Goal: Task Accomplishment & Management: Manage account settings

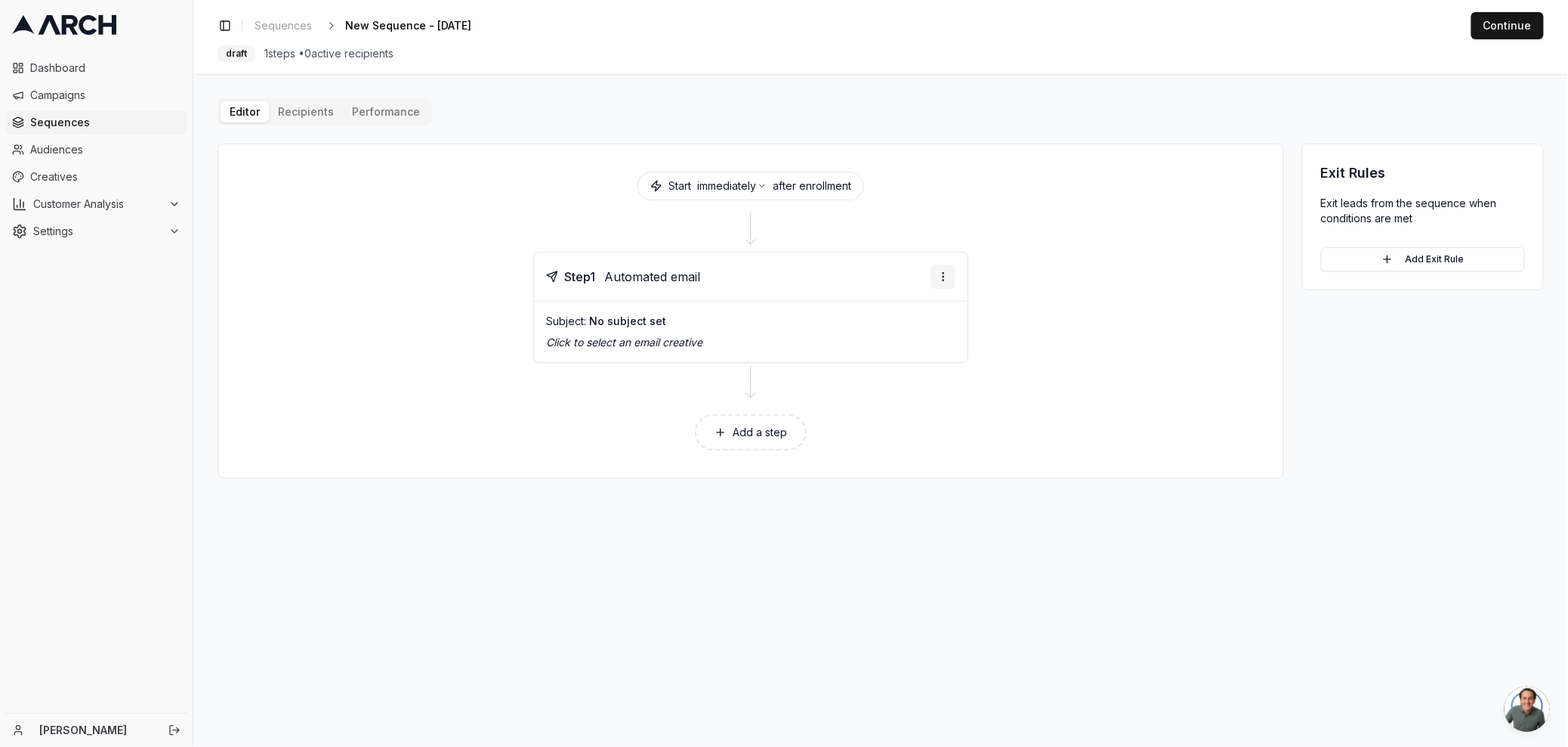
click at [952, 282] on html "Dashboard Campaigns Sequences Audiences Creatives Customer Analysis Settings Ni…" at bounding box center [784, 373] width 1568 height 747
click at [893, 402] on div "Delete step" at bounding box center [907, 395] width 89 height 25
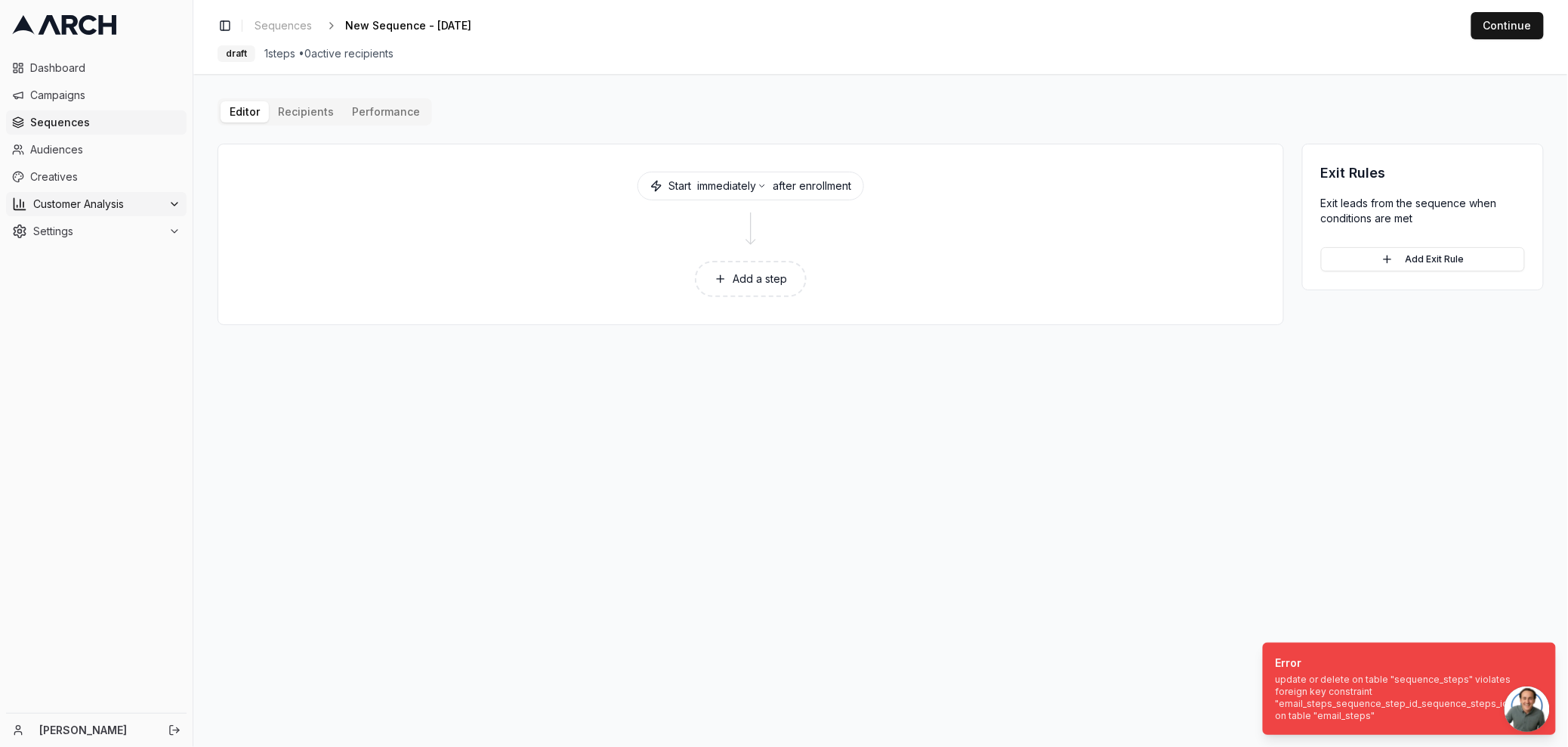
click at [84, 197] on span "Customer Analysis" at bounding box center [97, 205] width 129 height 15
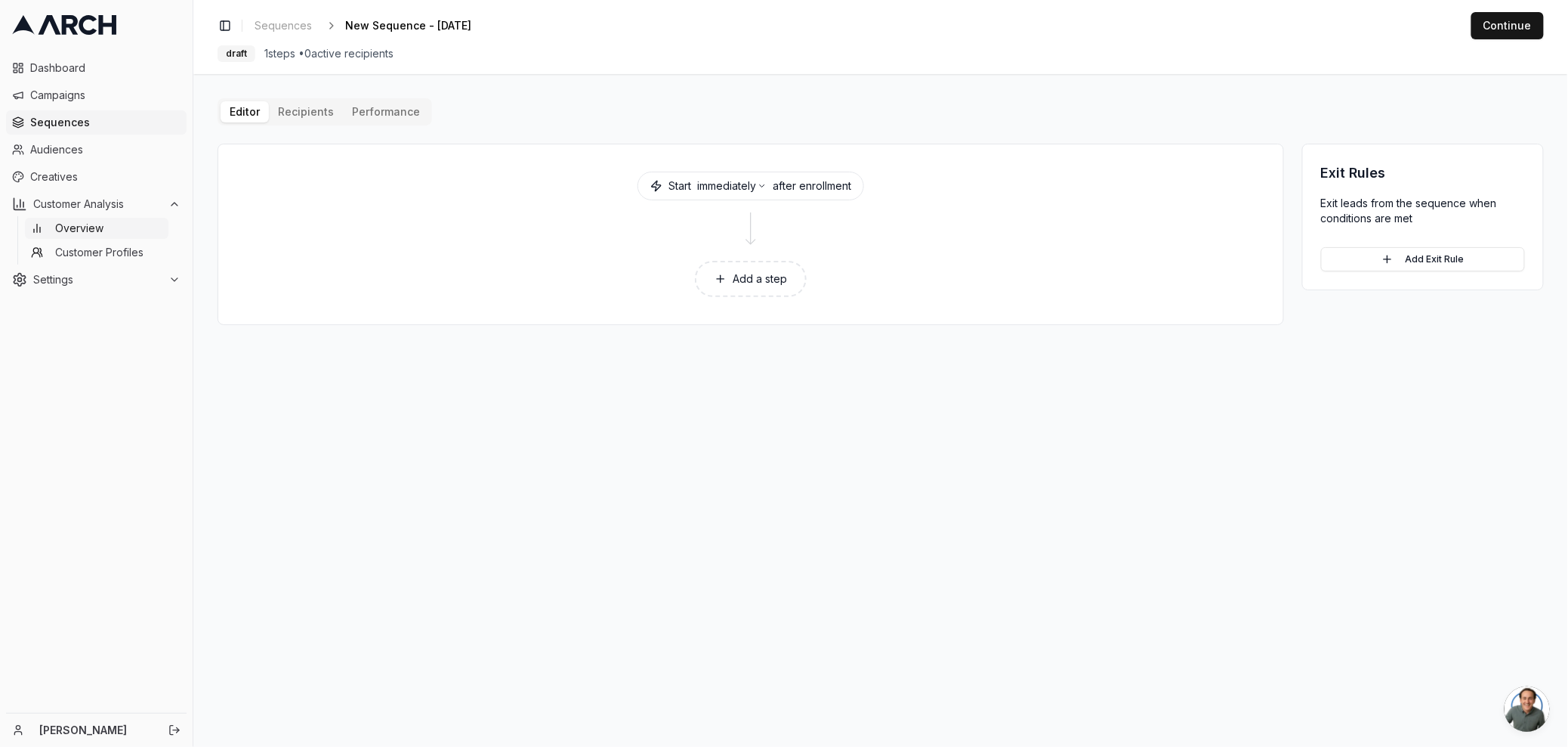
click at [92, 226] on span "Overview" at bounding box center [79, 228] width 48 height 15
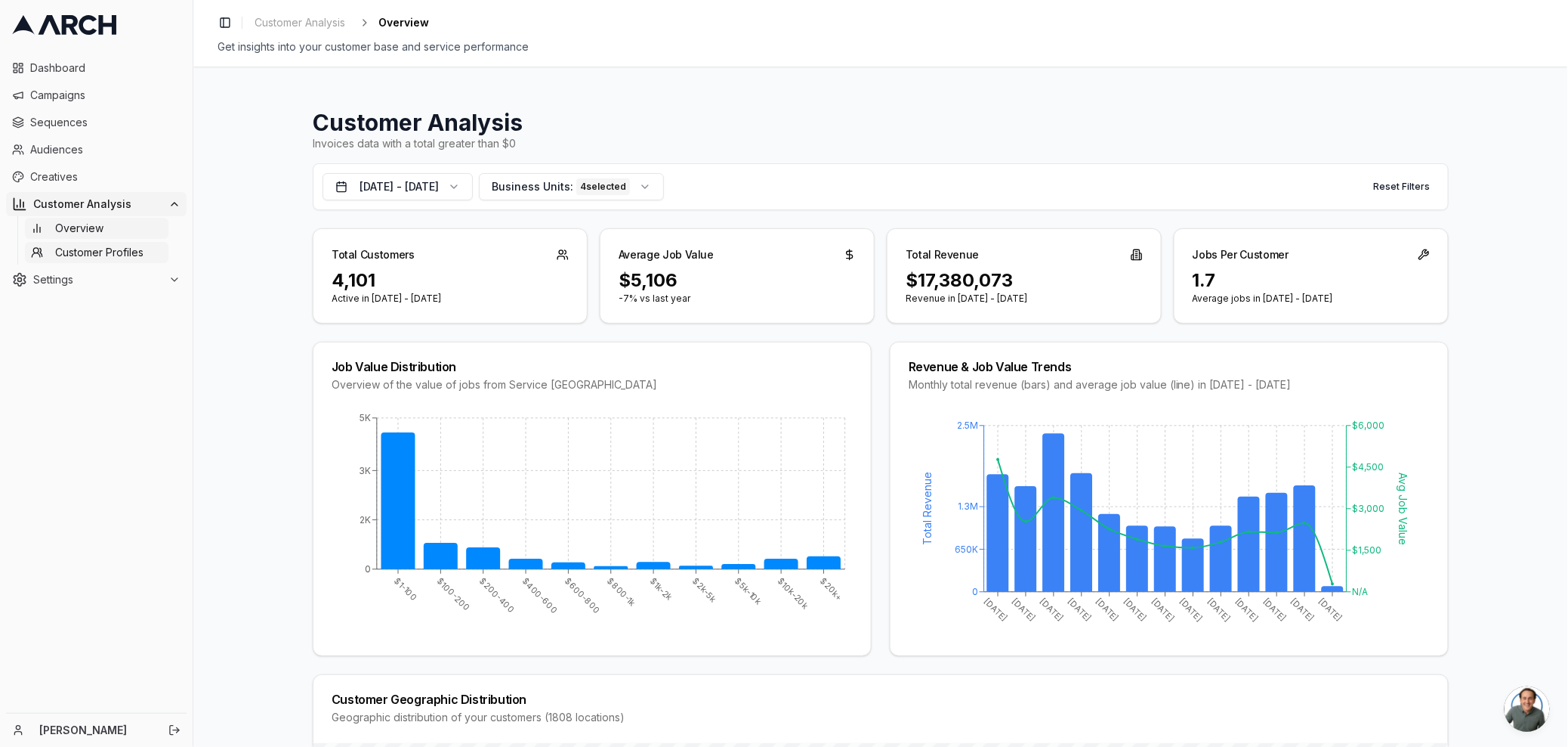
click at [115, 249] on span "Customer Profiles" at bounding box center [98, 253] width 88 height 15
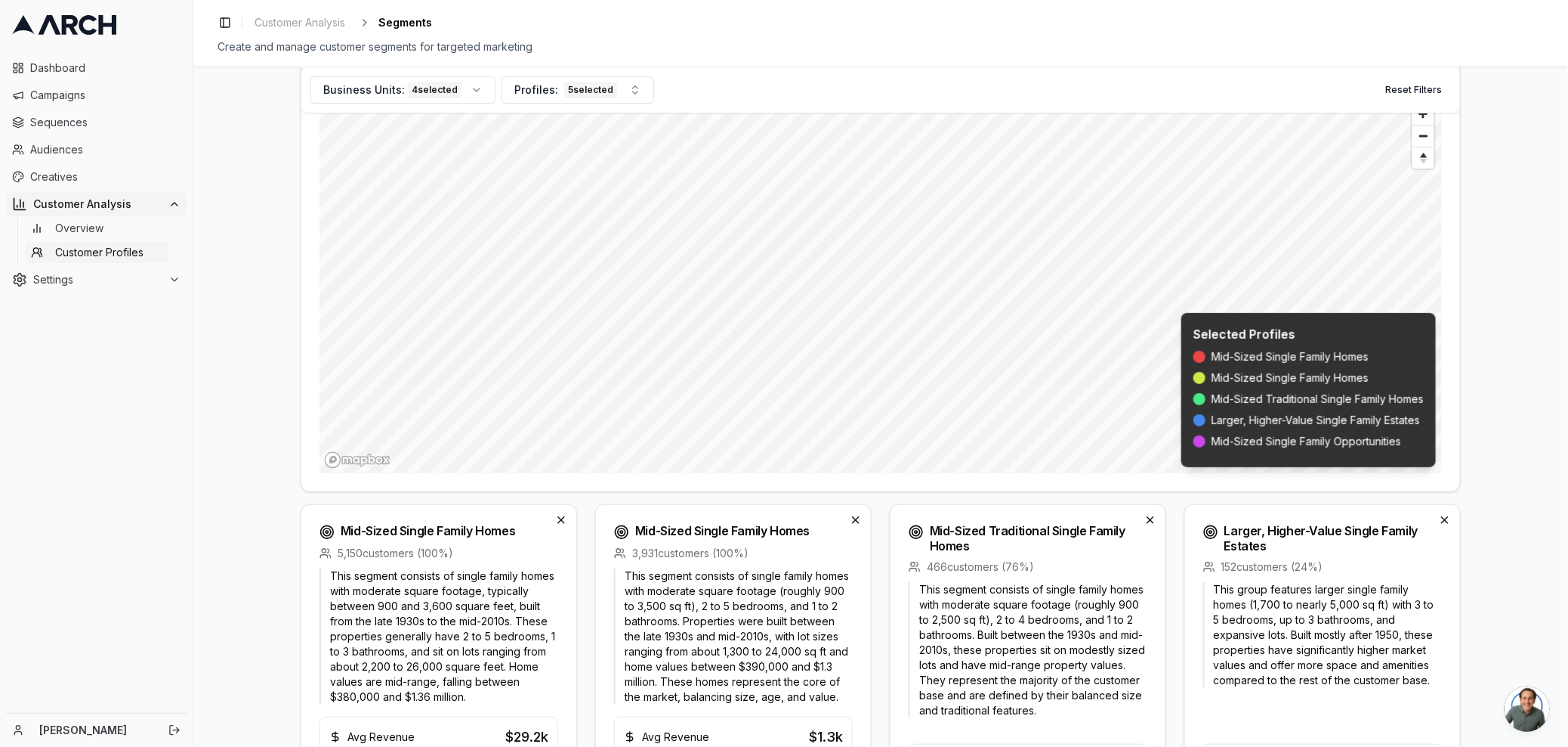
scroll to position [146, 0]
click at [473, 87] on button "Business Units: 4 selected" at bounding box center [403, 90] width 185 height 27
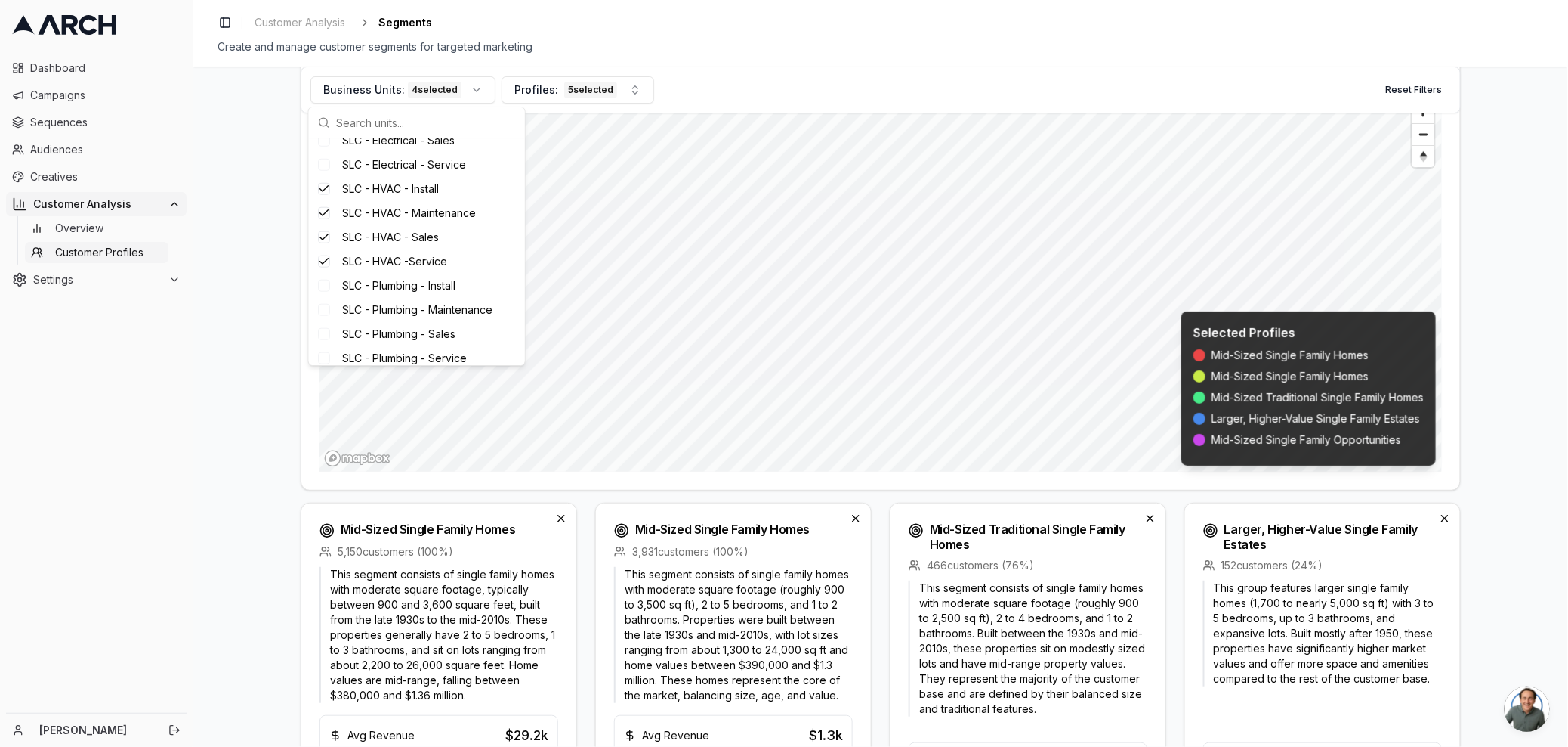
scroll to position [580, 0]
click at [705, 84] on div "Business Units: 4 selected Profiles: 5 selected Reset Filters" at bounding box center [881, 89] width 1160 height 46
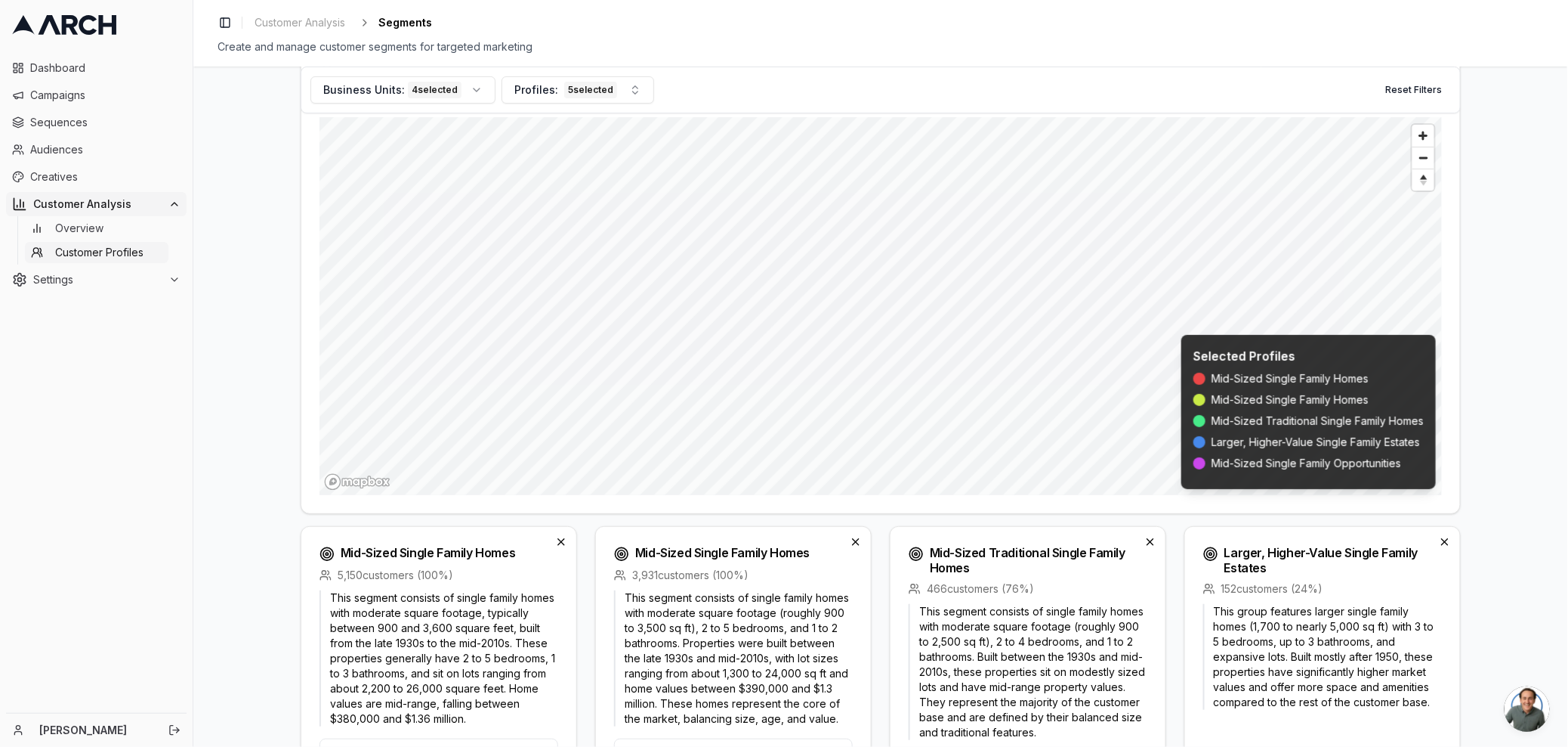
scroll to position [110, 0]
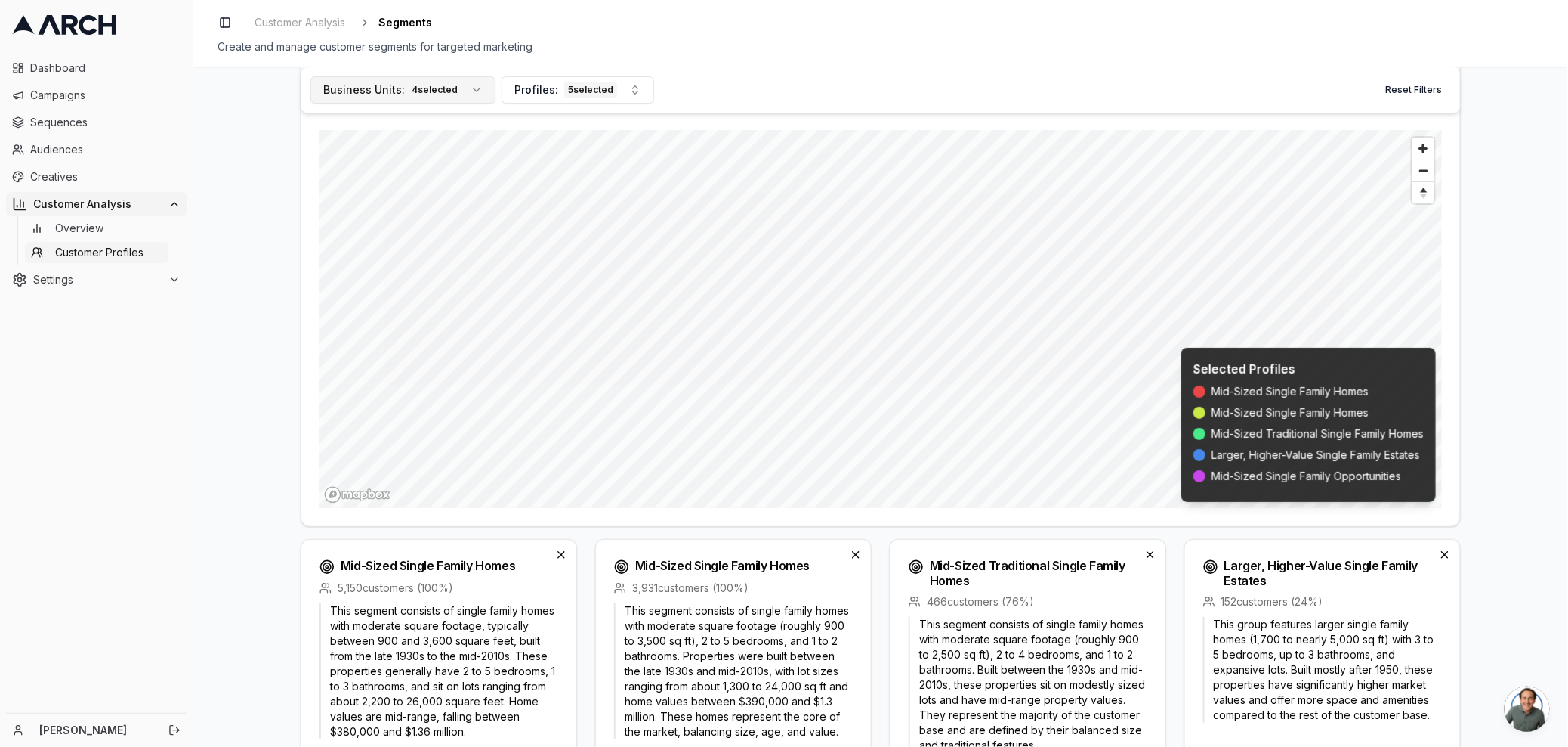
click at [473, 88] on button "Business Units: 4 selected" at bounding box center [403, 90] width 185 height 27
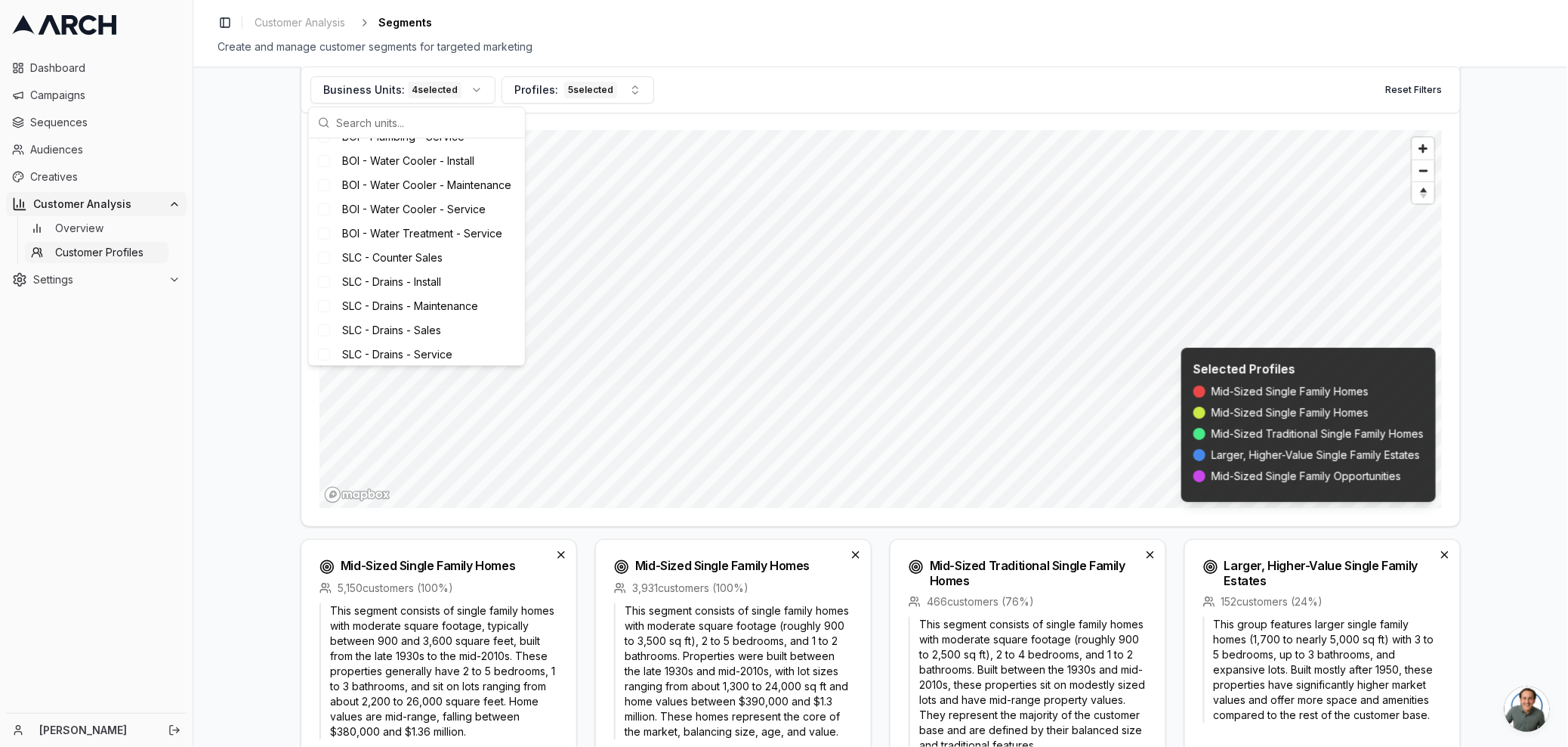
scroll to position [289, 0]
click at [256, 526] on div "Business Units: 4 selected Profiles: 5 selected Reset Filters Geographic Distri…" at bounding box center [880, 406] width 1375 height 680
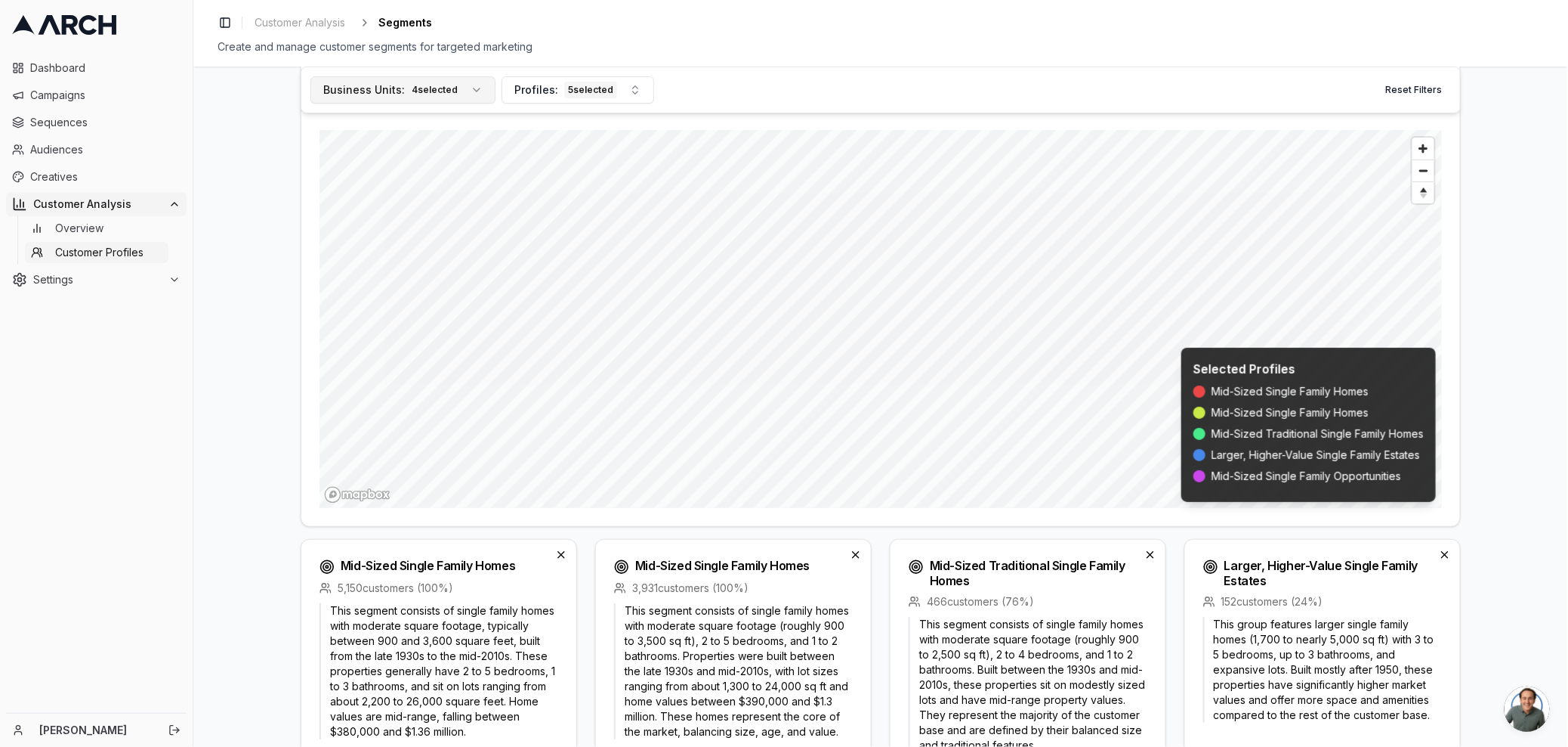
click at [467, 84] on button "Business Units: 4 selected" at bounding box center [403, 90] width 185 height 27
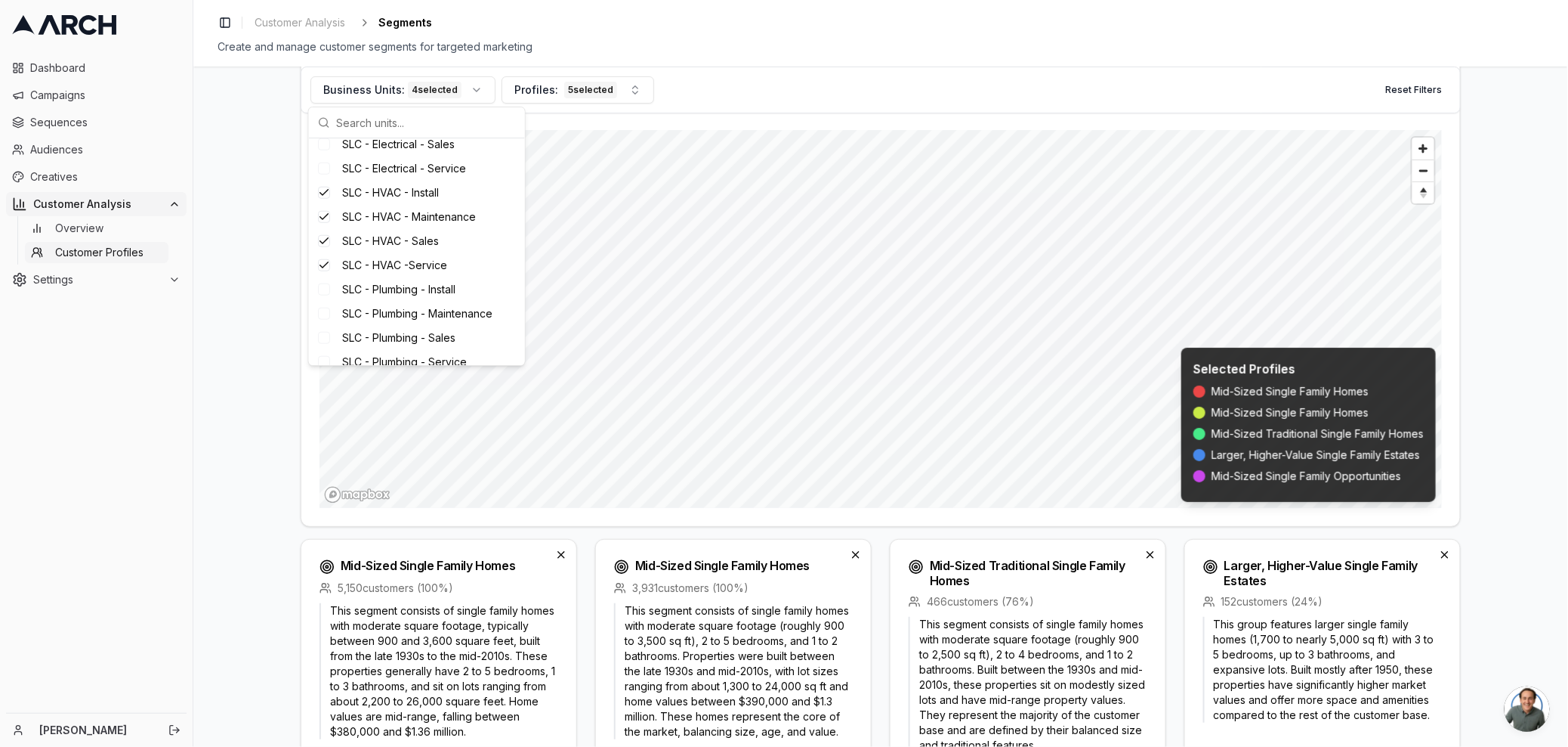
scroll to position [571, 0]
click at [236, 545] on div "Business Units: 4 selected Profiles: 5 selected Reset Filters Geographic Distri…" at bounding box center [880, 406] width 1375 height 680
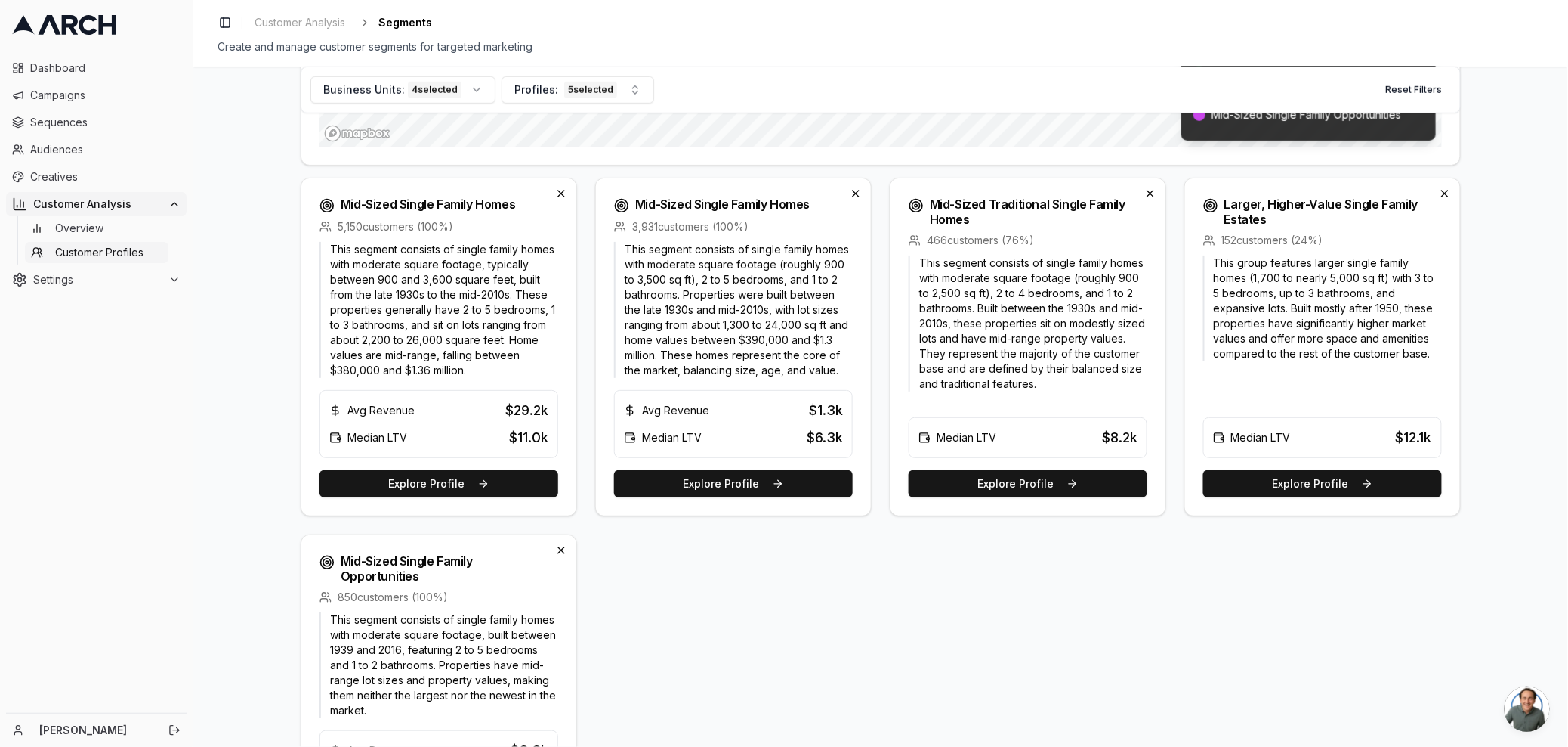
scroll to position [470, 0]
drag, startPoint x: 500, startPoint y: 414, endPoint x: 547, endPoint y: 403, distance: 48.3
click at [547, 403] on div "Avg Revenue $29.2k Median LTV $11.0k" at bounding box center [439, 425] width 238 height 68
drag, startPoint x: 544, startPoint y: 436, endPoint x: 496, endPoint y: 438, distance: 48.0
click at [496, 438] on div "Median LTV $11.0k" at bounding box center [438, 438] width 219 height 21
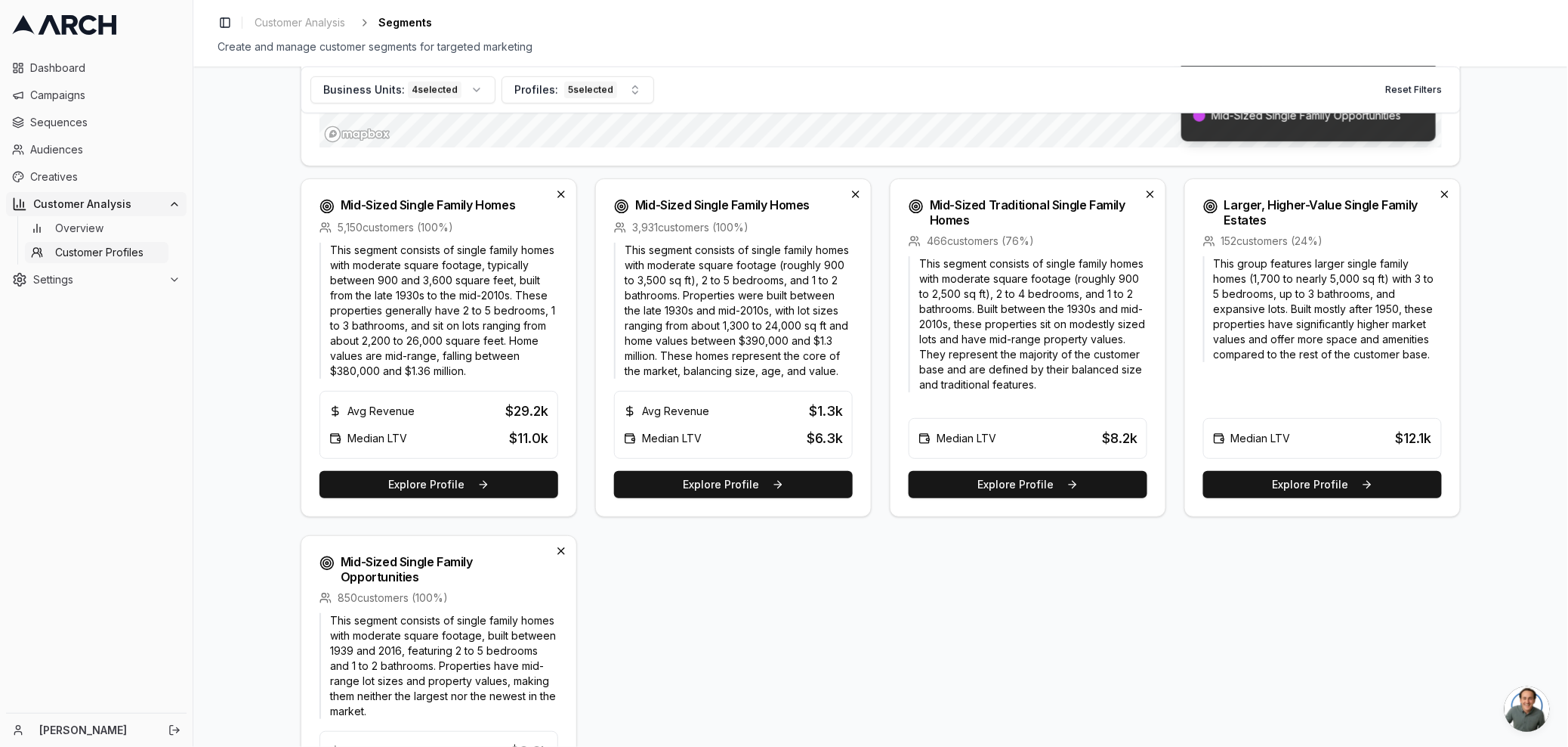
click at [448, 445] on div "Median LTV $11.0k" at bounding box center [438, 438] width 219 height 21
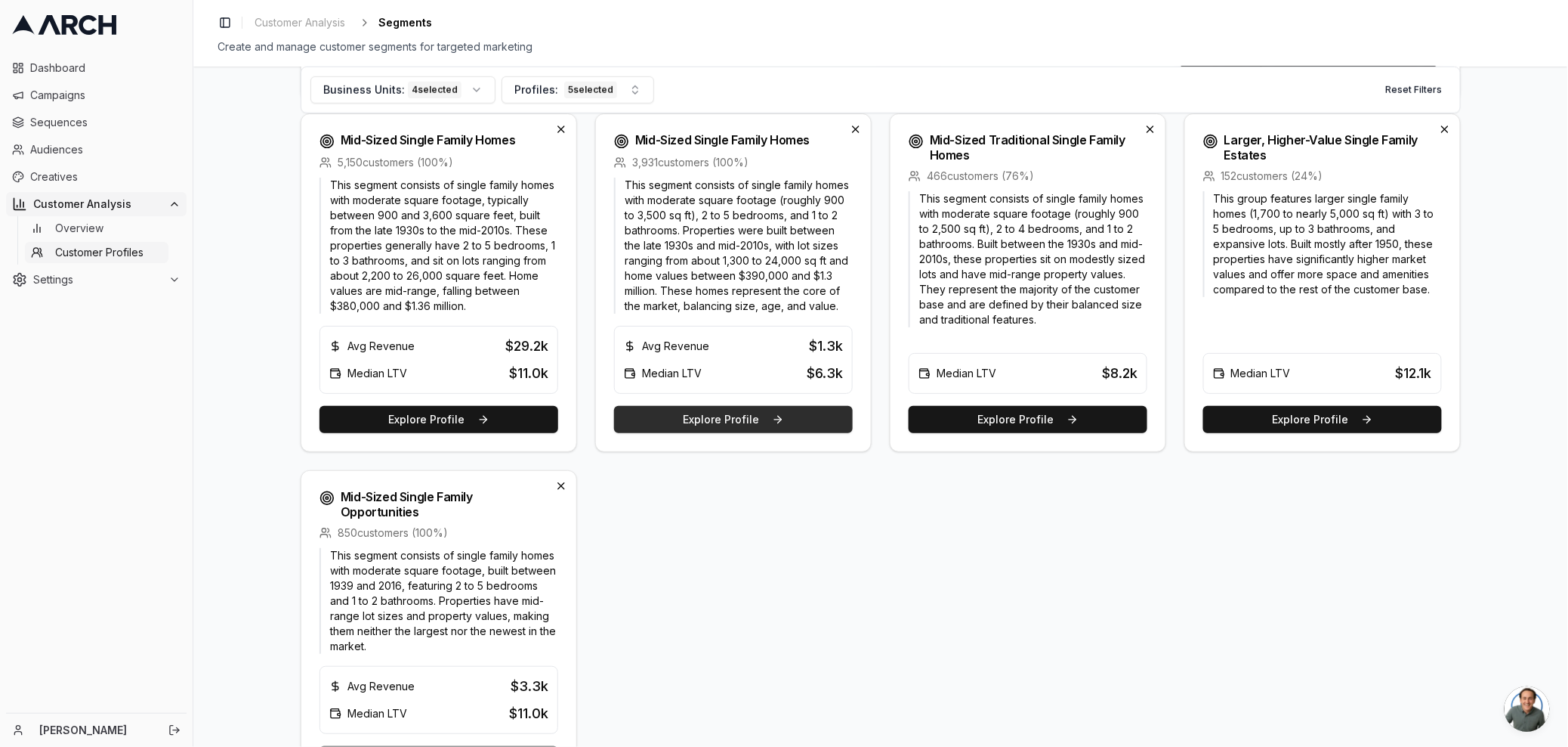
scroll to position [563, 0]
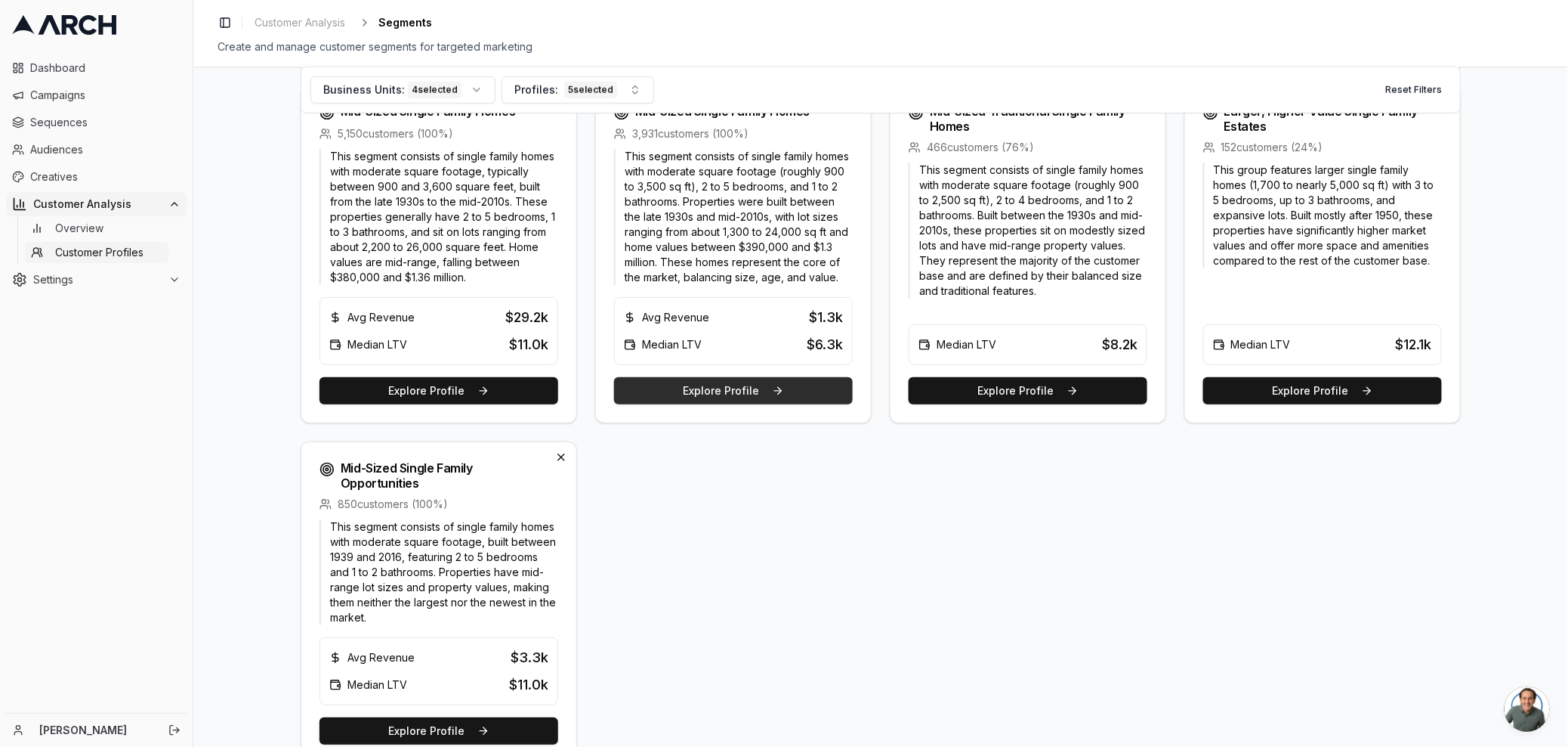
click at [743, 392] on button "Explore Profile" at bounding box center [733, 390] width 238 height 27
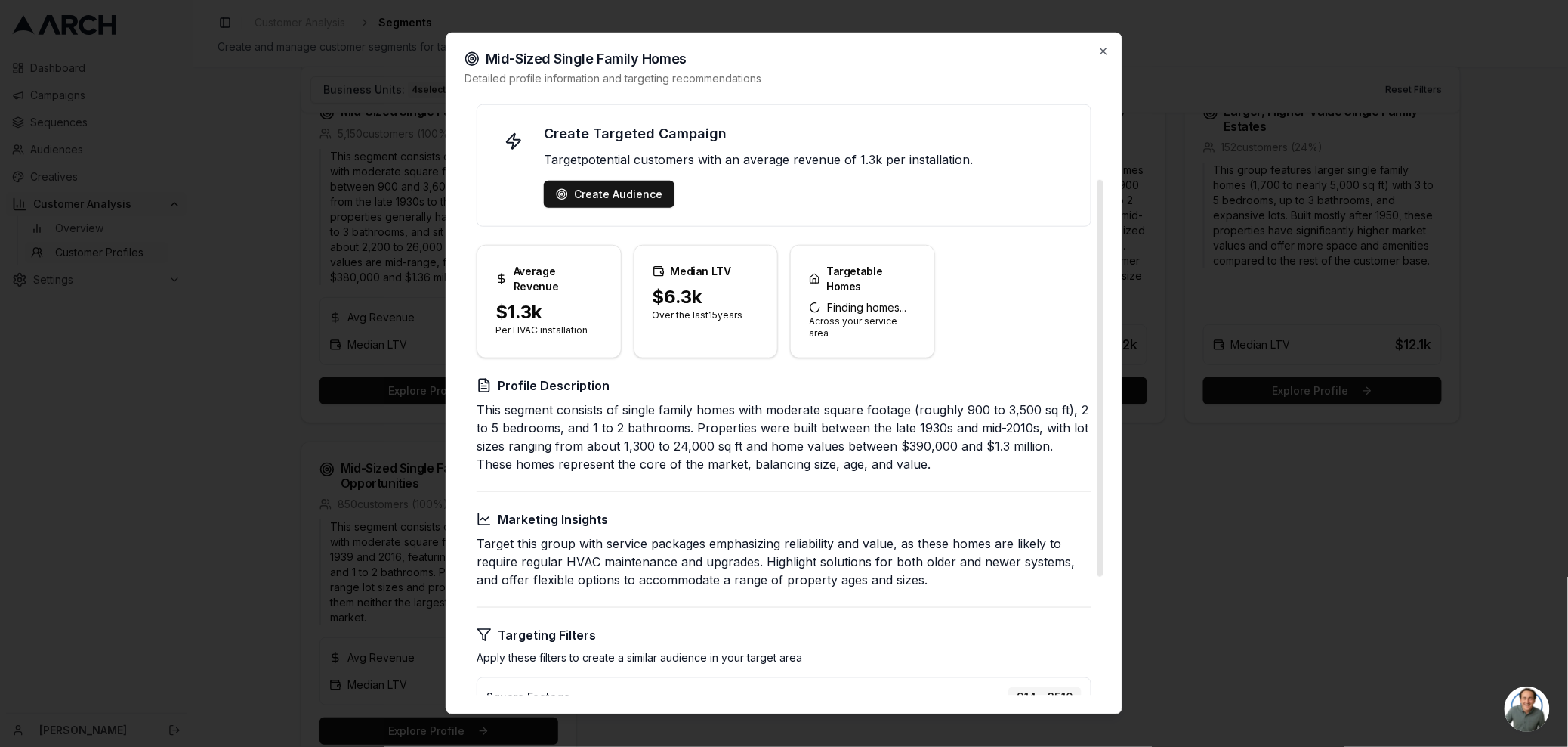
scroll to position [0, 0]
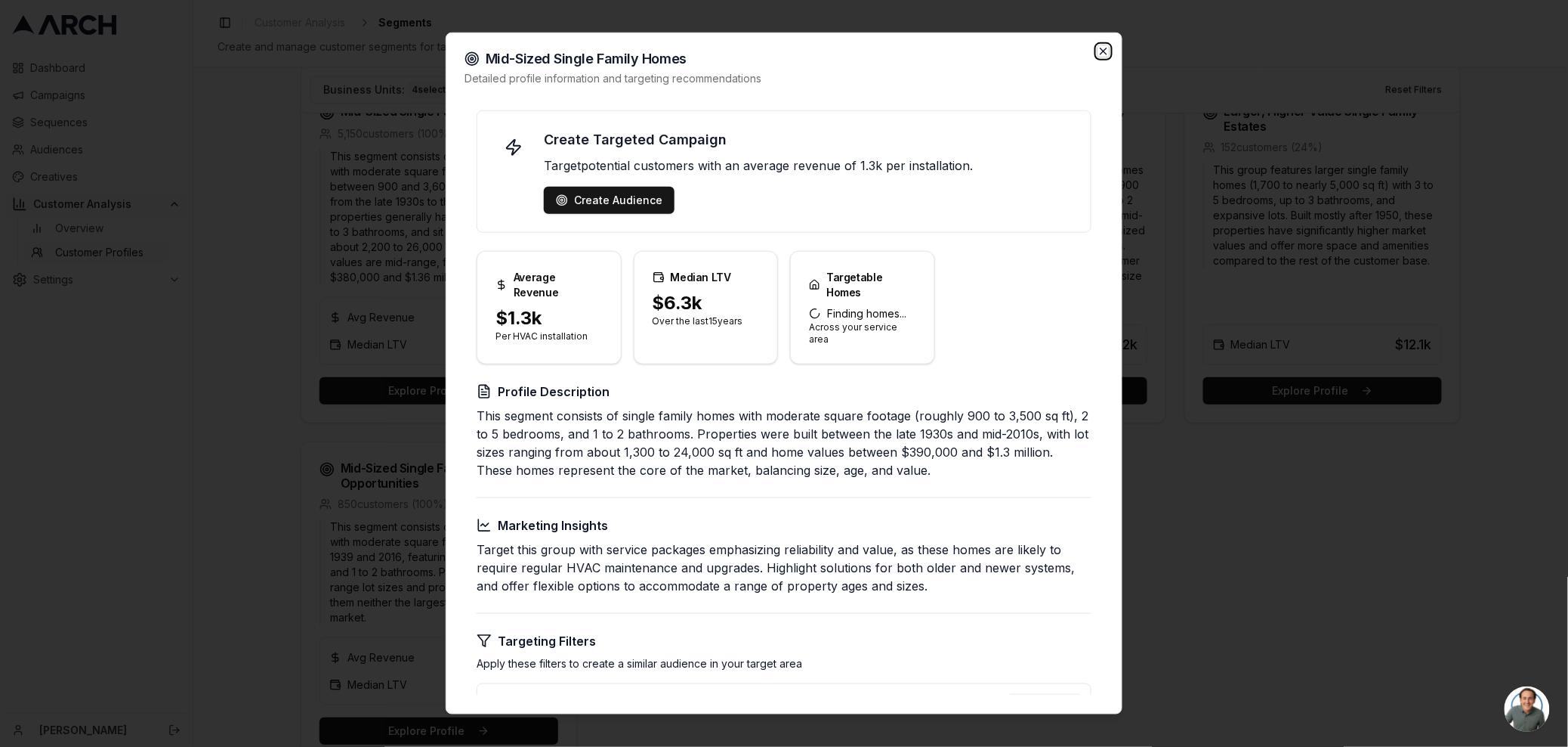
click at [1101, 48] on icon "button" at bounding box center [1103, 51] width 6 height 6
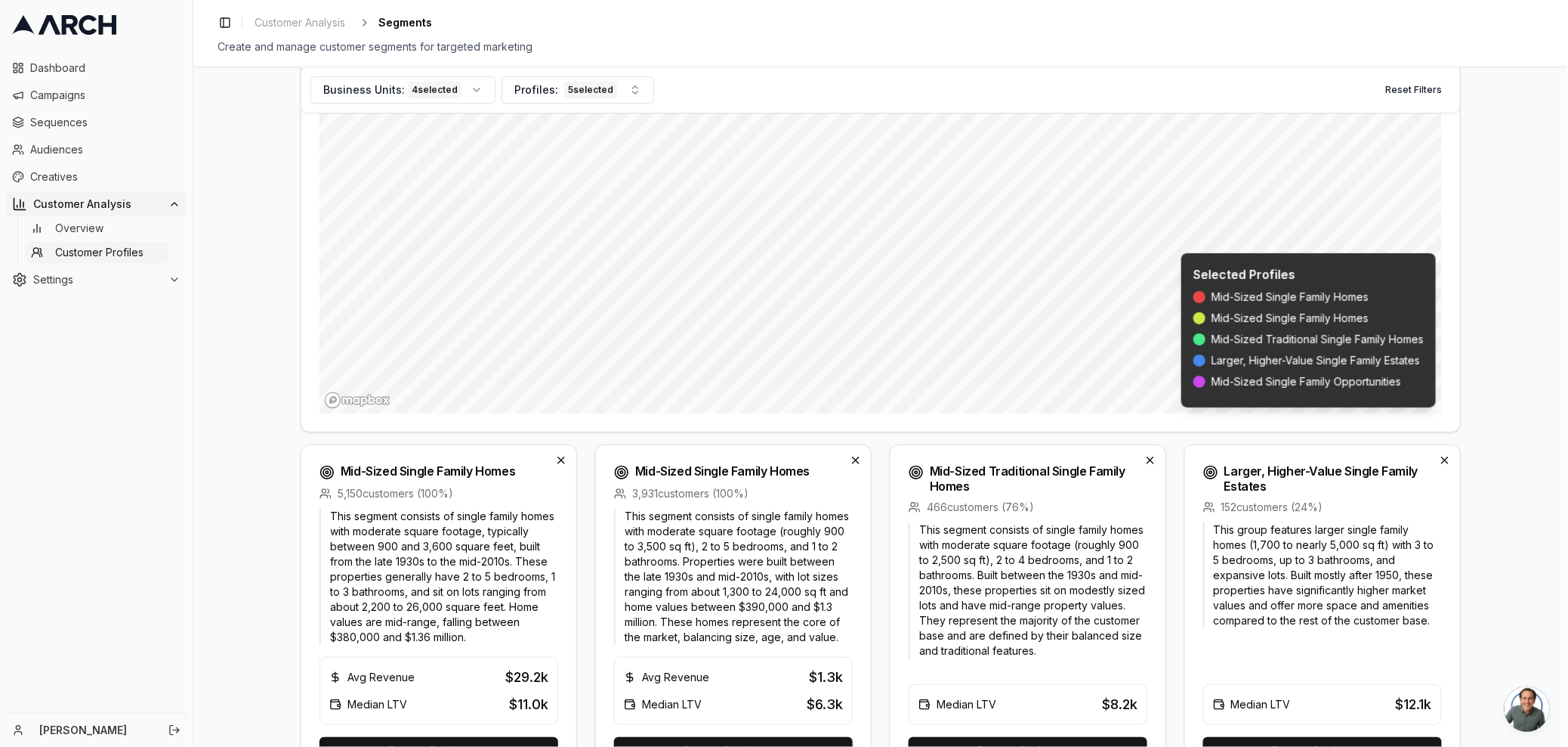
scroll to position [154, 0]
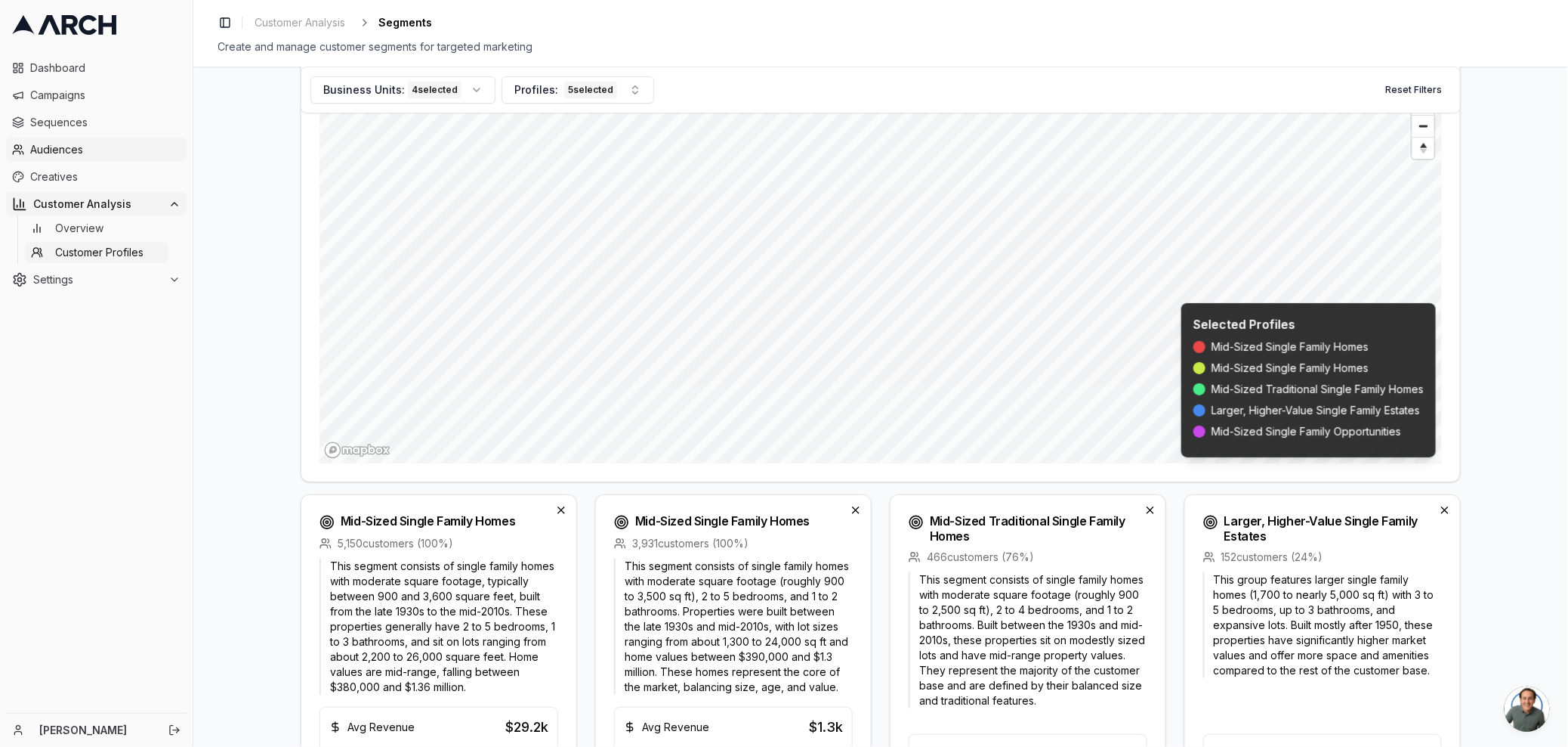
click at [65, 142] on span "Audiences" at bounding box center [105, 150] width 150 height 15
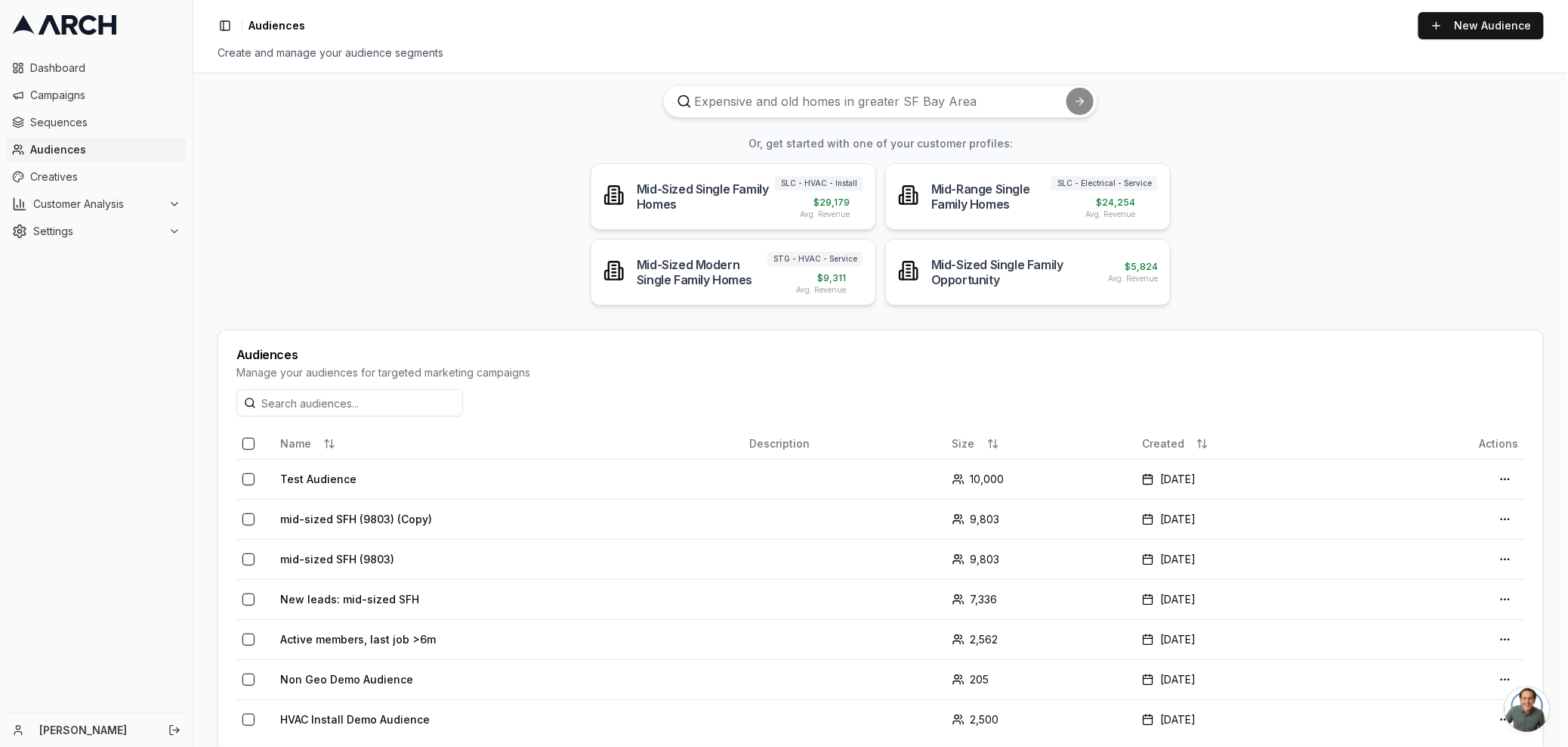
scroll to position [86, 0]
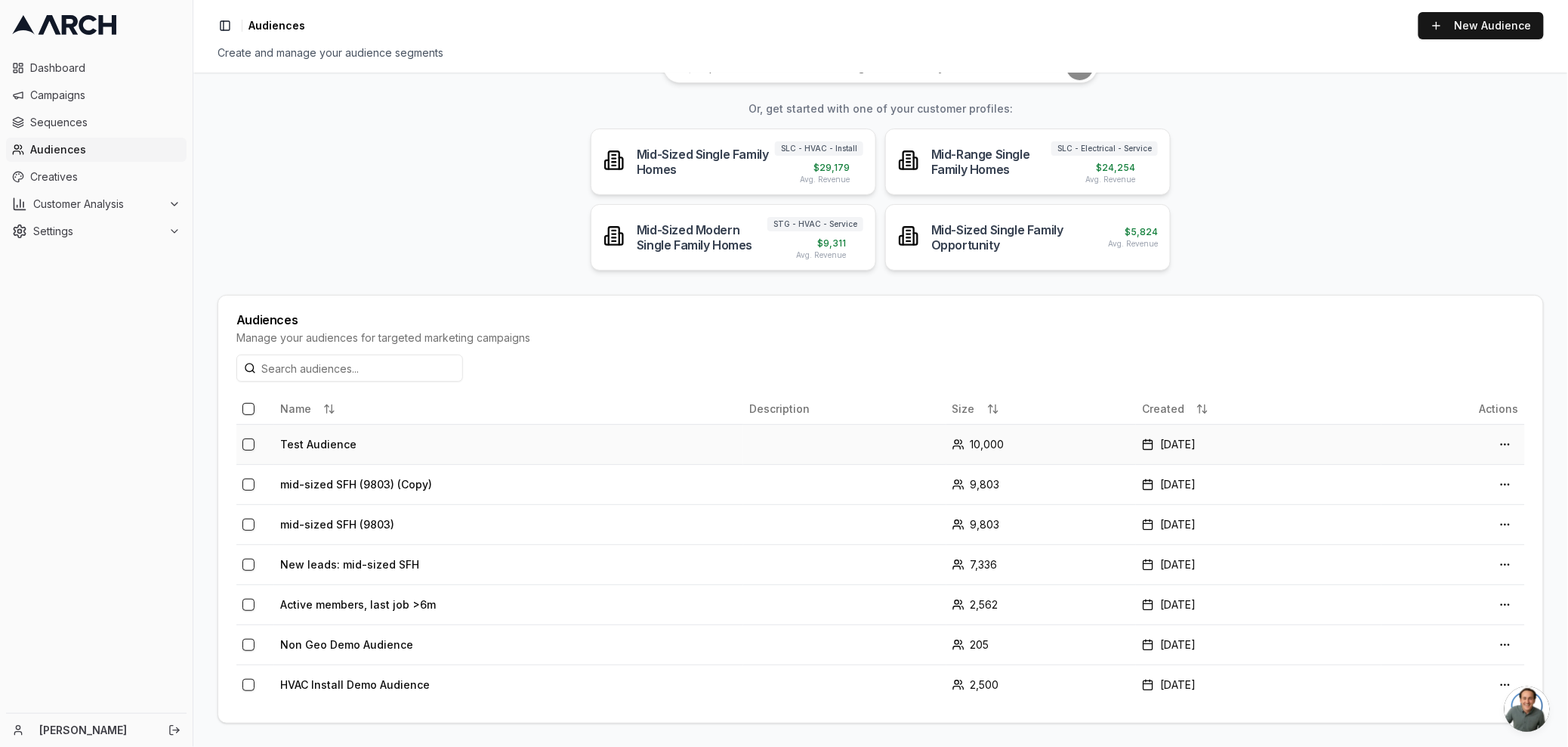
click at [322, 440] on td "Test Audience" at bounding box center [509, 444] width 469 height 40
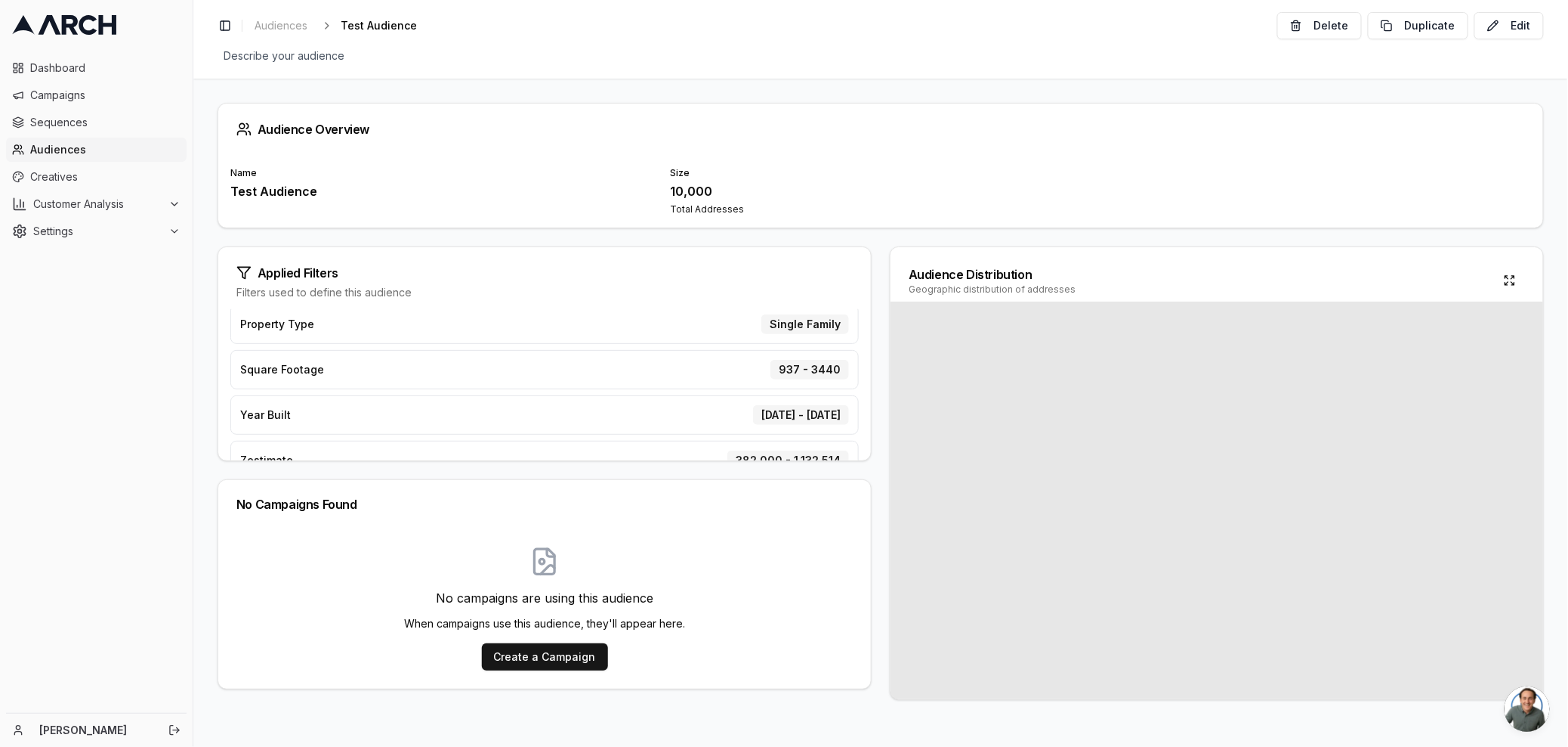
scroll to position [255, 0]
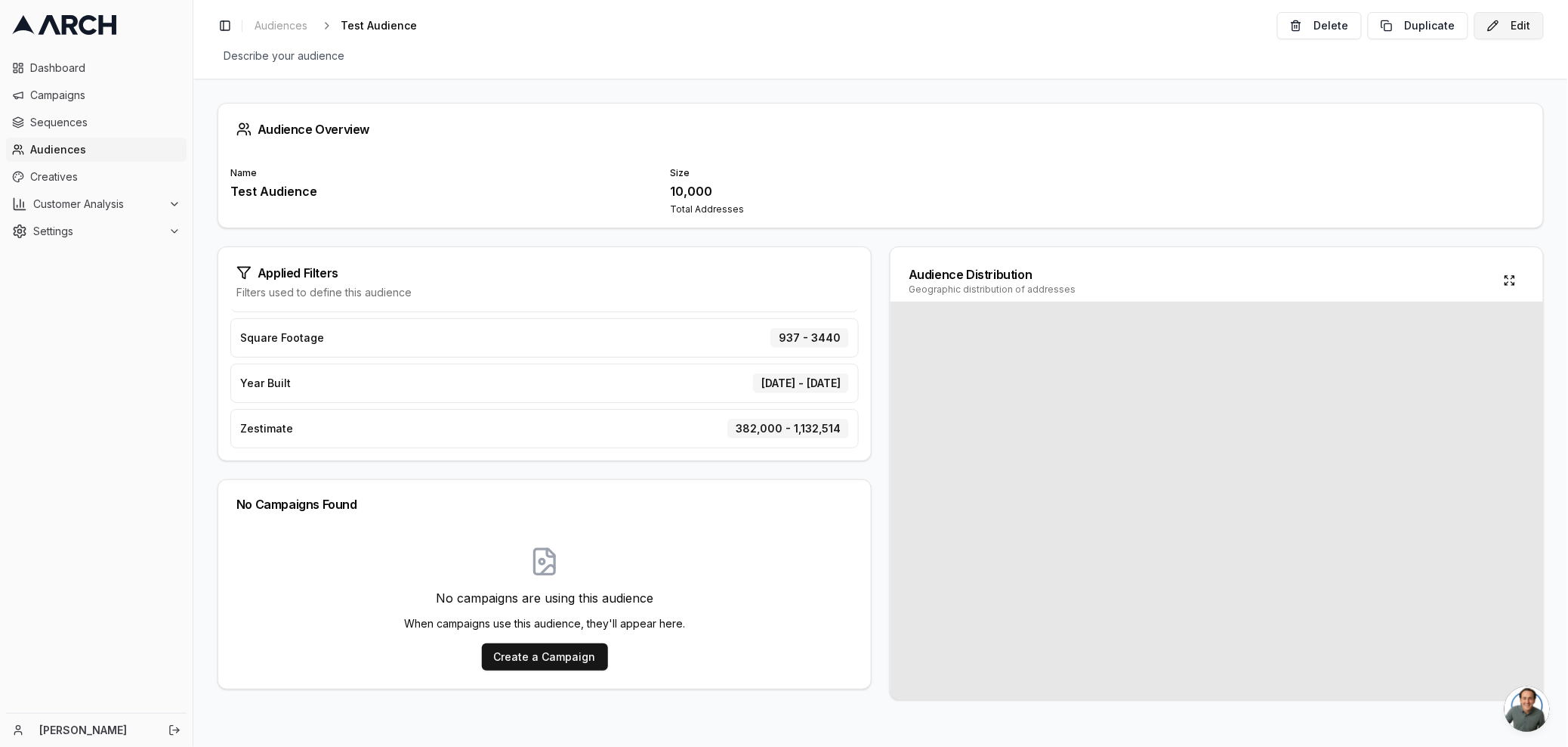
click at [1504, 28] on button "Edit" at bounding box center [1508, 26] width 69 height 27
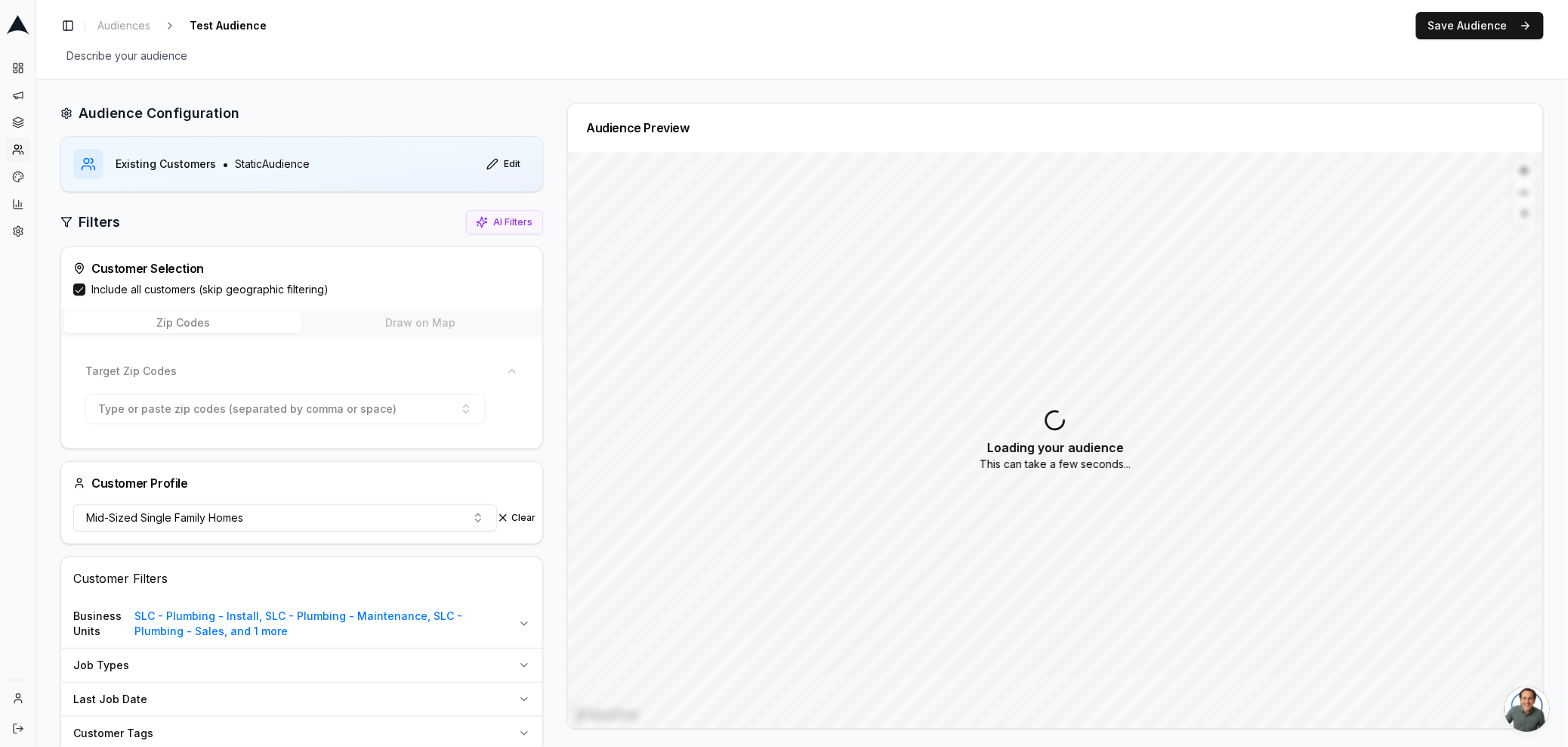
scroll to position [300, 0]
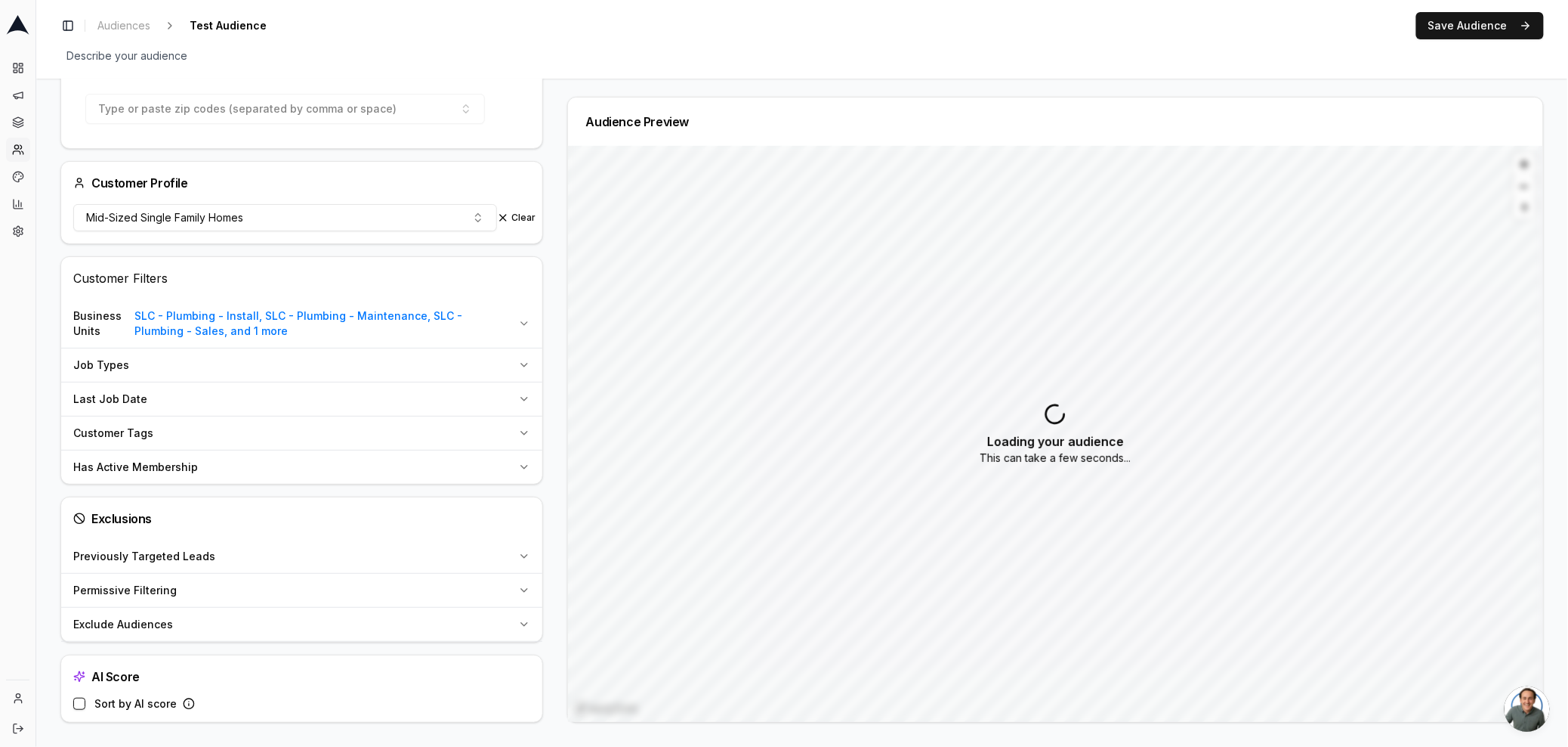
click at [378, 354] on button "Job Types" at bounding box center [302, 365] width 481 height 33
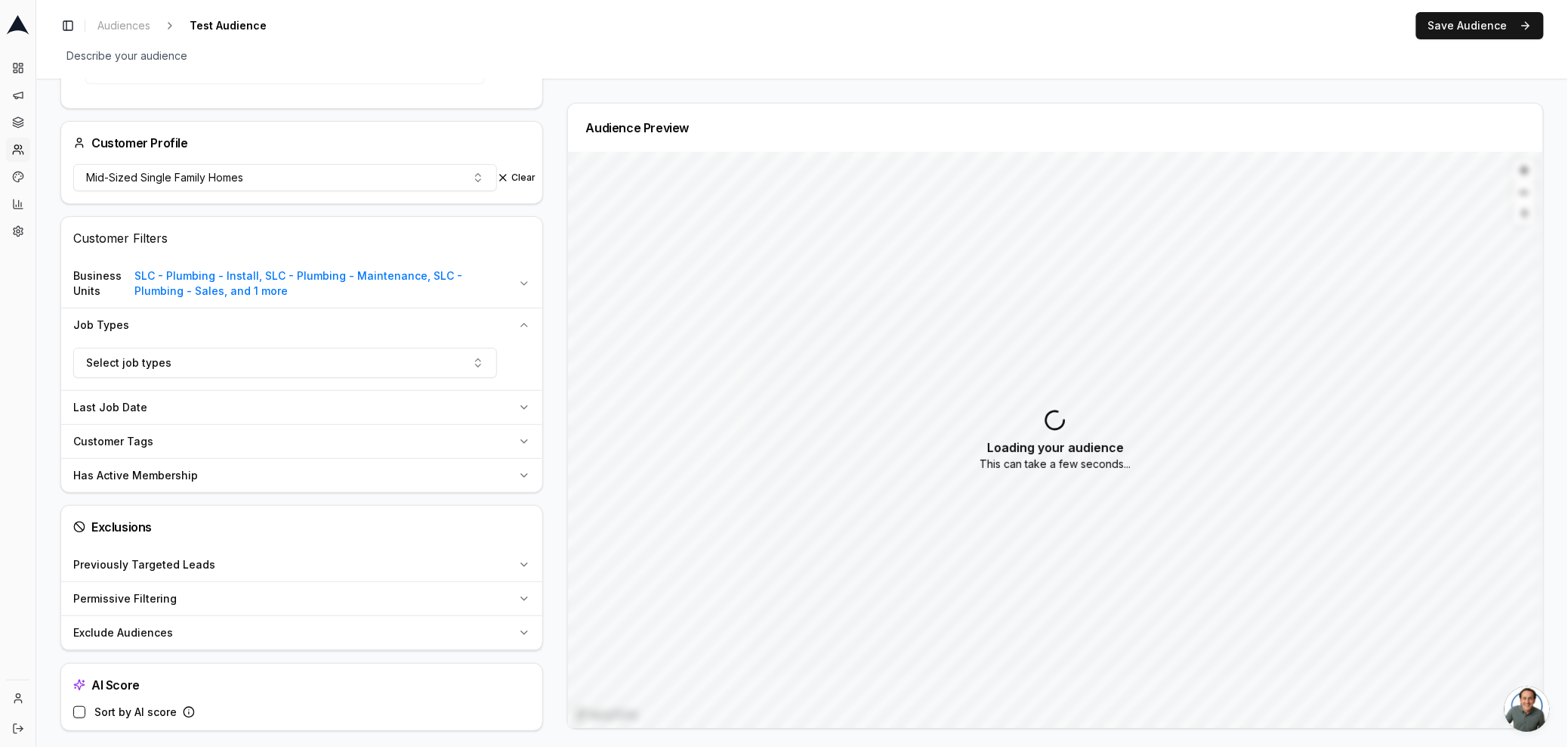
scroll to position [349, 0]
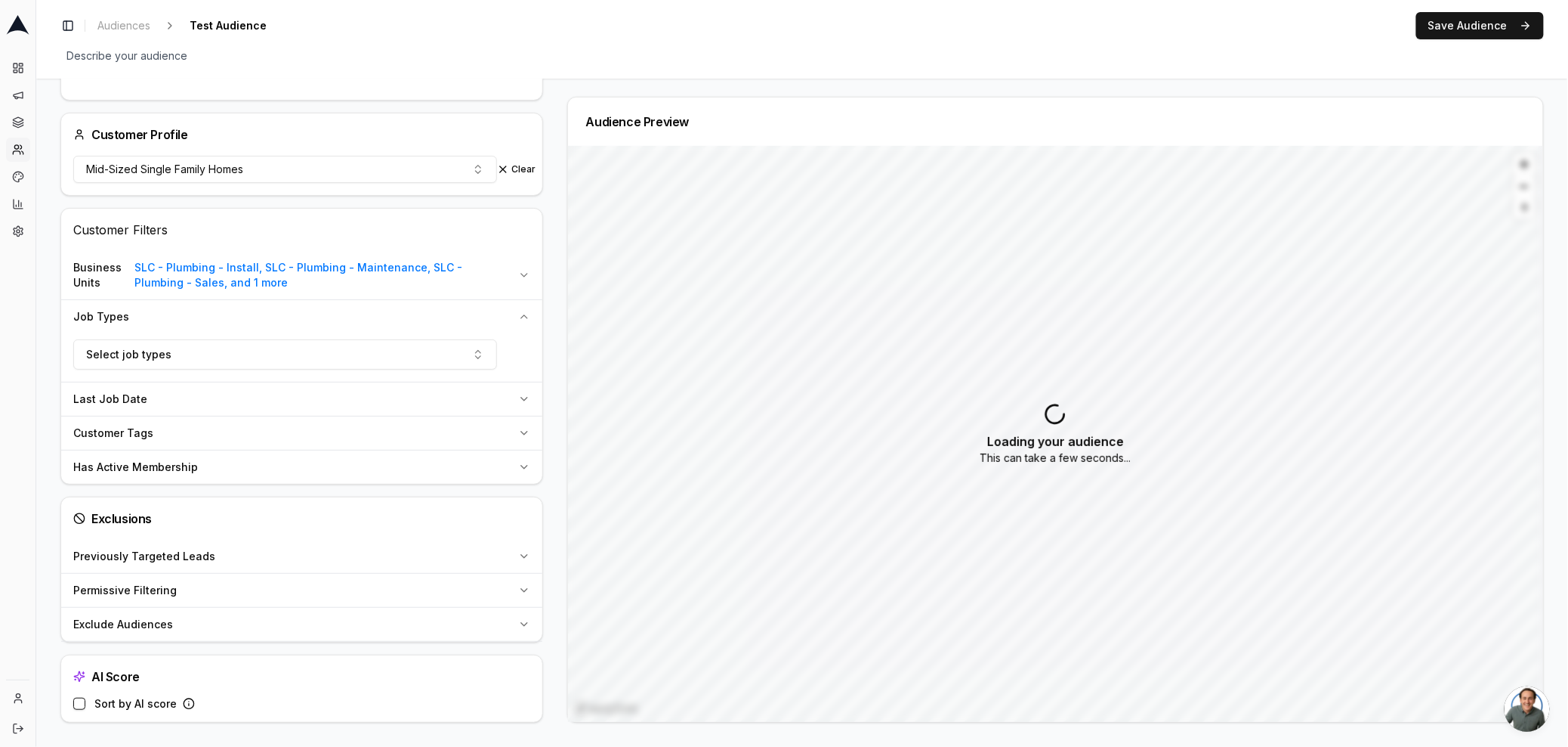
click at [245, 435] on div "Customer Tags" at bounding box center [292, 433] width 439 height 15
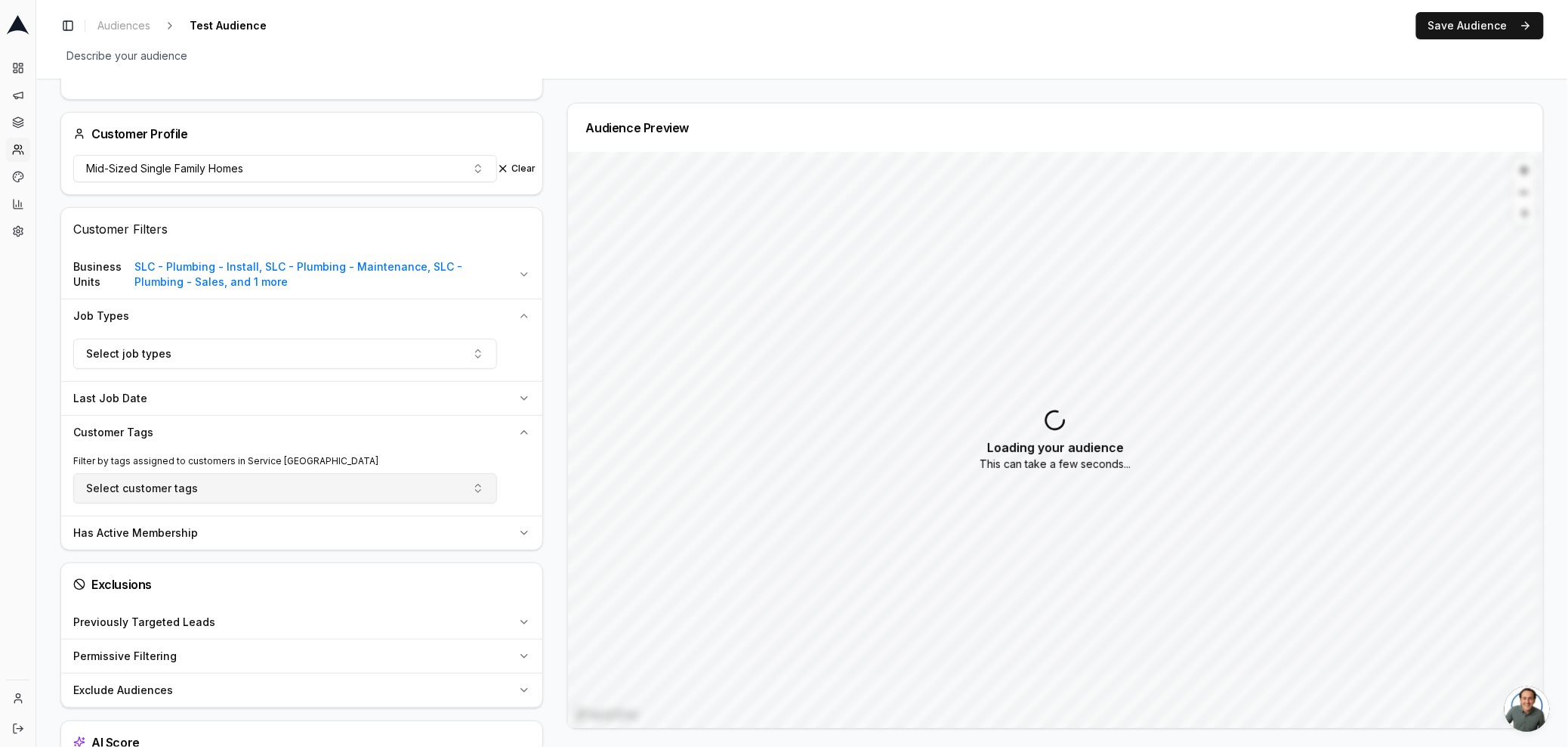
click at [213, 492] on button "Select customer tags" at bounding box center [285, 489] width 424 height 30
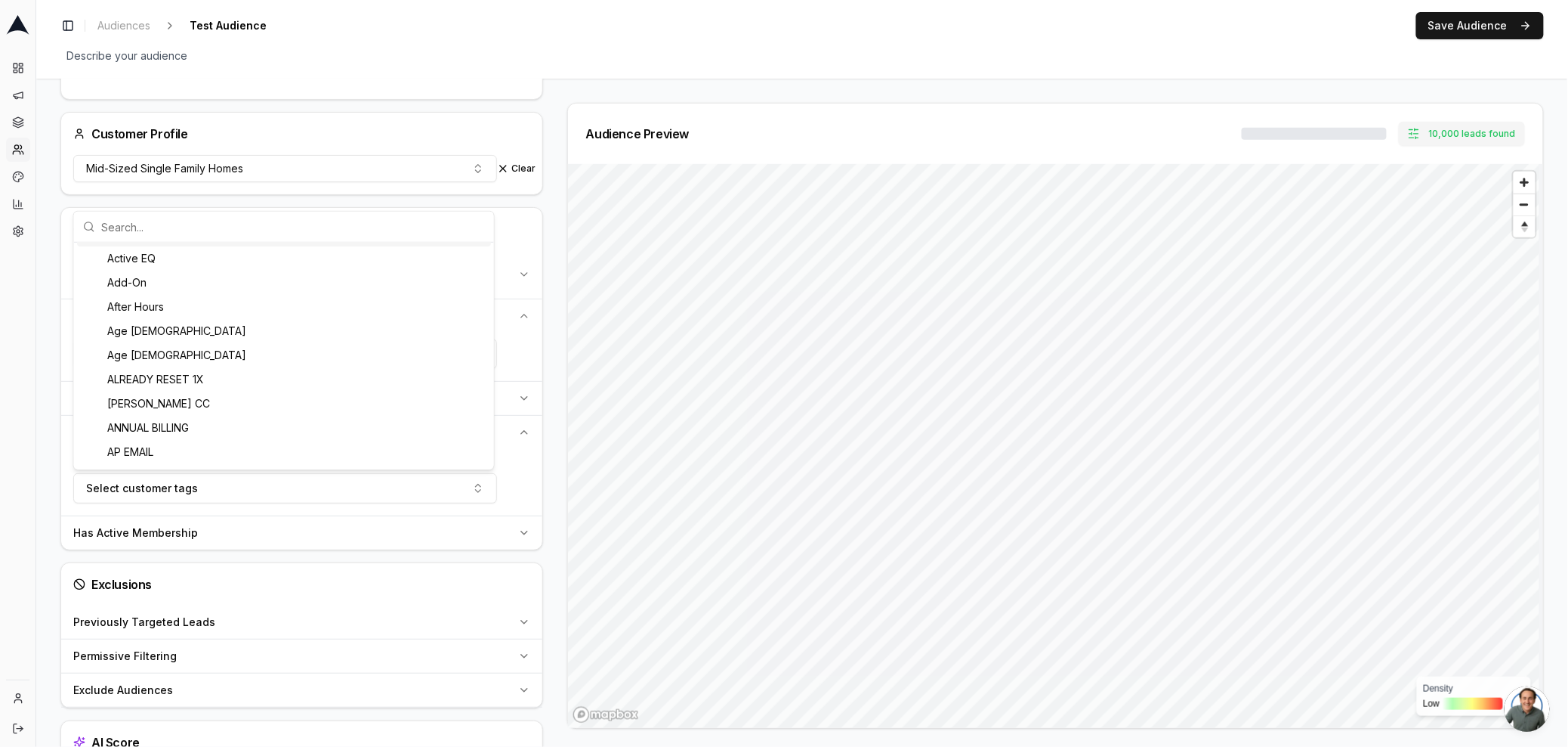
scroll to position [287, 0]
click at [50, 556] on div "Audience Configuration Existing Customers • Static Audience Edit Filters AI Fil…" at bounding box center [802, 271] width 1532 height 1083
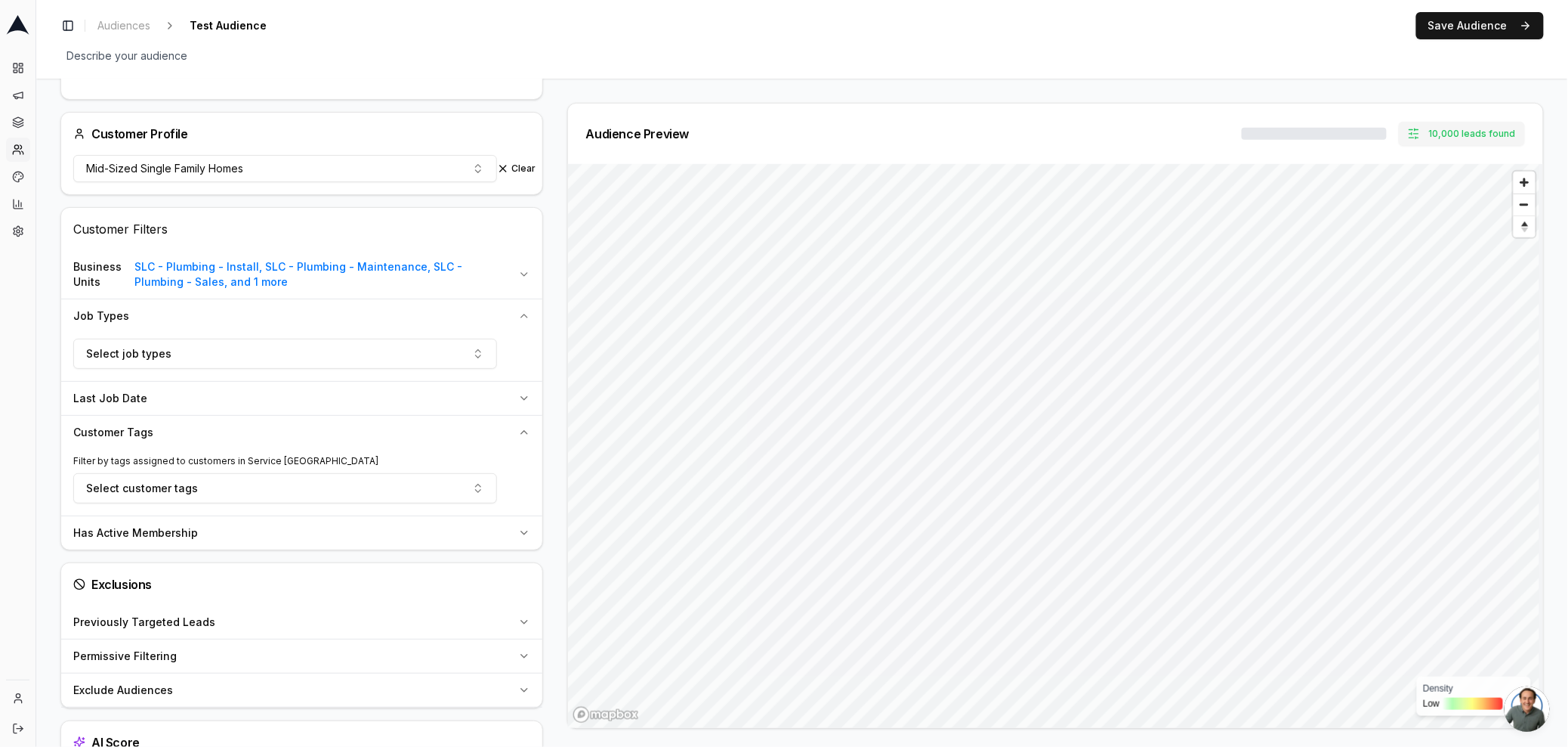
scroll to position [416, 0]
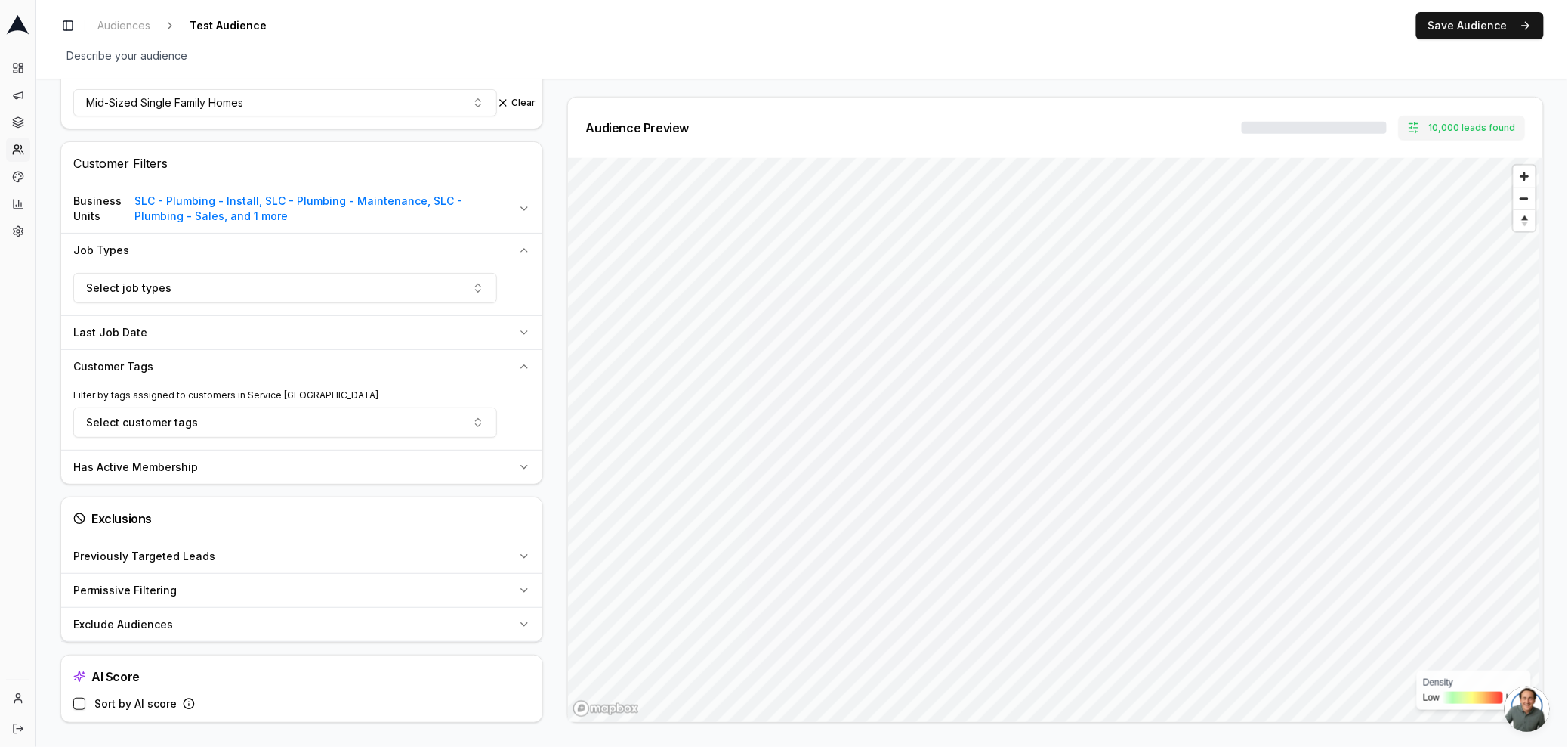
click at [222, 556] on div "Previously Targeted Leads" at bounding box center [292, 556] width 439 height 15
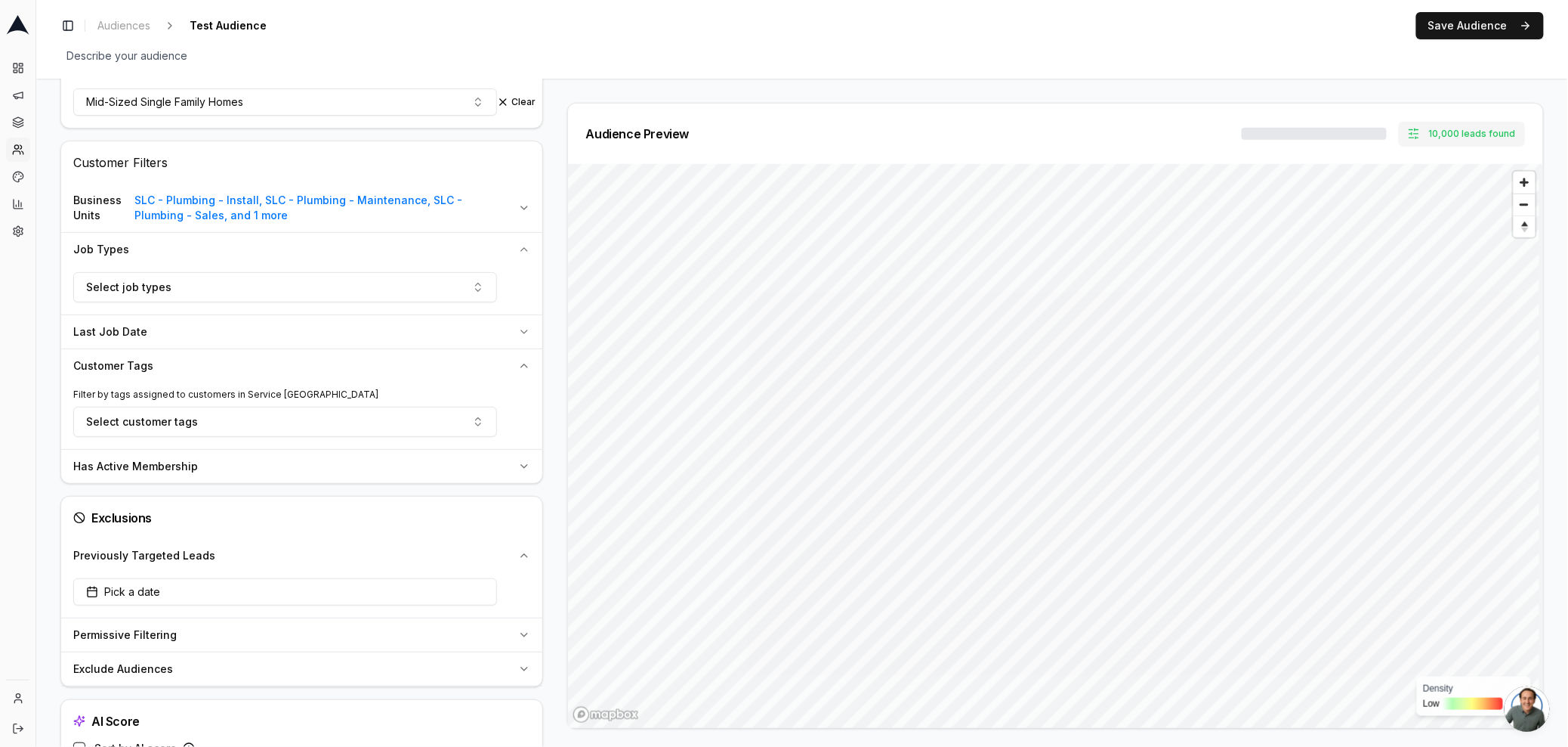
scroll to position [461, 0]
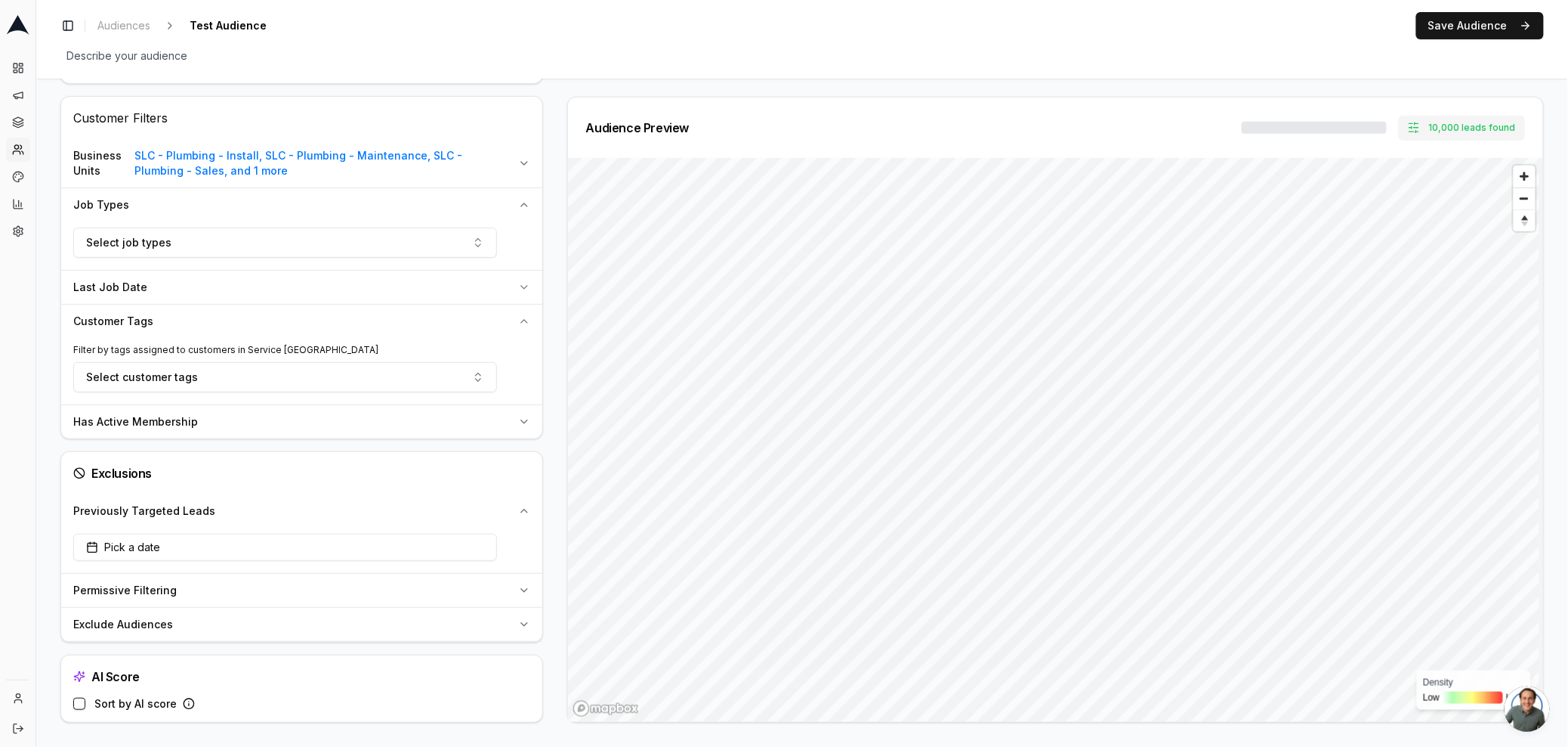
click at [446, 513] on div "Previously Targeted Leads" at bounding box center [292, 511] width 439 height 15
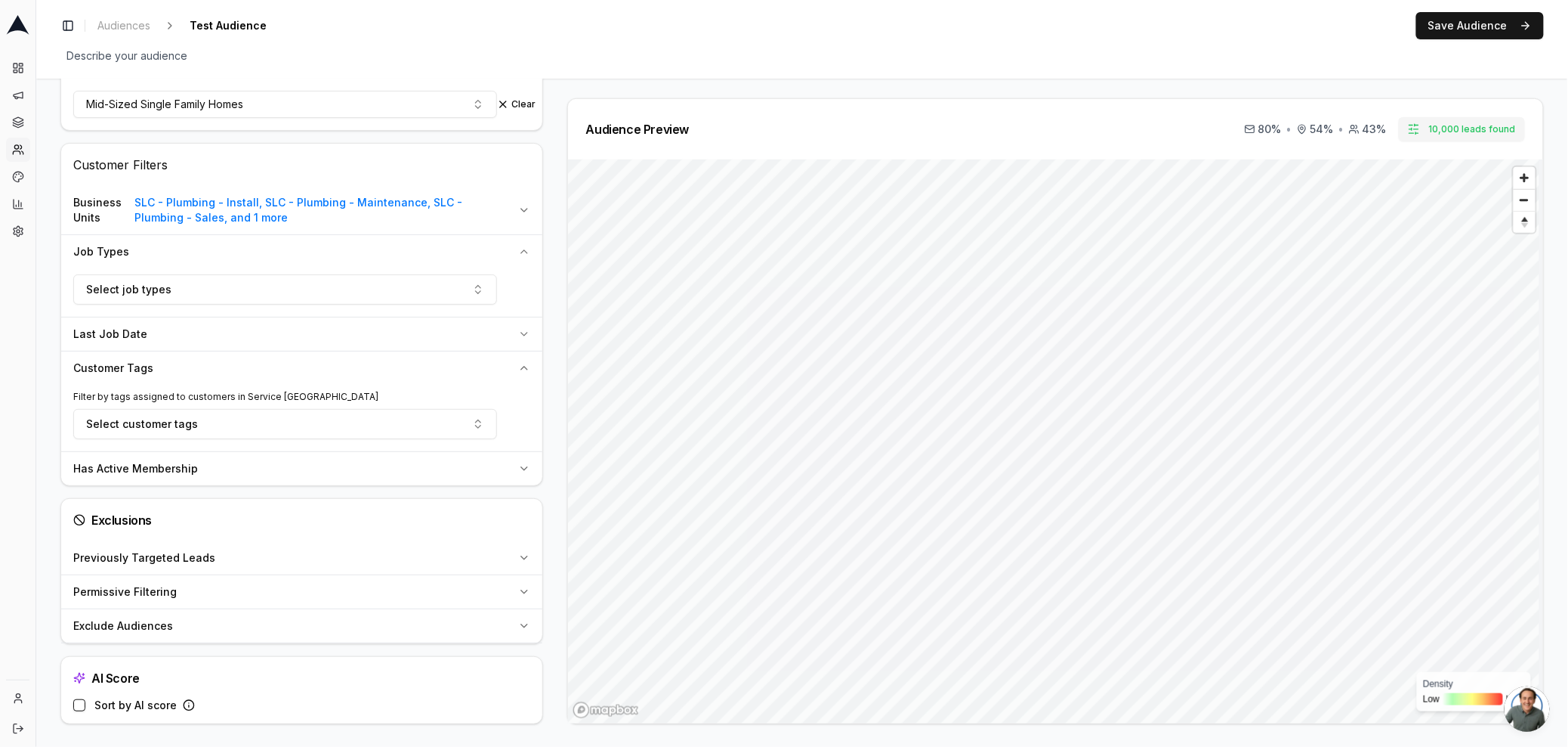
scroll to position [416, 0]
click at [21, 149] on icon at bounding box center [18, 150] width 12 height 12
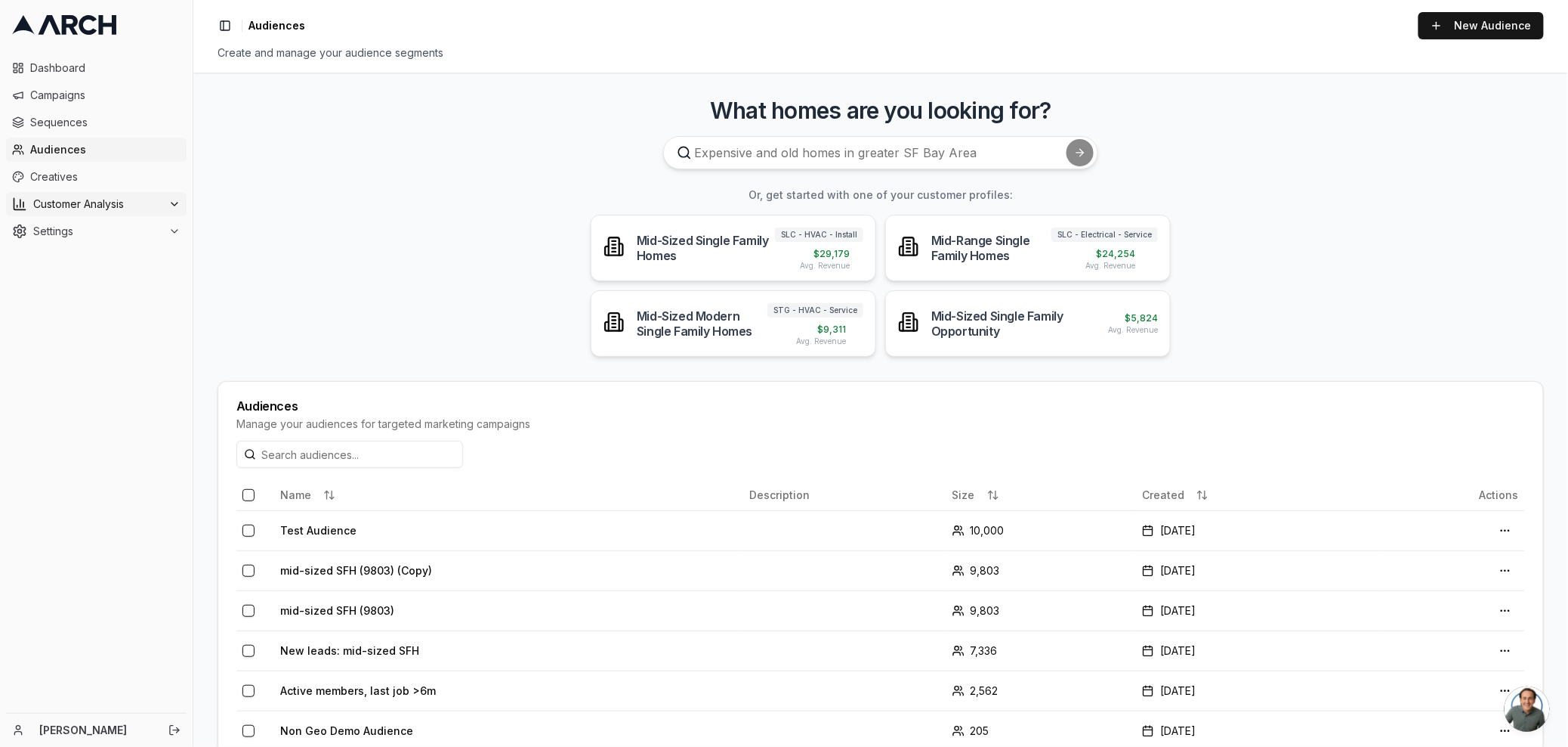
click at [86, 203] on span "Customer Analysis" at bounding box center [97, 205] width 129 height 15
click at [116, 253] on span "Customer Profiles" at bounding box center [98, 253] width 88 height 15
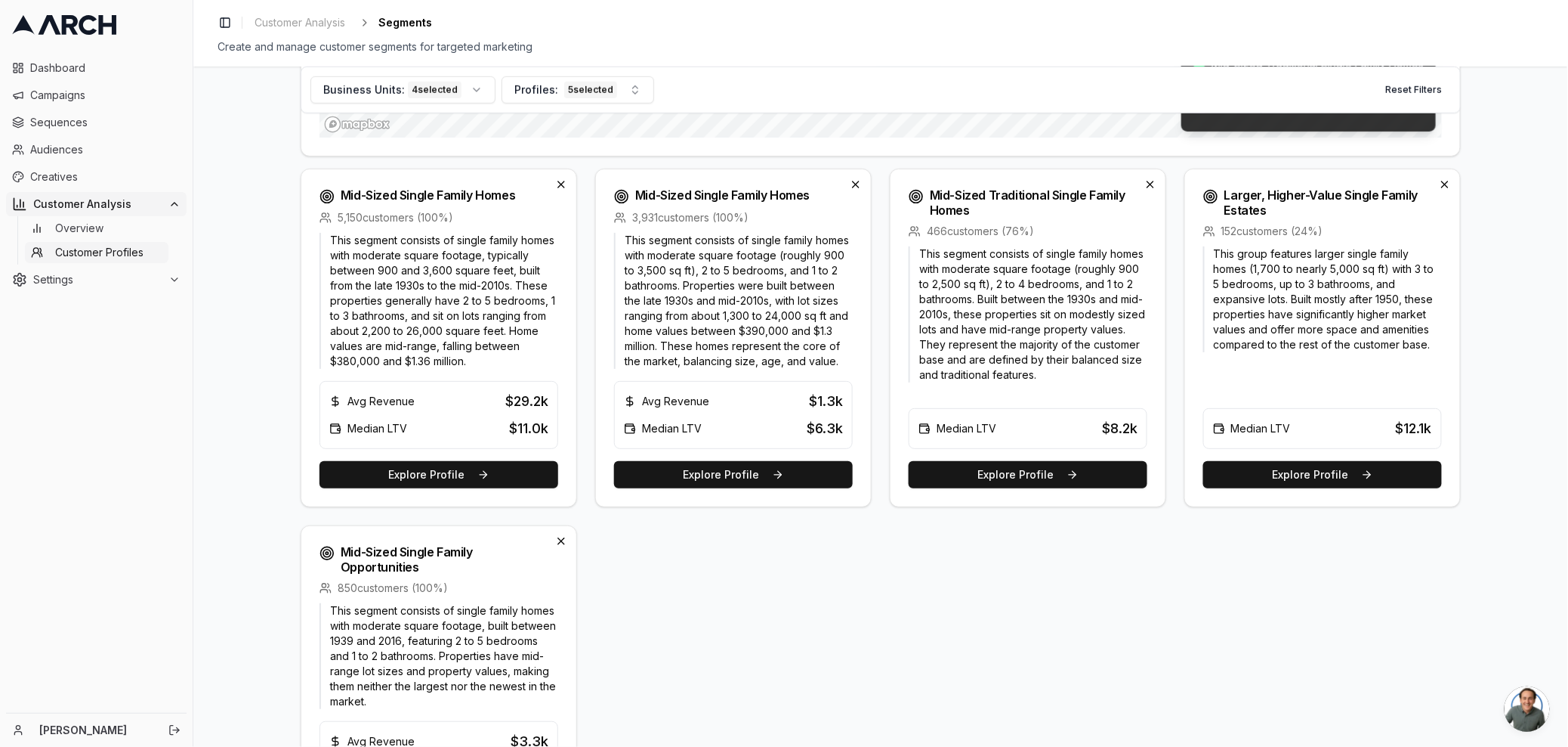
scroll to position [482, 0]
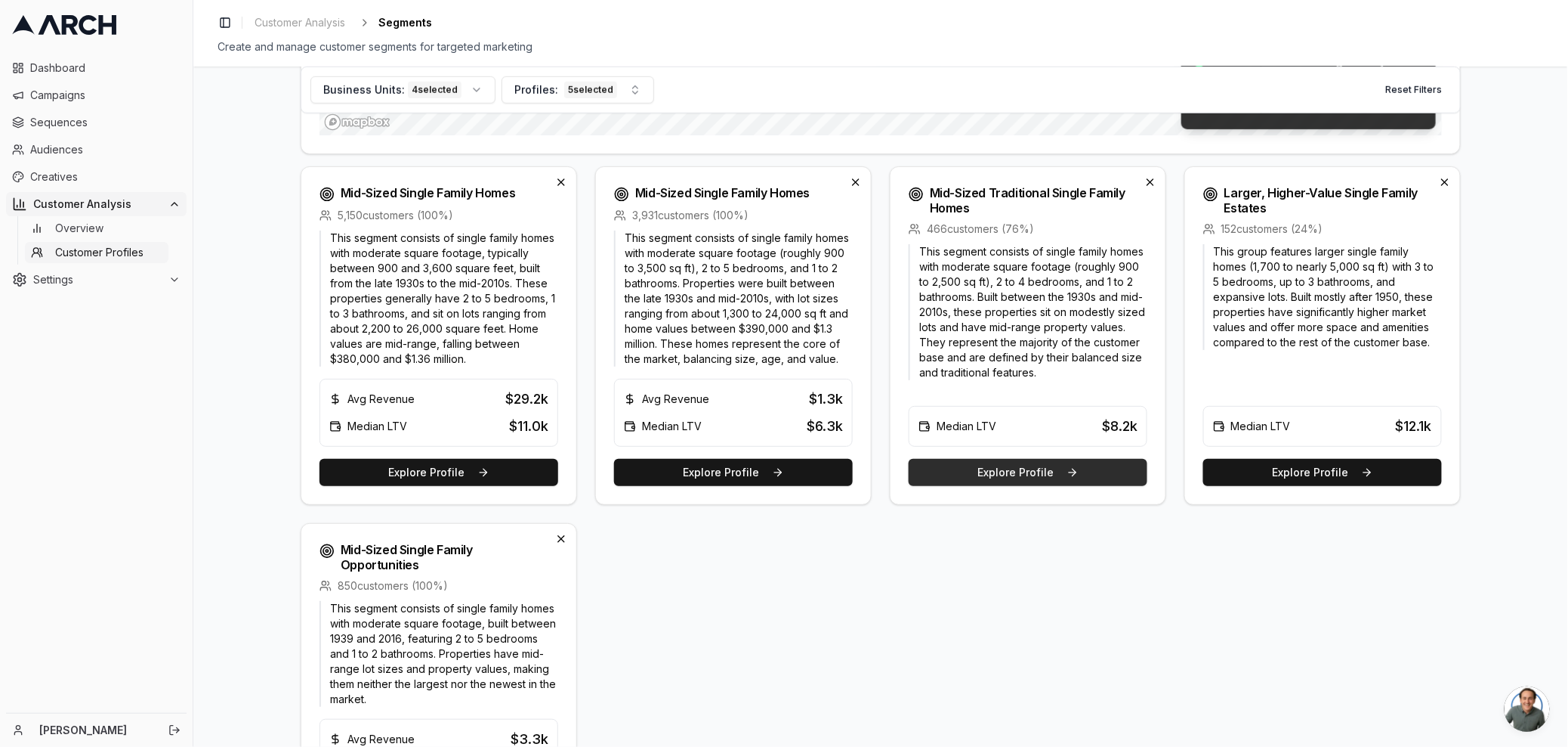
click at [1008, 475] on button "Explore Profile" at bounding box center [1028, 471] width 238 height 27
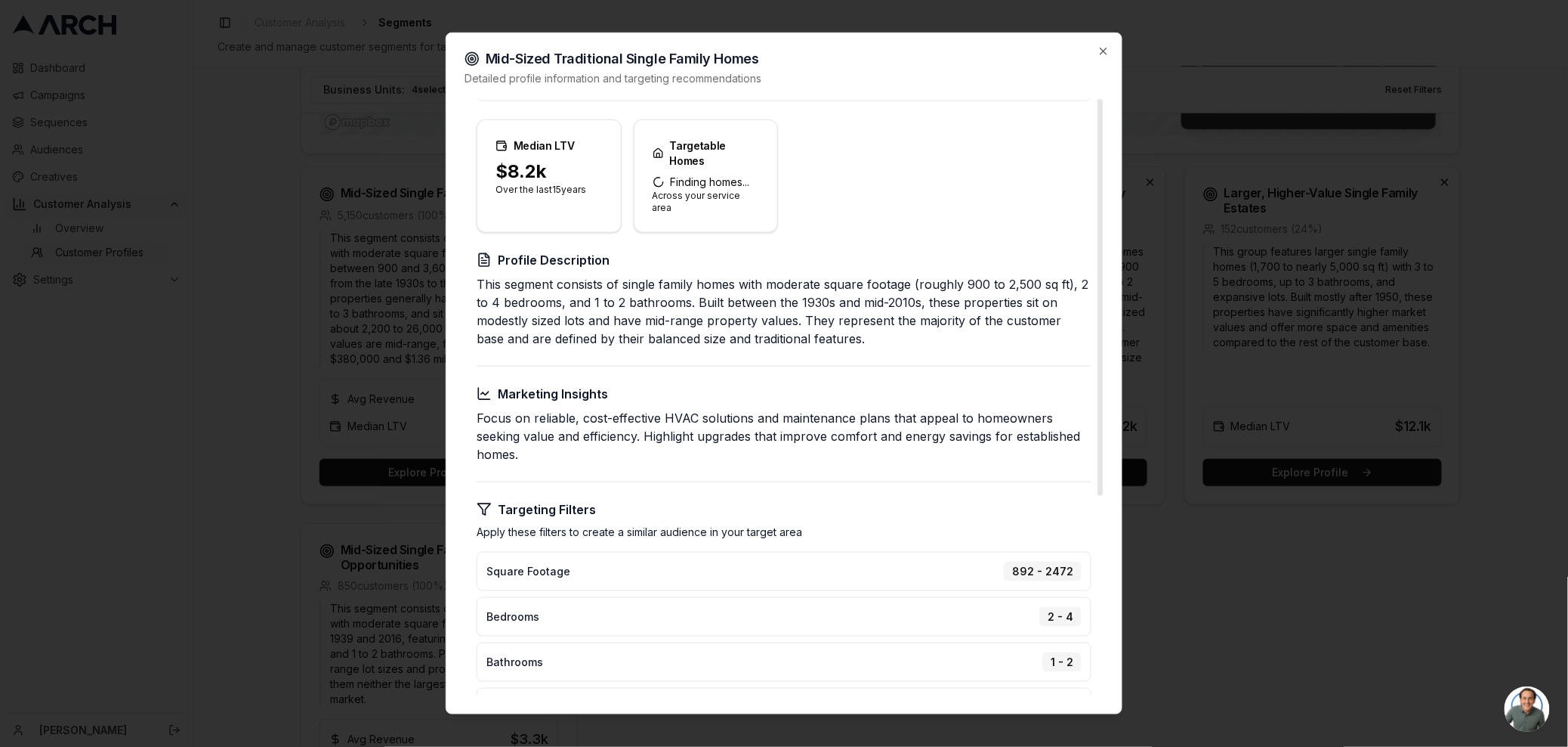
scroll to position [0, 0]
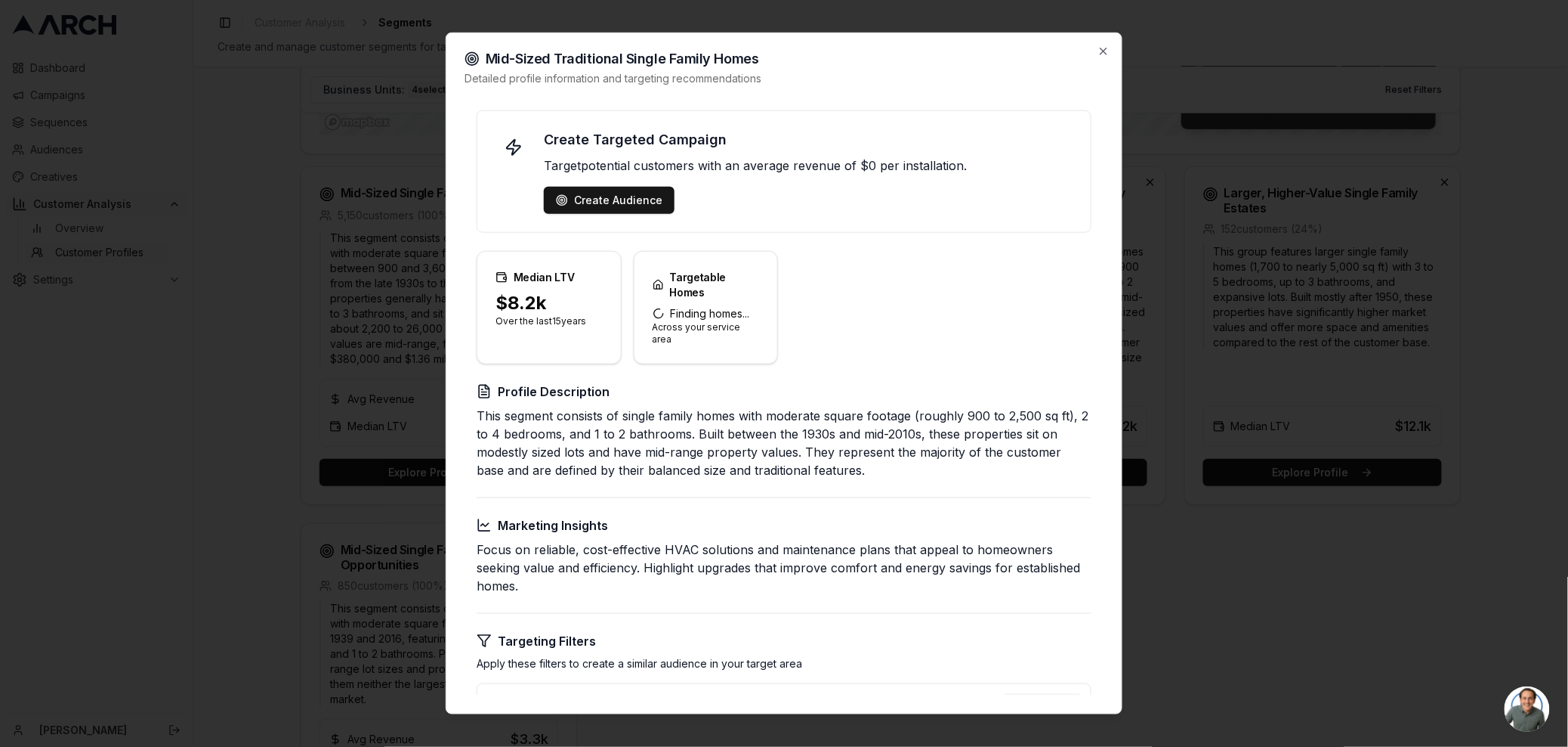
click at [1106, 40] on div "Mid-Sized Traditional Single Family Homes Detailed profile information and targ…" at bounding box center [784, 373] width 677 height 682
click at [1098, 53] on icon "button" at bounding box center [1103, 51] width 12 height 12
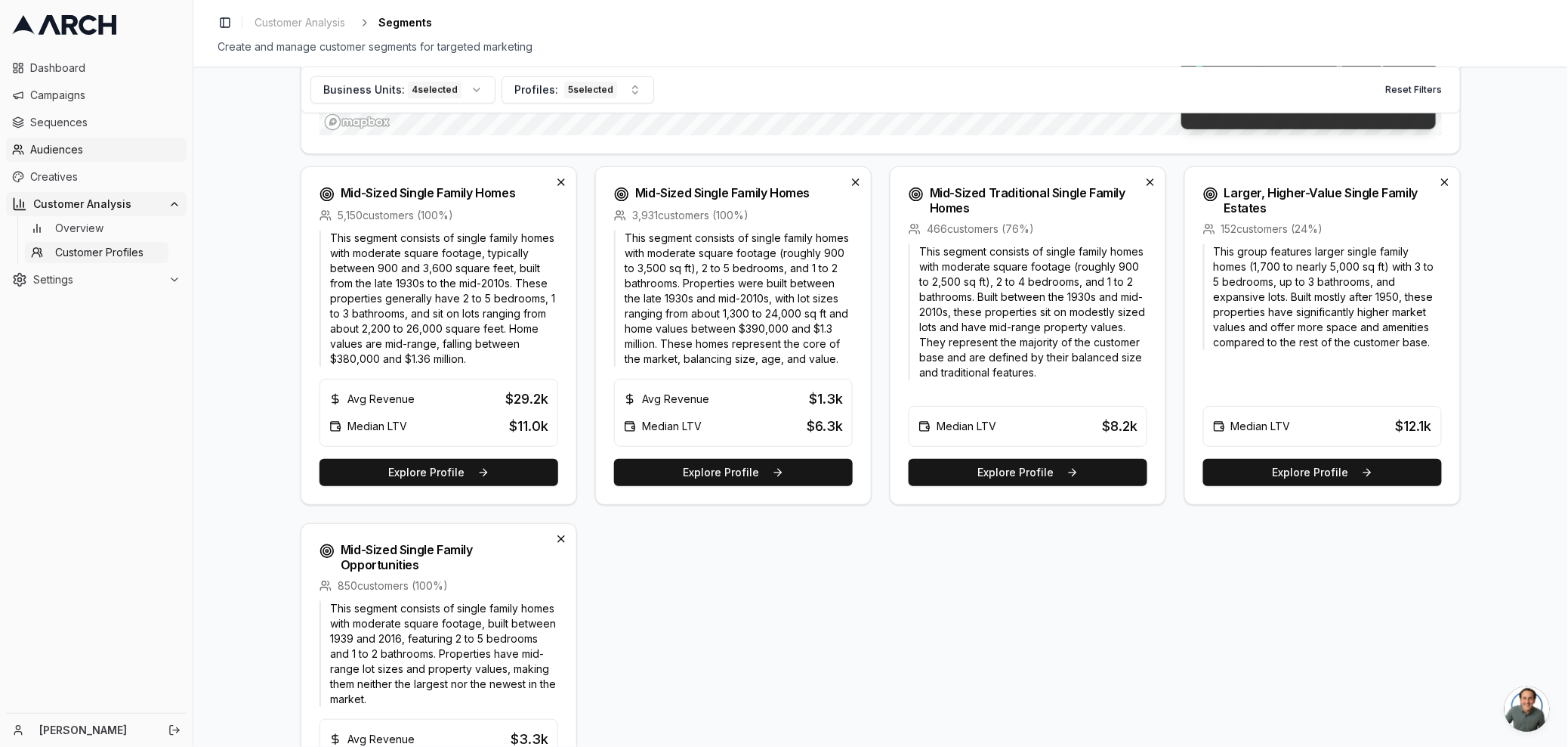
click at [82, 155] on span "Audiences" at bounding box center [105, 150] width 150 height 15
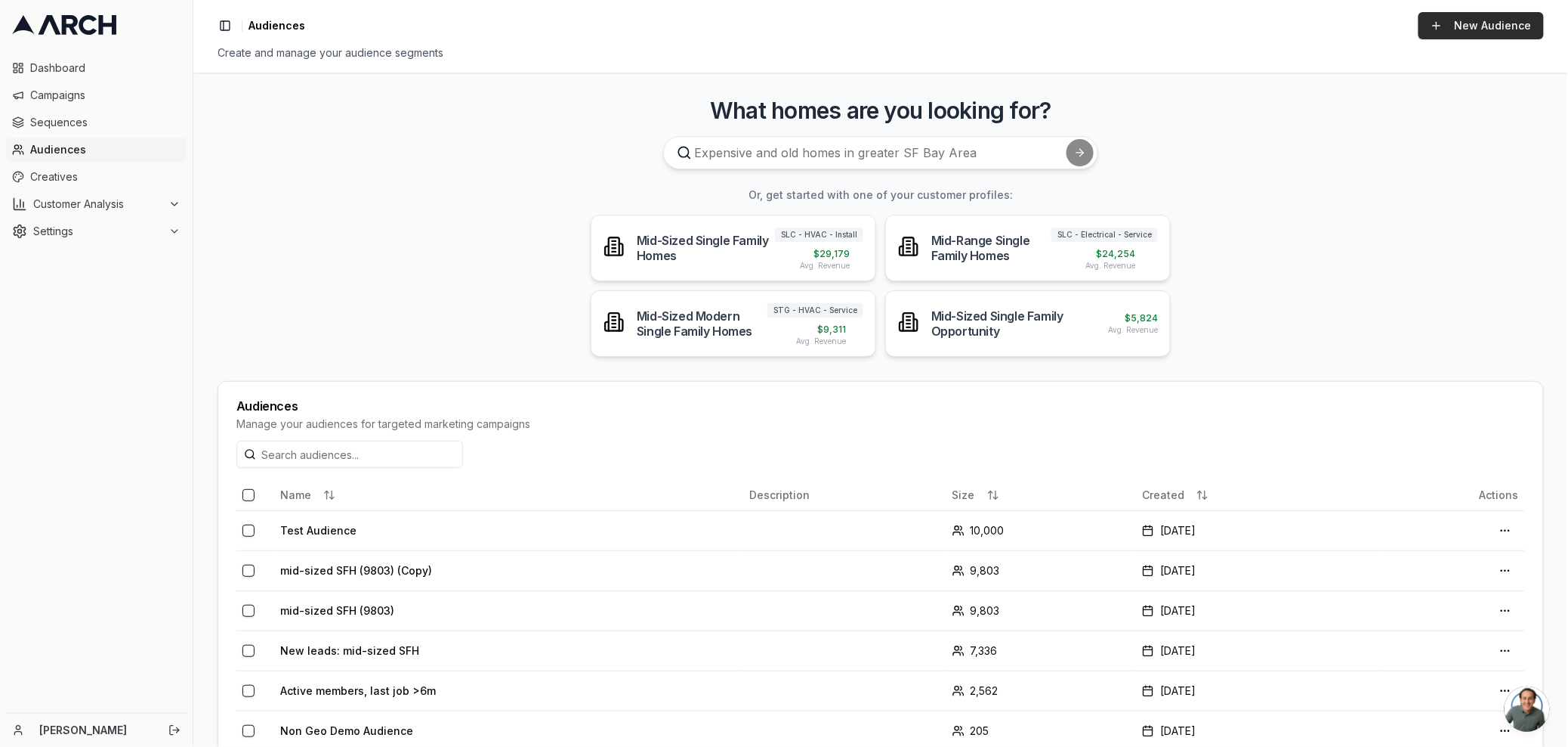
click at [1447, 29] on link "New Audience" at bounding box center [1481, 26] width 125 height 27
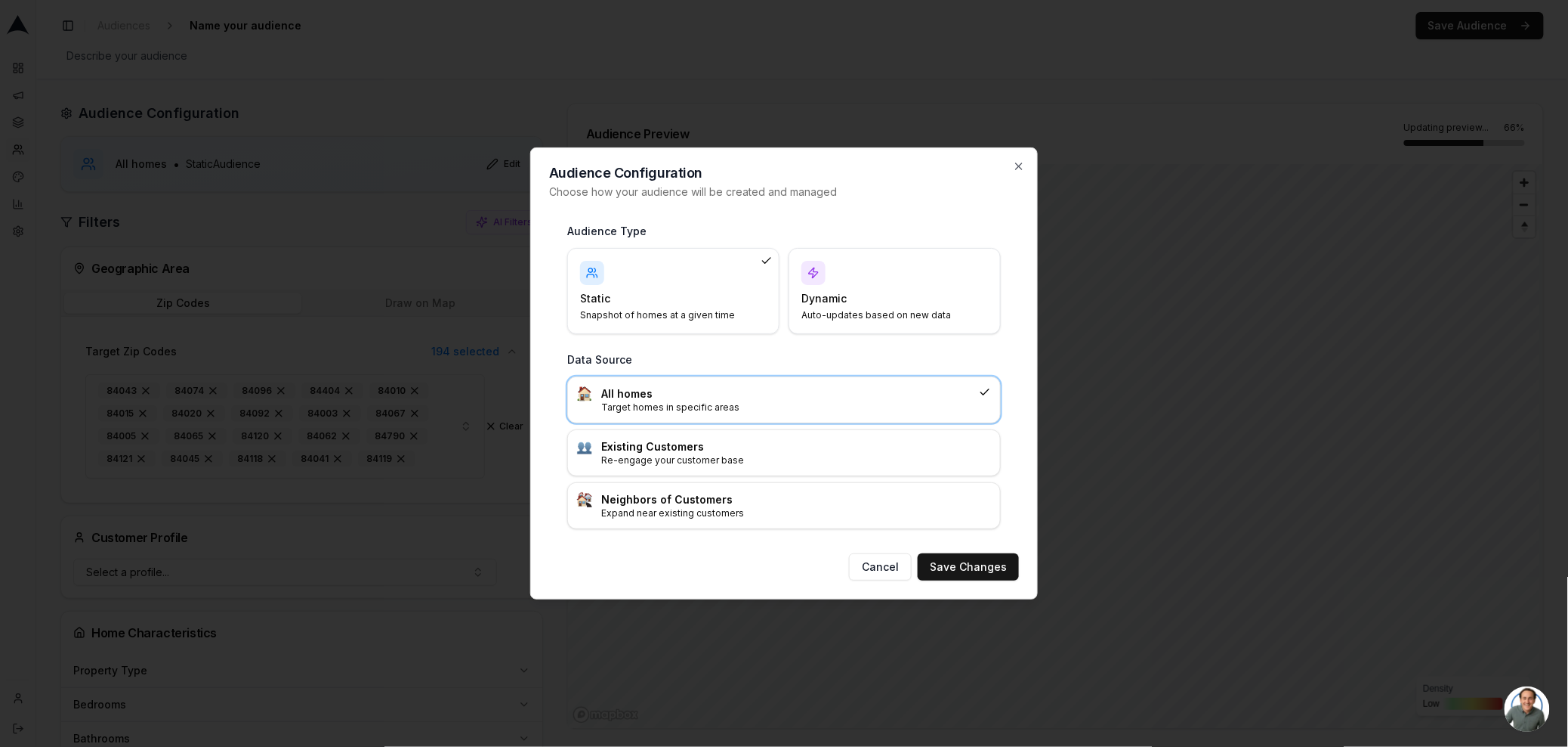
click at [846, 293] on h4 "Dynamic" at bounding box center [886, 298] width 168 height 15
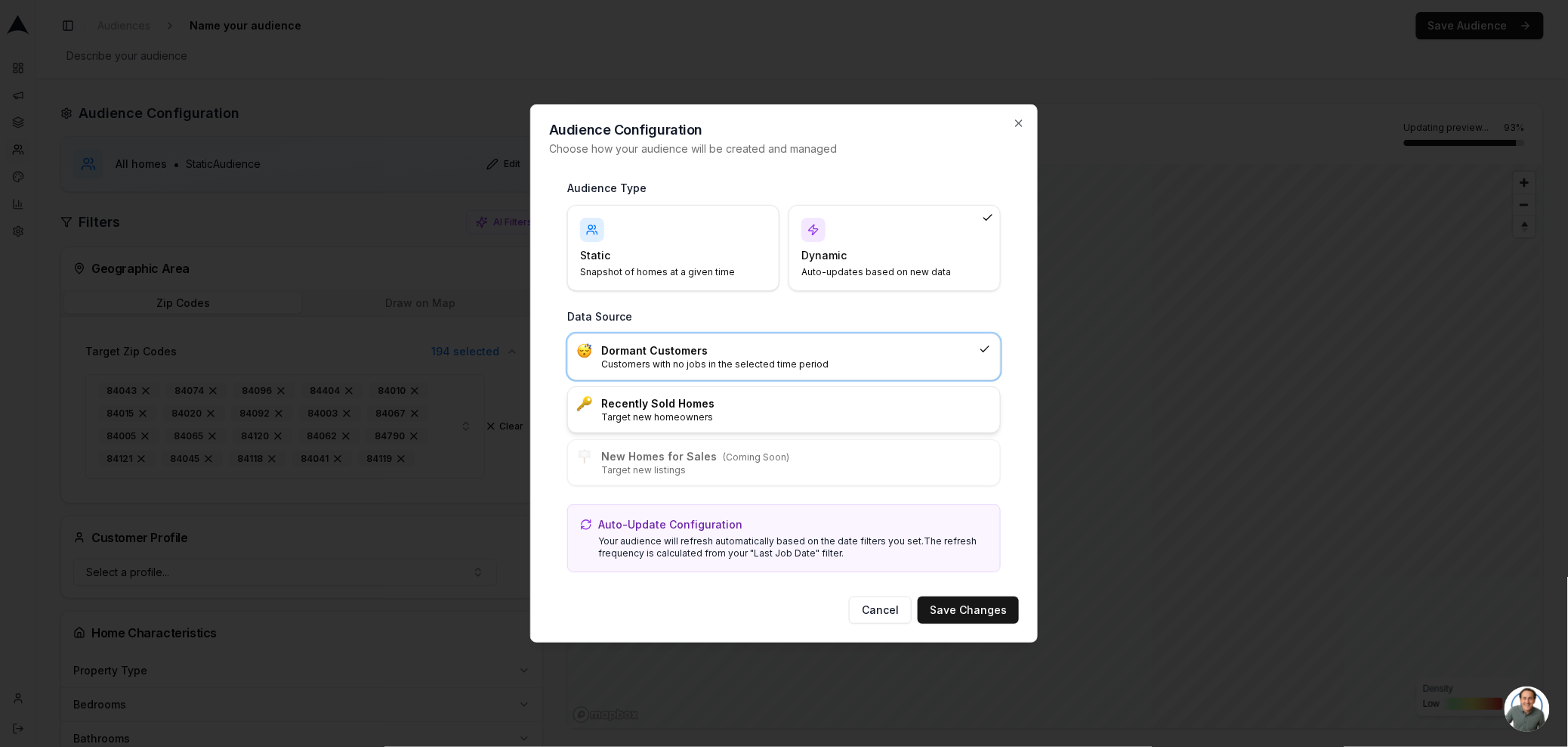
click at [697, 415] on p "Target new homeowners" at bounding box center [796, 417] width 390 height 12
click at [745, 356] on h3 "Dormant Customers" at bounding box center [796, 350] width 390 height 15
click at [616, 413] on p "Target new homeowners" at bounding box center [796, 417] width 390 height 12
click at [1021, 125] on icon "button" at bounding box center [1018, 123] width 6 height 6
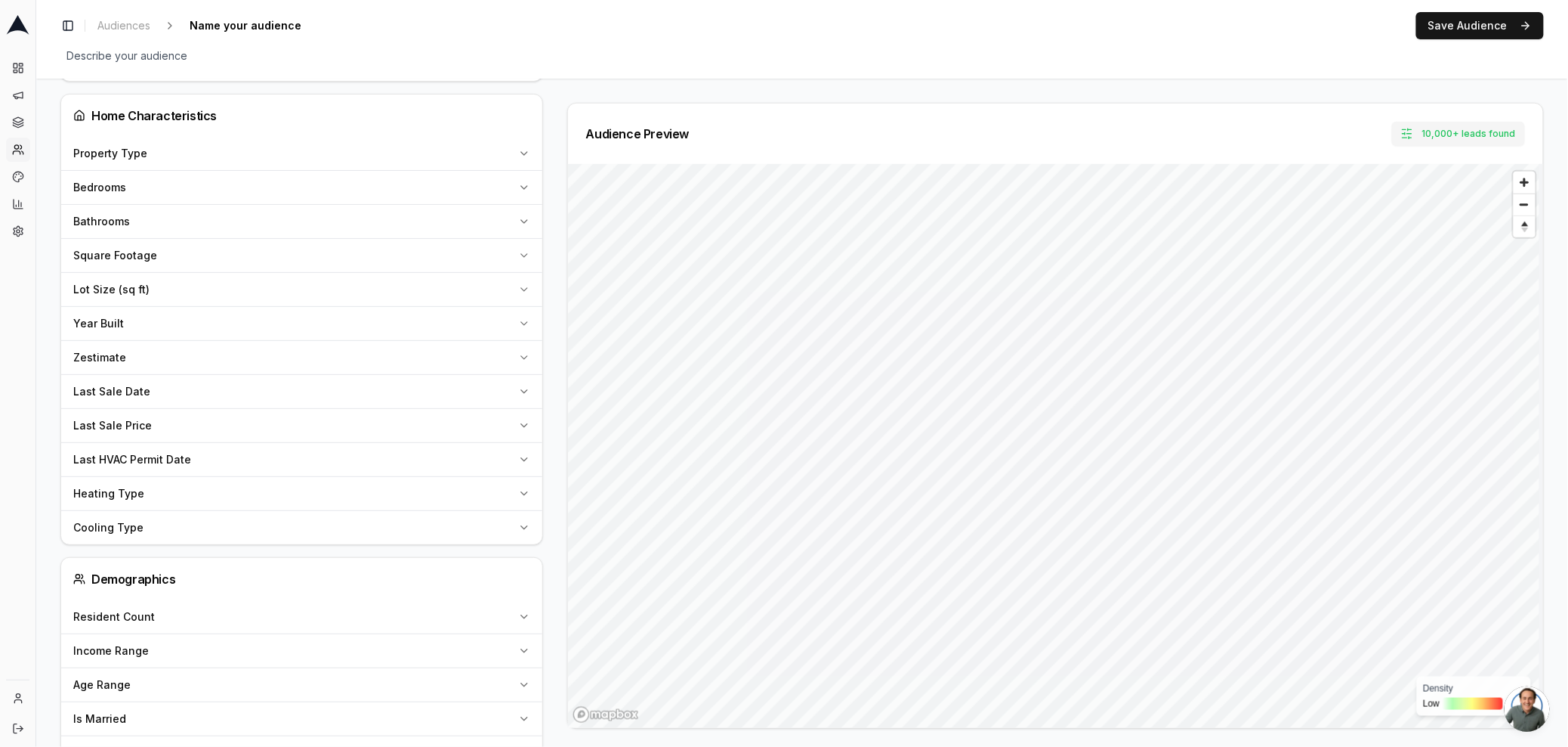
scroll to position [530, 0]
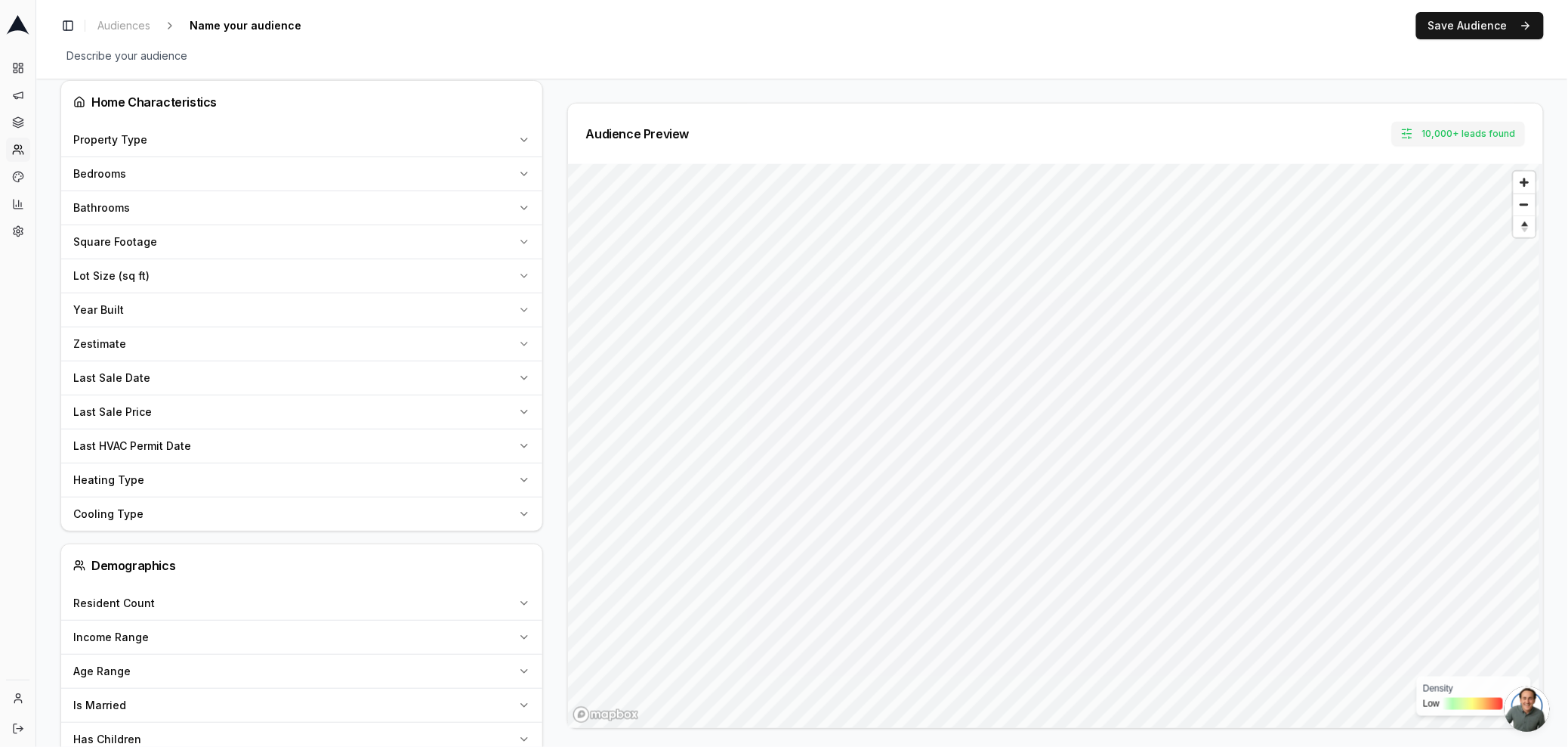
click at [247, 302] on div "Year Built" at bounding box center [292, 310] width 439 height 15
click at [251, 312] on div "Year Built" at bounding box center [292, 310] width 439 height 15
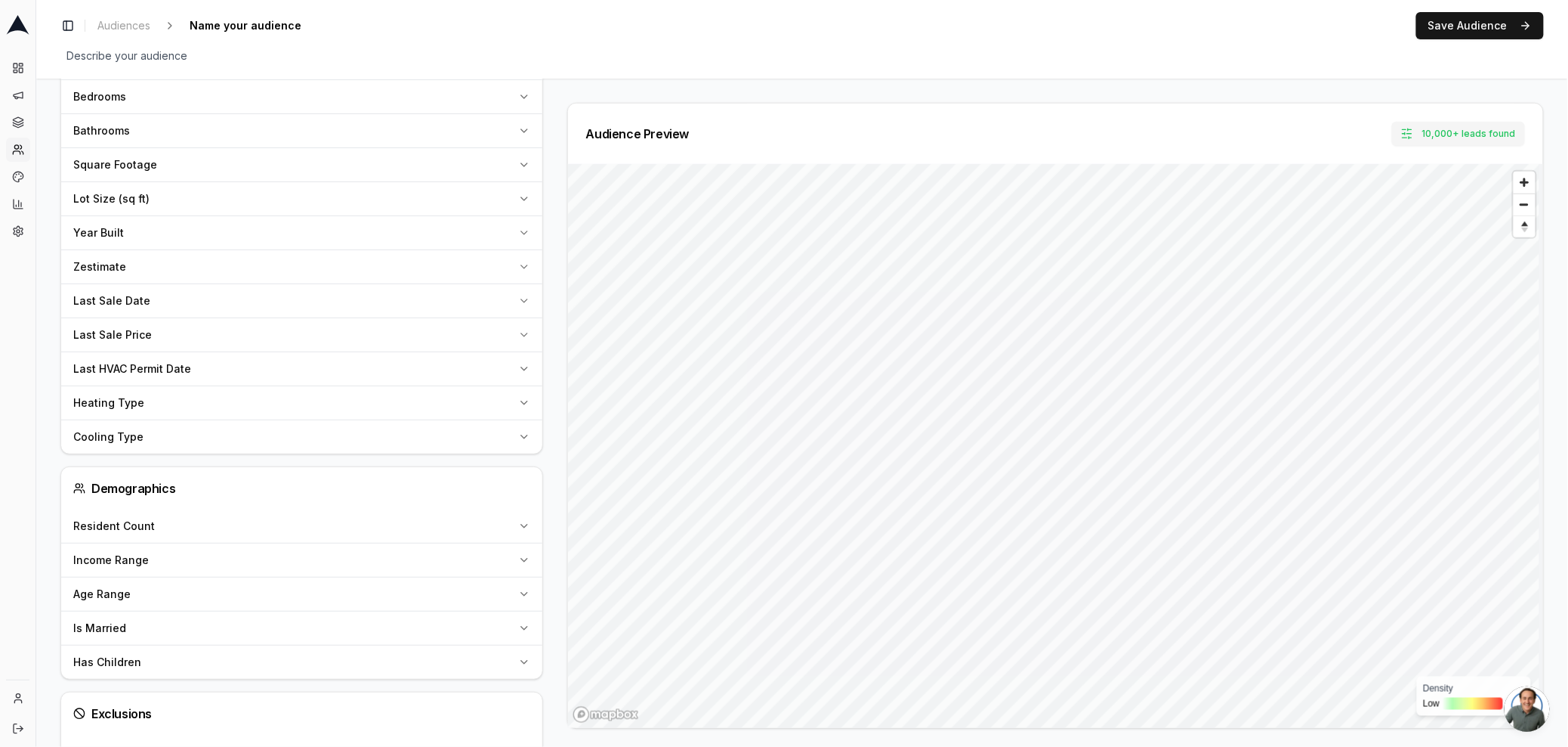
scroll to position [0, 0]
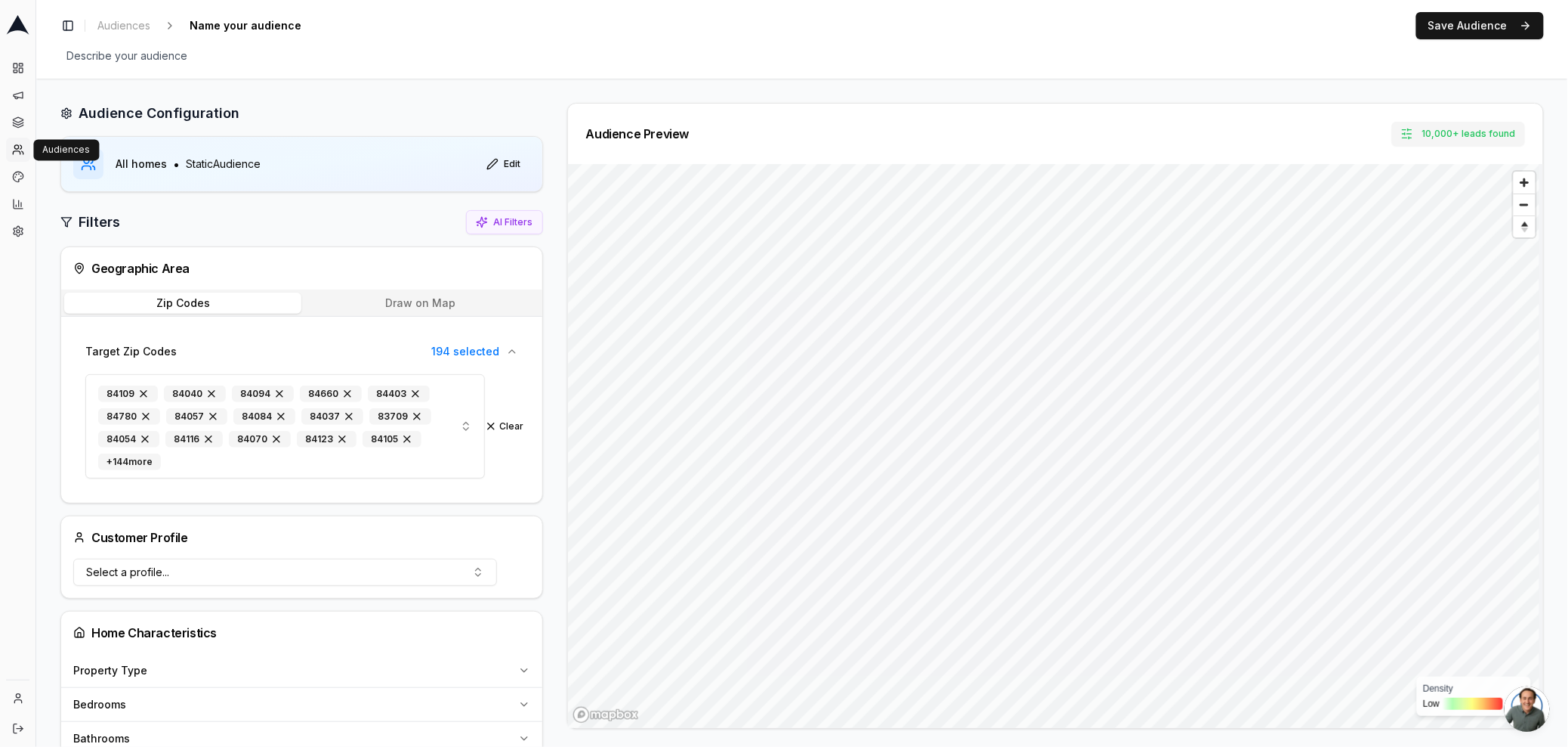
click at [13, 151] on icon at bounding box center [16, 152] width 7 height 3
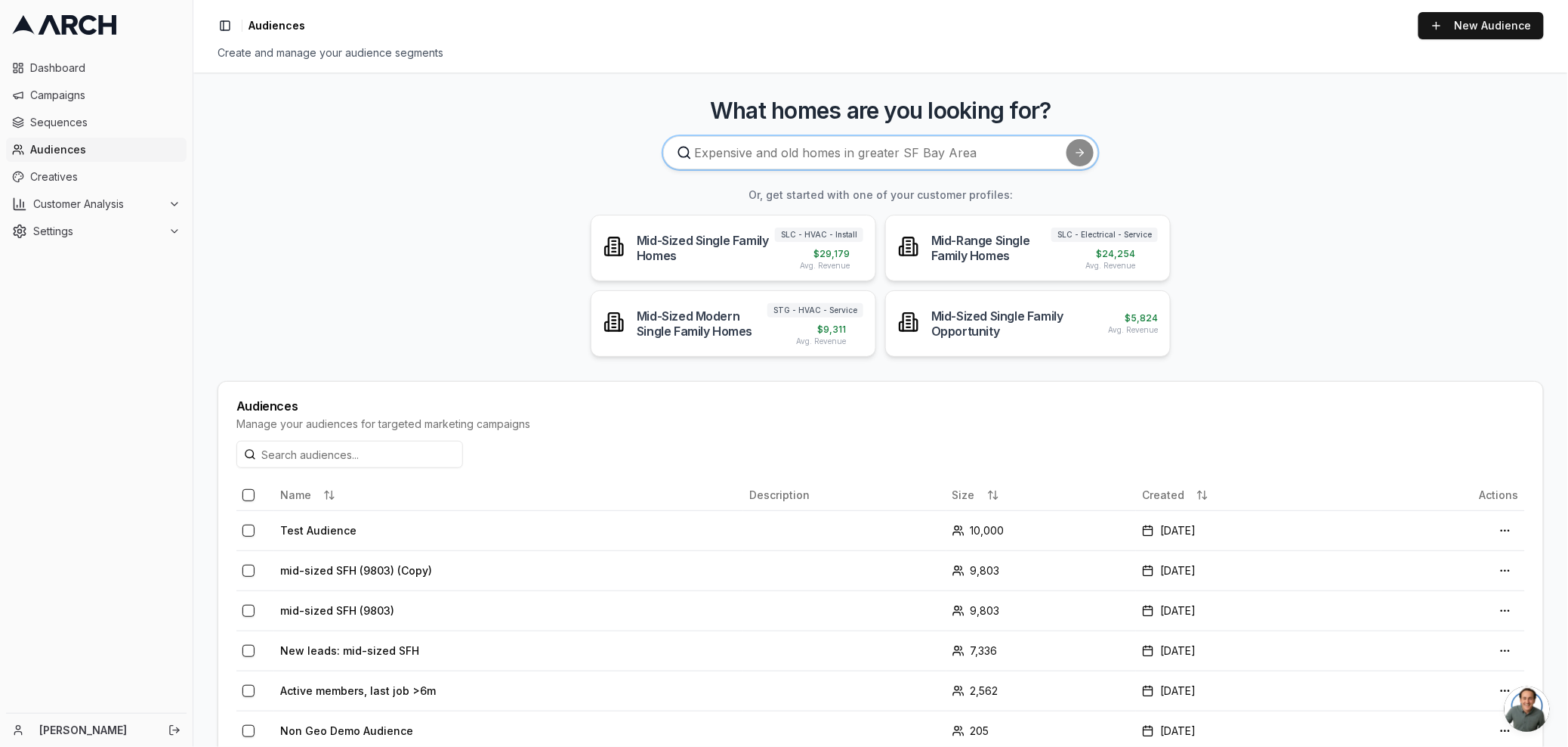
click at [802, 151] on input at bounding box center [881, 152] width 435 height 33
type input "Age of HVAC unit is over 10 yers"
click at [1066, 139] on button "submit" at bounding box center [1080, 152] width 27 height 27
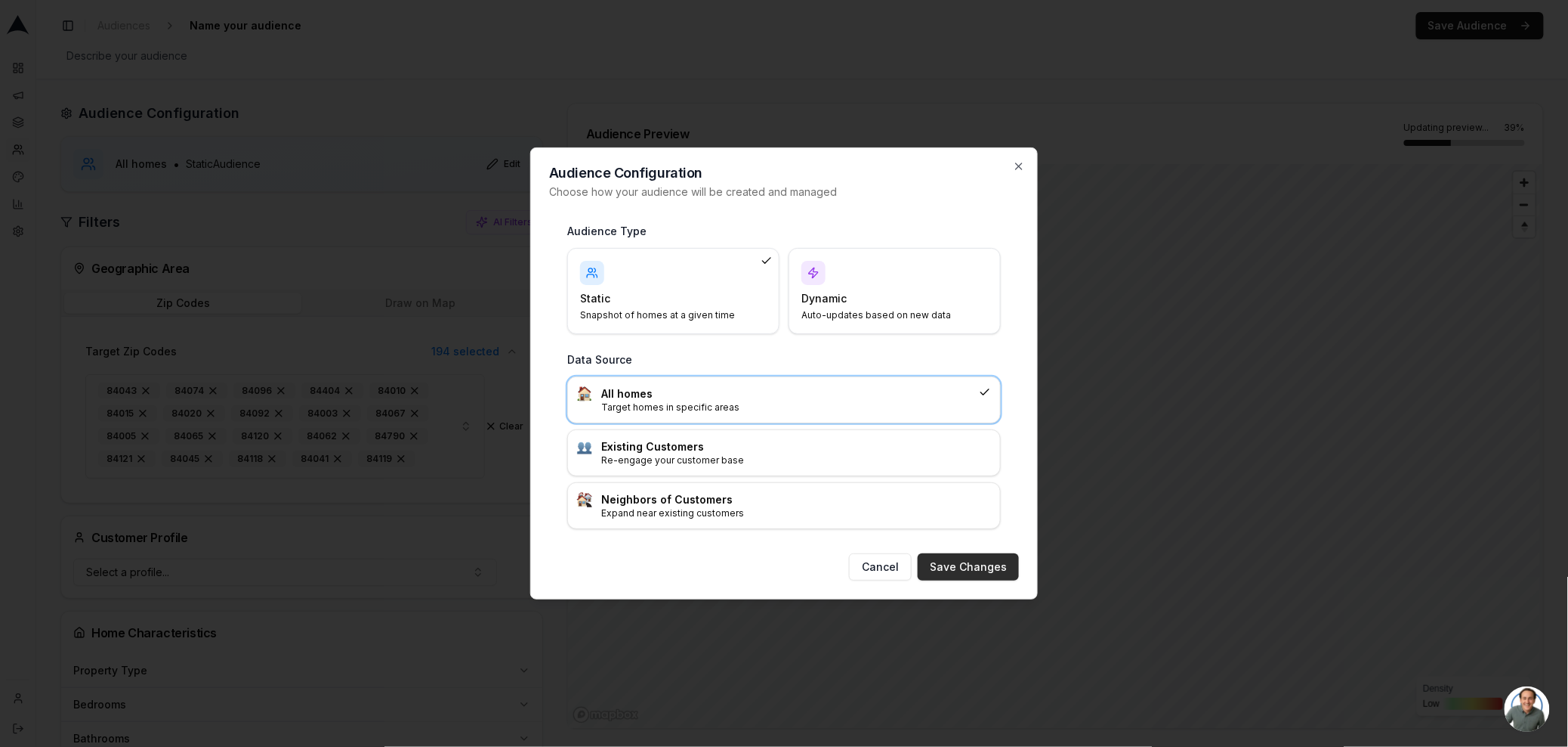
click at [984, 567] on button "Save Changes" at bounding box center [968, 566] width 101 height 27
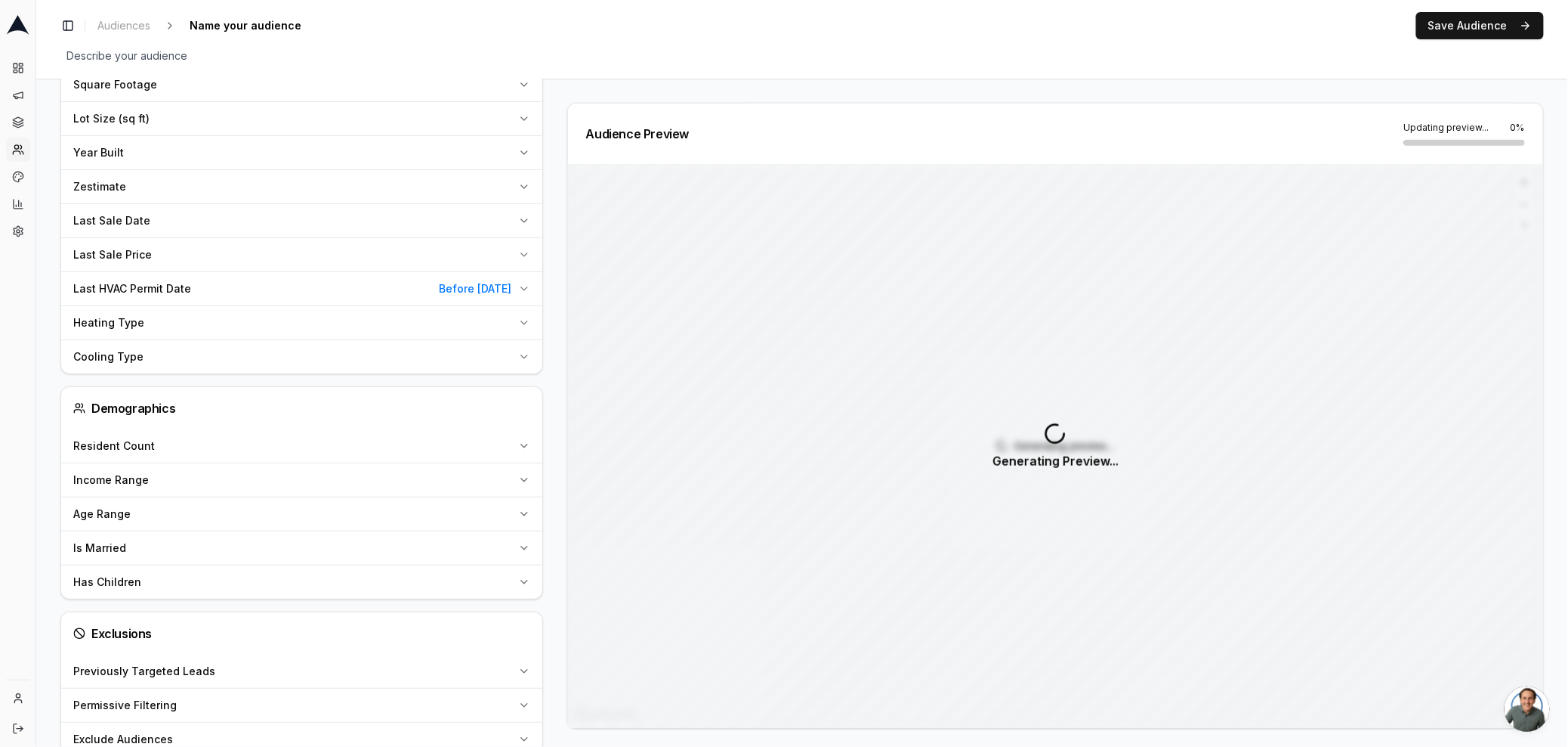
scroll to position [682, 0]
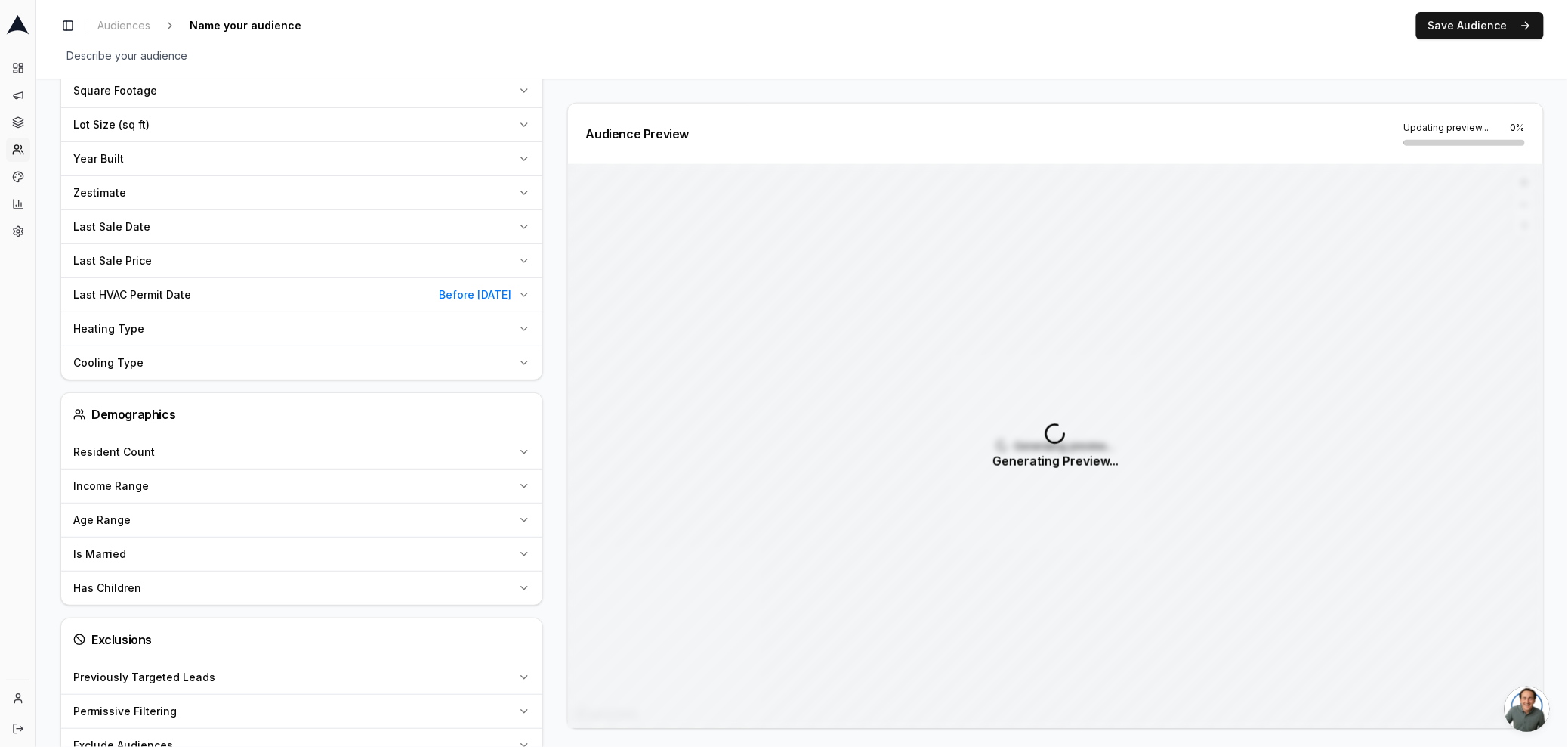
click at [484, 297] on span "Before 06/07/2014" at bounding box center [476, 294] width 73 height 15
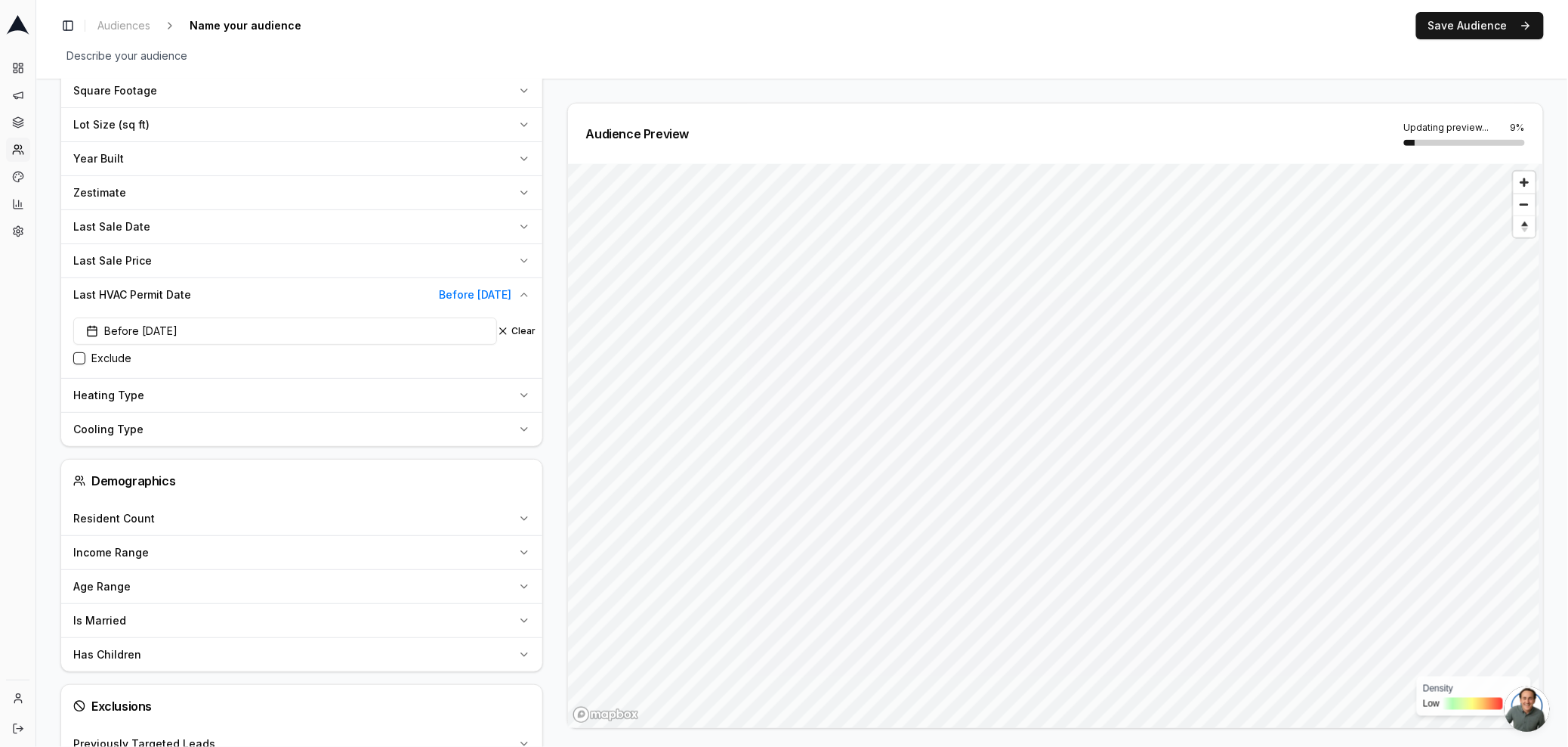
click at [1567, 537] on html "Dashboard Campaigns Sequences Audiences Creatives Customer Analysis Settings To…" at bounding box center [784, 373] width 1568 height 747
click at [548, 441] on div "Audience Configuration All homes • Static Audience Edit Filters AI Filters Geog…" at bounding box center [802, 182] width 1484 height 1521
click at [502, 333] on button "Clear" at bounding box center [517, 330] width 40 height 12
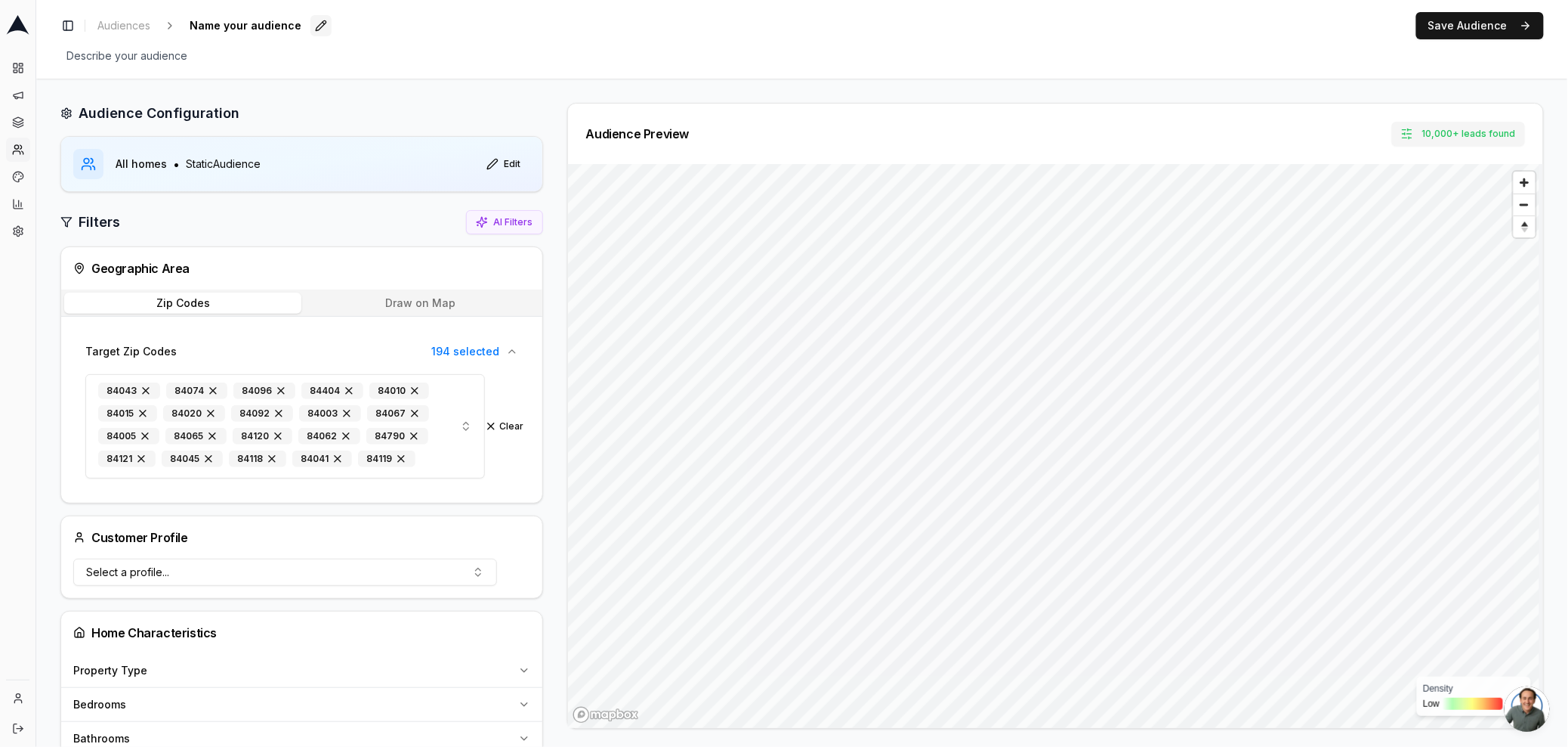
click at [311, 26] on button "Edit" at bounding box center [321, 26] width 21 height 21
type input "Aged HVAC Units (10 years)"
click at [322, 106] on div "Audience Configuration" at bounding box center [302, 114] width 483 height 21
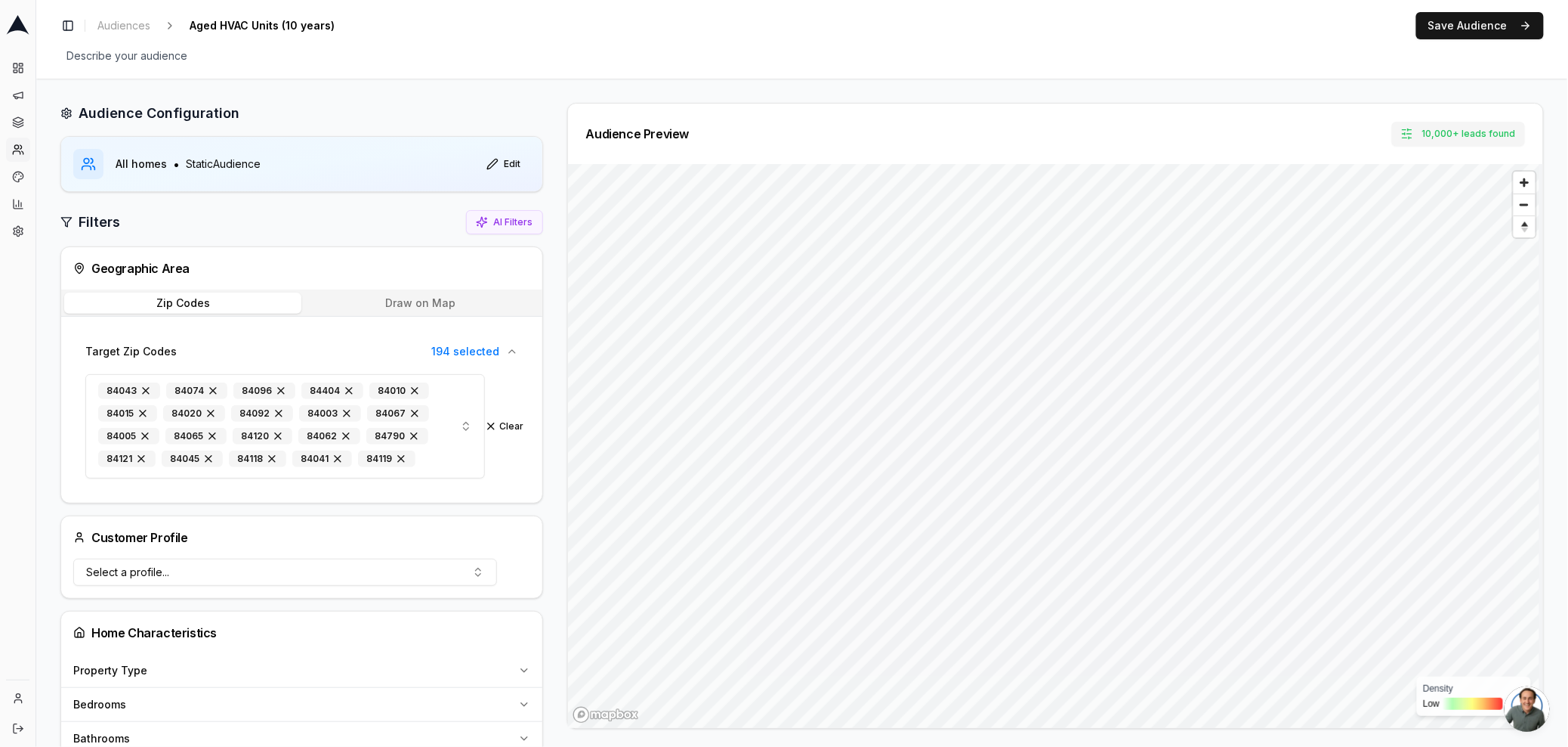
click at [373, 169] on div at bounding box center [302, 163] width 481 height 54
click at [516, 167] on button "Edit" at bounding box center [503, 164] width 53 height 25
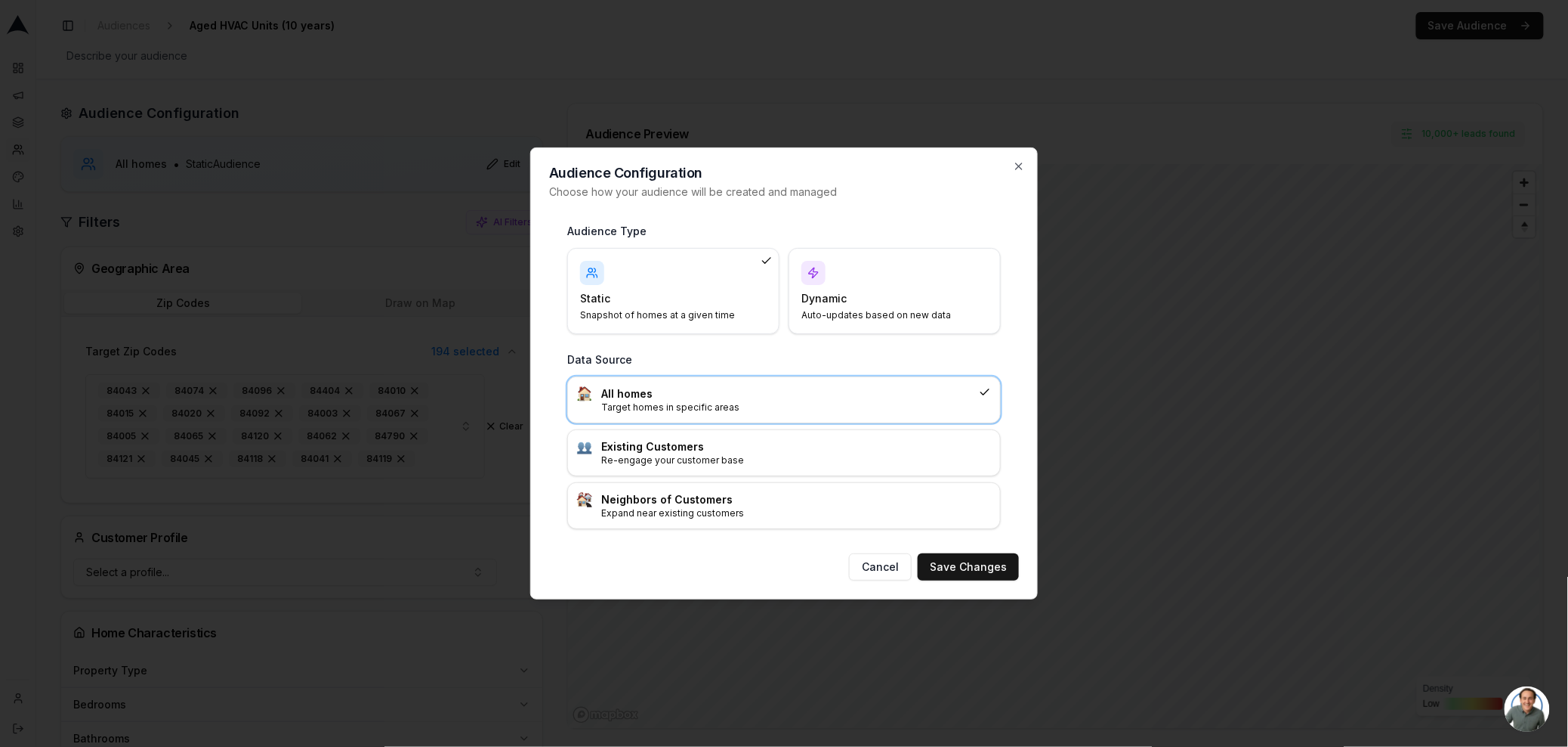
click at [851, 293] on h4 "Dynamic" at bounding box center [886, 298] width 168 height 15
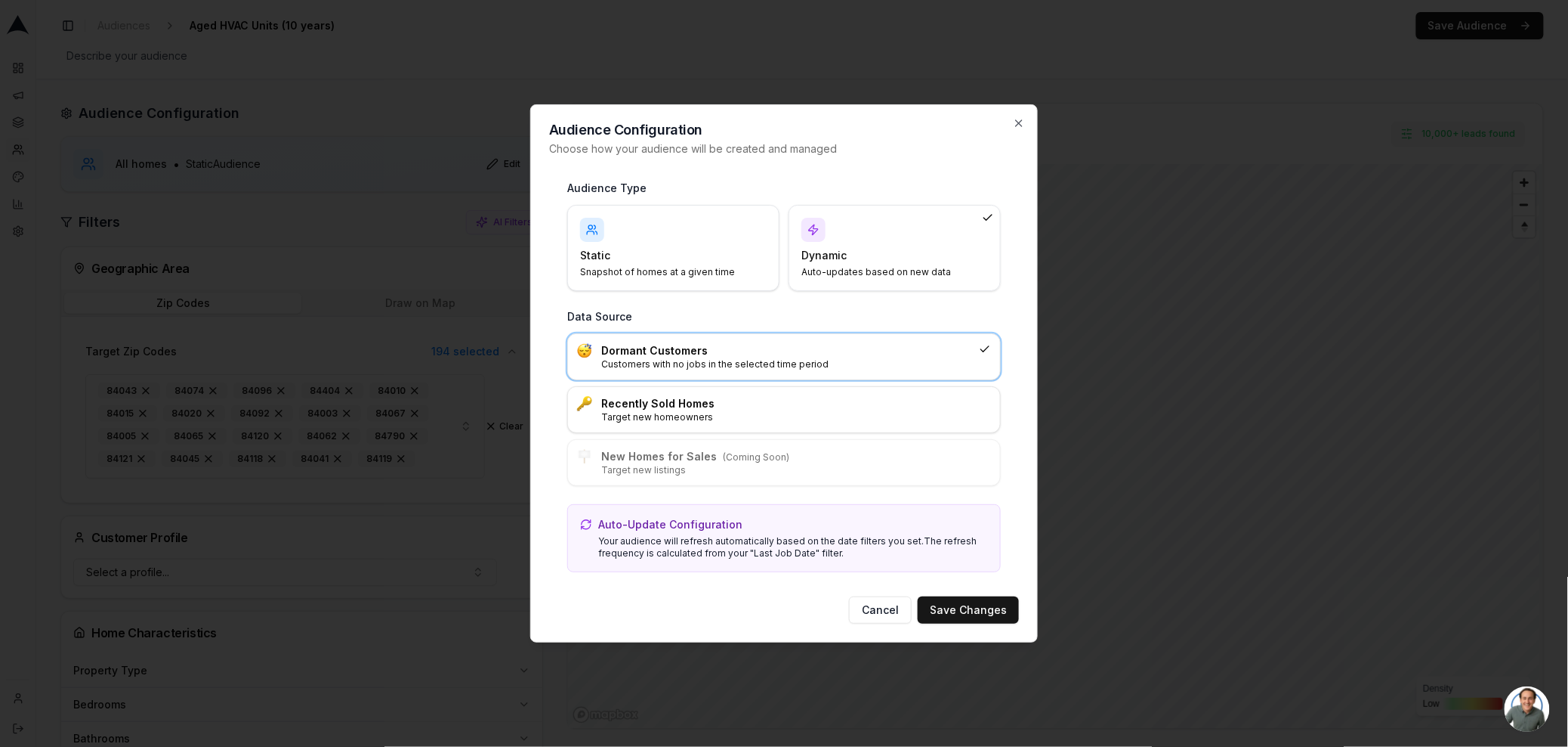
click at [711, 353] on h3 "Dormant Customers" at bounding box center [786, 350] width 372 height 15
click at [675, 246] on div "Static Snapshot of homes at a given time" at bounding box center [673, 248] width 186 height 61
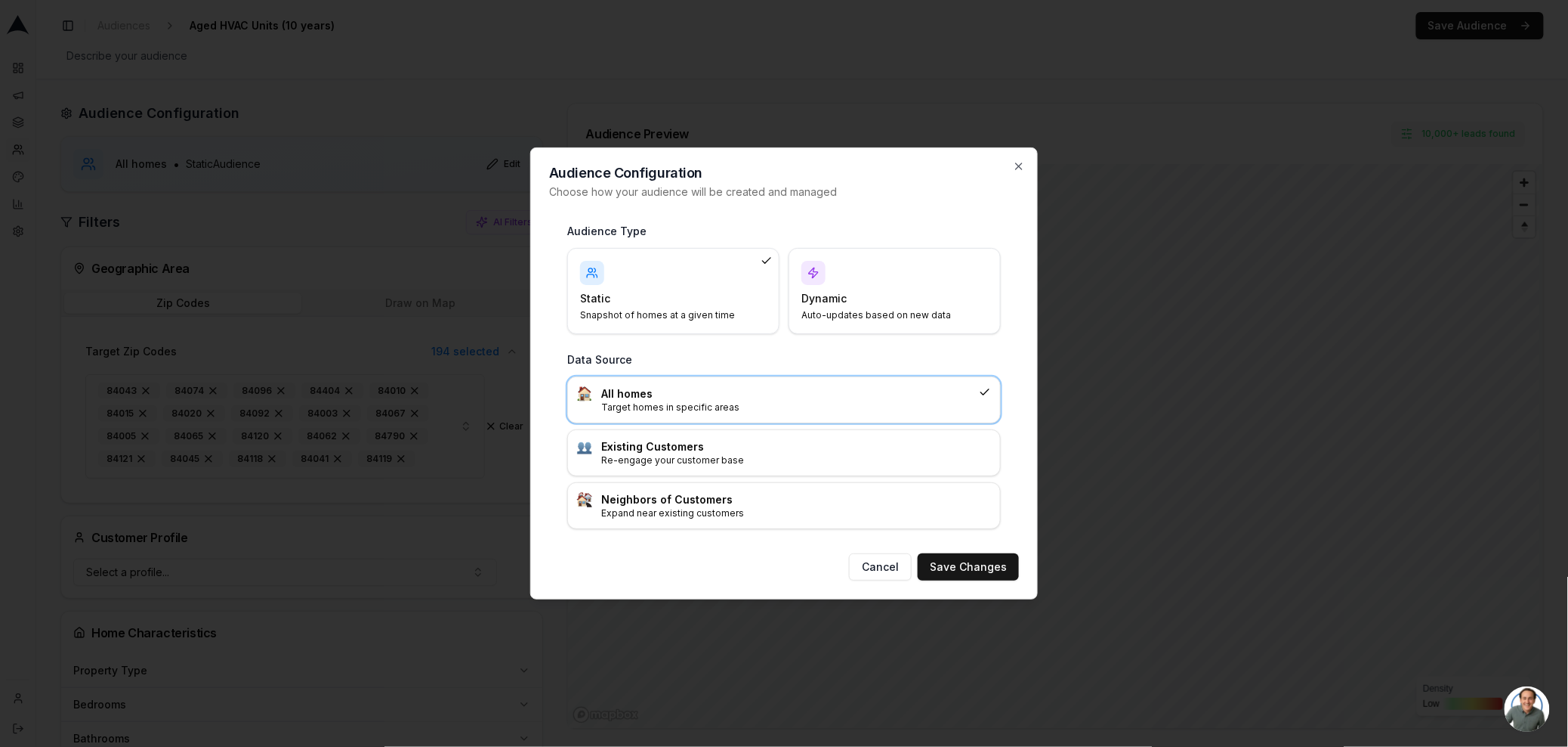
click at [875, 302] on h4 "Dynamic" at bounding box center [886, 298] width 168 height 15
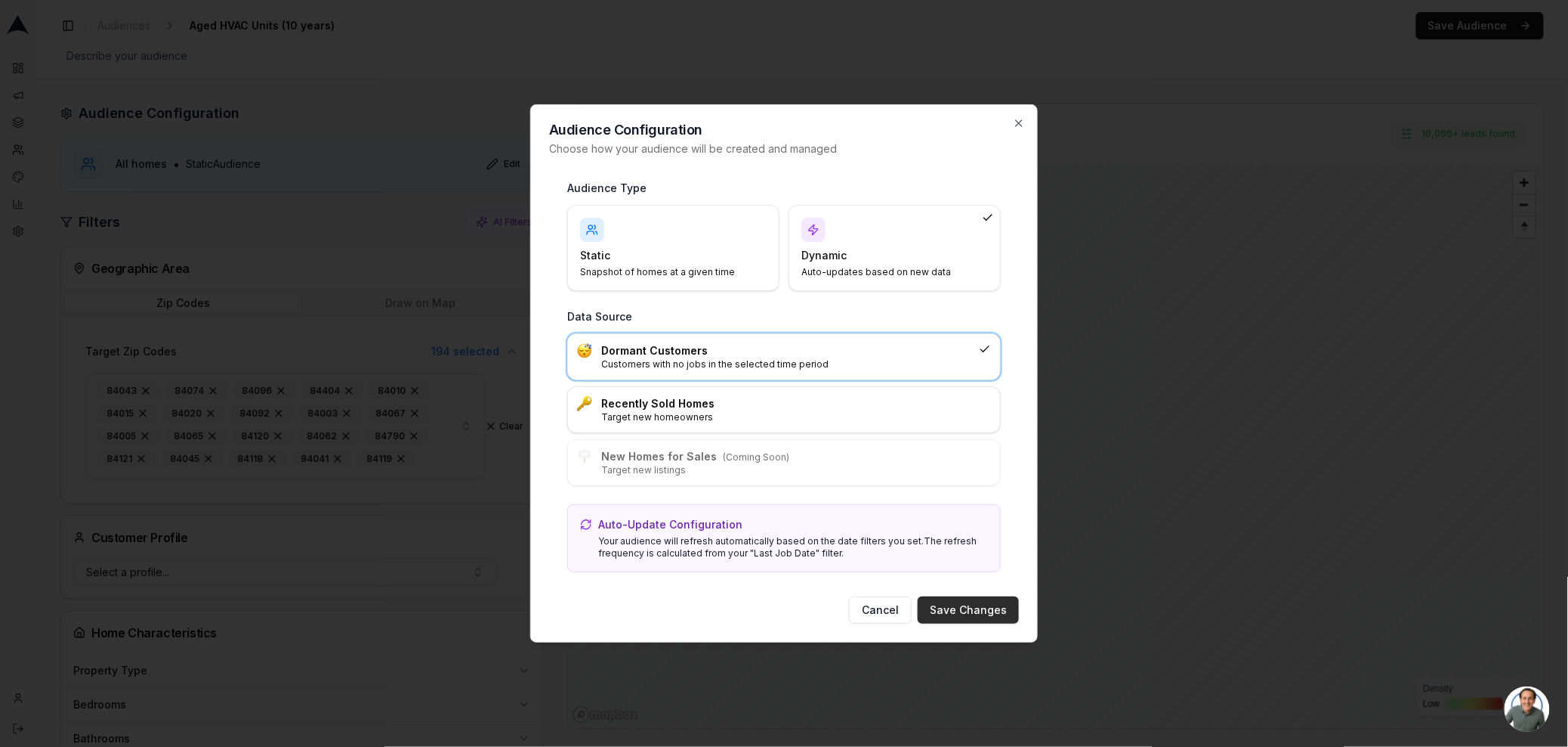
click at [990, 611] on button "Save Changes" at bounding box center [968, 610] width 101 height 27
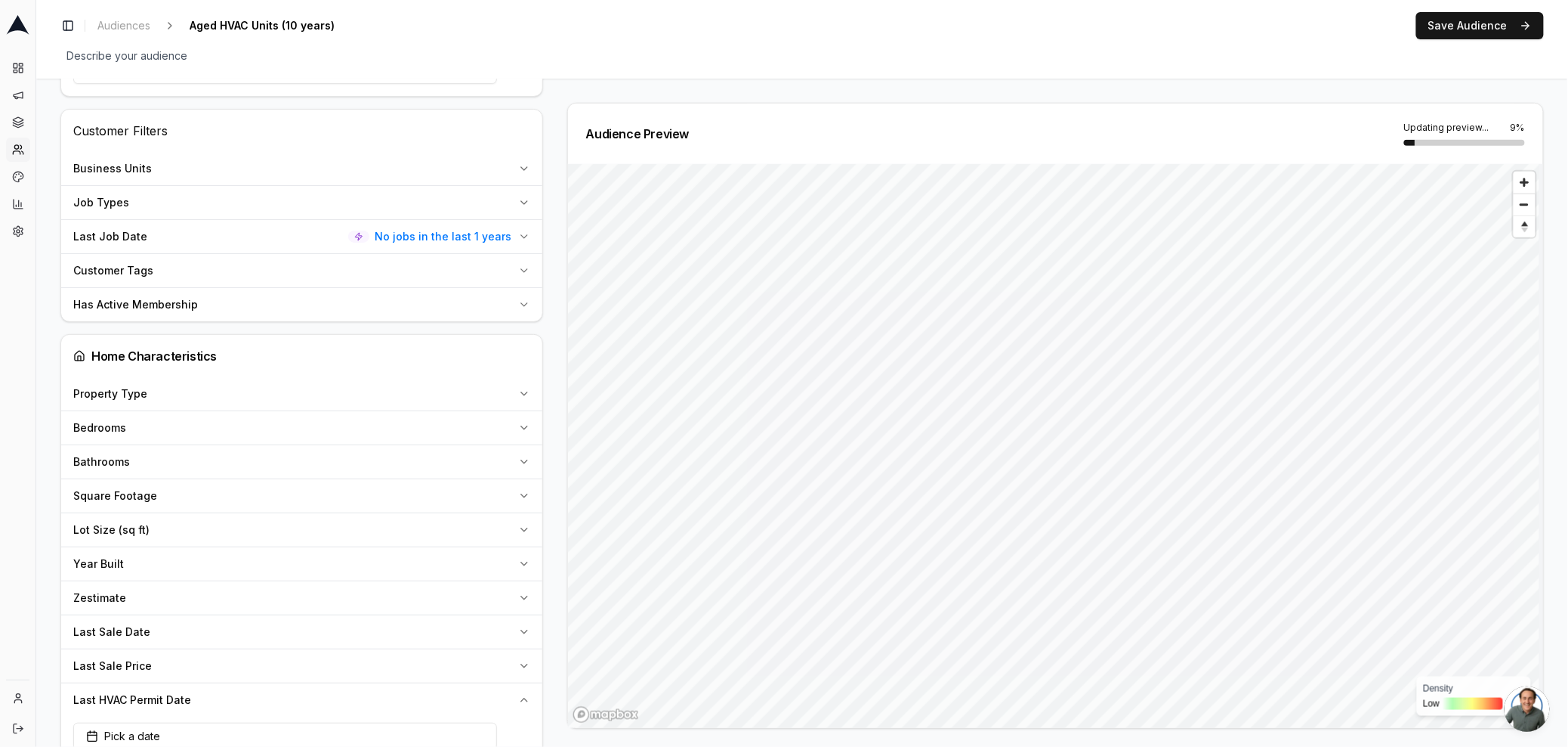
scroll to position [560, 0]
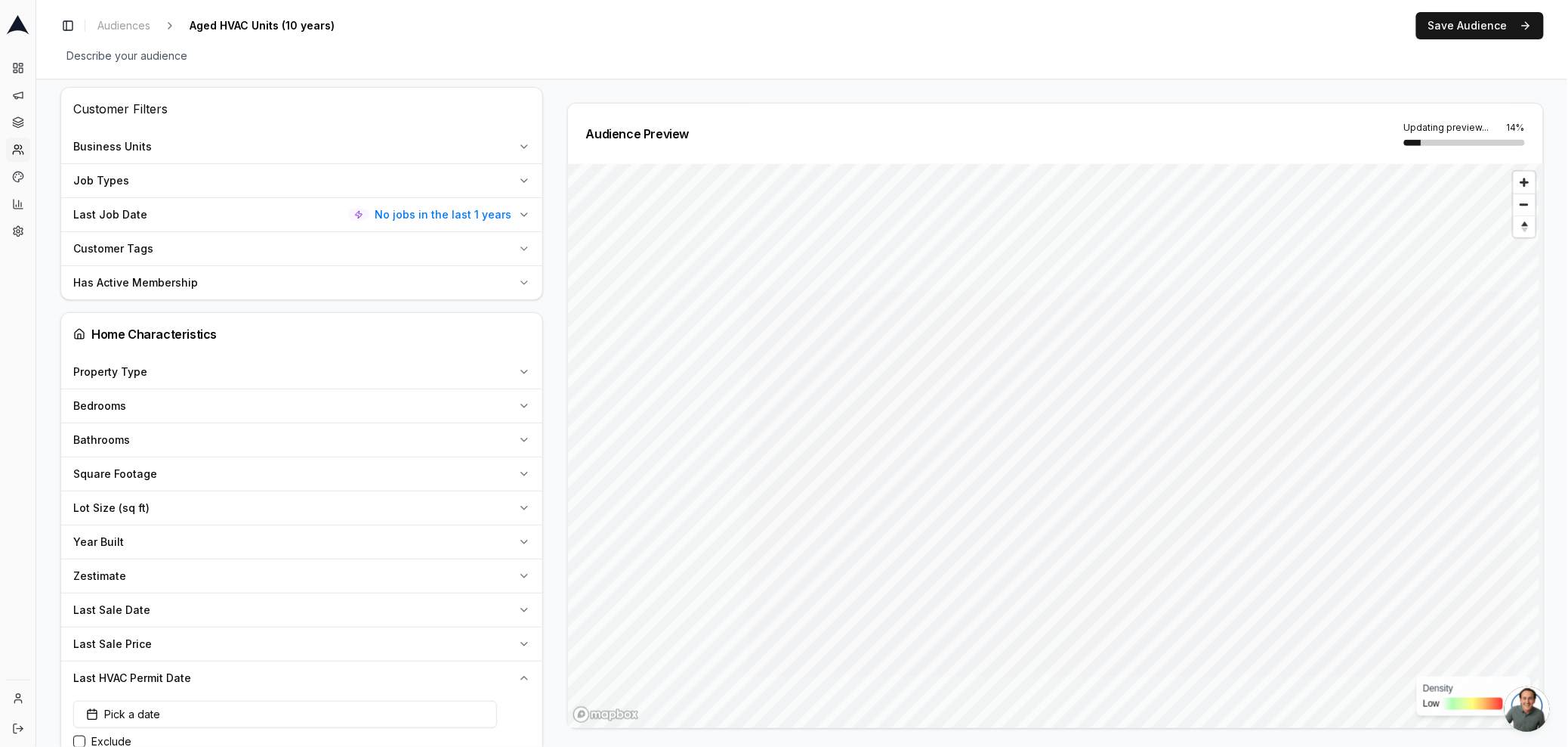
click at [462, 216] on span "No jobs in the last 1 years" at bounding box center [444, 215] width 136 height 15
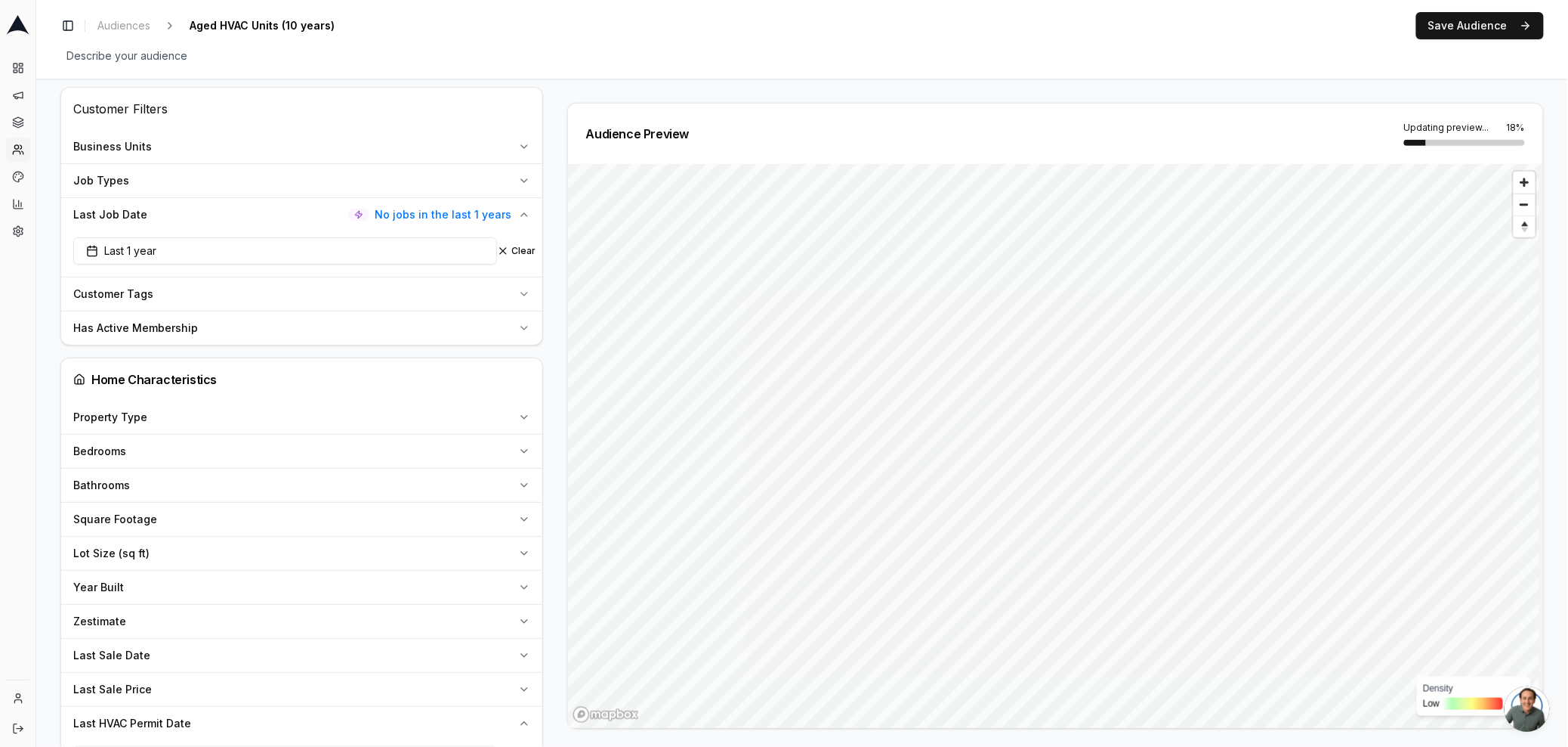
click at [300, 219] on div "Last Job Date No jobs in the last 1 years" at bounding box center [292, 215] width 439 height 15
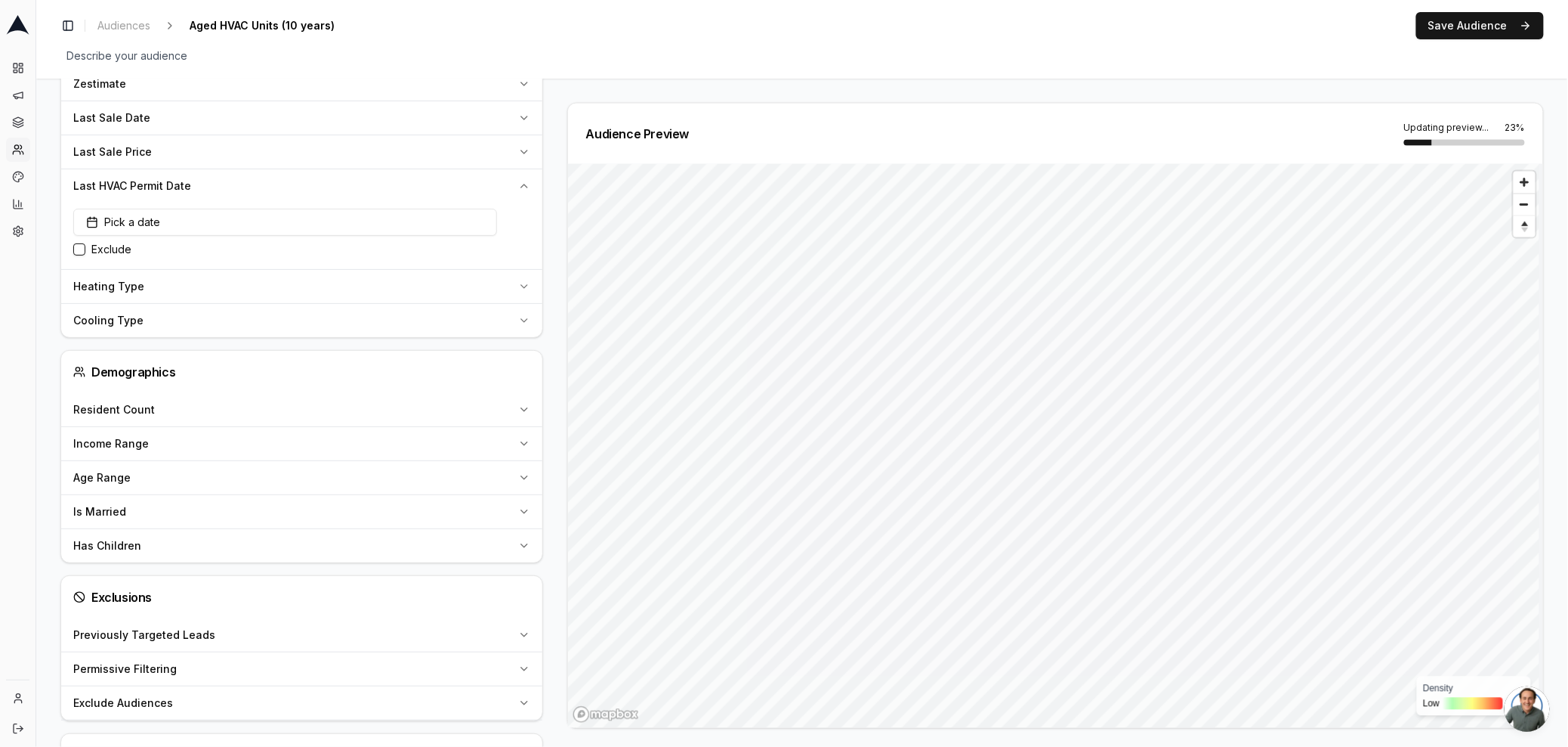
scroll to position [1054, 0]
click at [400, 211] on button "Pick a date" at bounding box center [285, 221] width 424 height 27
click at [217, 381] on button "Go to previous month" at bounding box center [214, 389] width 21 height 21
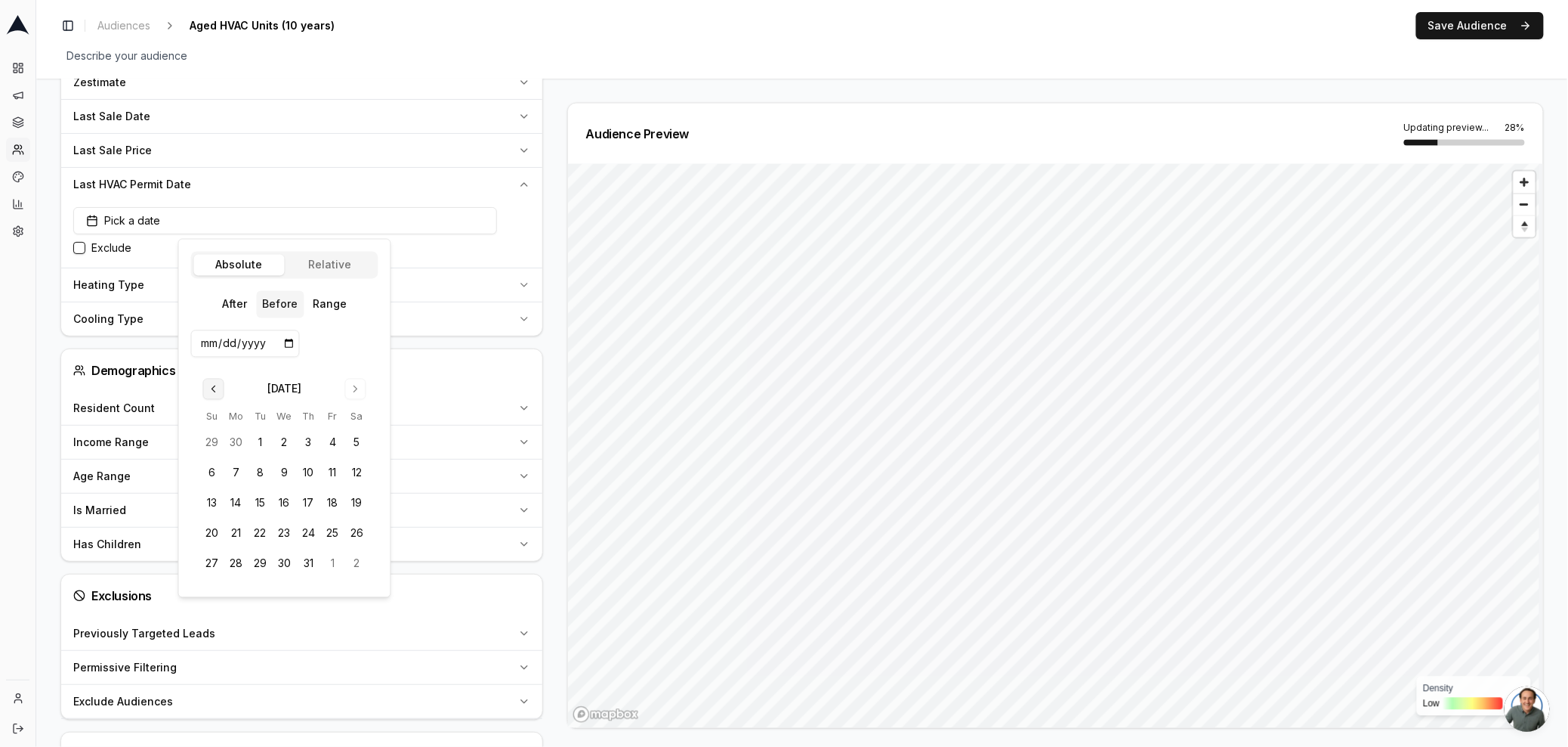
click at [217, 381] on button "Go to previous month" at bounding box center [214, 389] width 21 height 21
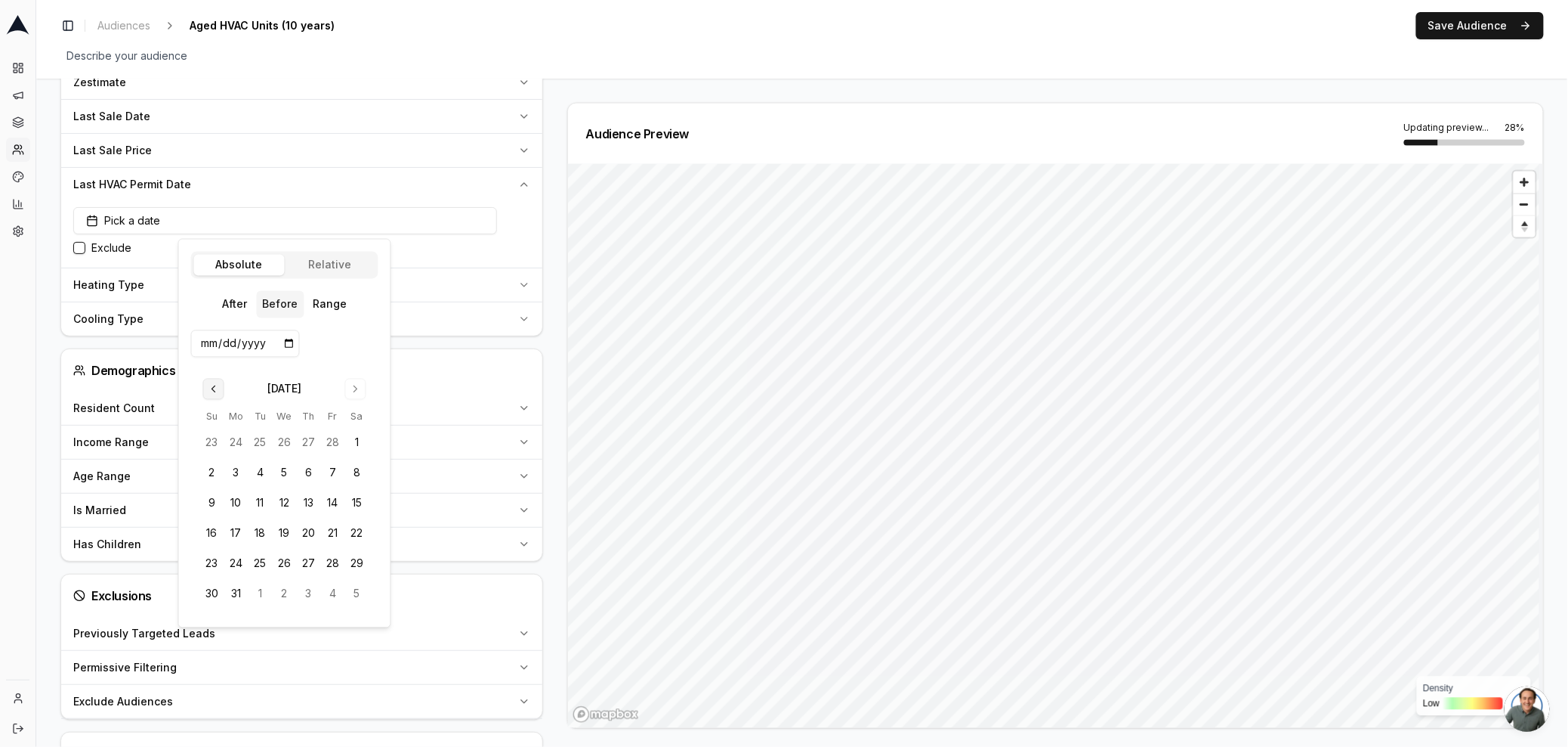
click at [217, 381] on button "Go to previous month" at bounding box center [214, 389] width 21 height 21
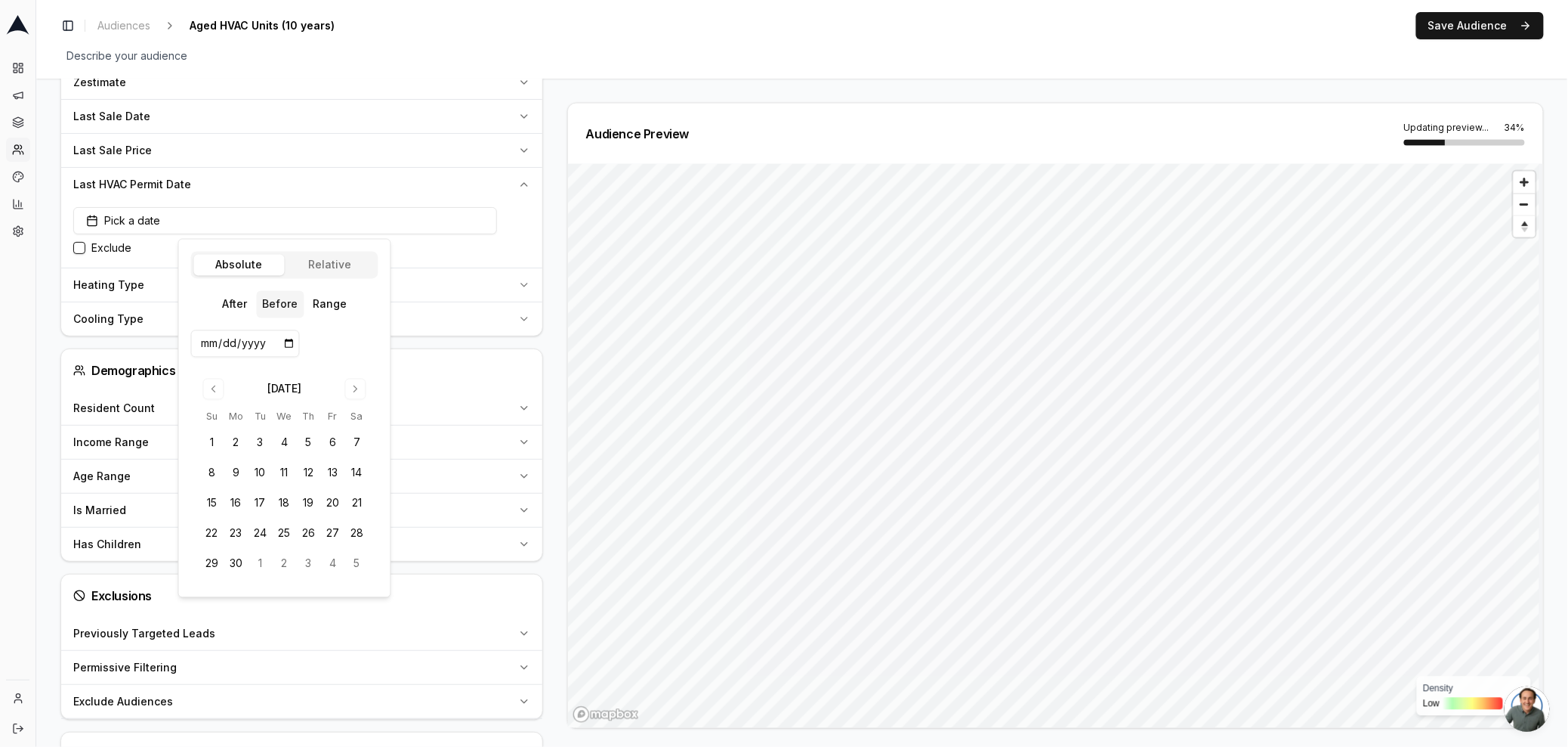
click at [285, 341] on input "date" at bounding box center [245, 344] width 109 height 27
click at [376, 75] on div "Toggle Sidebar Audiences Aged HVAC Units (10 years) Edit Save Audience Describe…" at bounding box center [802, 39] width 1532 height 79
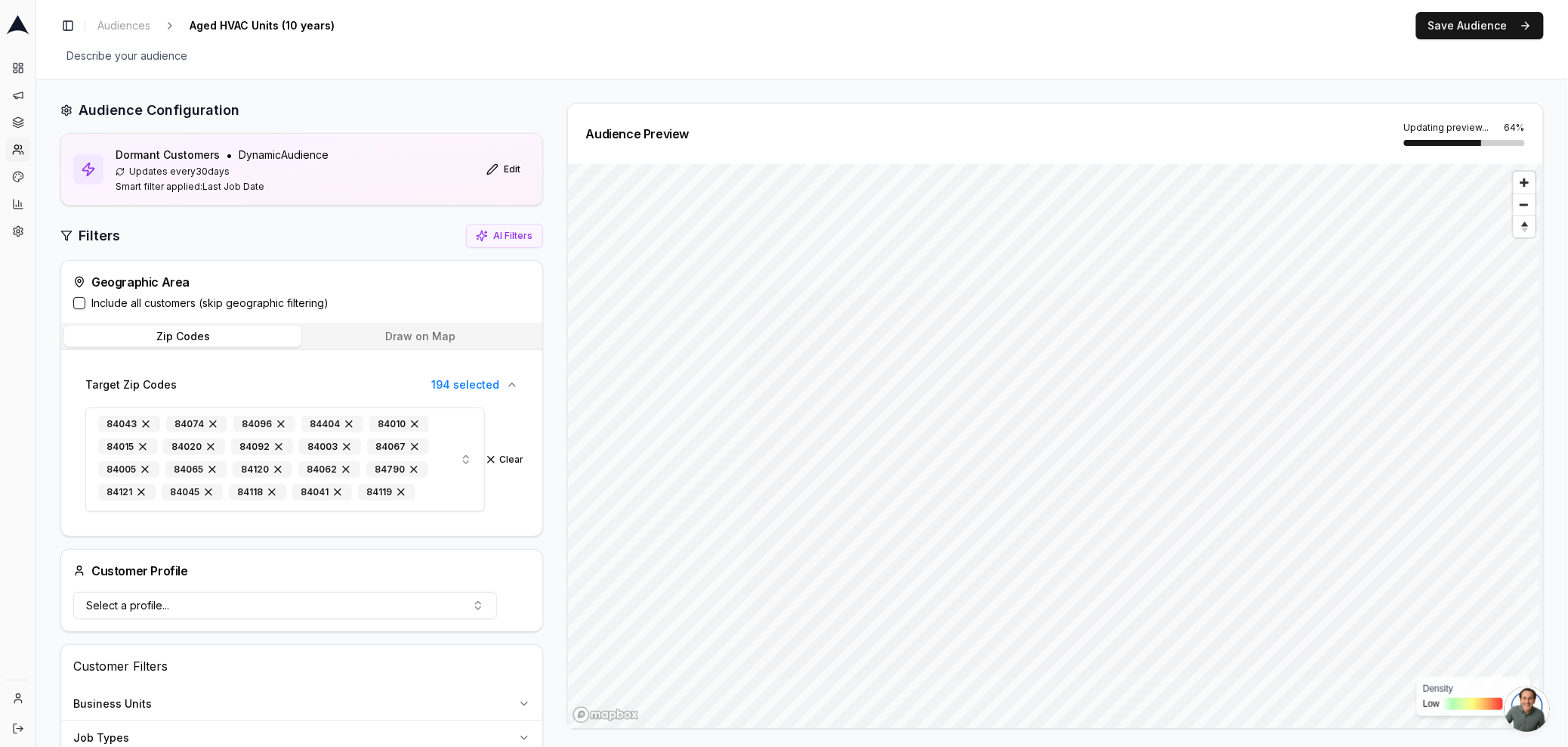
scroll to position [0, 0]
click at [15, 122] on icon at bounding box center [18, 122] width 12 height 12
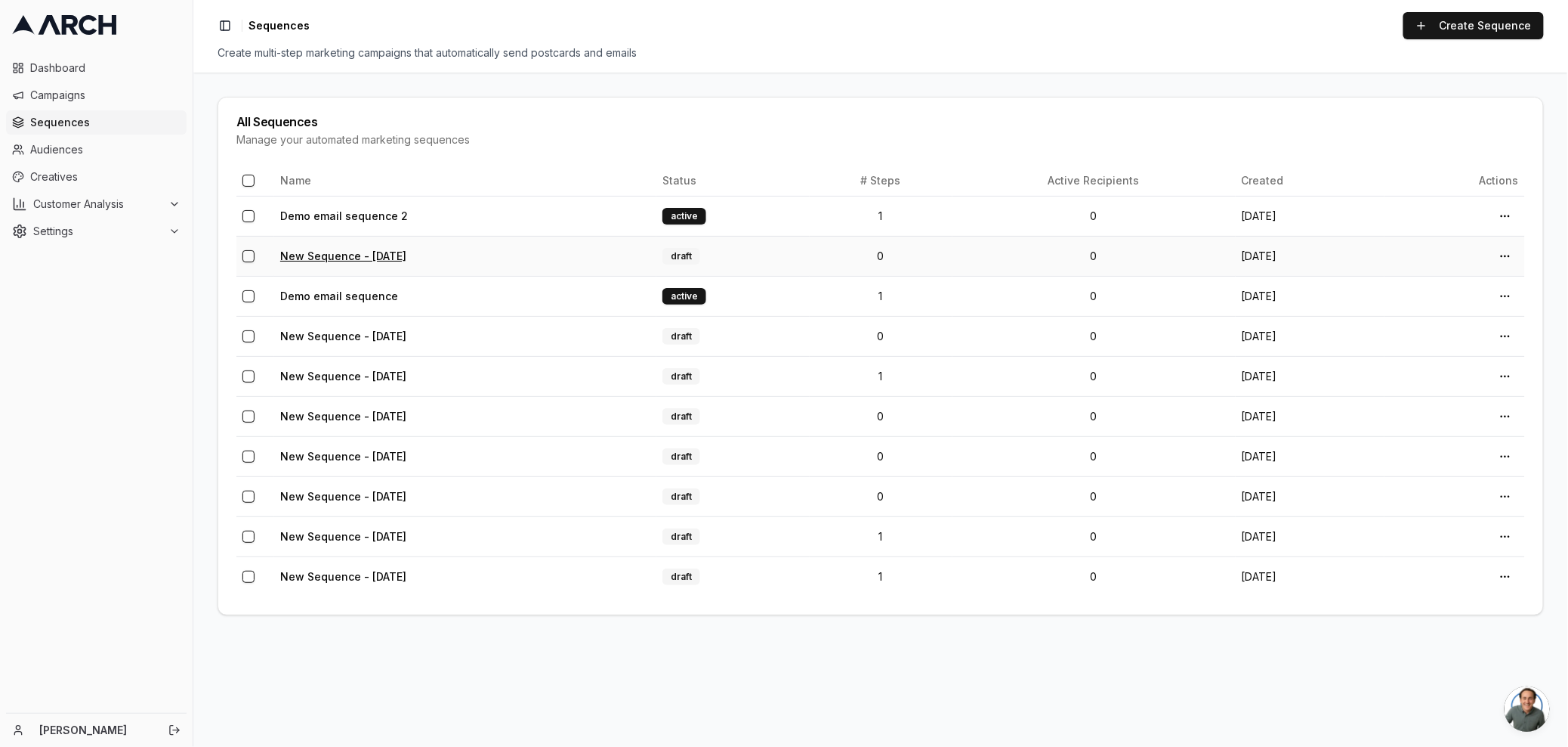
click at [368, 256] on link "New Sequence - Aug 11, 2025" at bounding box center [343, 256] width 126 height 13
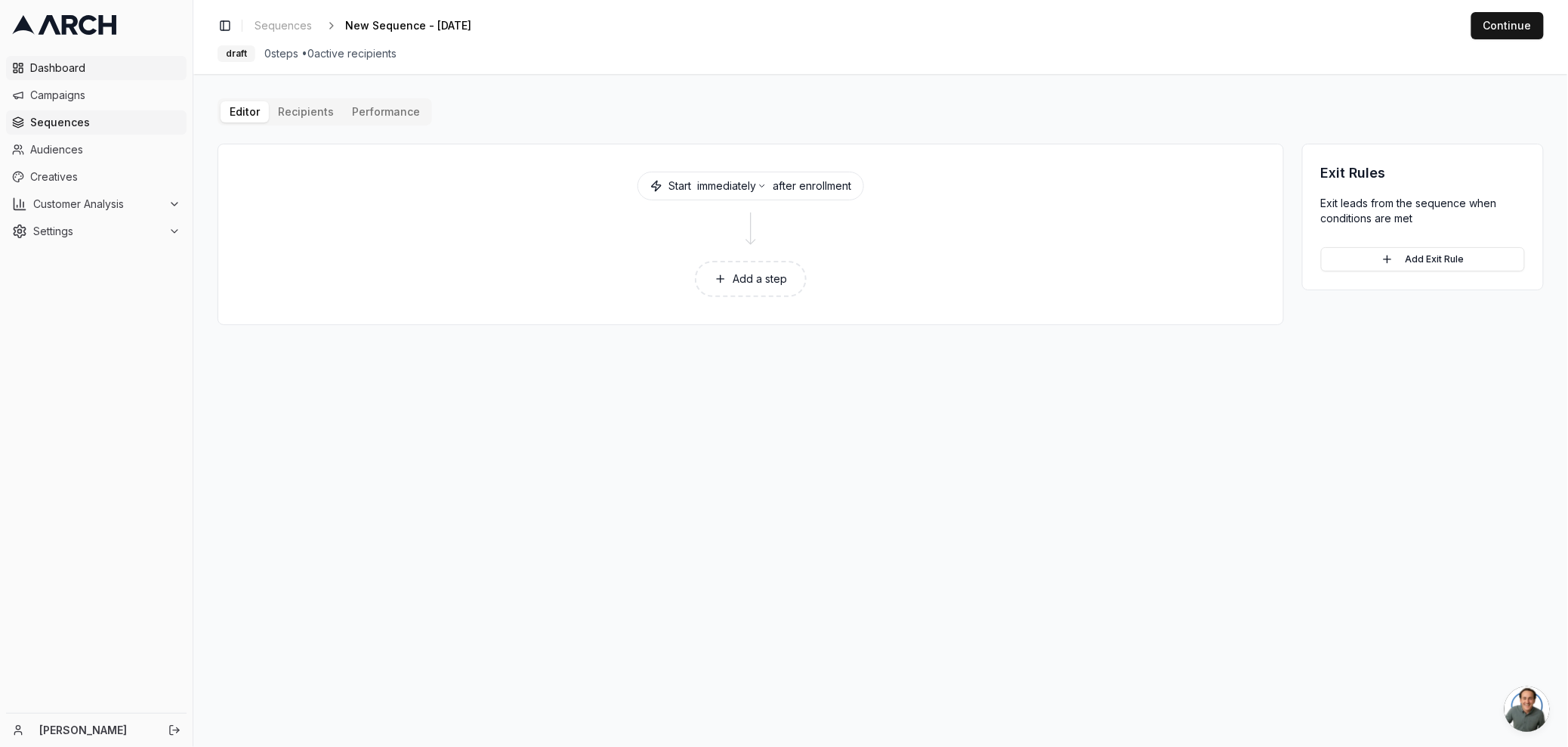
click at [59, 71] on span "Dashboard" at bounding box center [105, 68] width 150 height 15
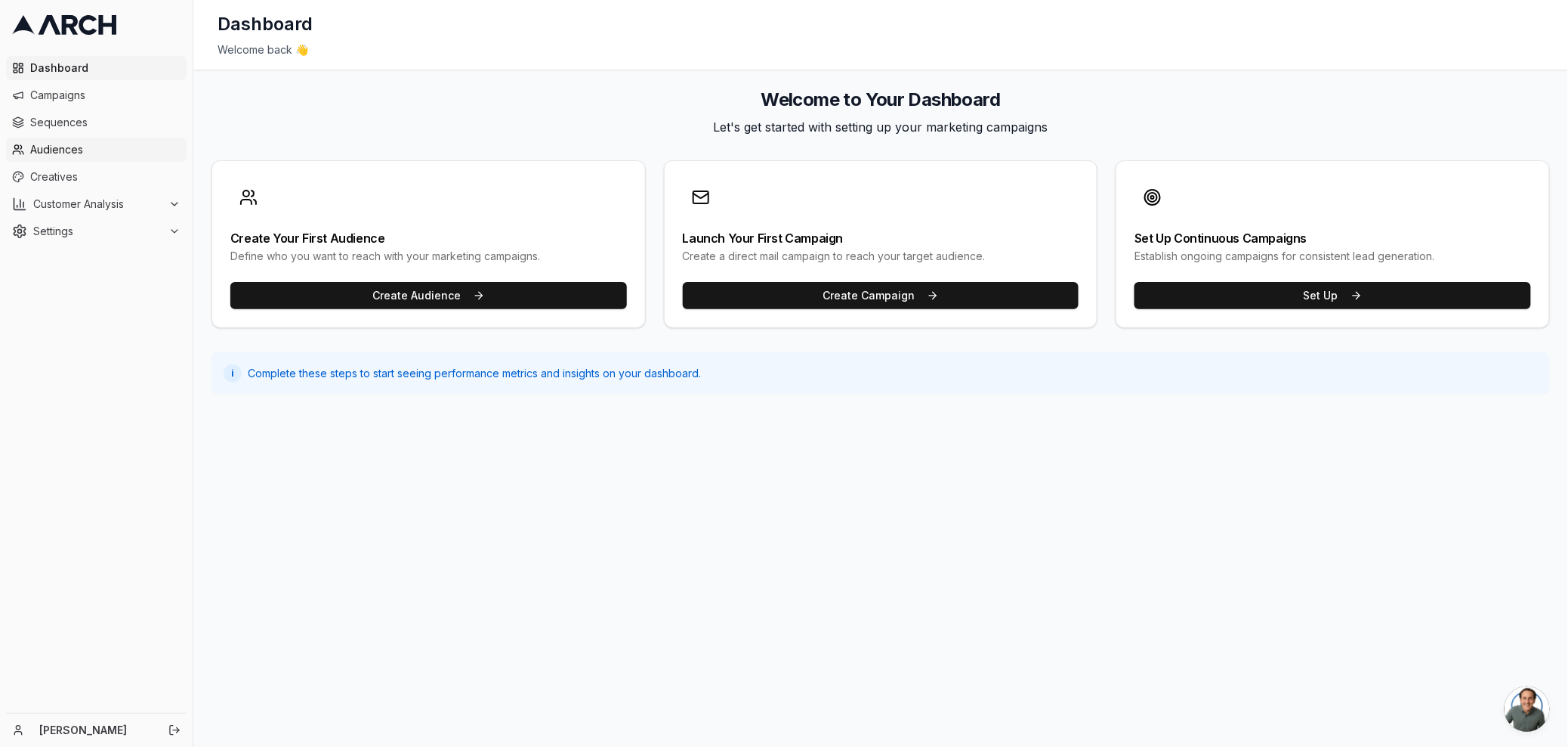
click at [120, 142] on span "Audiences" at bounding box center [105, 150] width 150 height 15
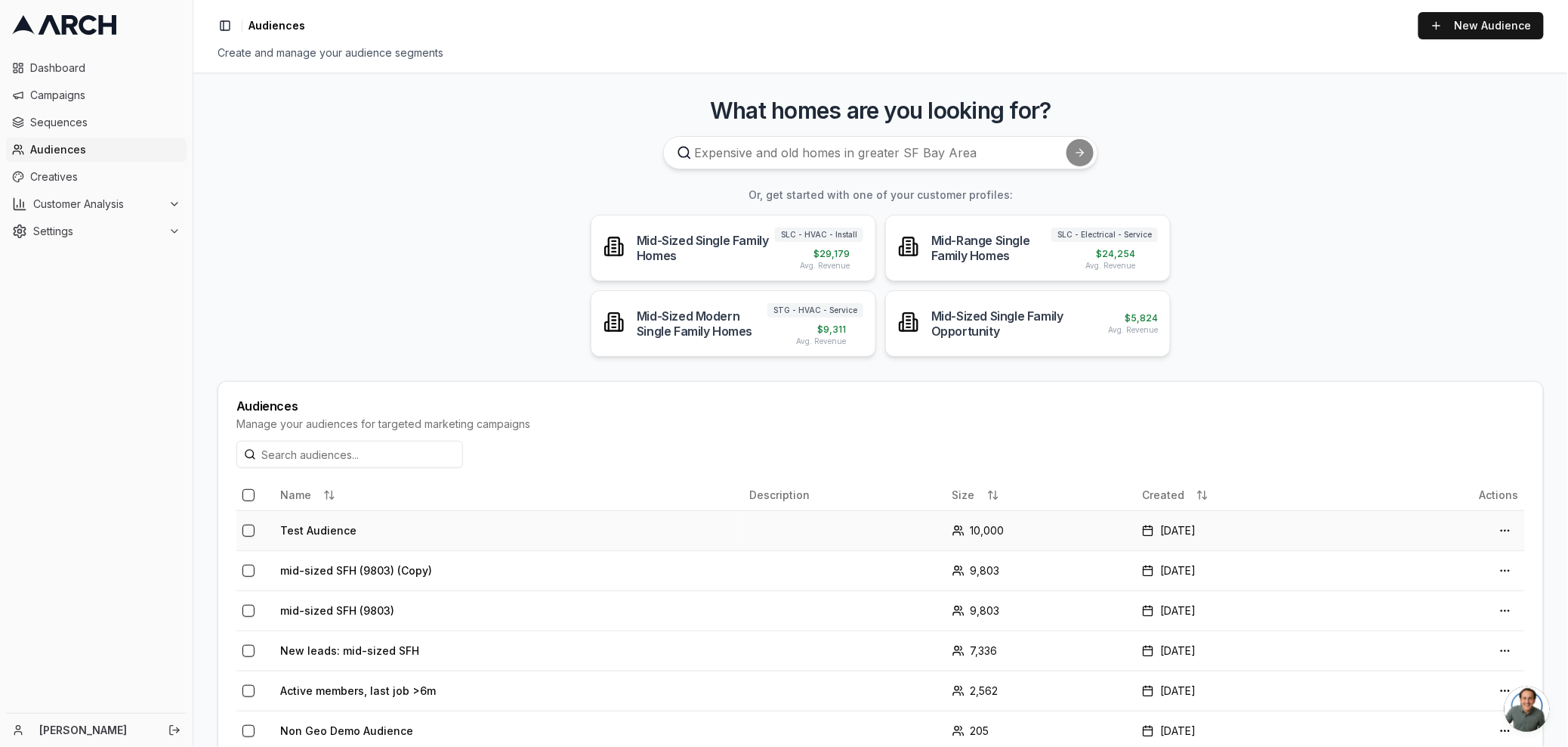
click at [747, 525] on td at bounding box center [844, 530] width 203 height 40
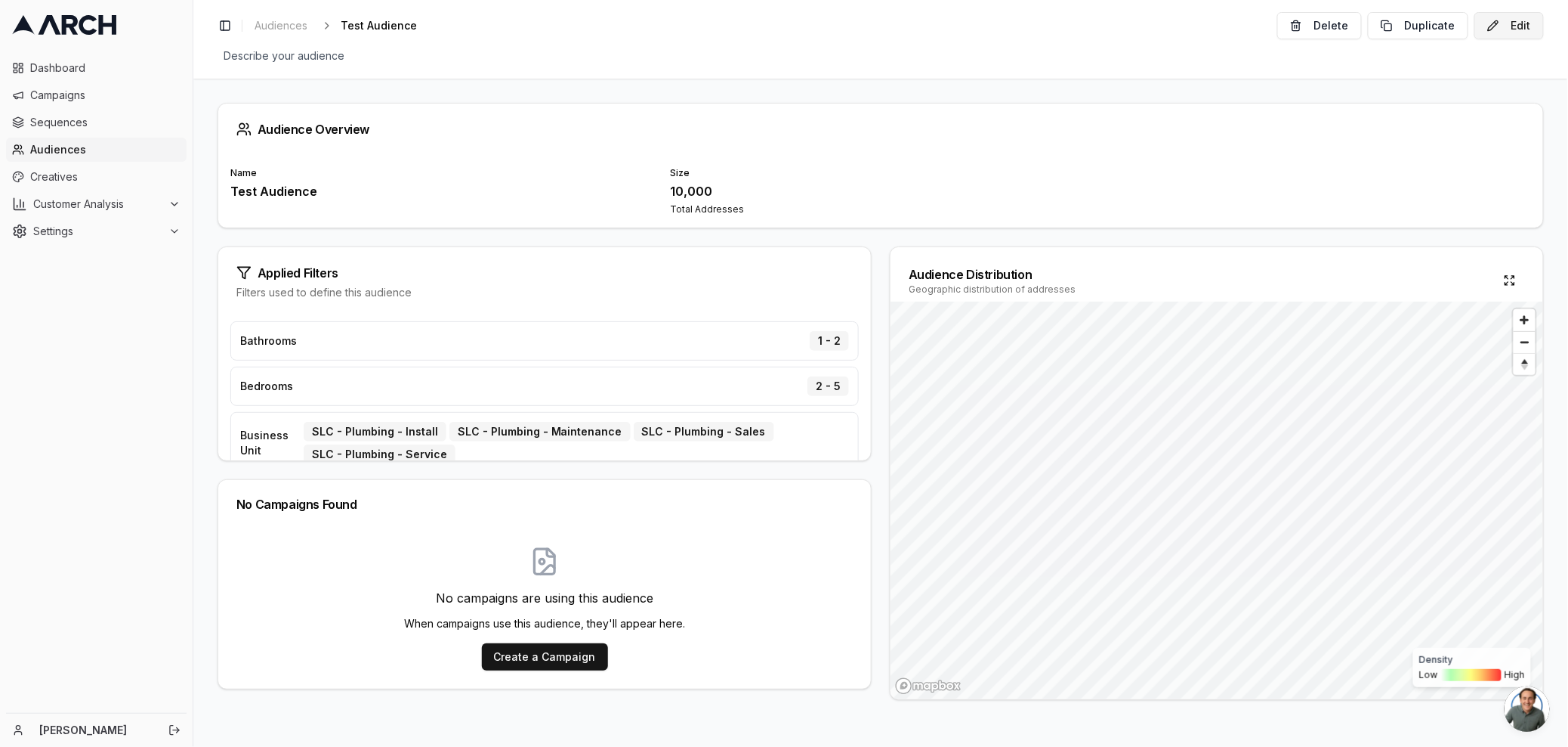
click at [1521, 21] on button "Edit" at bounding box center [1508, 26] width 69 height 27
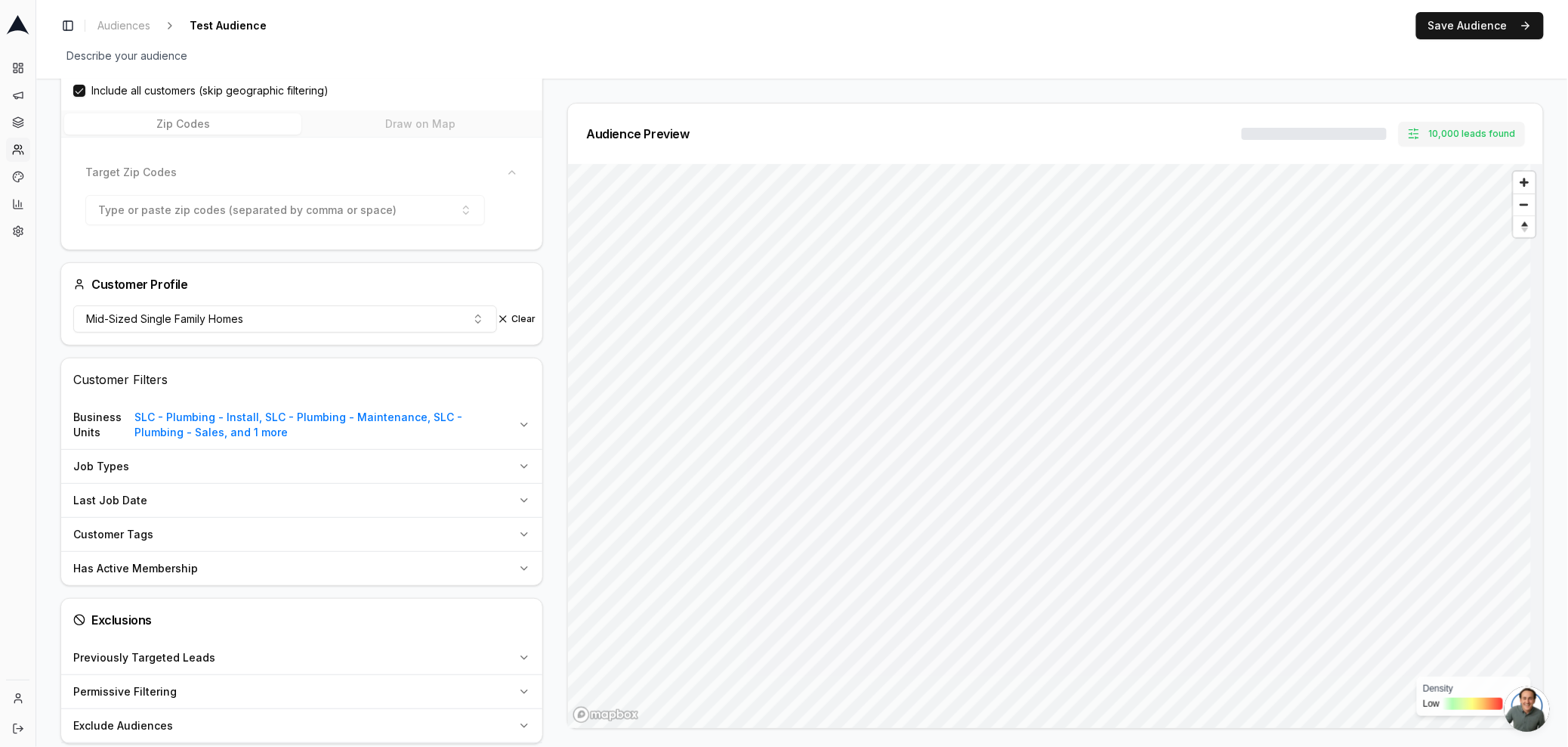
scroll to position [300, 0]
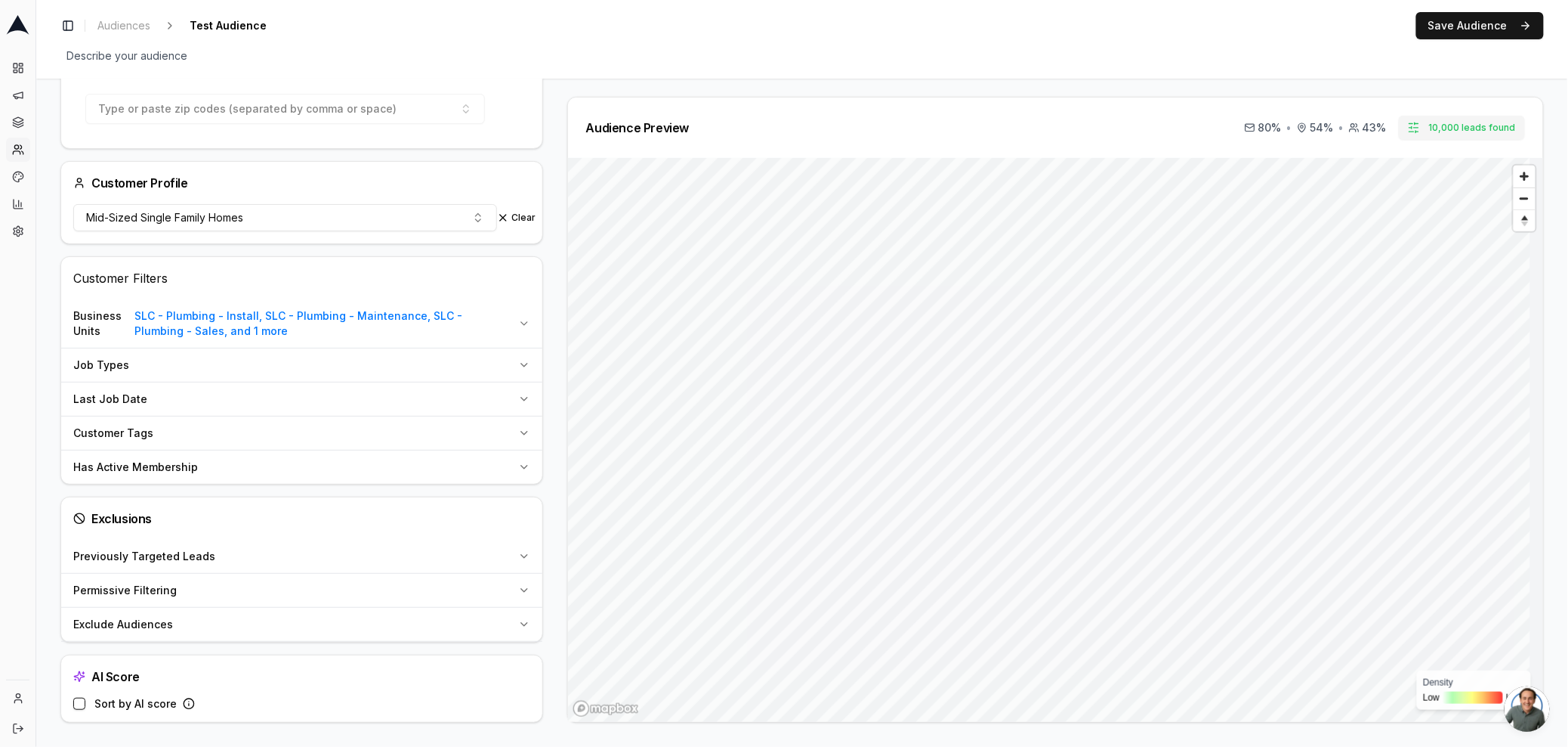
click at [308, 349] on button "Job Types" at bounding box center [302, 365] width 481 height 33
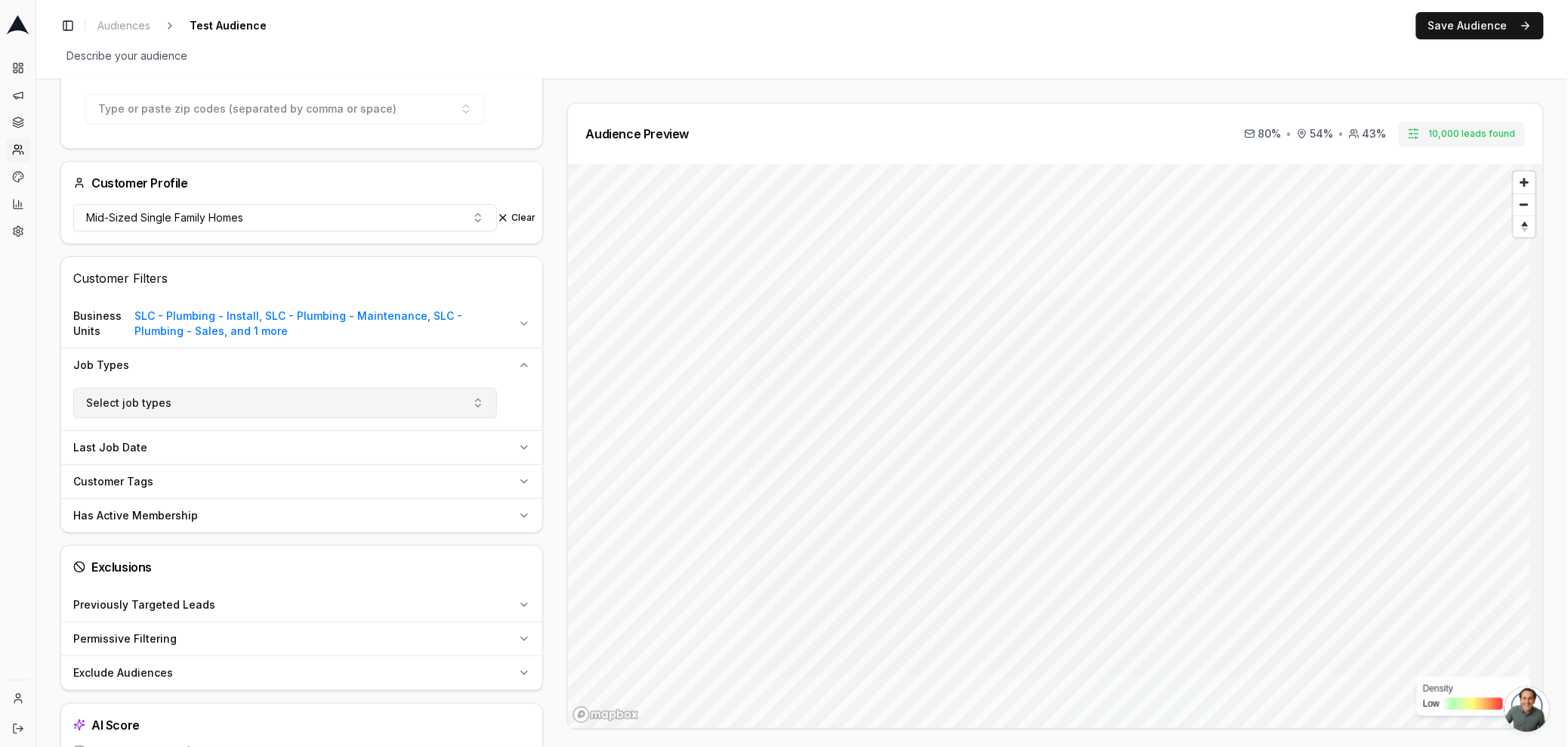
click at [282, 401] on button "Select job types" at bounding box center [285, 402] width 424 height 30
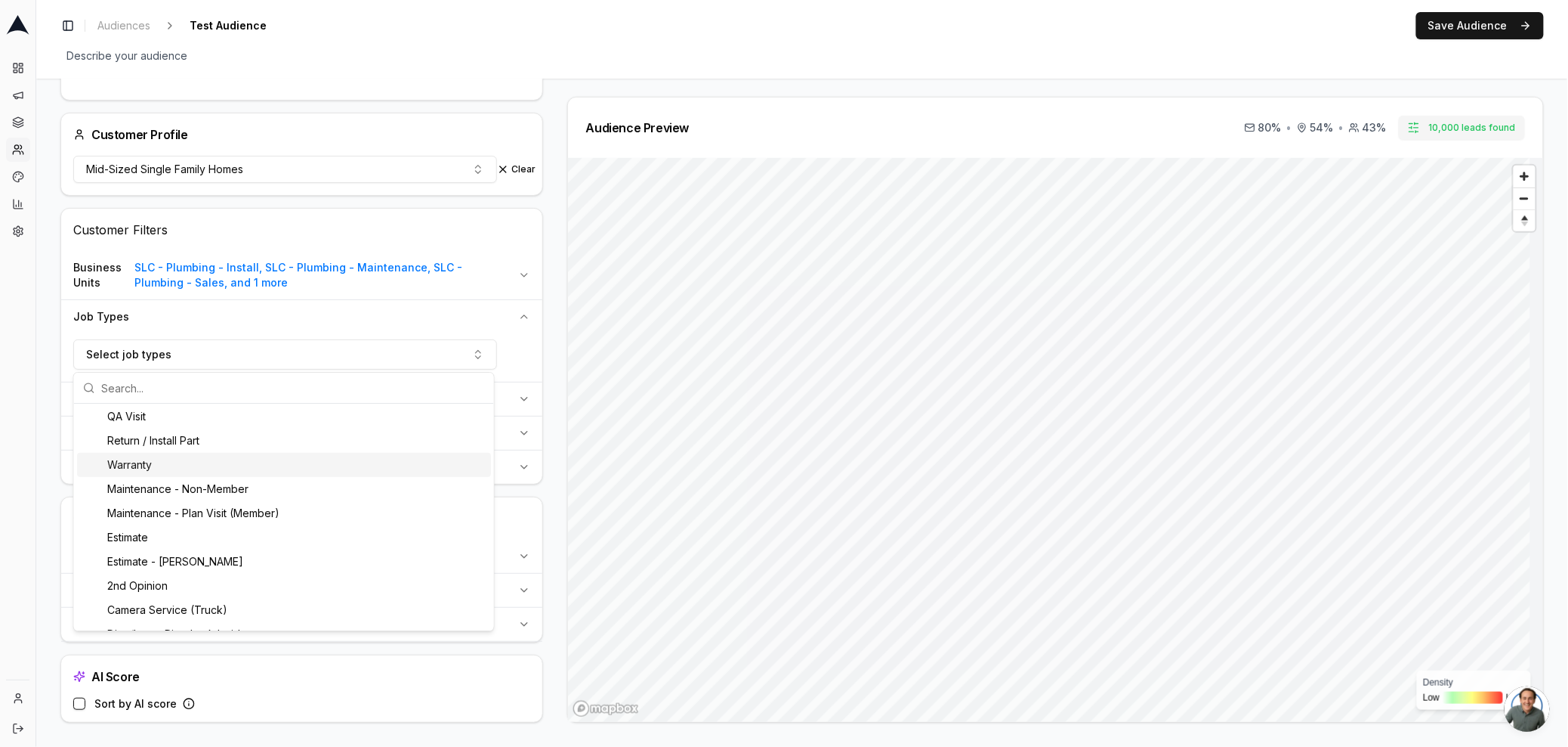
scroll to position [296, 0]
click at [409, 311] on div "Job Types" at bounding box center [292, 316] width 439 height 15
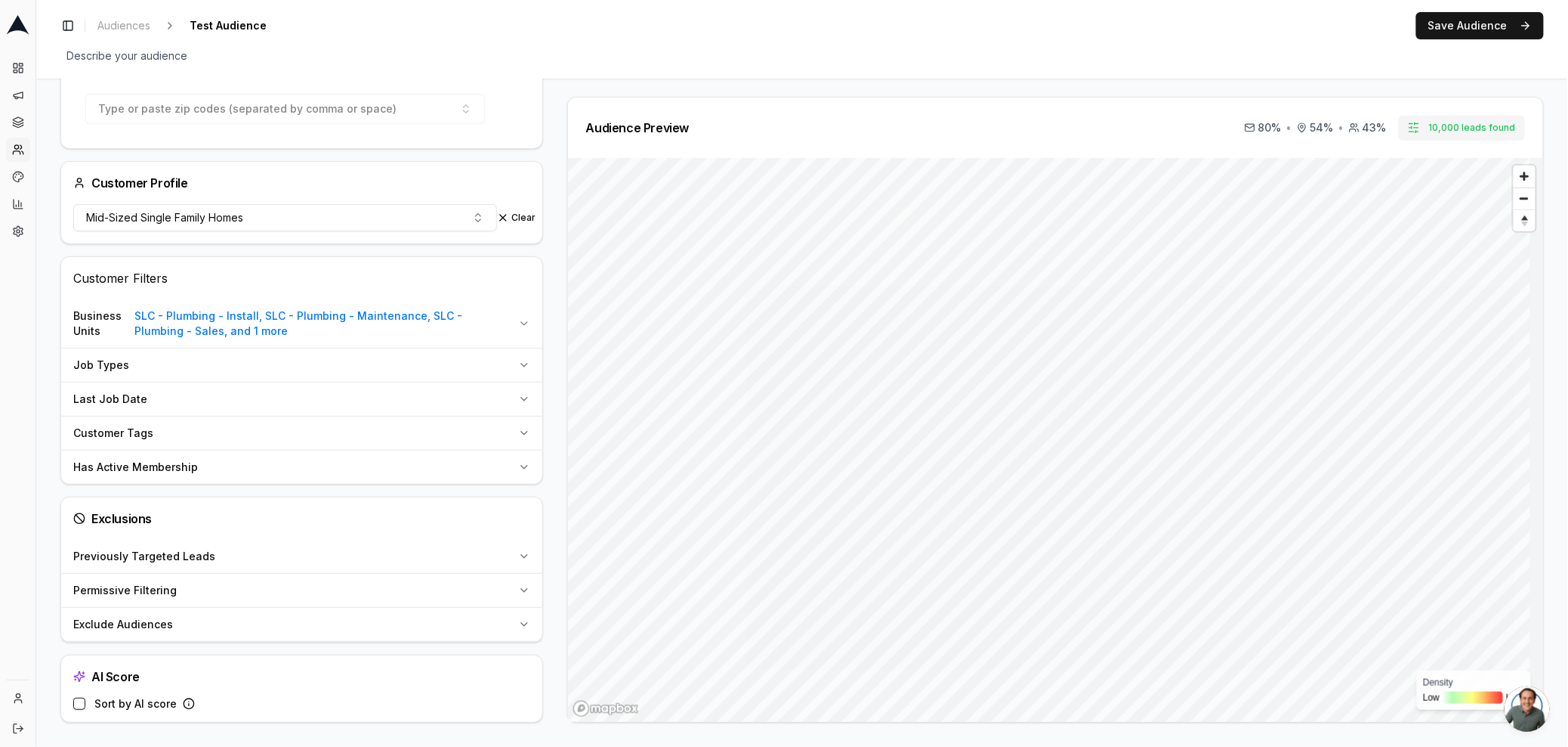
click at [327, 397] on div "Last Job Date" at bounding box center [292, 399] width 439 height 15
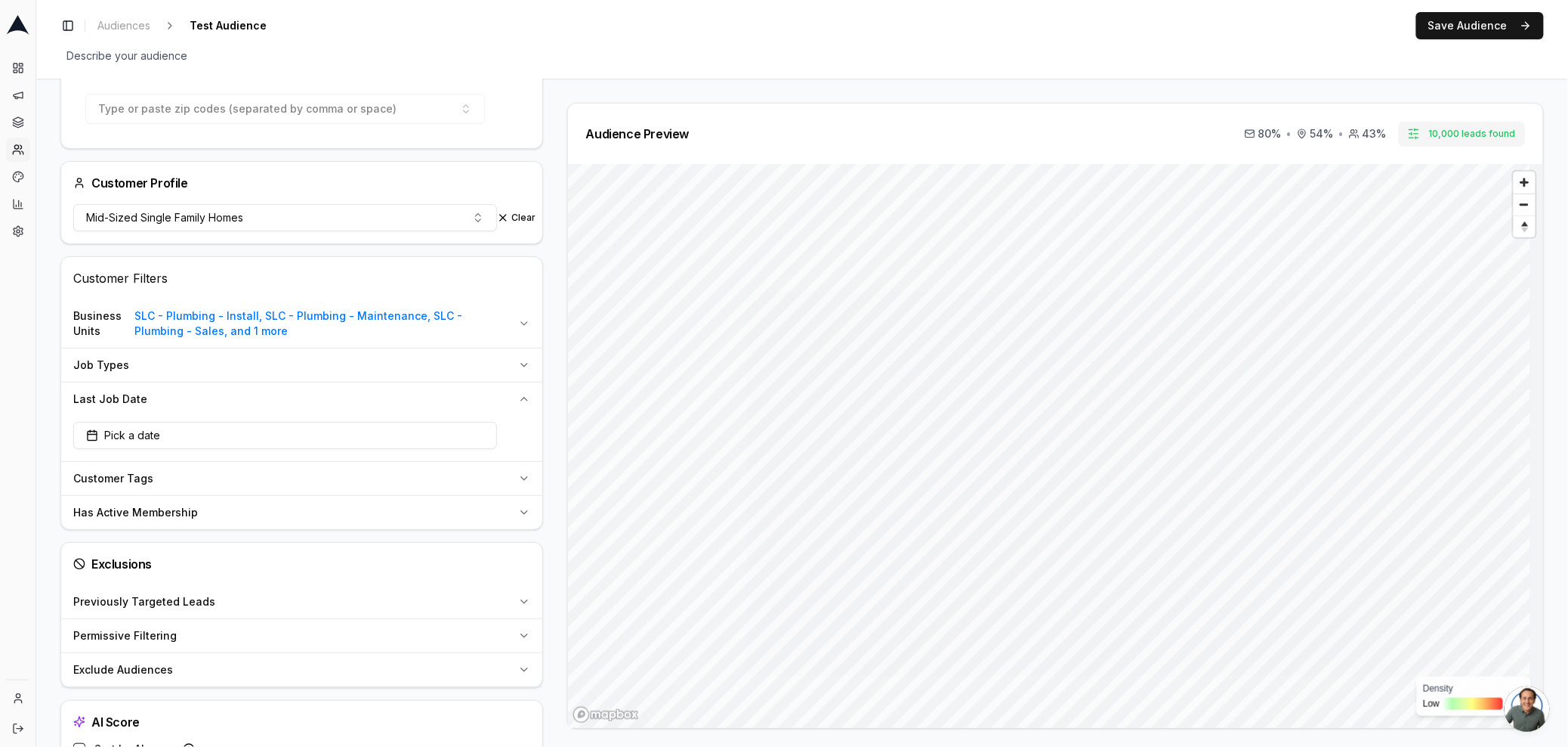
click at [326, 397] on div "Last Job Date" at bounding box center [292, 399] width 439 height 15
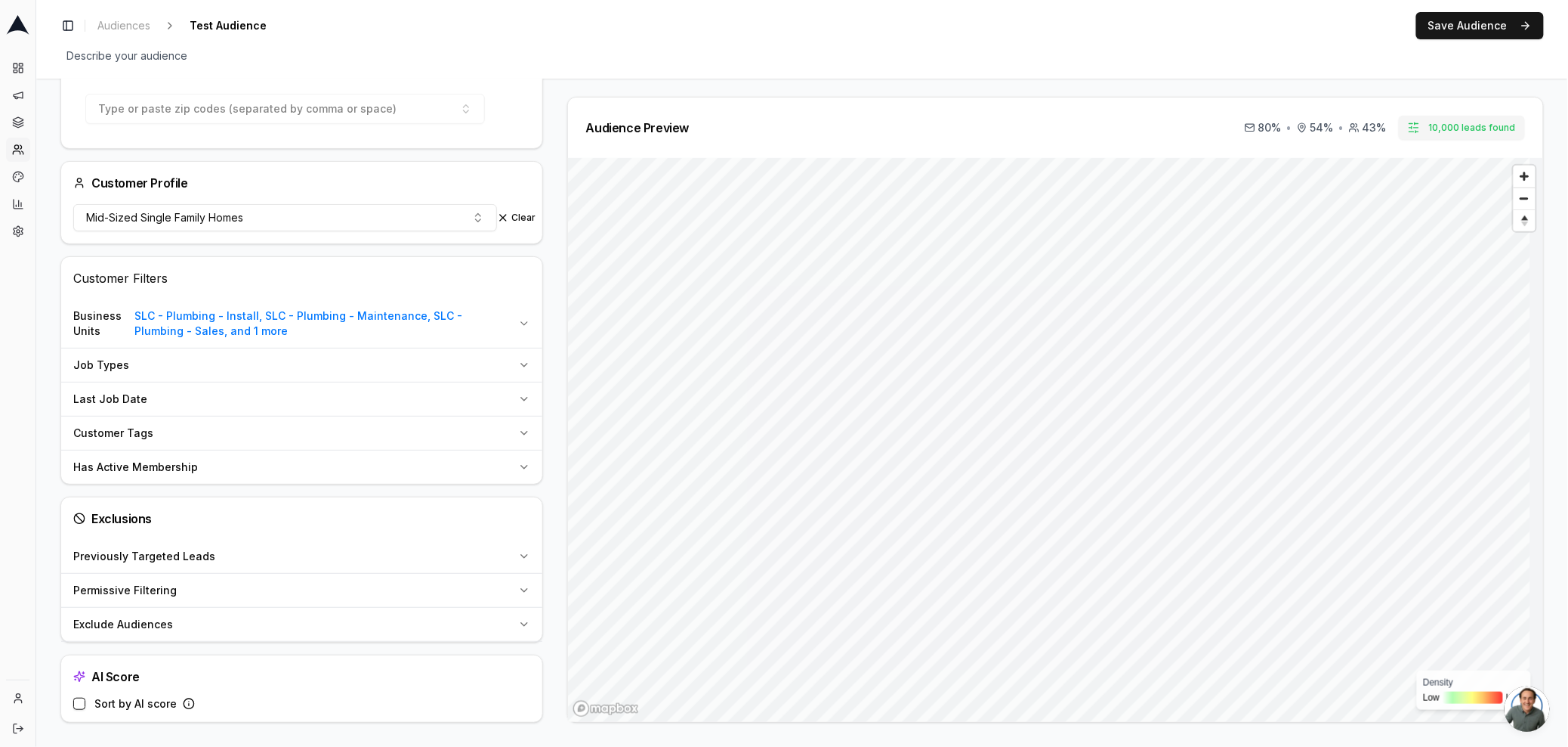
click at [275, 353] on button "Job Types" at bounding box center [302, 365] width 481 height 33
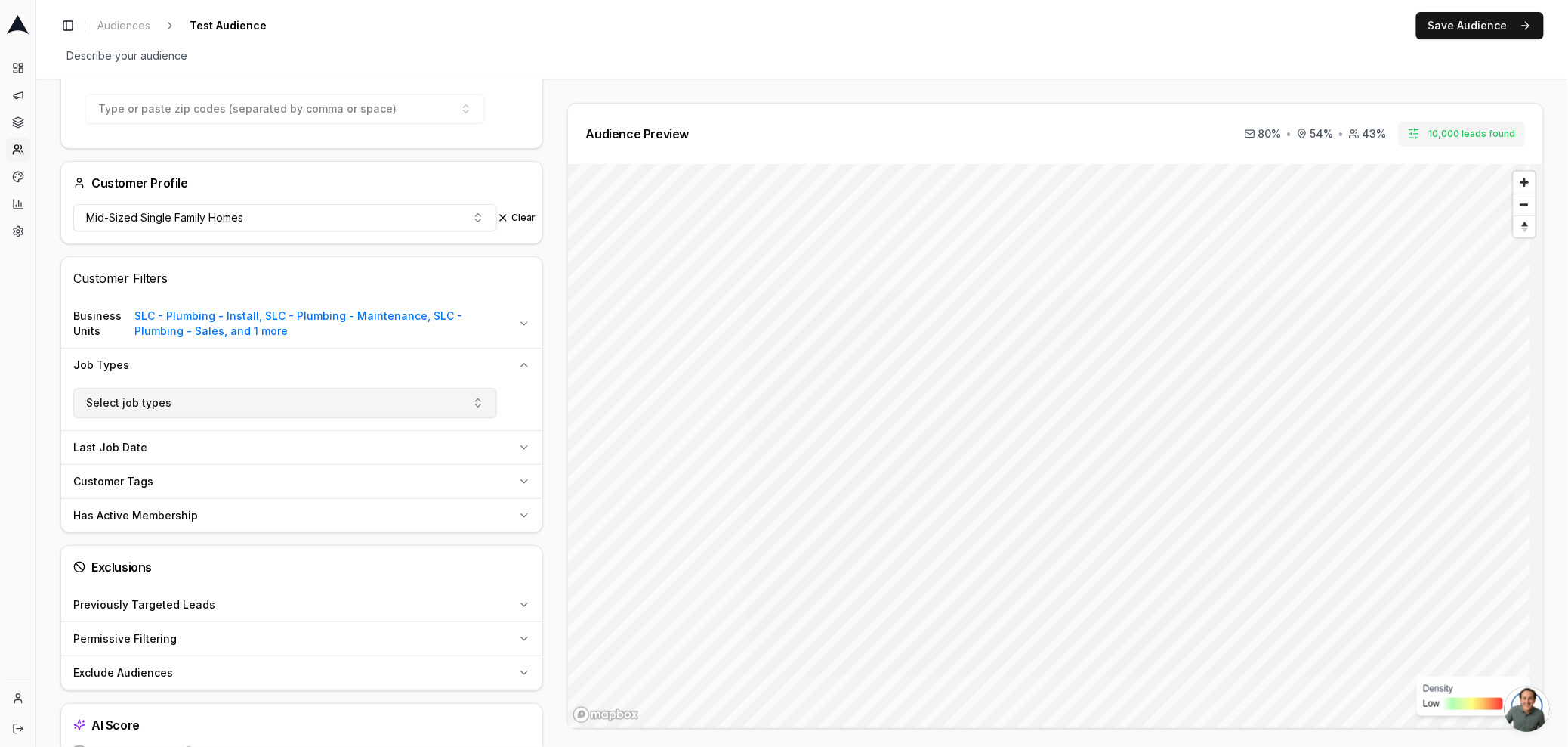
click at [235, 400] on button "Select job types" at bounding box center [285, 402] width 424 height 30
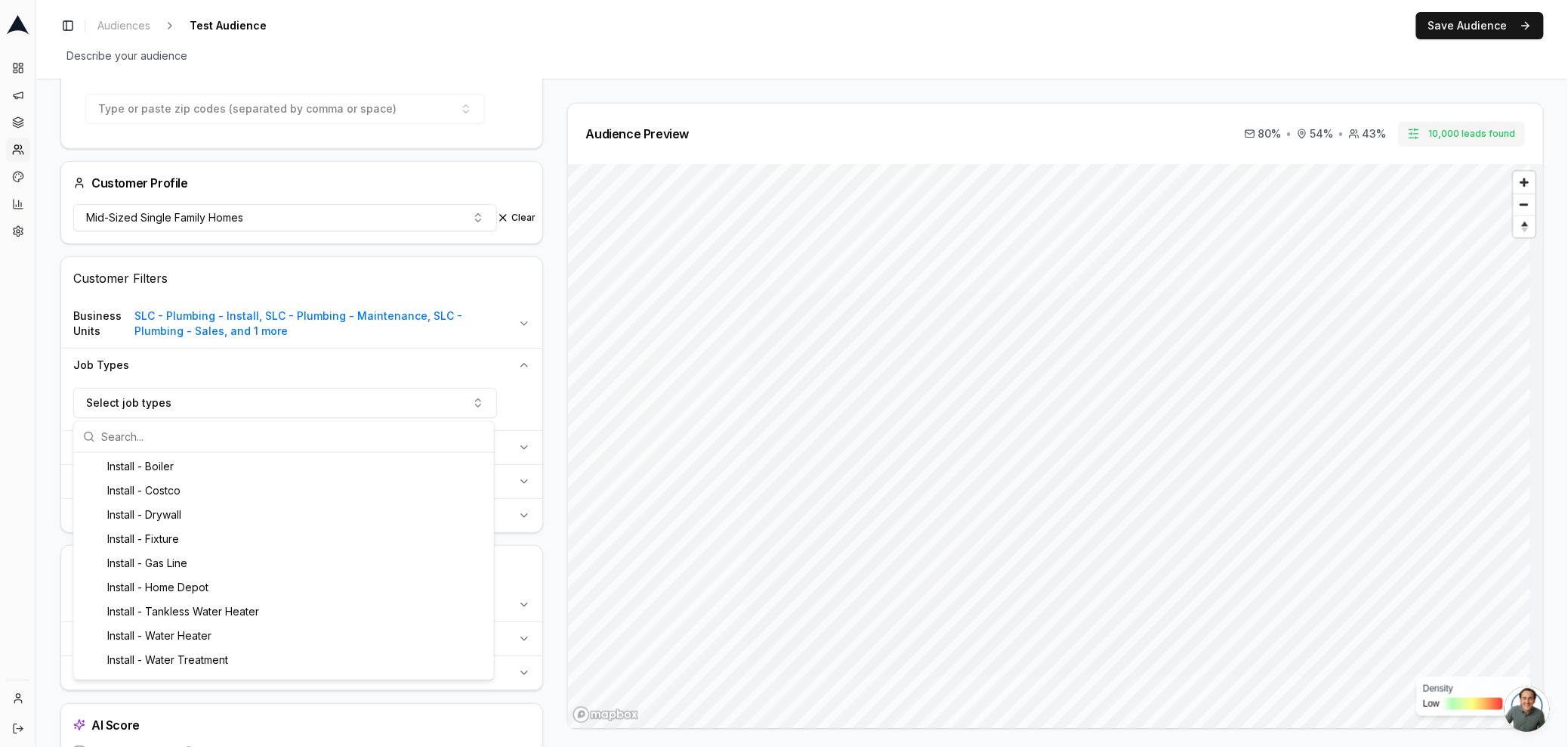
scroll to position [0, 0]
click at [462, 341] on button "Business Units SLC - Plumbing - Install, SLC - Plumbing - Maintenance, SLC - Pl…" at bounding box center [302, 323] width 481 height 48
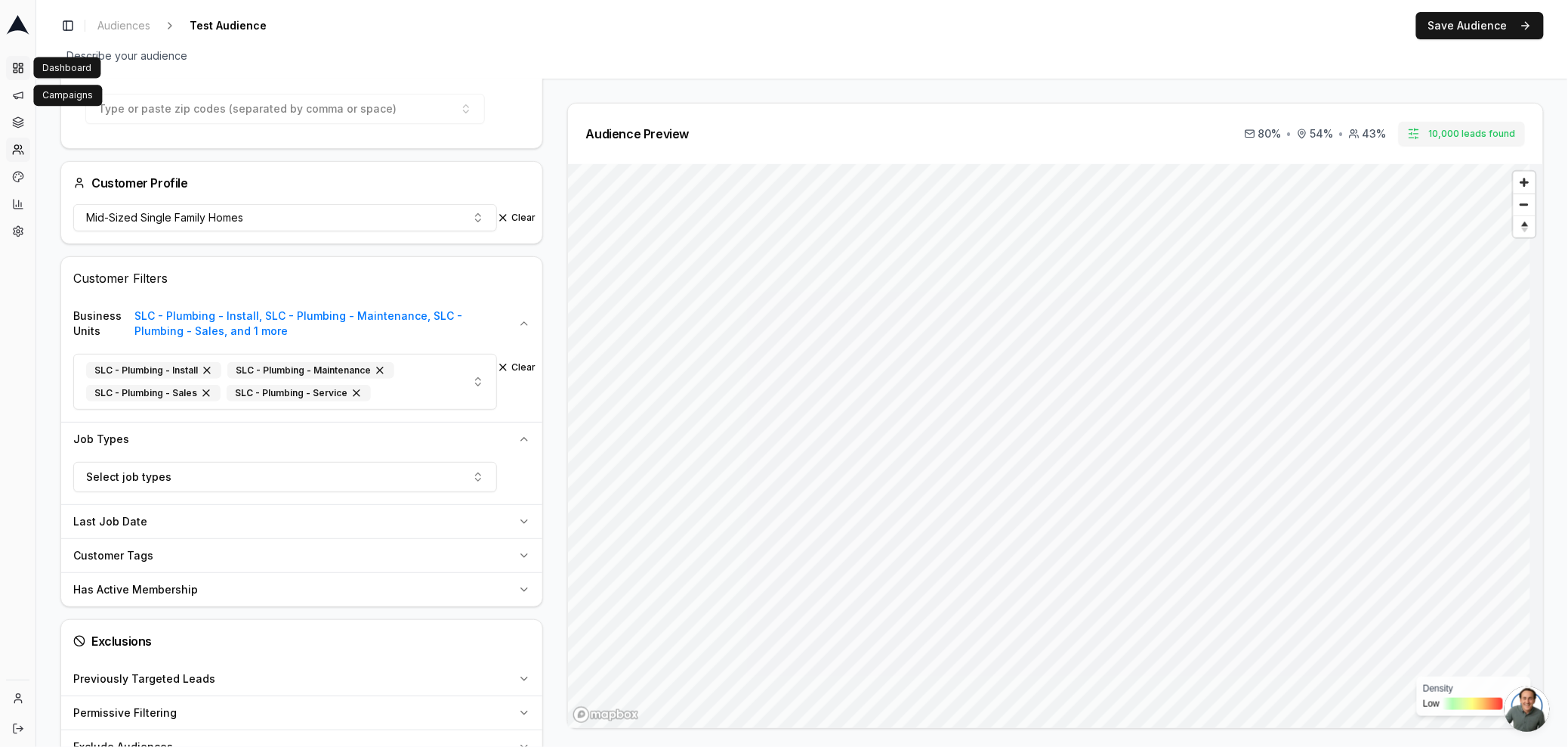
click at [14, 66] on icon at bounding box center [18, 67] width 12 height 12
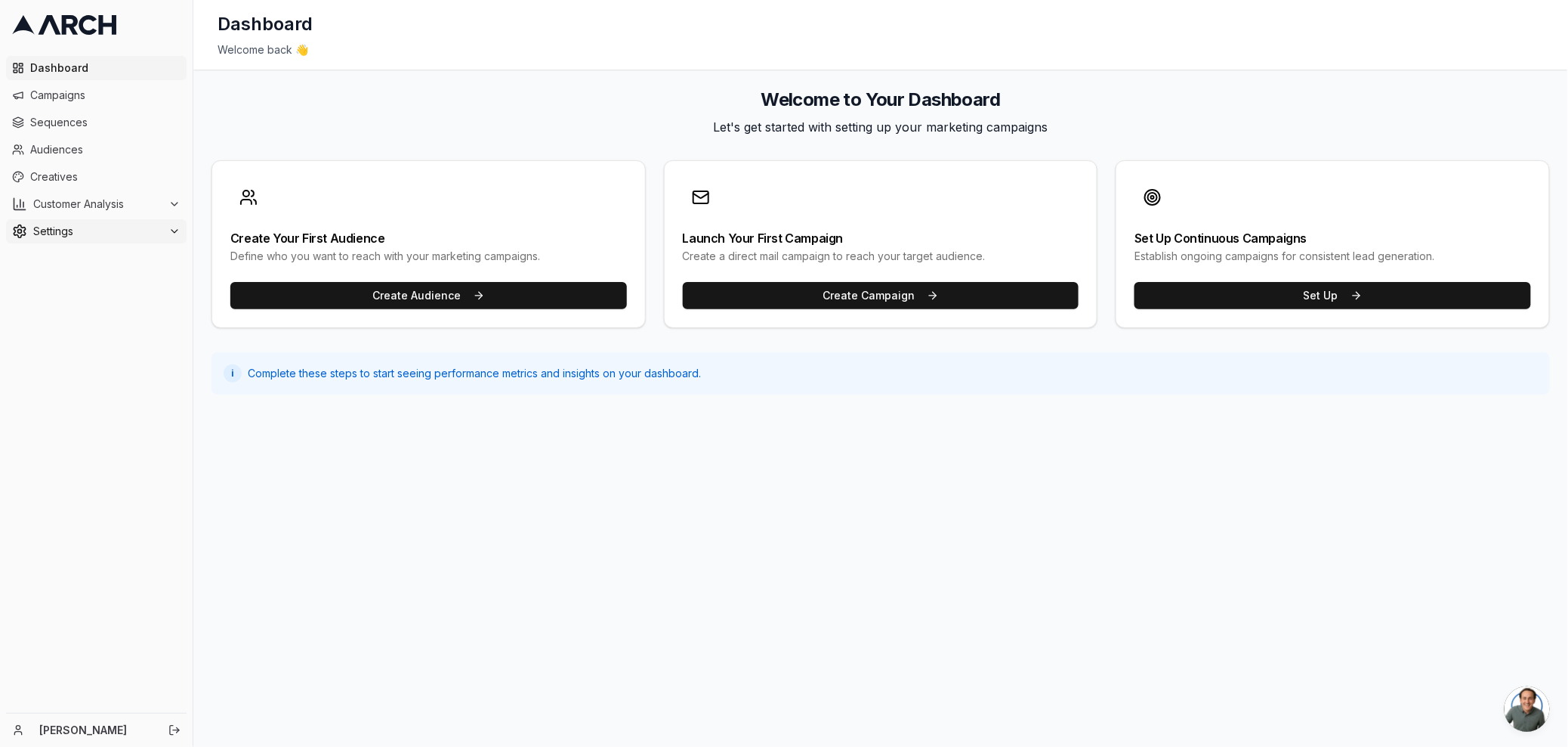
click at [171, 233] on icon at bounding box center [174, 231] width 12 height 12
click at [101, 205] on span "Customer Analysis" at bounding box center [97, 205] width 129 height 15
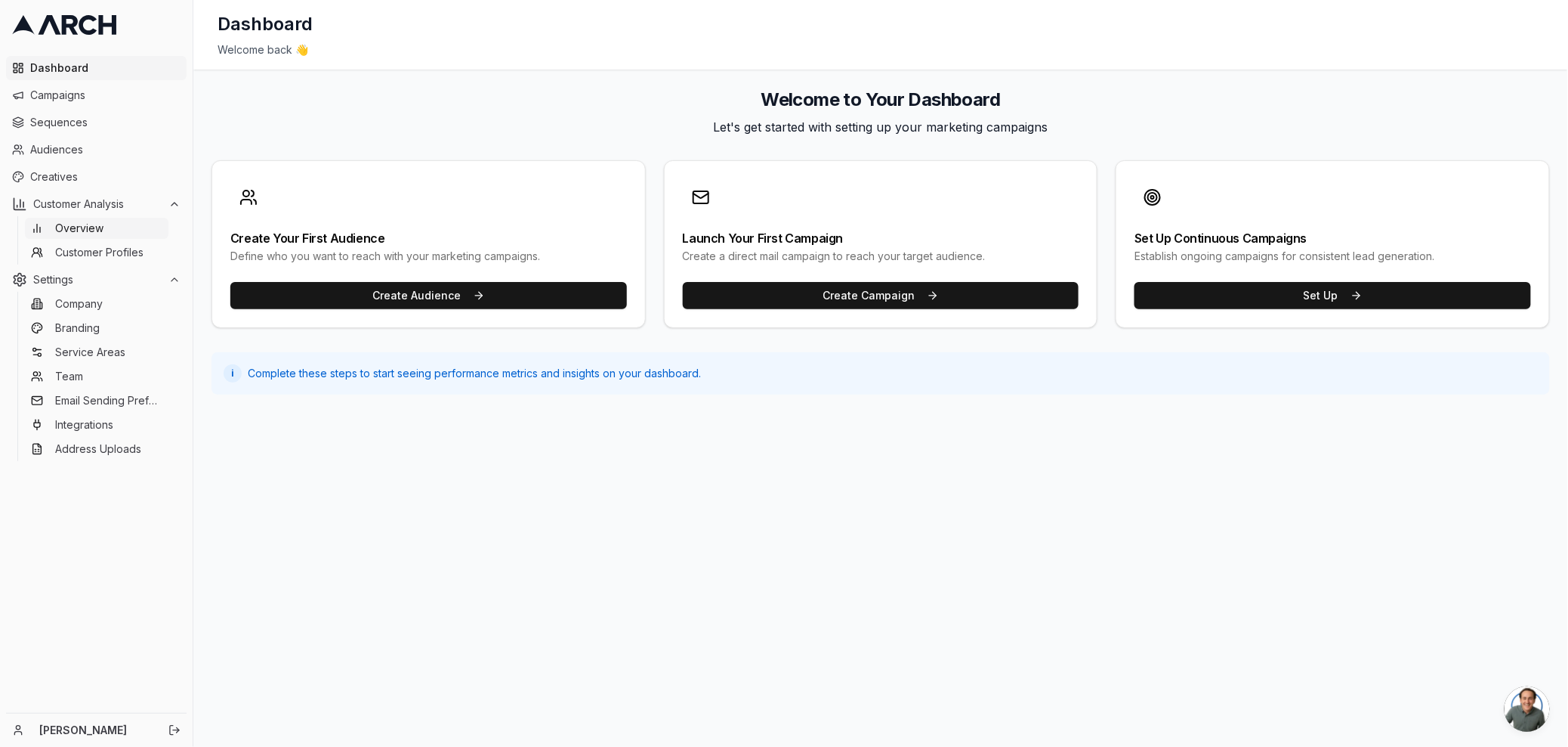
click at [97, 227] on span "Overview" at bounding box center [79, 228] width 48 height 15
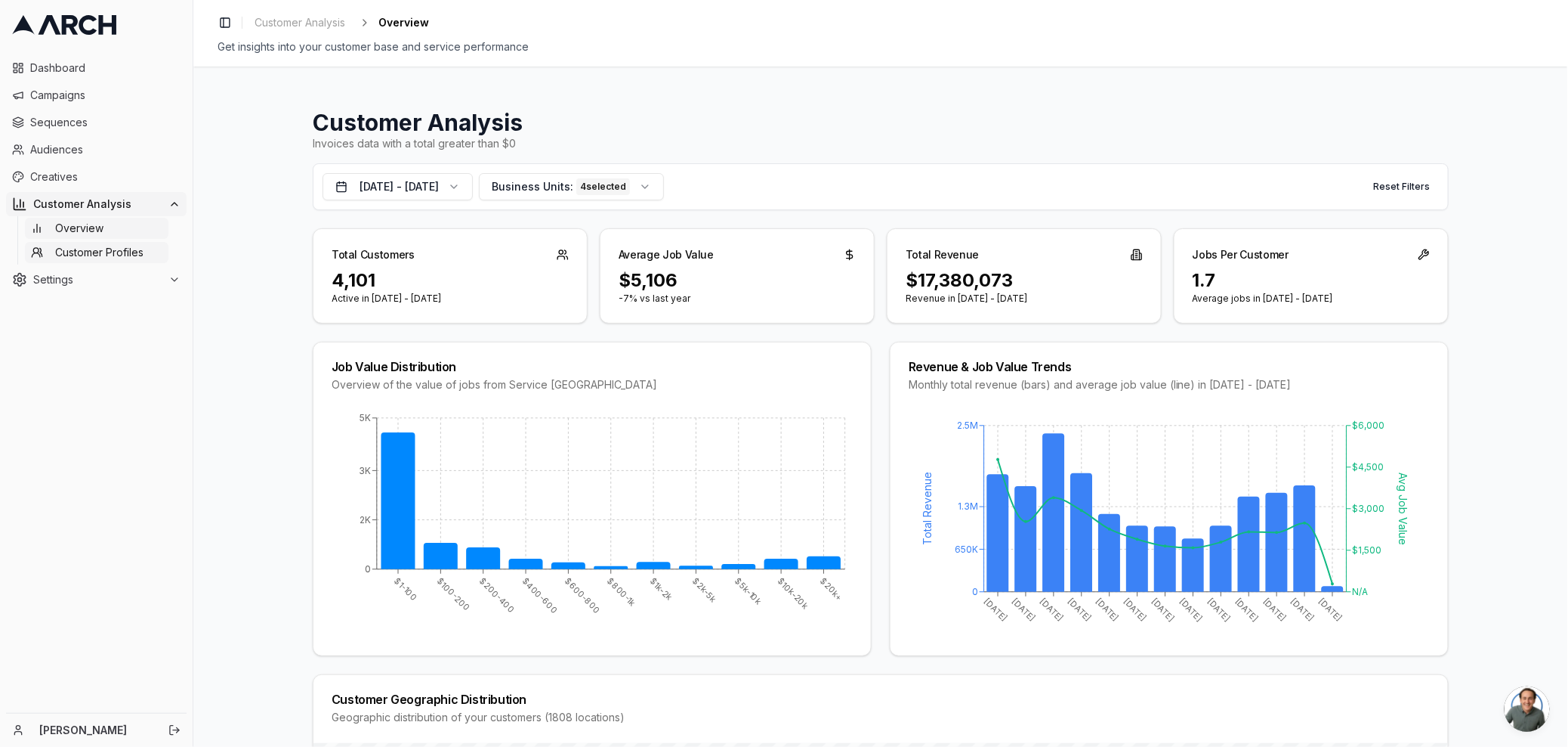
click at [96, 253] on span "Customer Profiles" at bounding box center [98, 253] width 88 height 15
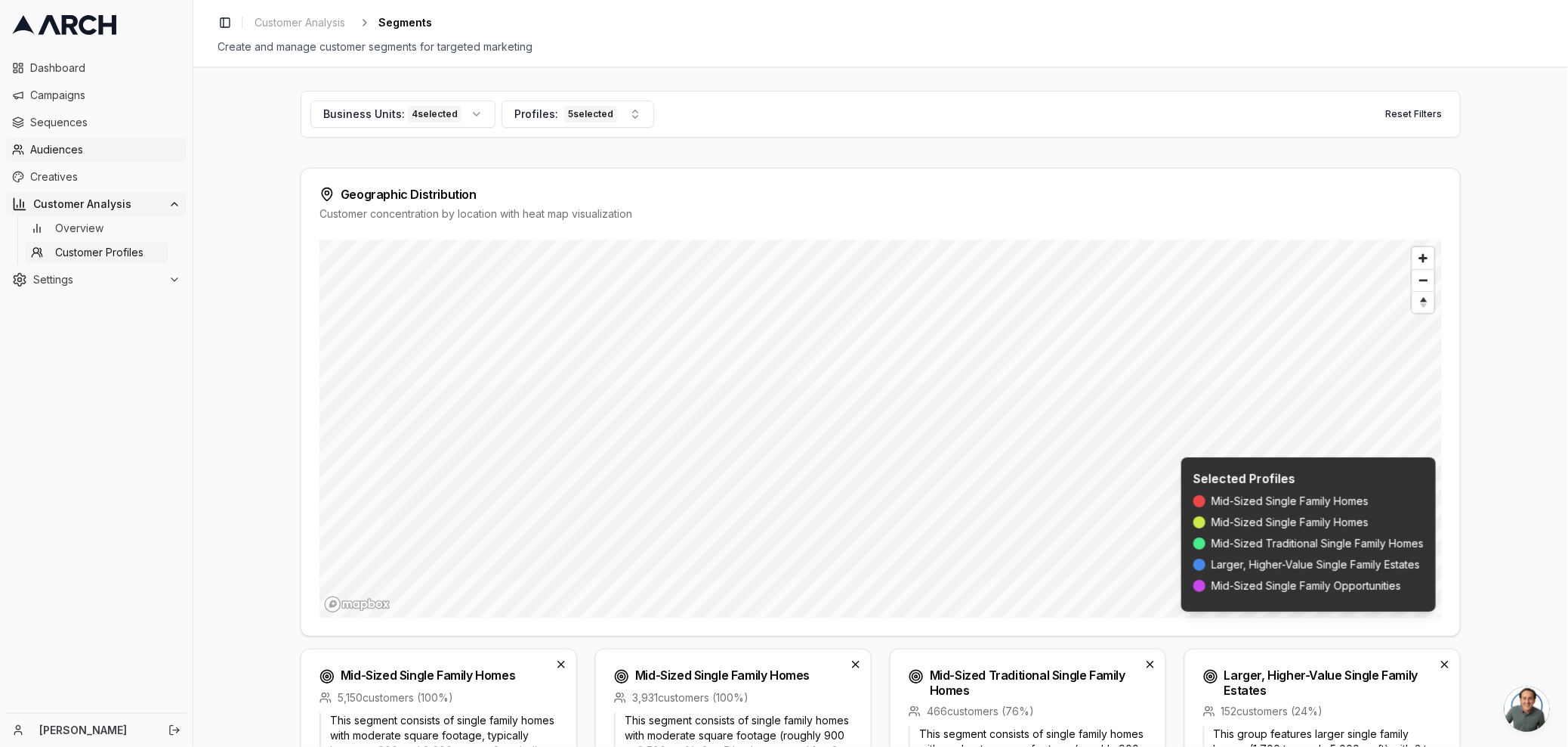
click at [74, 151] on span "Audiences" at bounding box center [105, 150] width 150 height 15
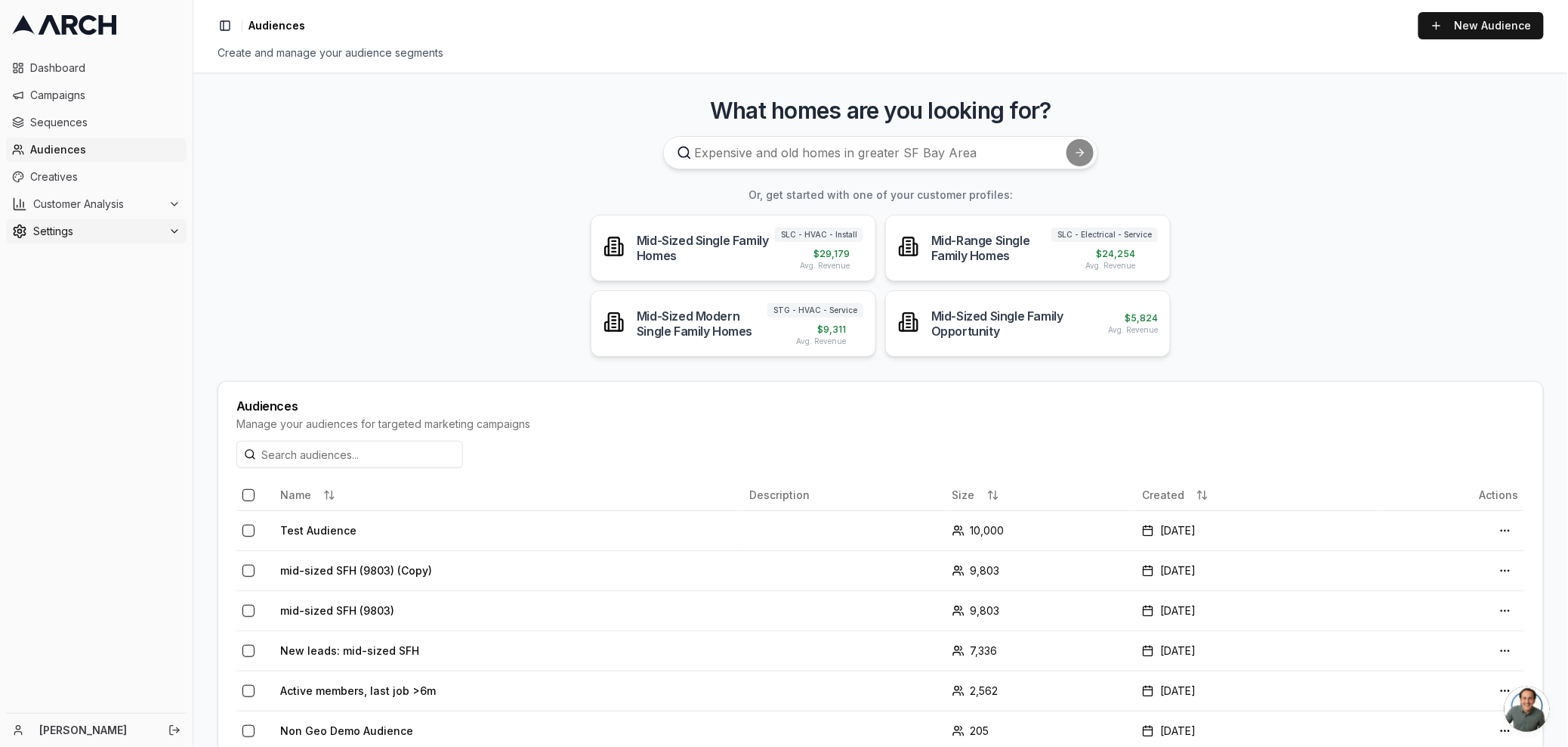
click at [136, 230] on span "Settings" at bounding box center [97, 231] width 129 height 15
click at [130, 199] on span "Customer Analysis" at bounding box center [97, 205] width 129 height 15
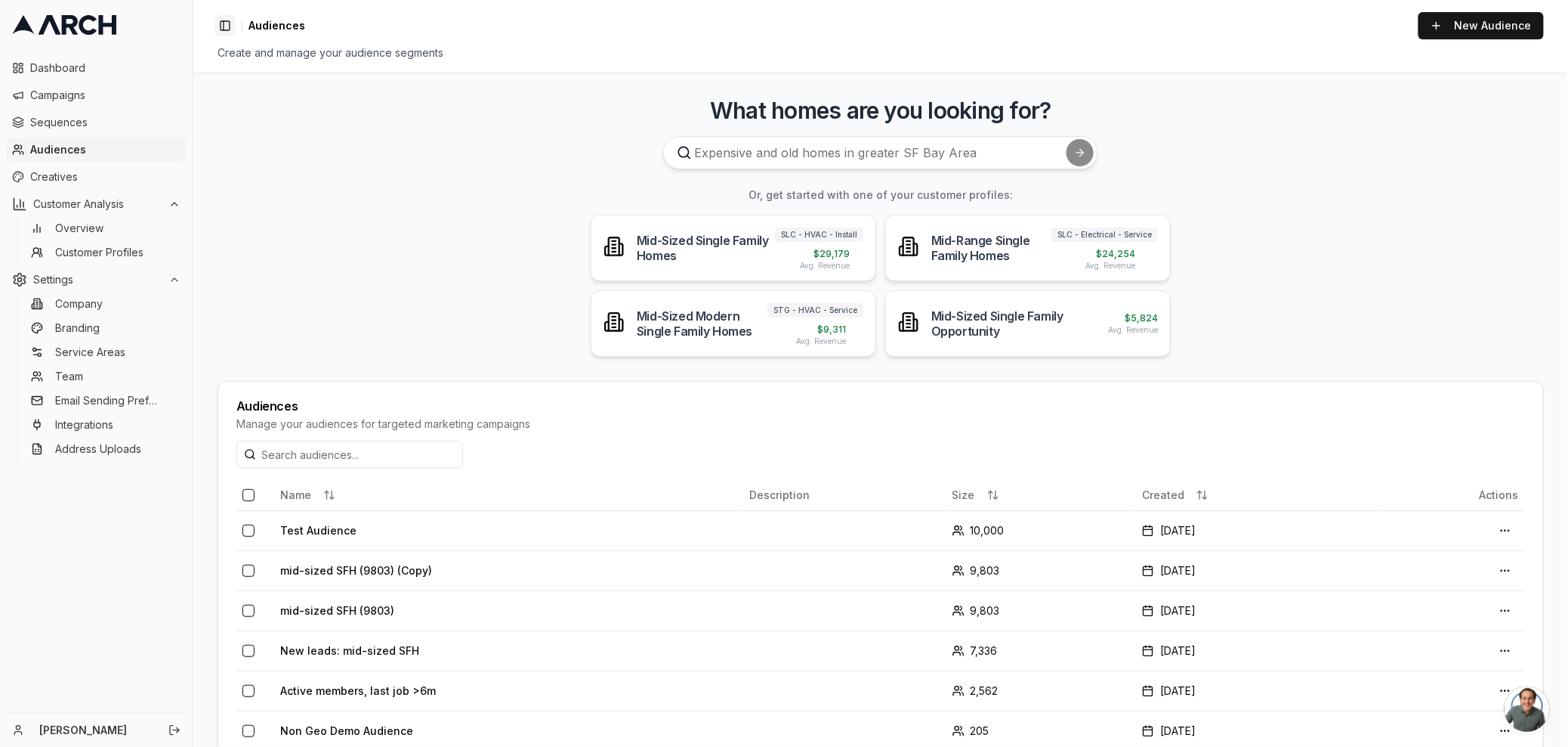
click at [233, 24] on button "Toggle Sidebar" at bounding box center [225, 26] width 21 height 21
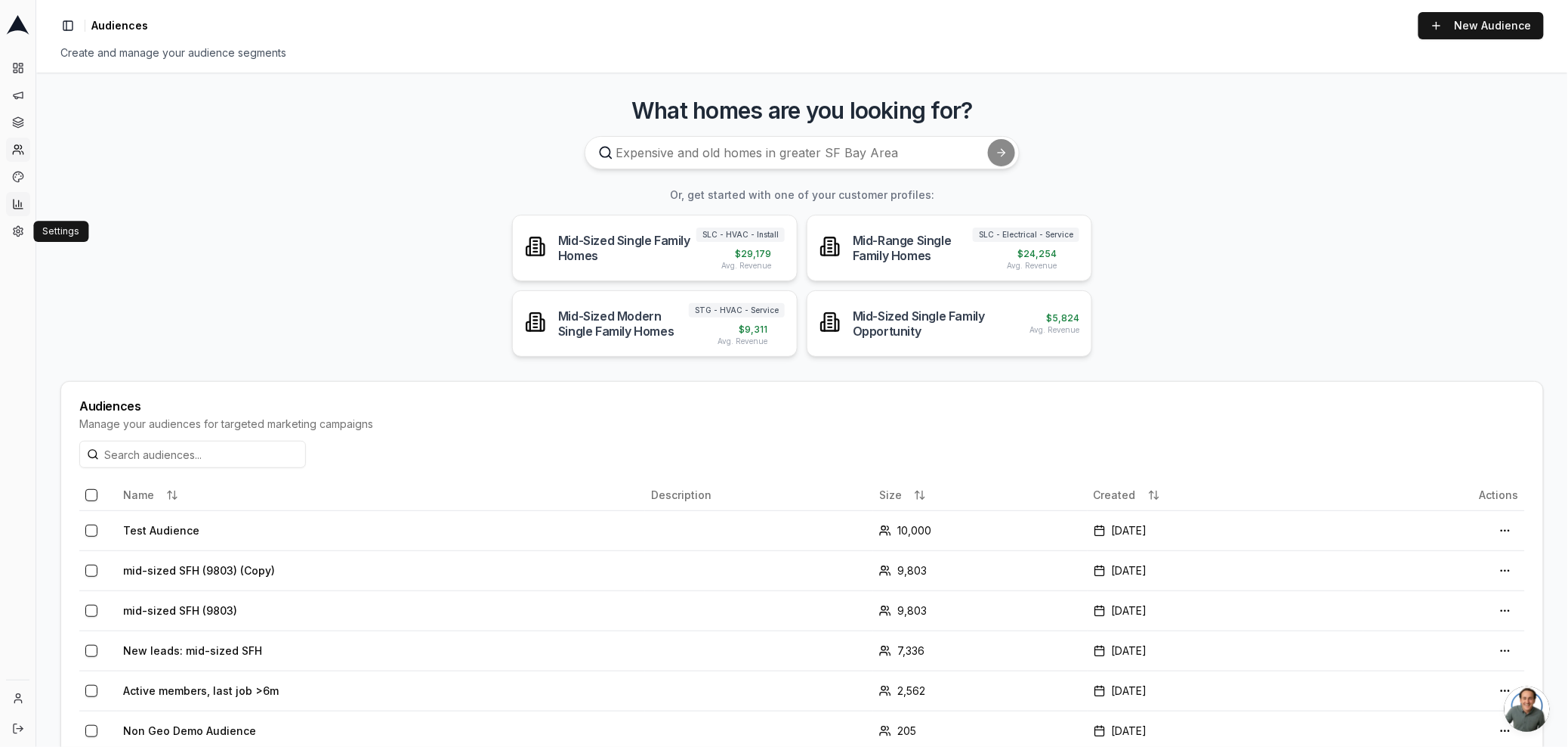
click at [17, 213] on button "Customer Analysis" at bounding box center [18, 205] width 25 height 25
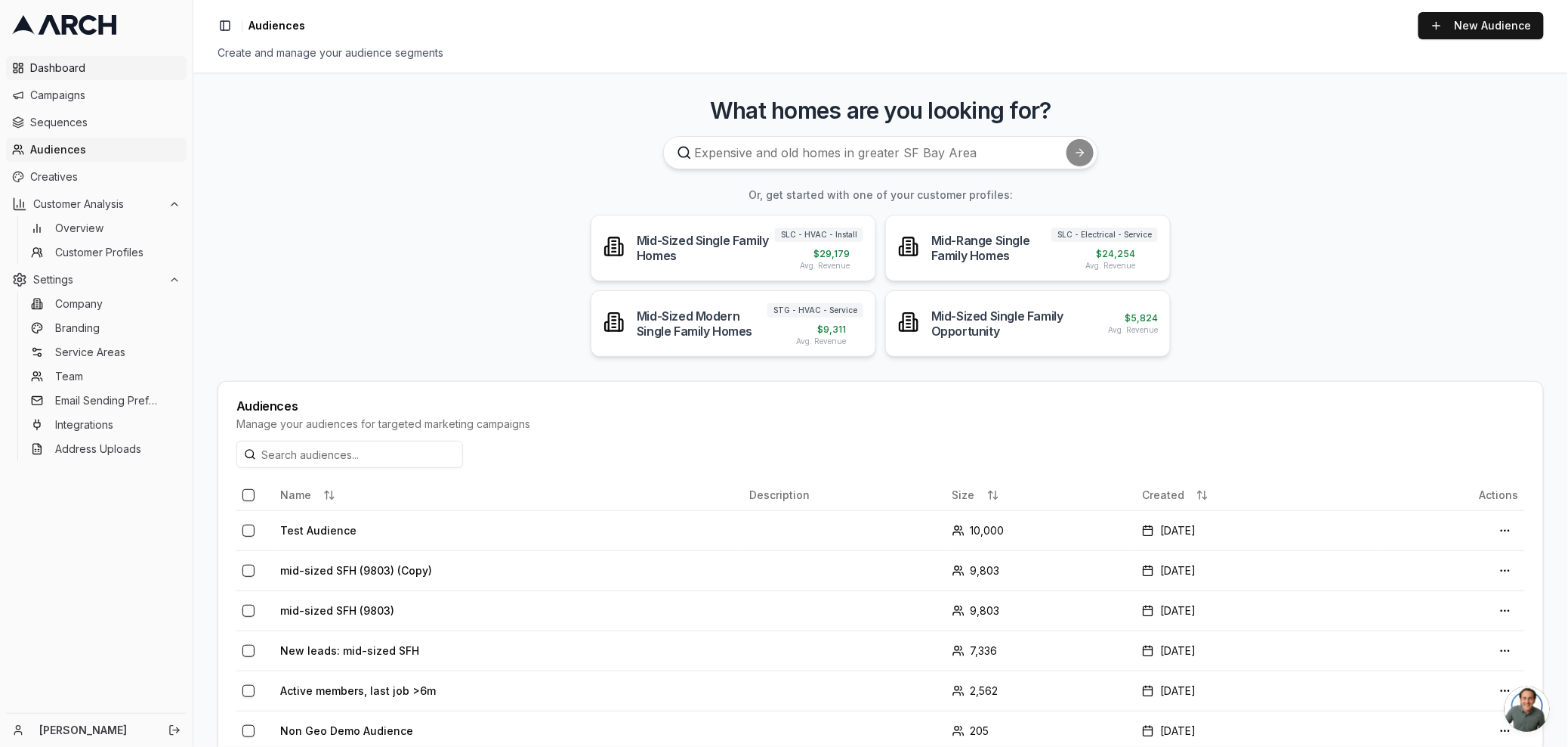
click at [68, 75] on span "Dashboard" at bounding box center [105, 68] width 150 height 15
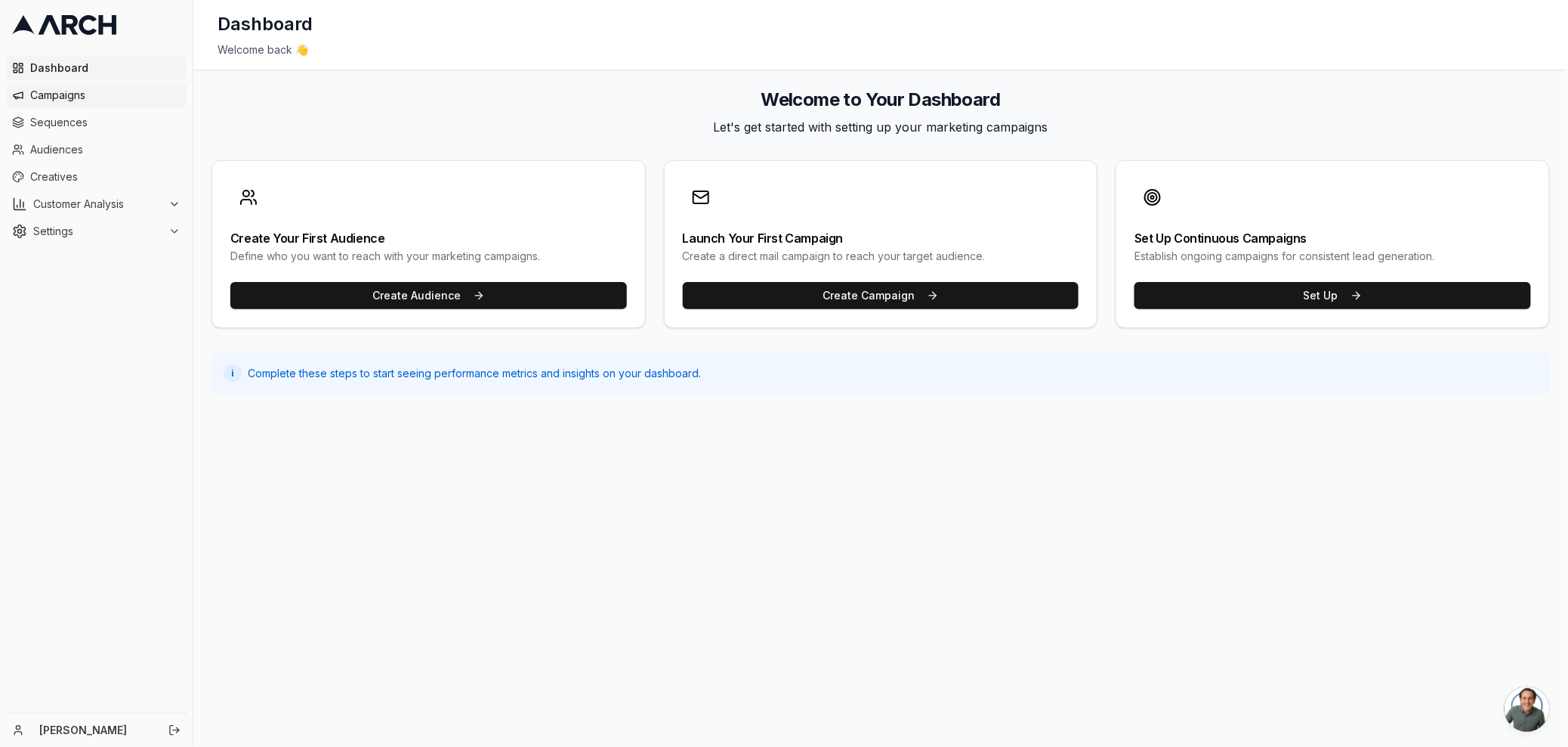
click at [65, 93] on span "Campaigns" at bounding box center [105, 96] width 150 height 15
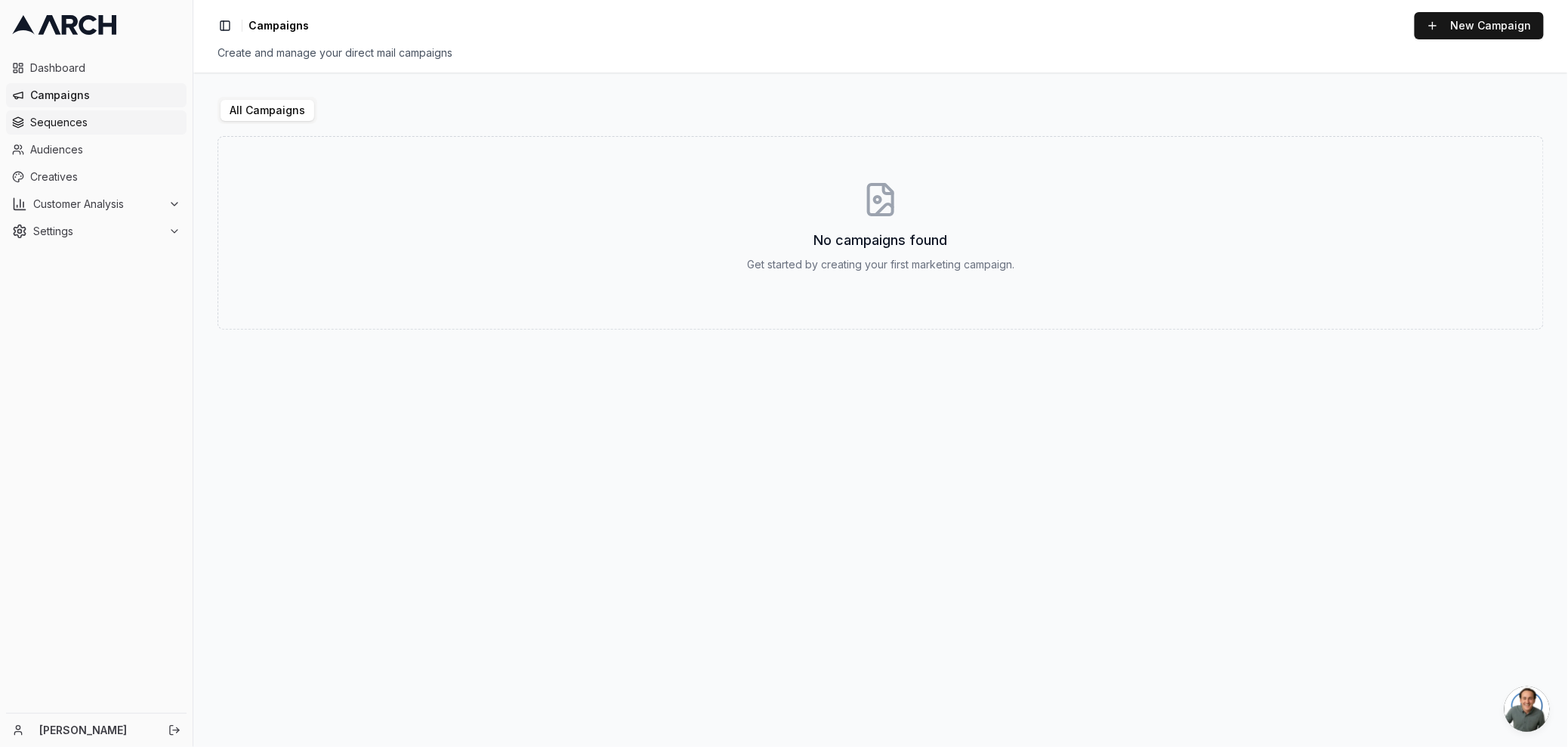
click at [53, 118] on span "Sequences" at bounding box center [105, 122] width 150 height 15
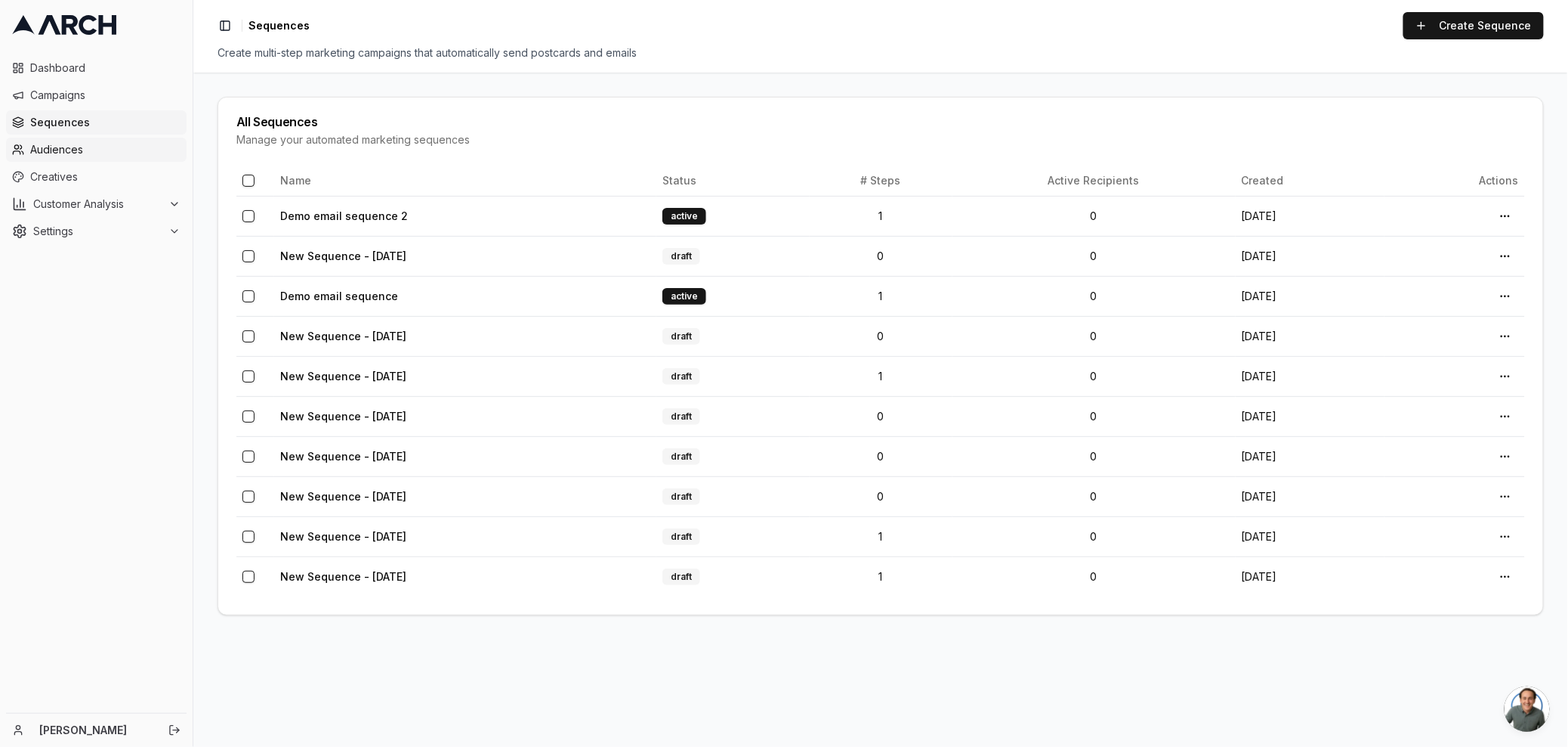
click at [93, 144] on span "Audiences" at bounding box center [105, 150] width 150 height 15
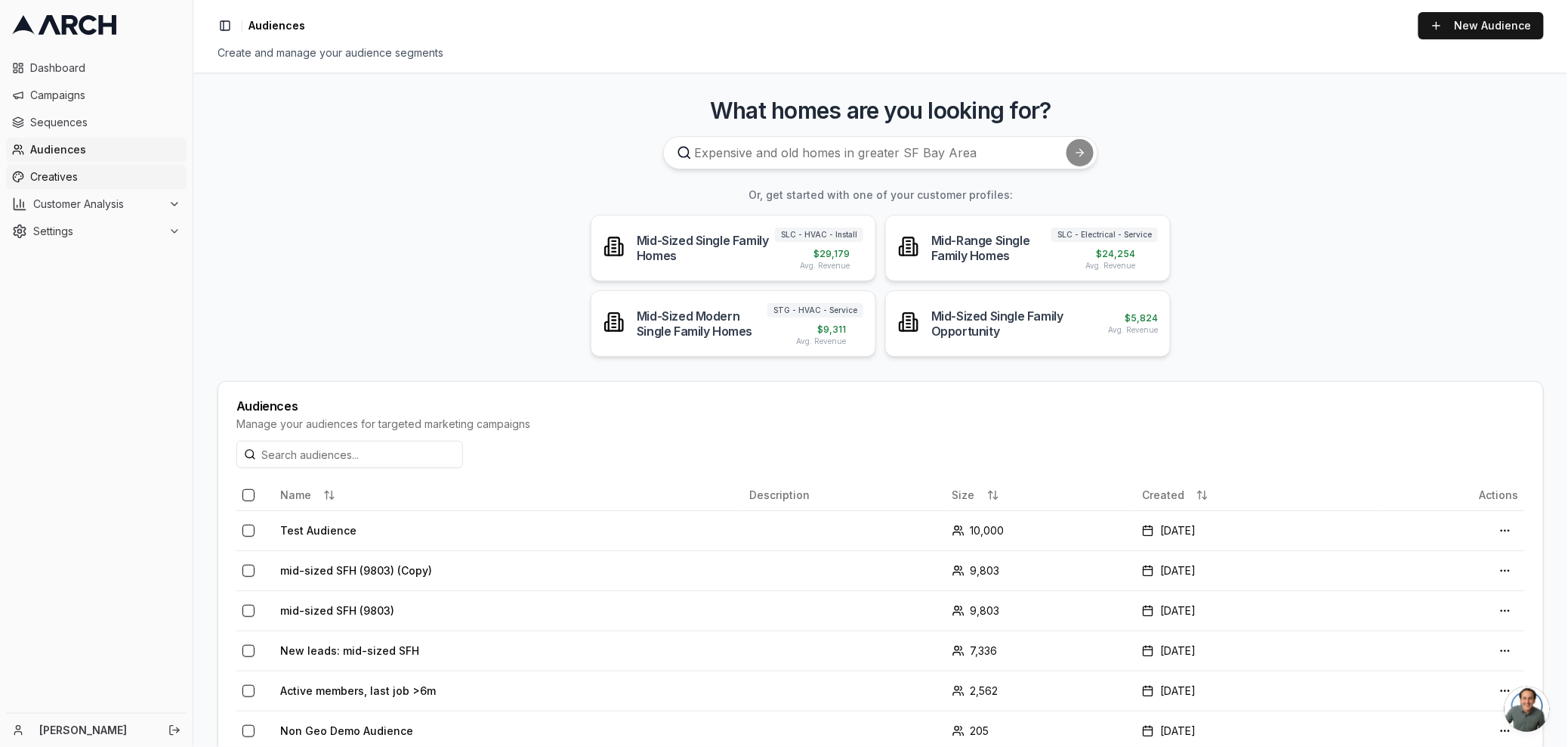
click at [115, 186] on link "Creatives" at bounding box center [96, 177] width 181 height 25
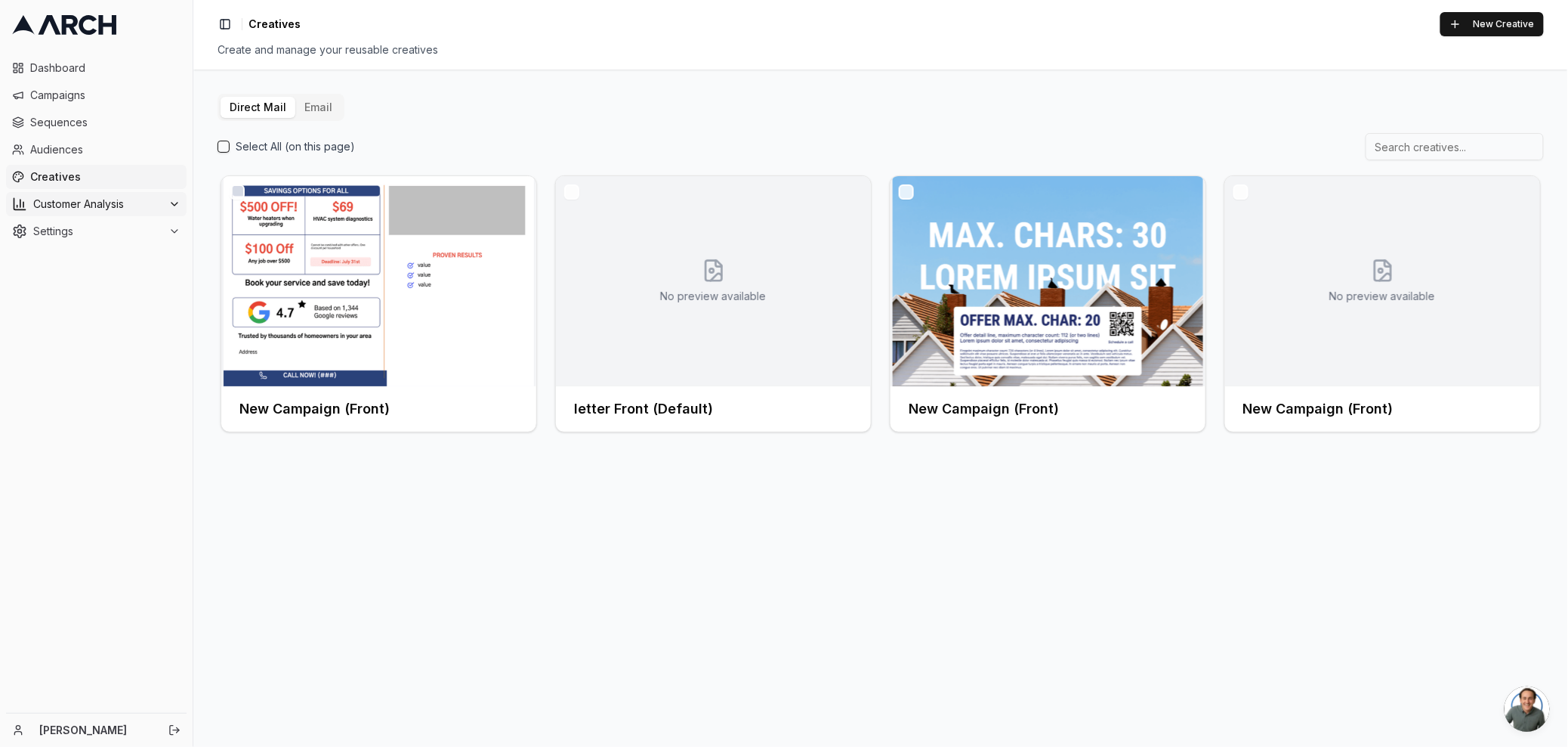
click at [96, 205] on span "Customer Analysis" at bounding box center [97, 205] width 129 height 15
click at [82, 249] on span "Customer Profiles" at bounding box center [98, 253] width 88 height 15
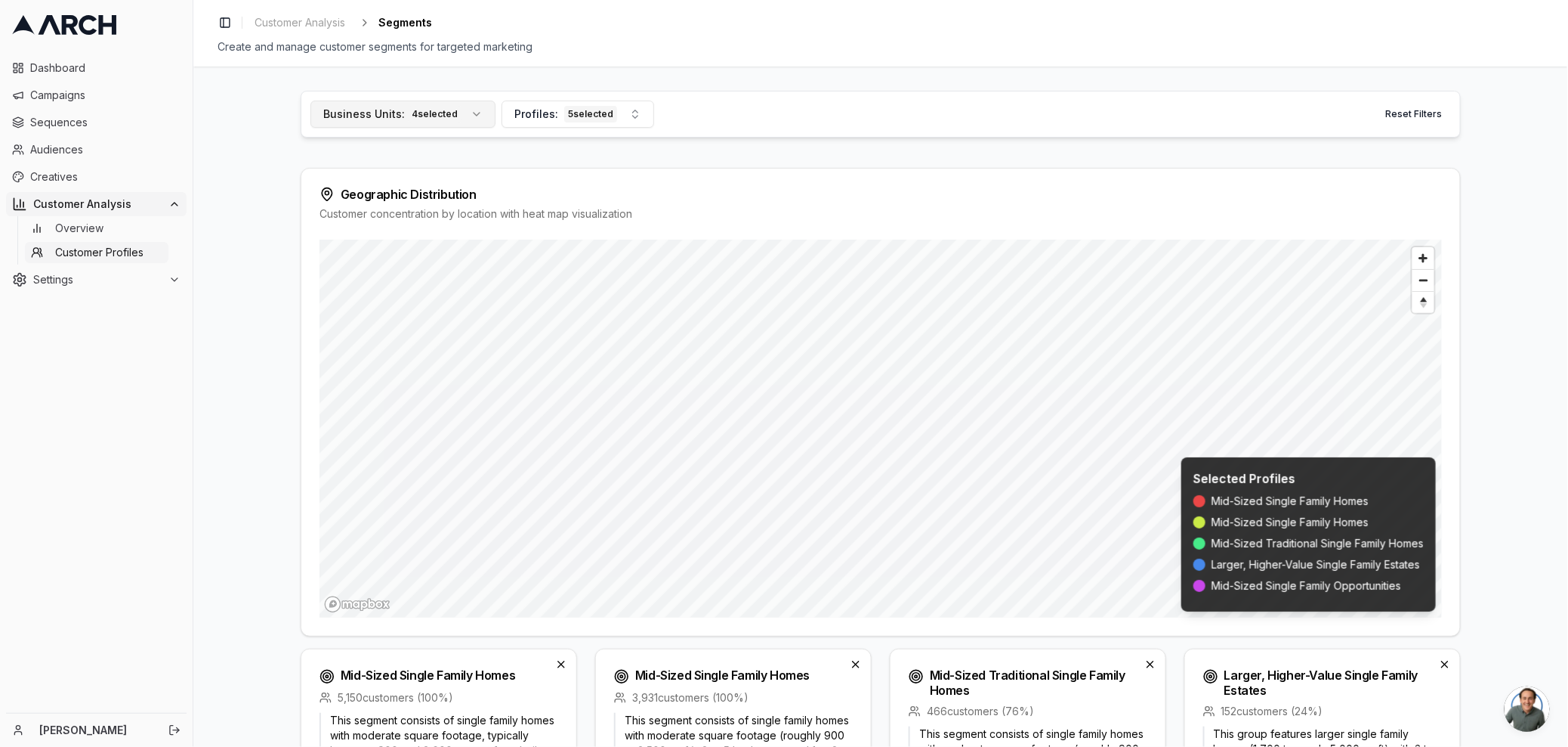
click at [466, 115] on button "Business Units: 4 selected" at bounding box center [403, 114] width 185 height 27
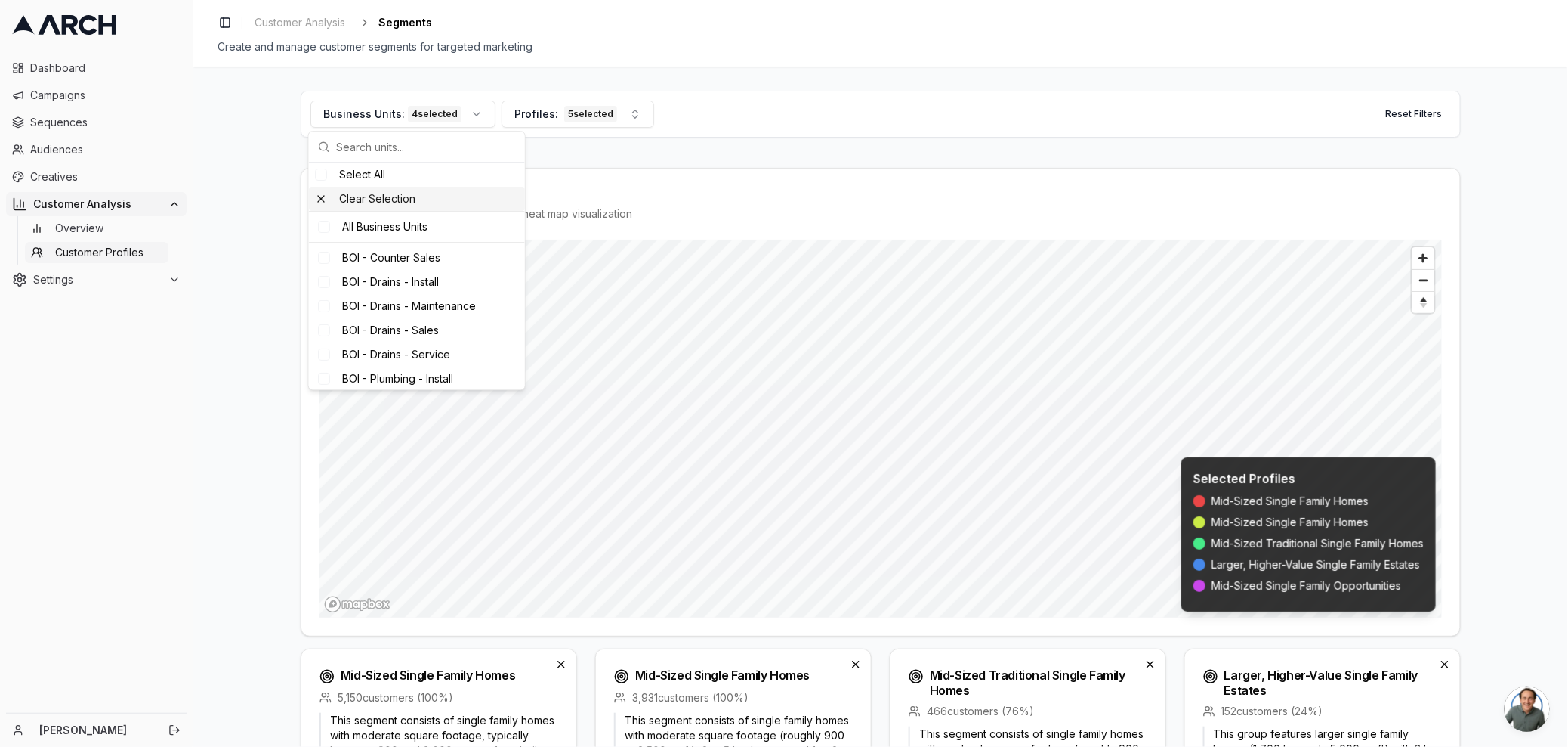
click at [372, 203] on div "Clear Selection" at bounding box center [416, 199] width 216 height 25
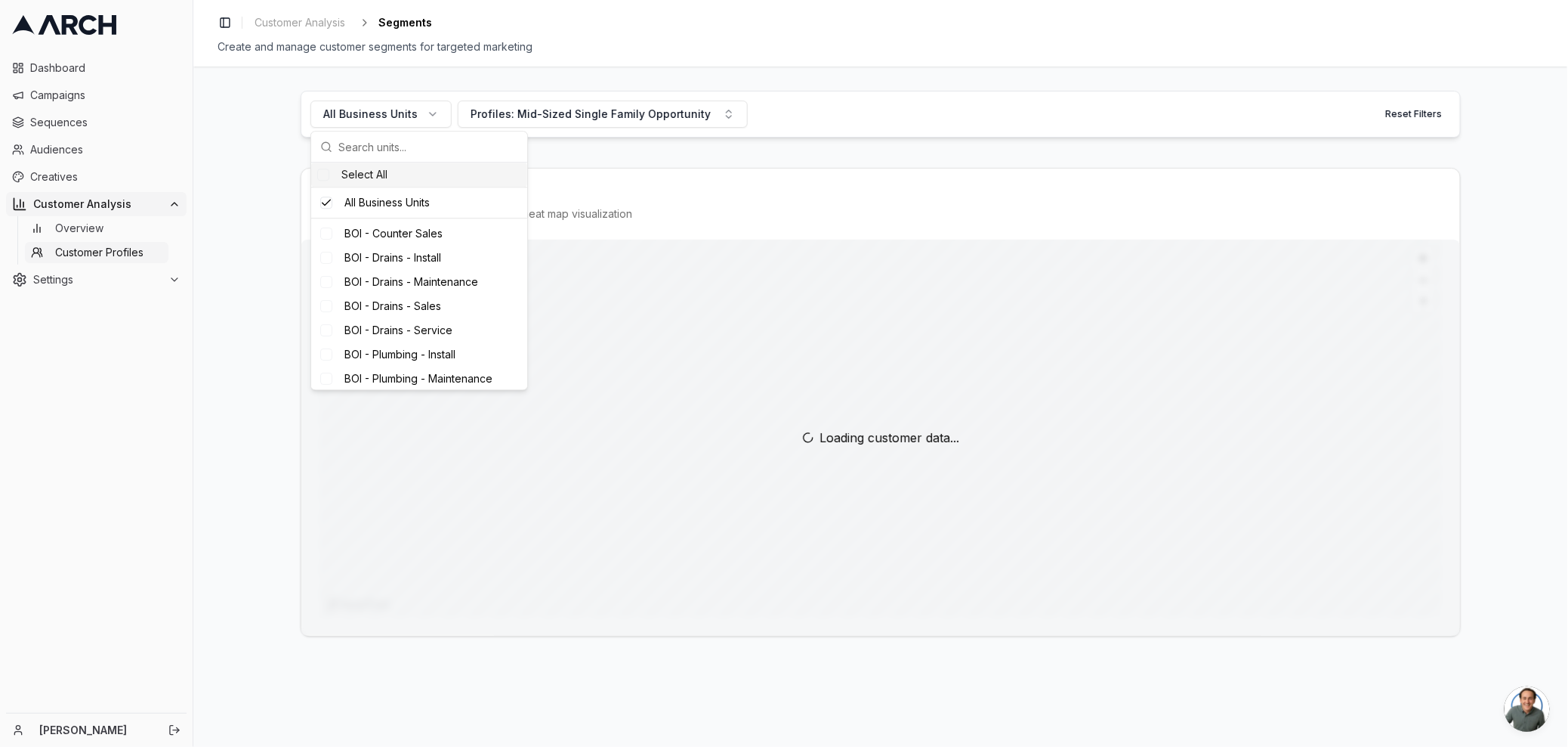
click at [822, 92] on div "All Business Units Profiles: Mid-Sized Single Family Opportunity Reset Filters" at bounding box center [881, 114] width 1160 height 46
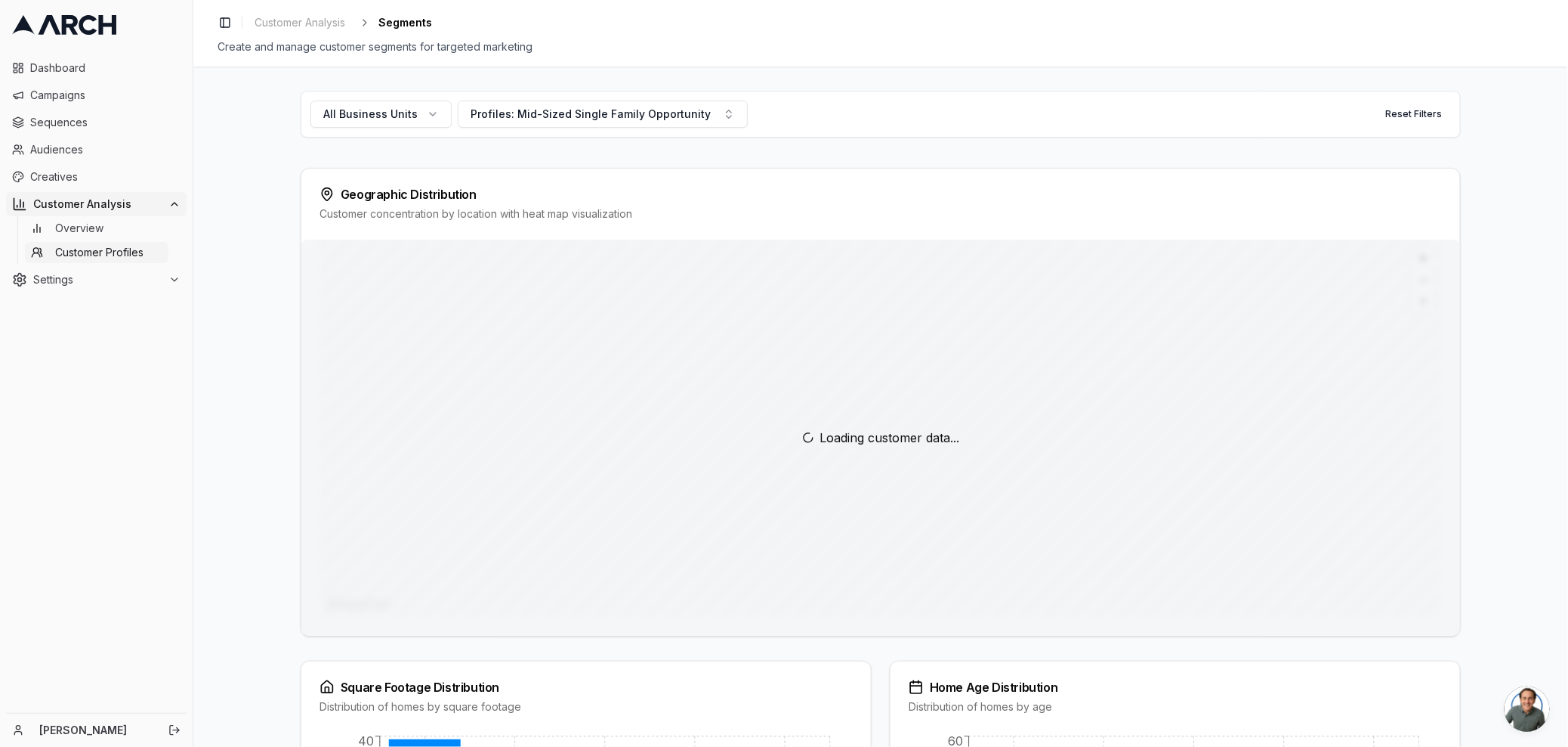
scroll to position [439, 0]
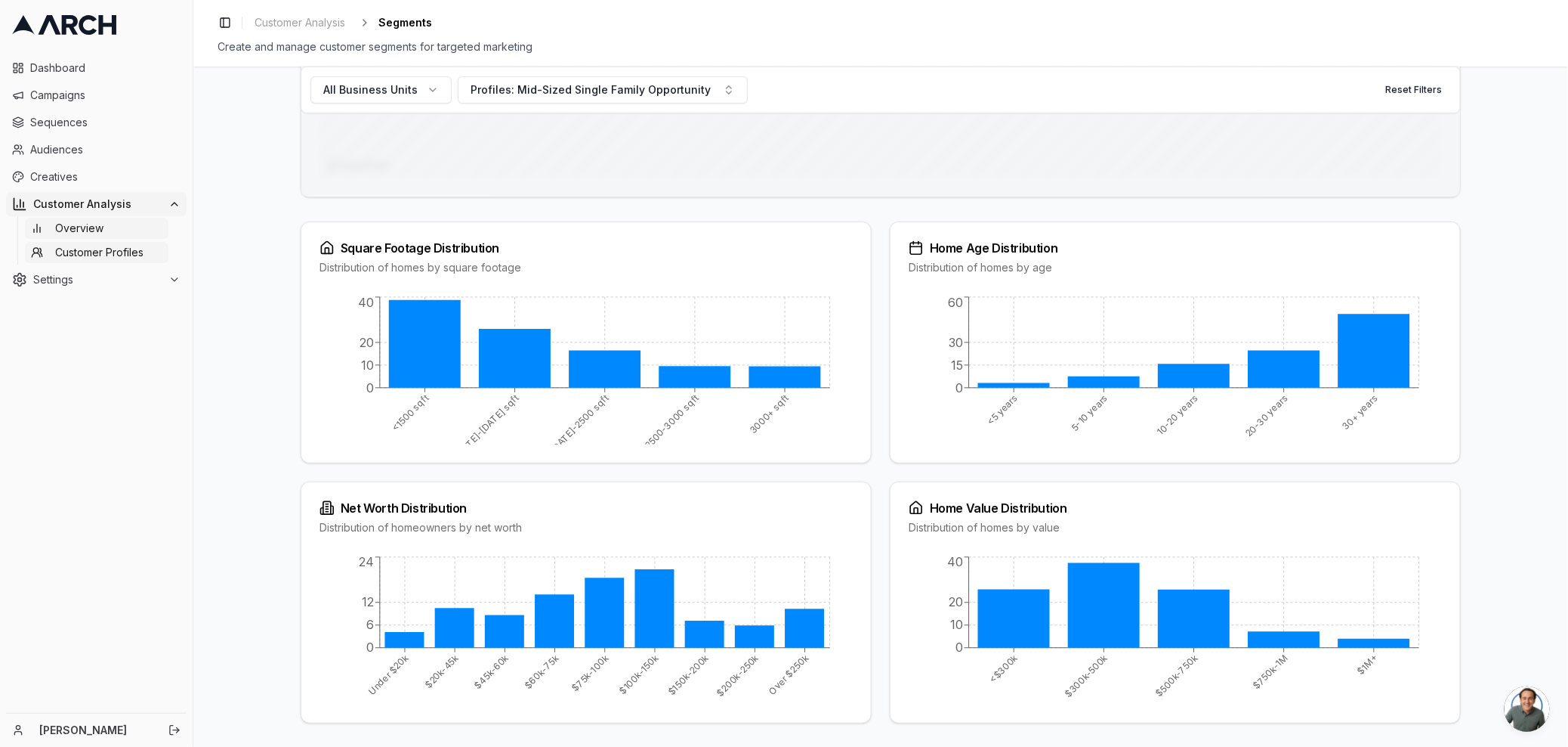
click at [73, 226] on span "Overview" at bounding box center [79, 228] width 48 height 15
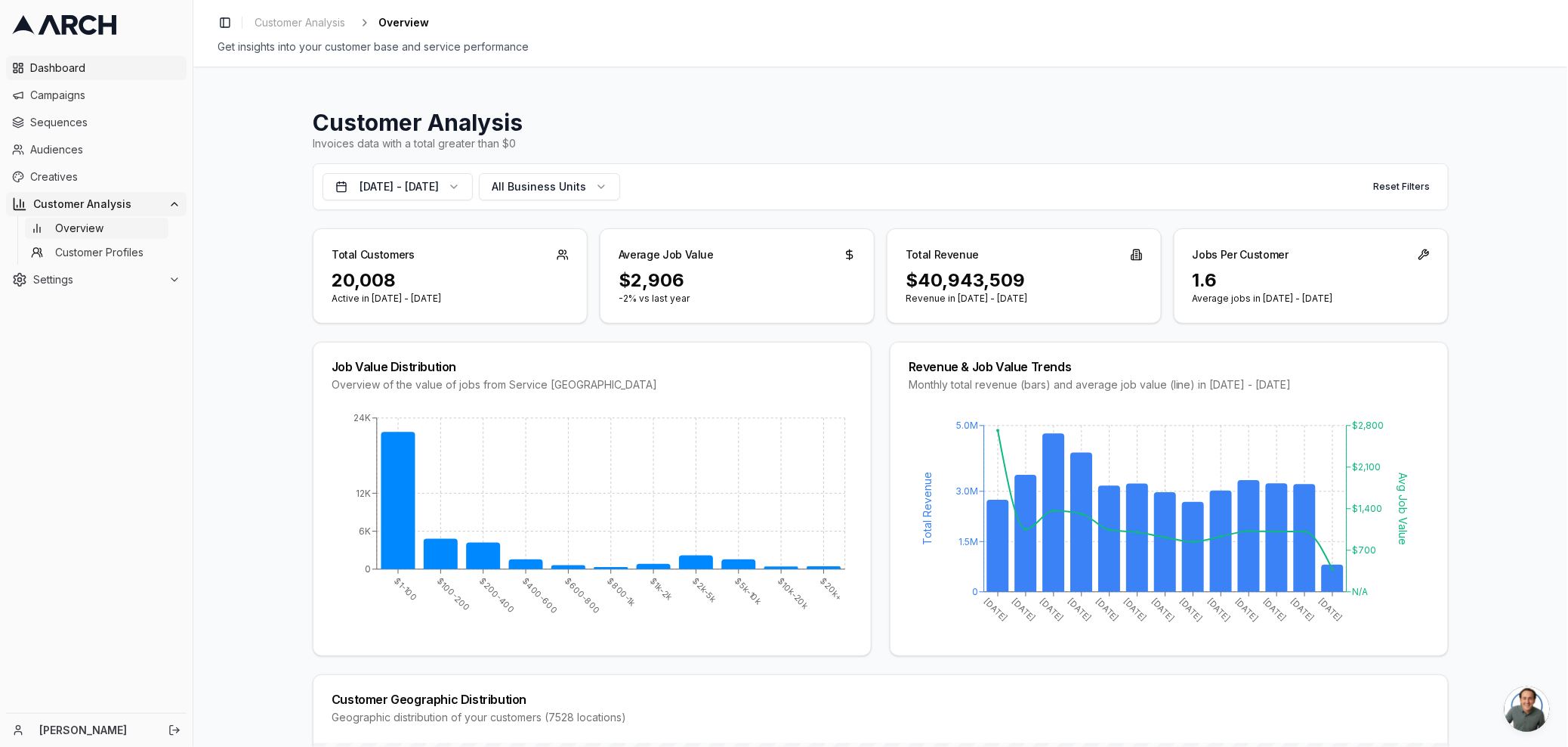
click at [87, 61] on span "Dashboard" at bounding box center [105, 68] width 150 height 15
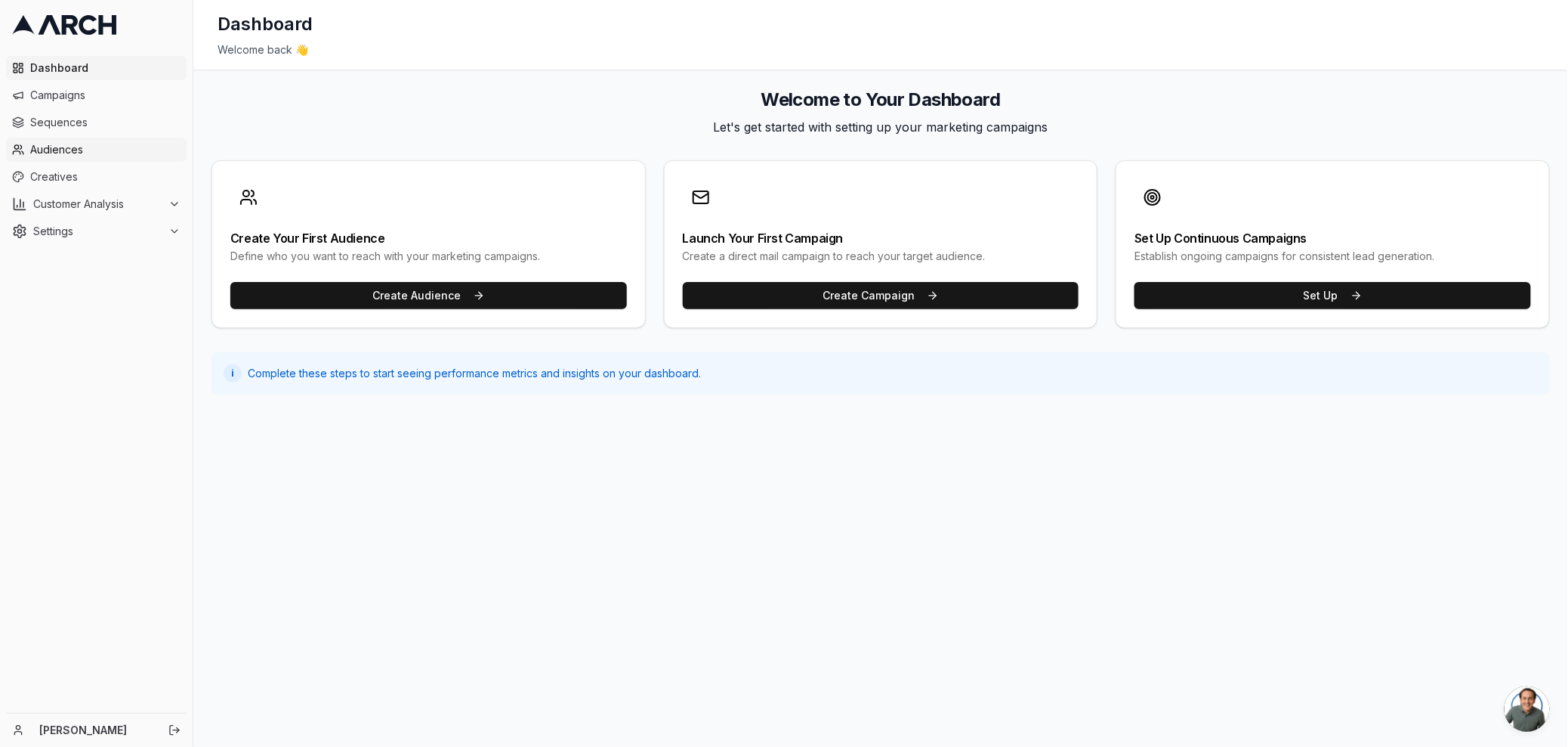
click at [91, 151] on span "Audiences" at bounding box center [105, 150] width 150 height 15
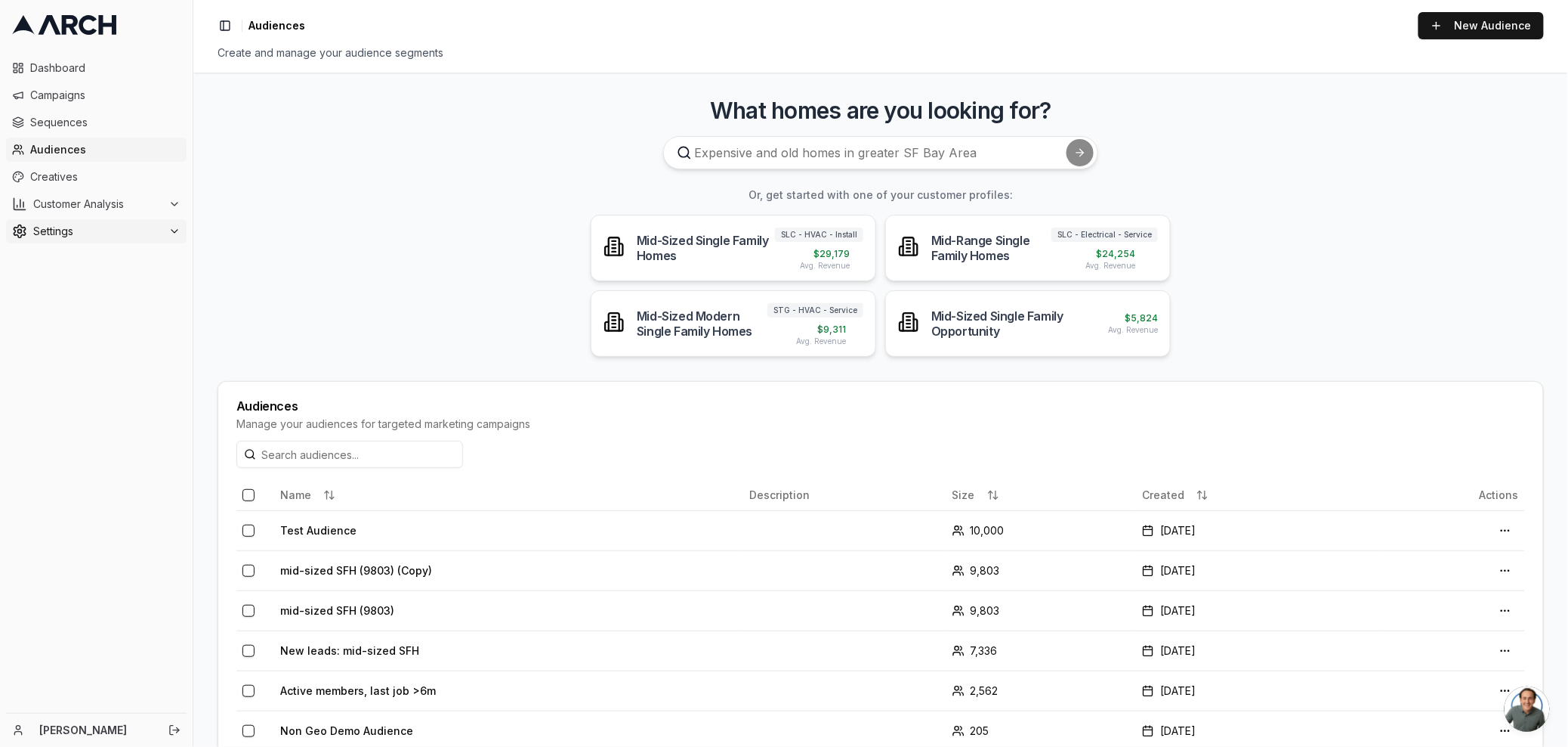
click at [100, 224] on span "Settings" at bounding box center [97, 231] width 129 height 15
click at [92, 309] on span "Service Areas" at bounding box center [90, 304] width 70 height 15
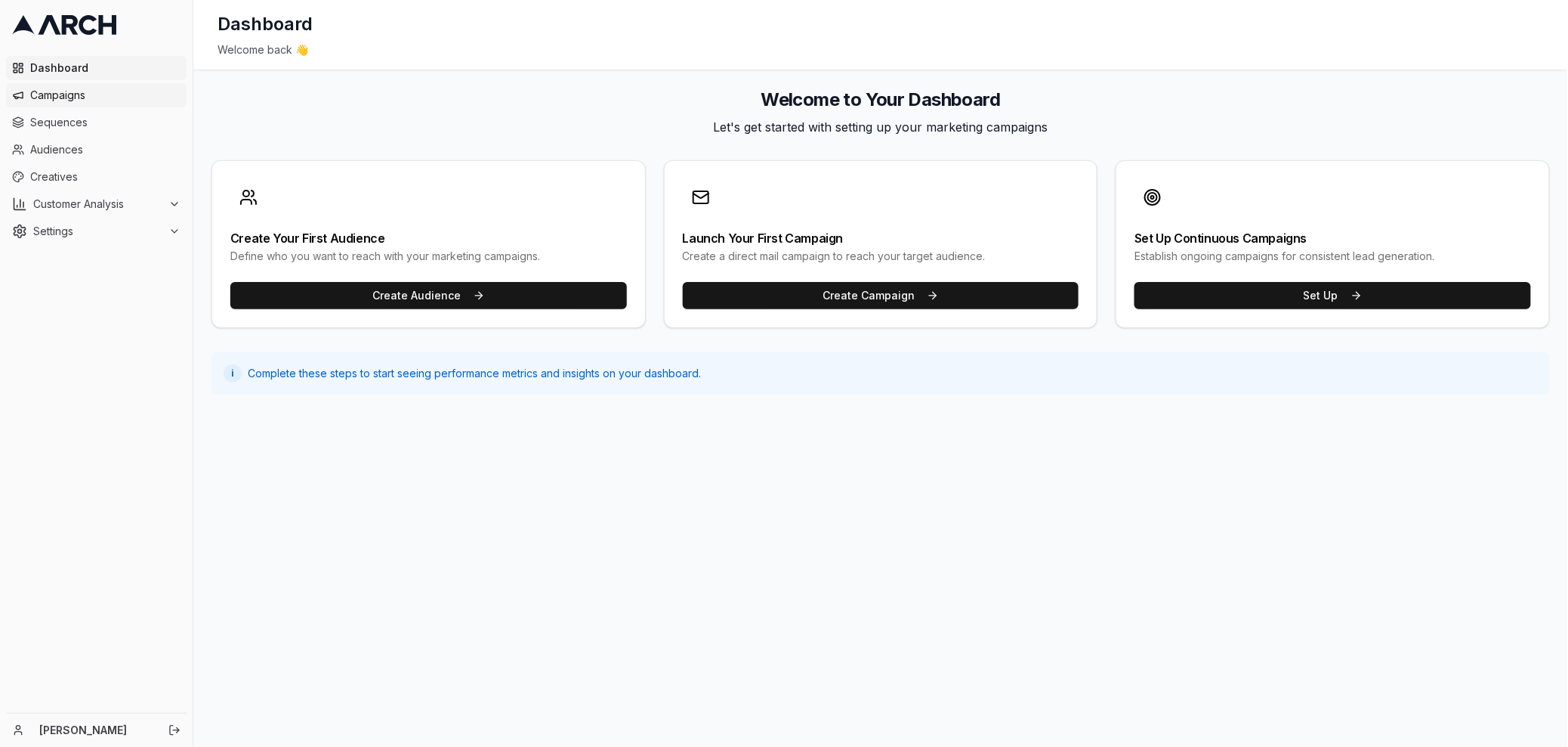
click at [71, 94] on span "Campaigns" at bounding box center [105, 96] width 150 height 15
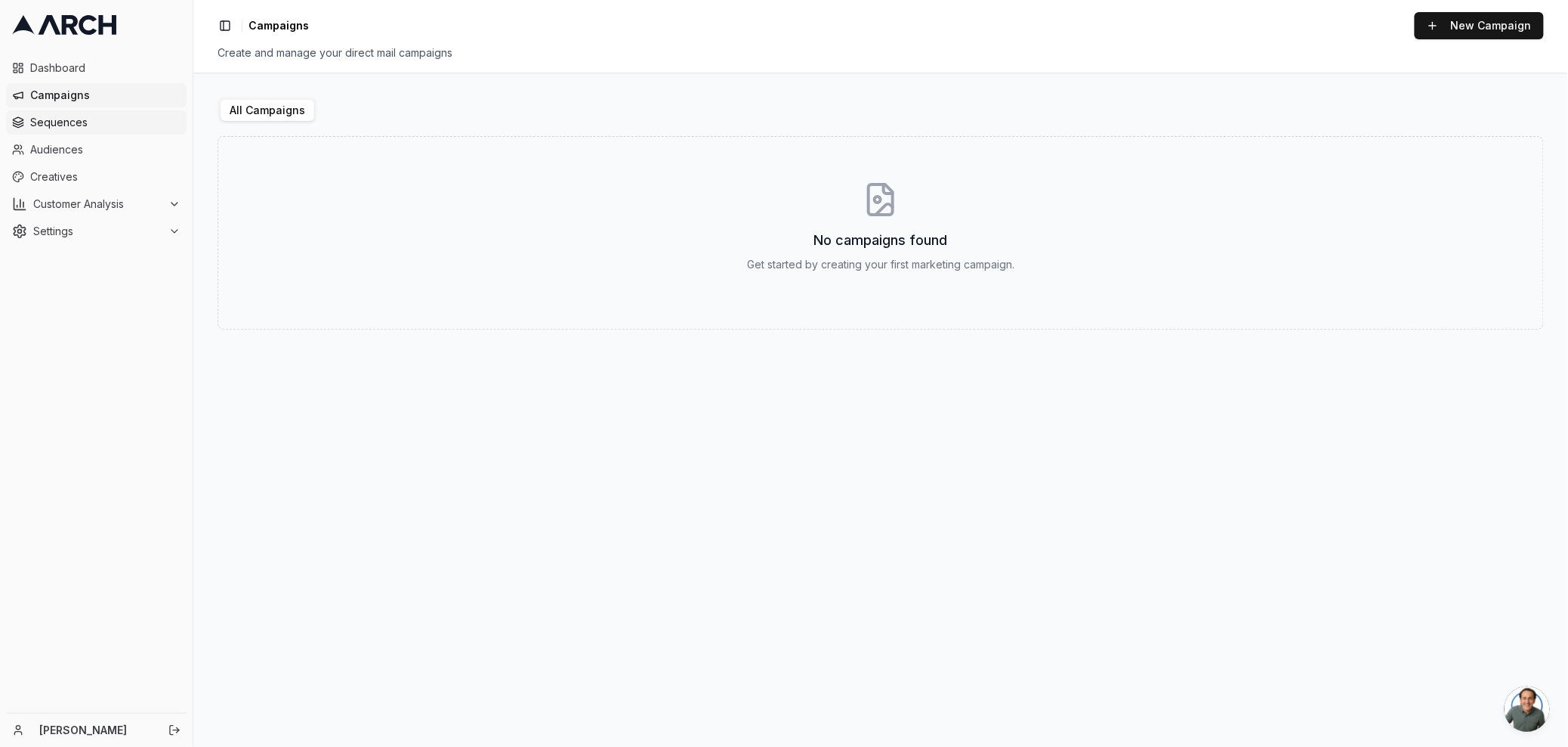
click at [96, 127] on span "Sequences" at bounding box center [105, 122] width 150 height 15
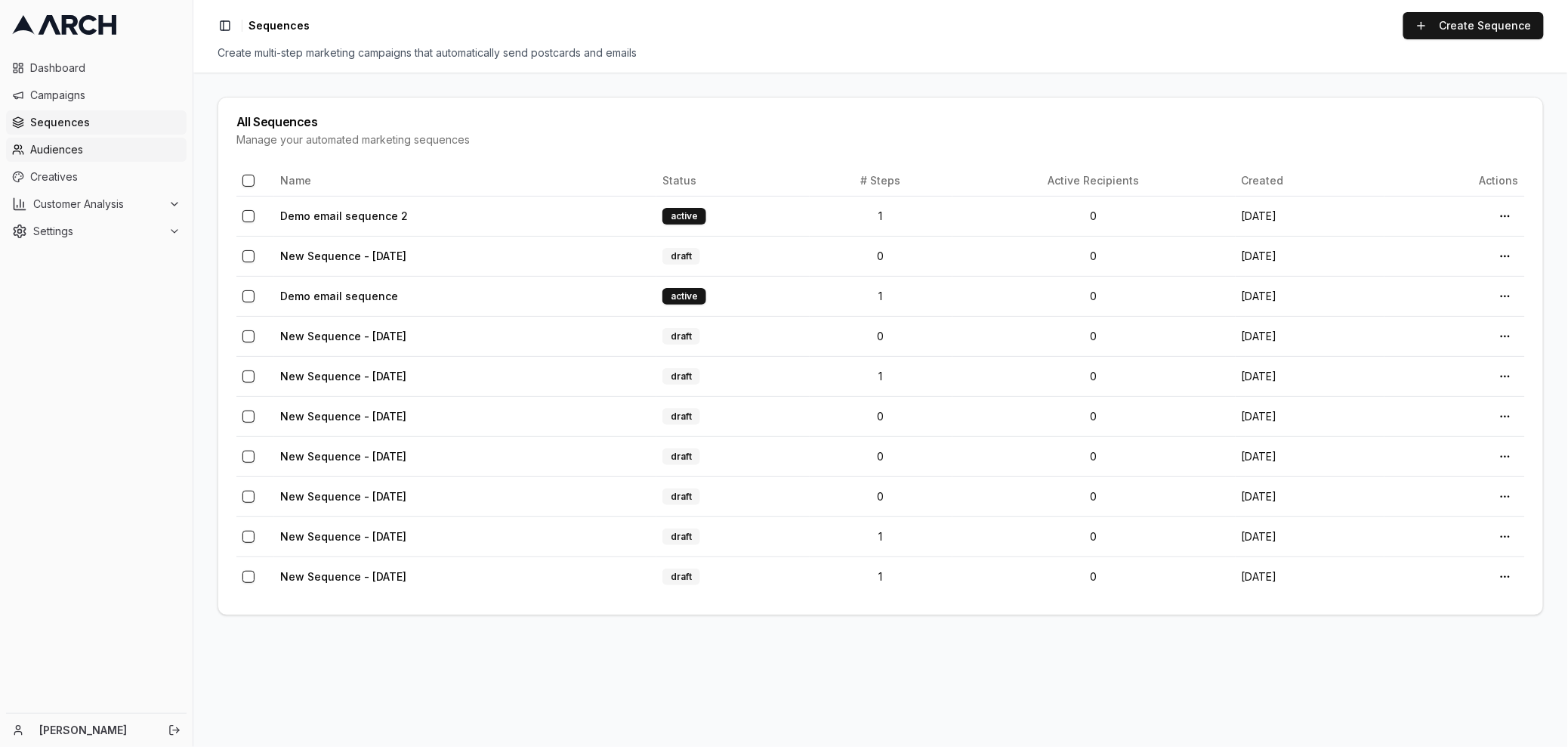
click at [131, 139] on link "Audiences" at bounding box center [96, 150] width 181 height 25
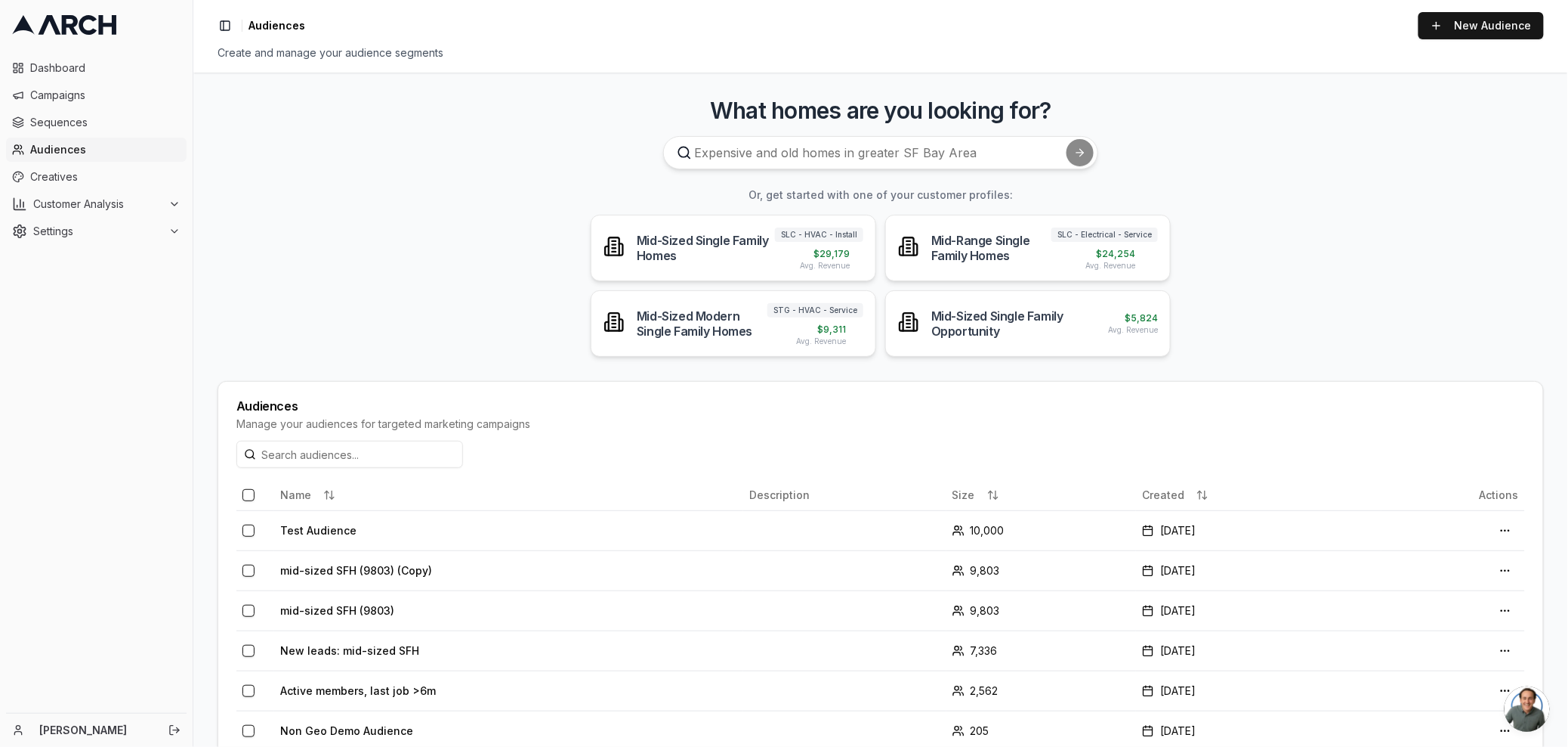
scroll to position [86, 0]
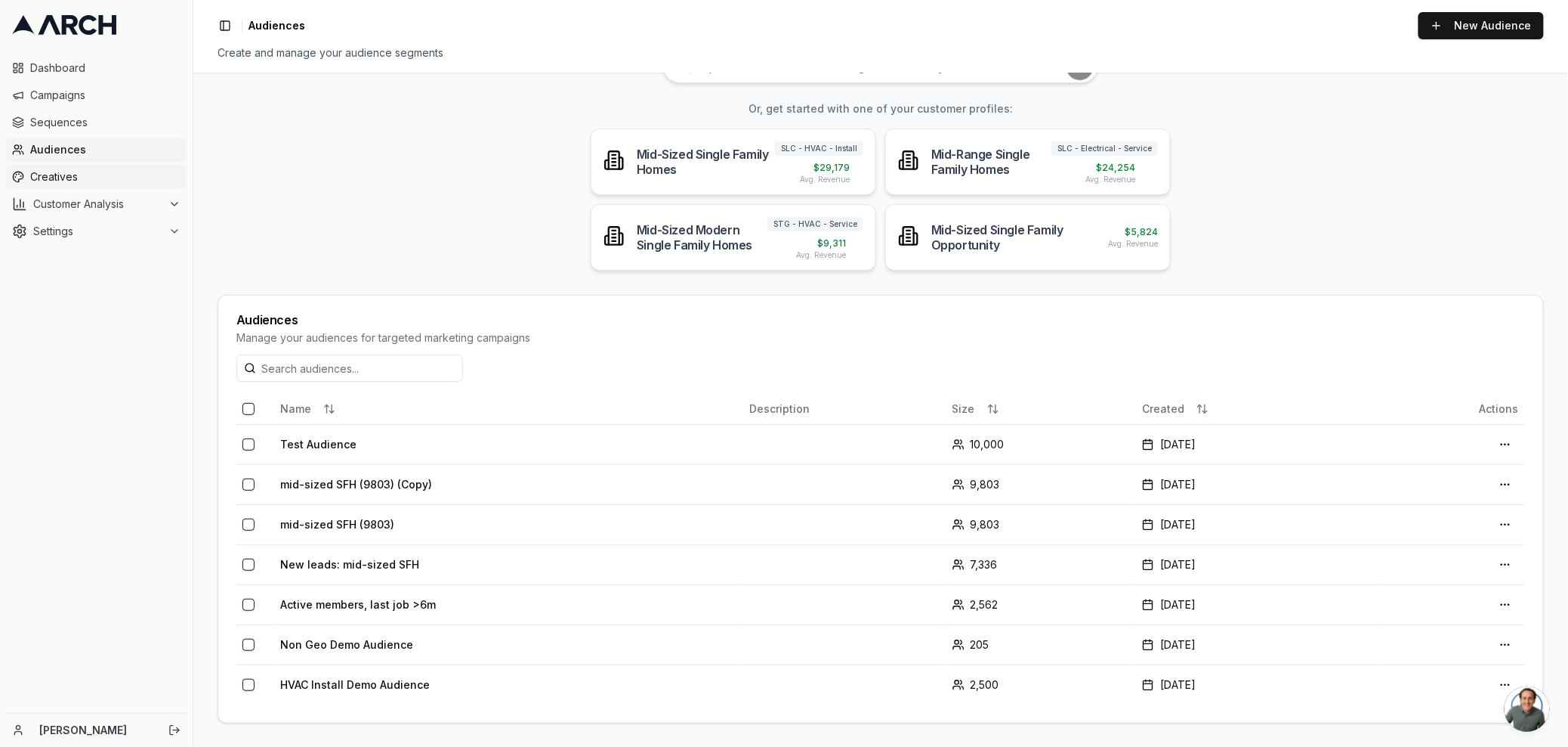
click at [73, 181] on span "Creatives" at bounding box center [105, 177] width 150 height 15
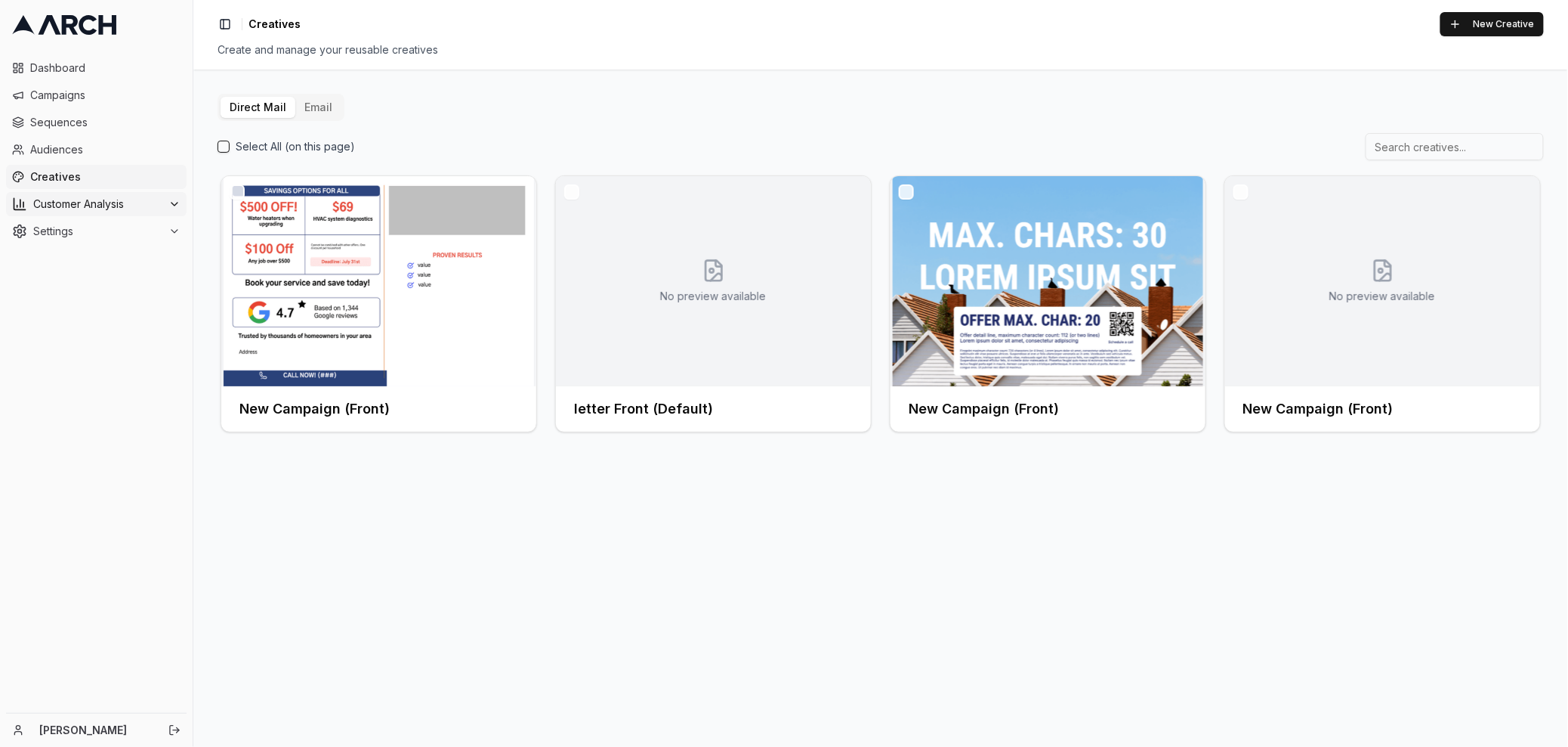
click at [83, 205] on span "Customer Analysis" at bounding box center [97, 205] width 129 height 15
click at [82, 231] on span "Overview" at bounding box center [79, 228] width 48 height 15
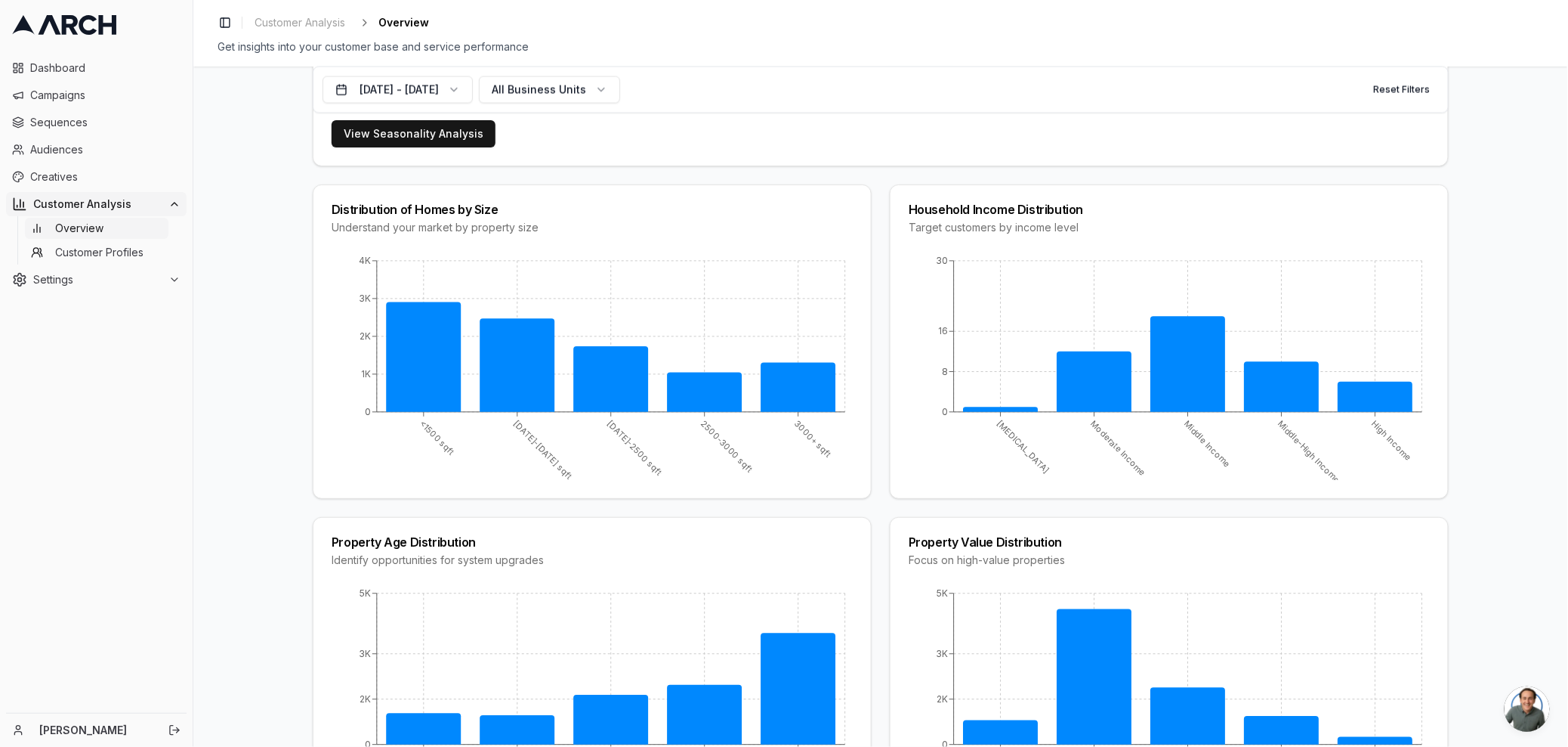
scroll to position [1001, 0]
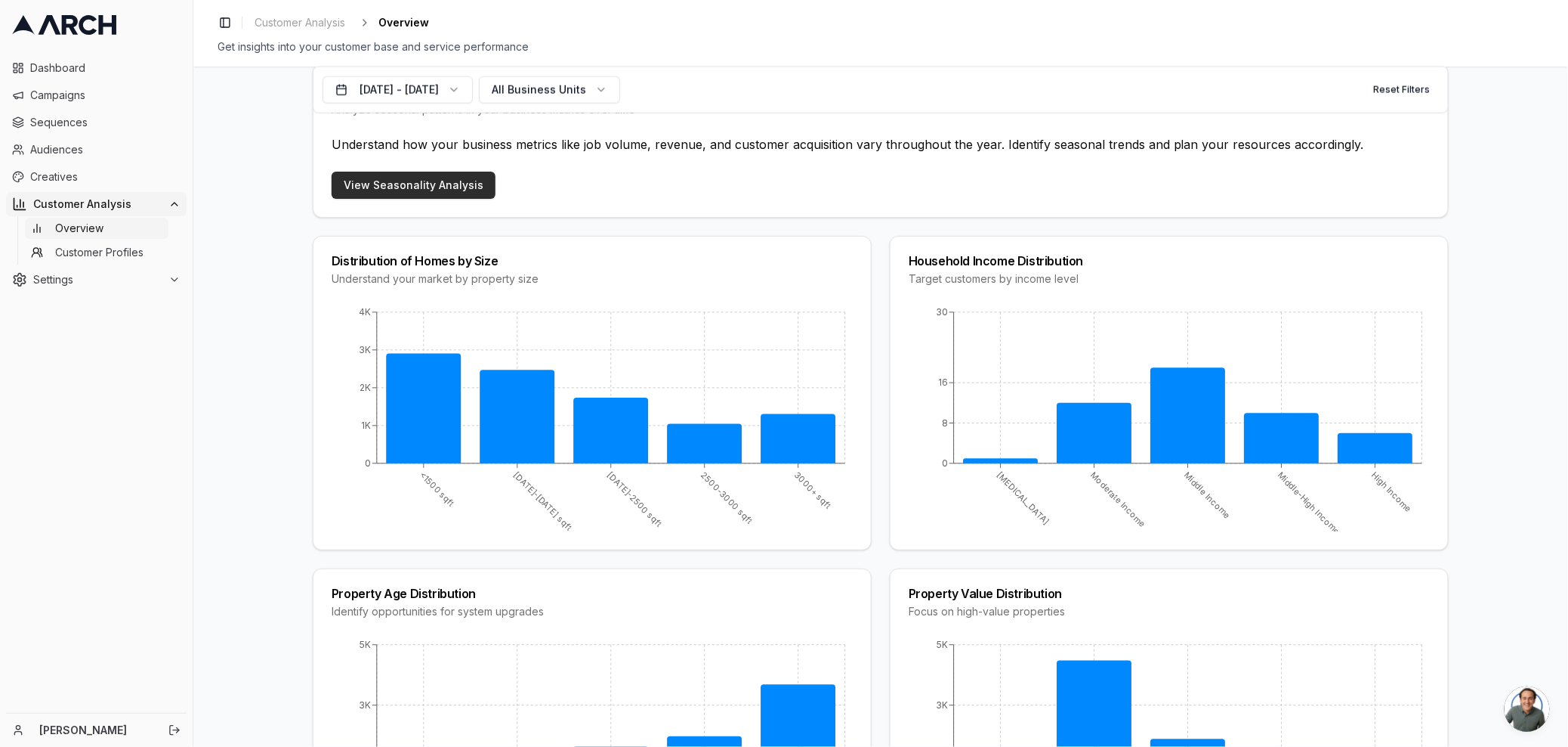
click at [396, 186] on link "View Seasonality Analysis" at bounding box center [413, 185] width 164 height 27
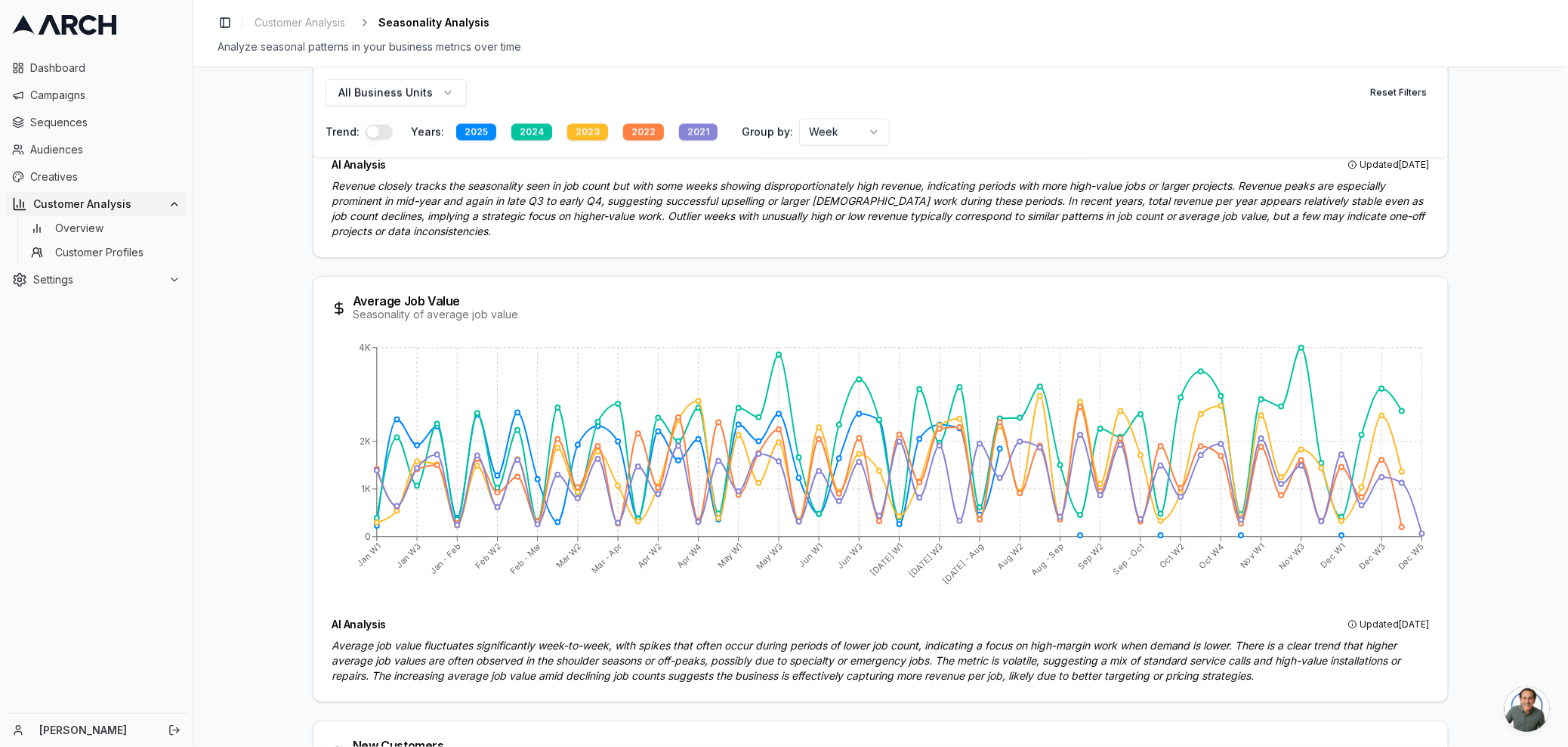
scroll to position [1131, 0]
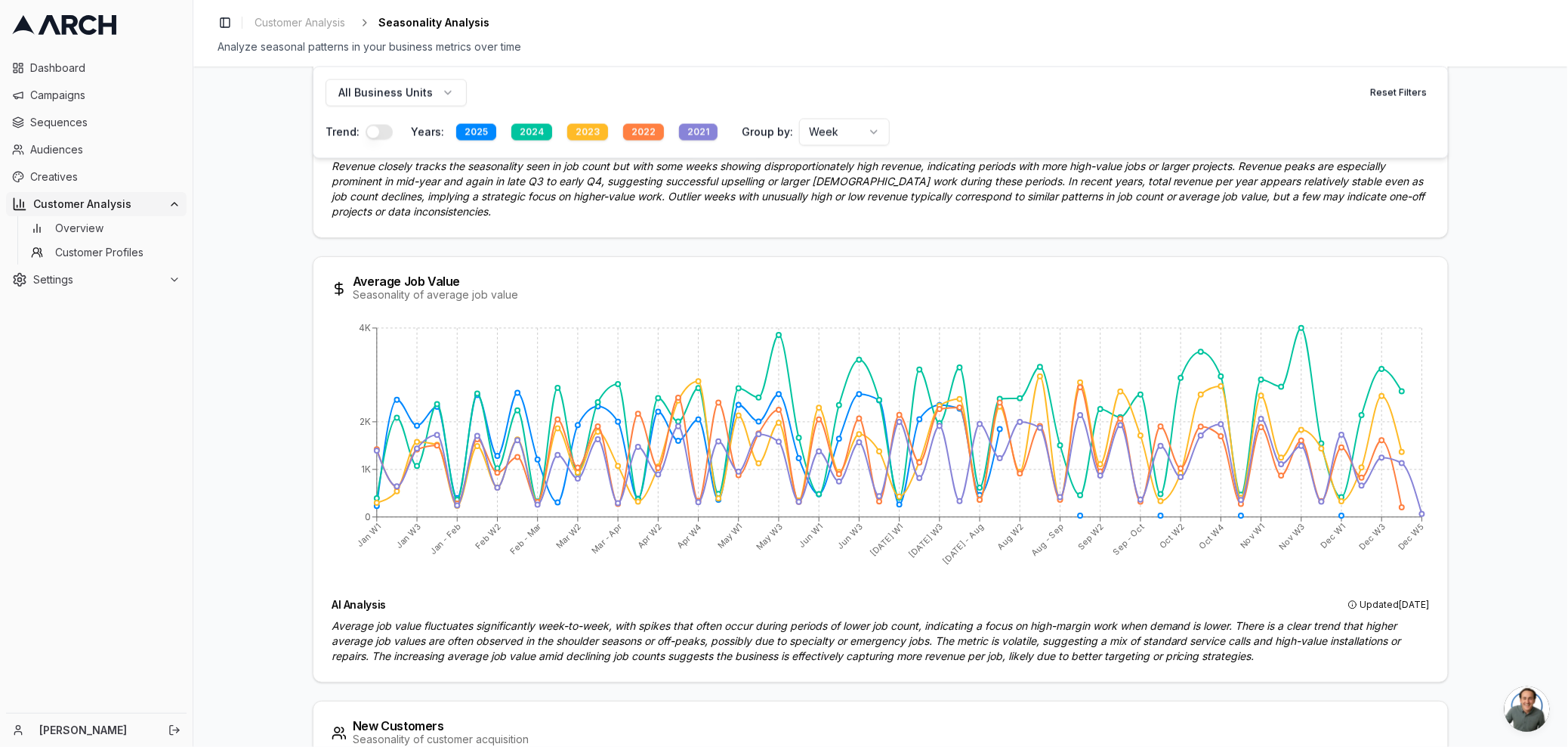
click at [692, 128] on div "2021" at bounding box center [698, 133] width 39 height 17
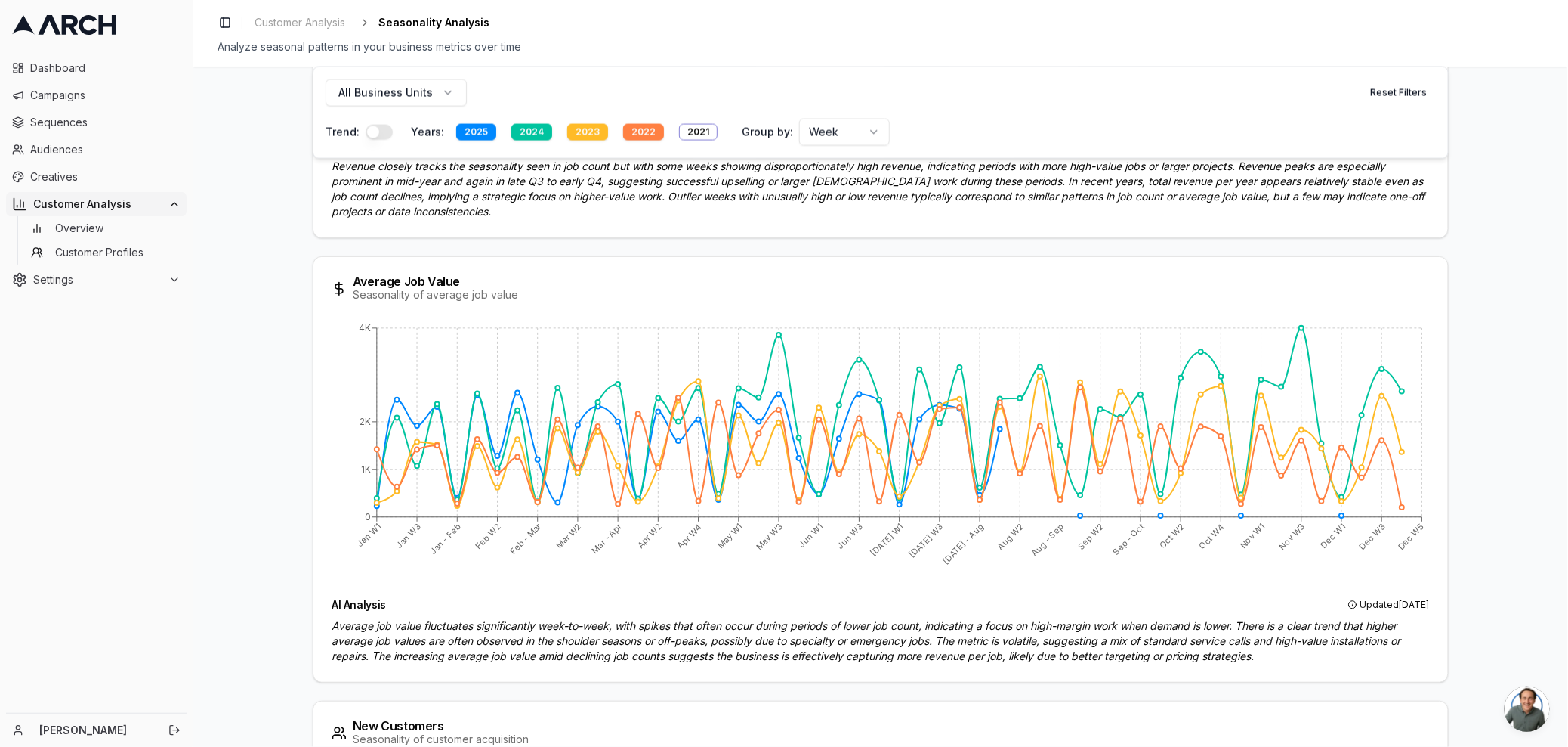
click at [625, 132] on div "2022" at bounding box center [643, 133] width 41 height 17
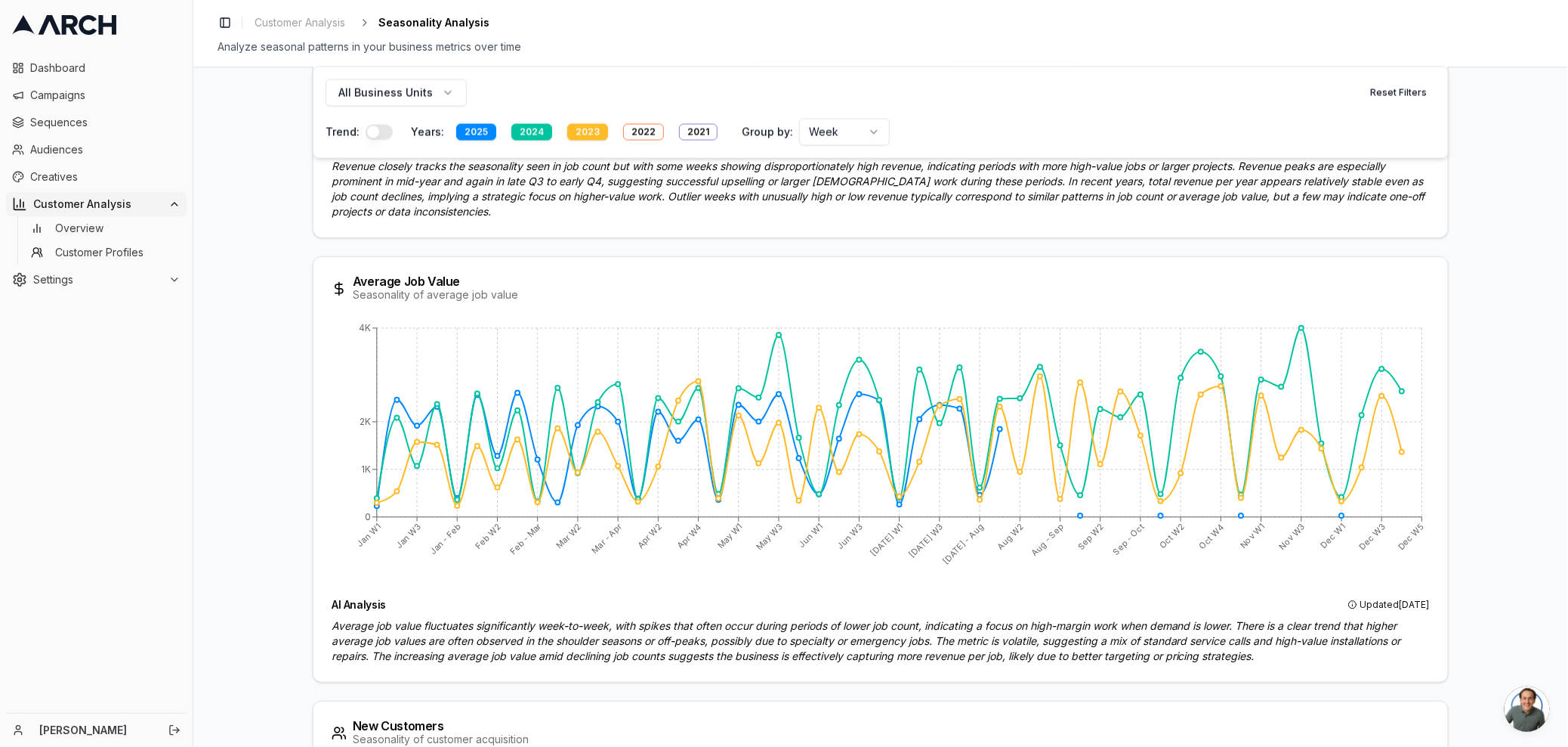
click at [574, 129] on div "2023" at bounding box center [587, 133] width 41 height 17
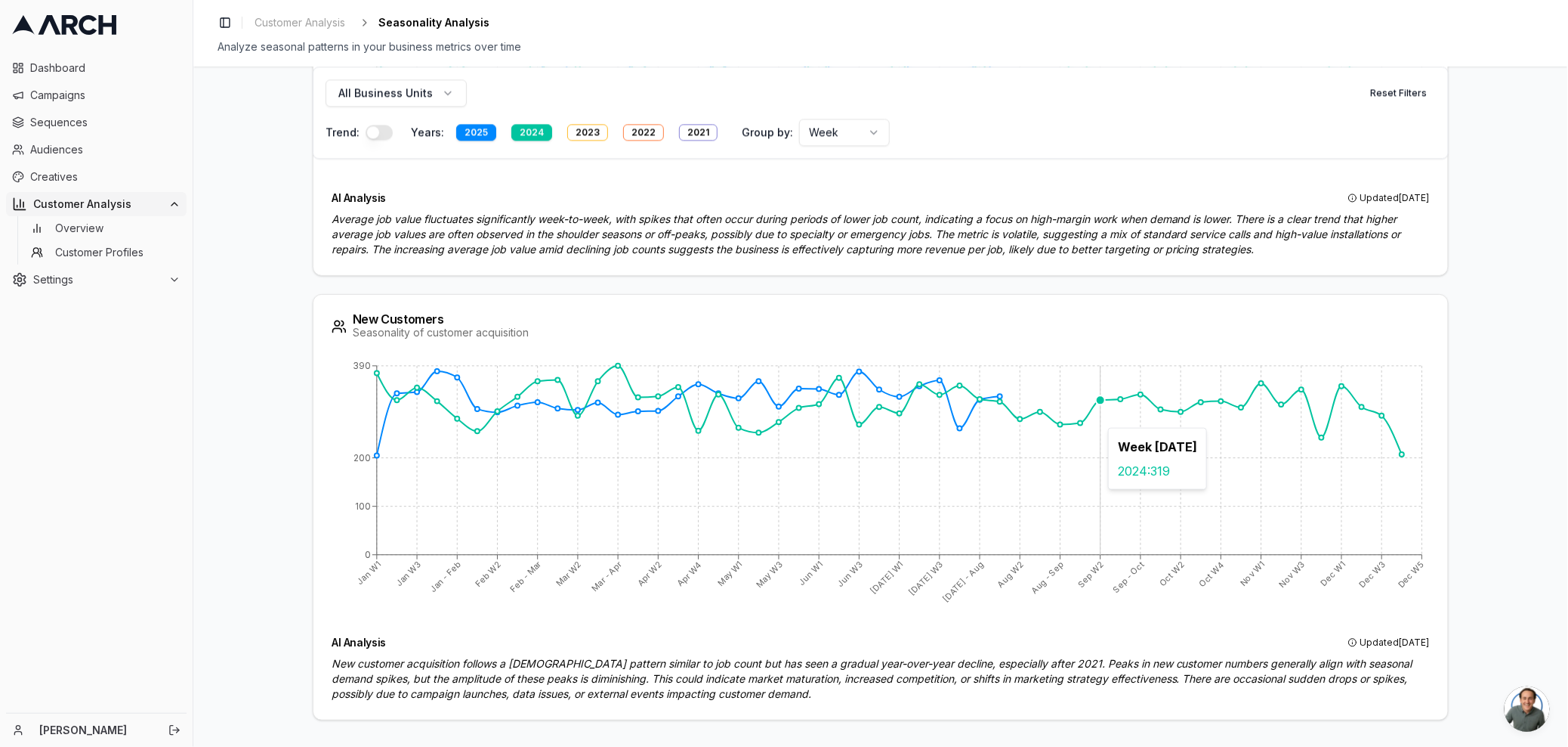
scroll to position [1553, 0]
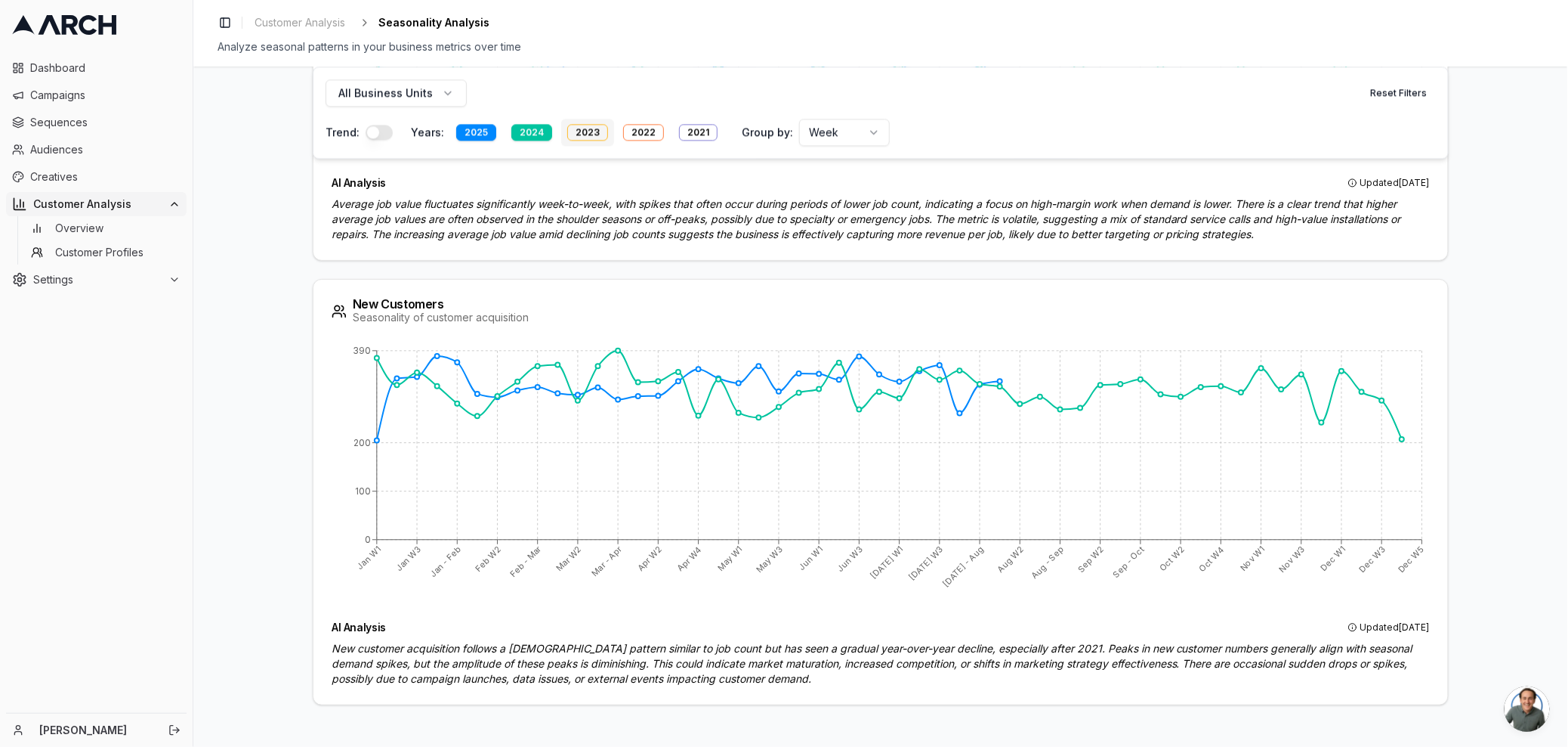
click at [576, 133] on div "2023" at bounding box center [587, 133] width 41 height 17
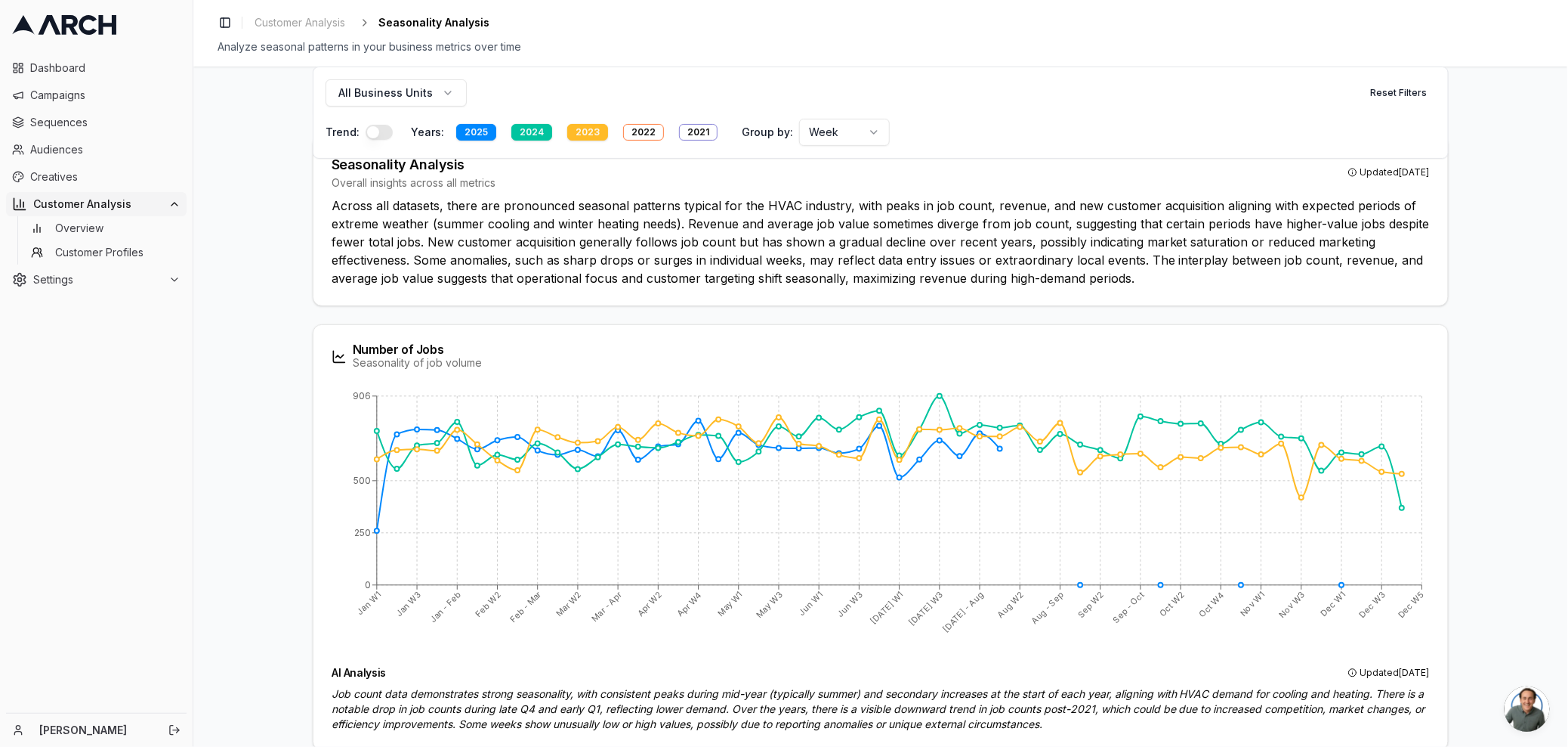
scroll to position [0, 0]
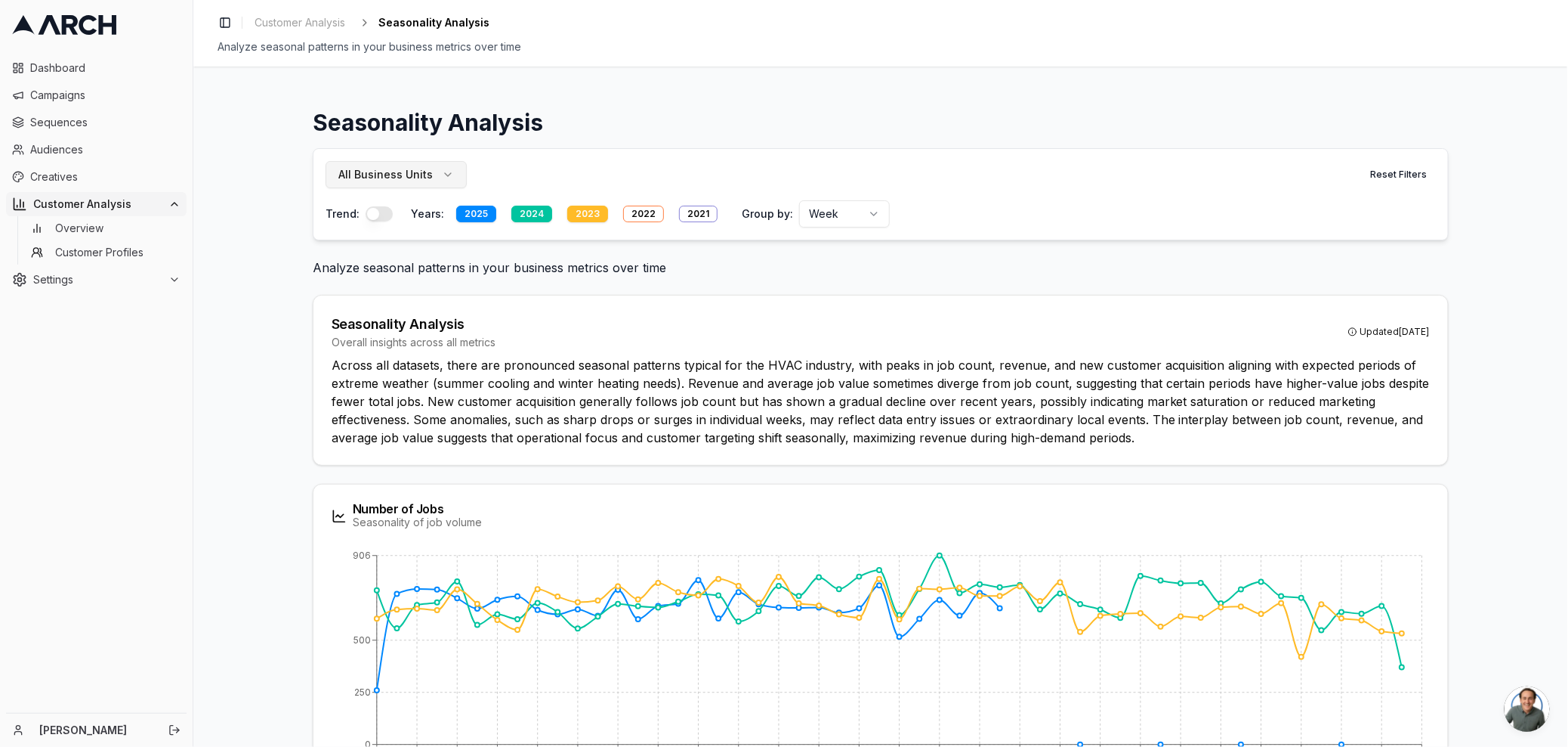
click at [449, 173] on button "All Business Units" at bounding box center [396, 174] width 141 height 27
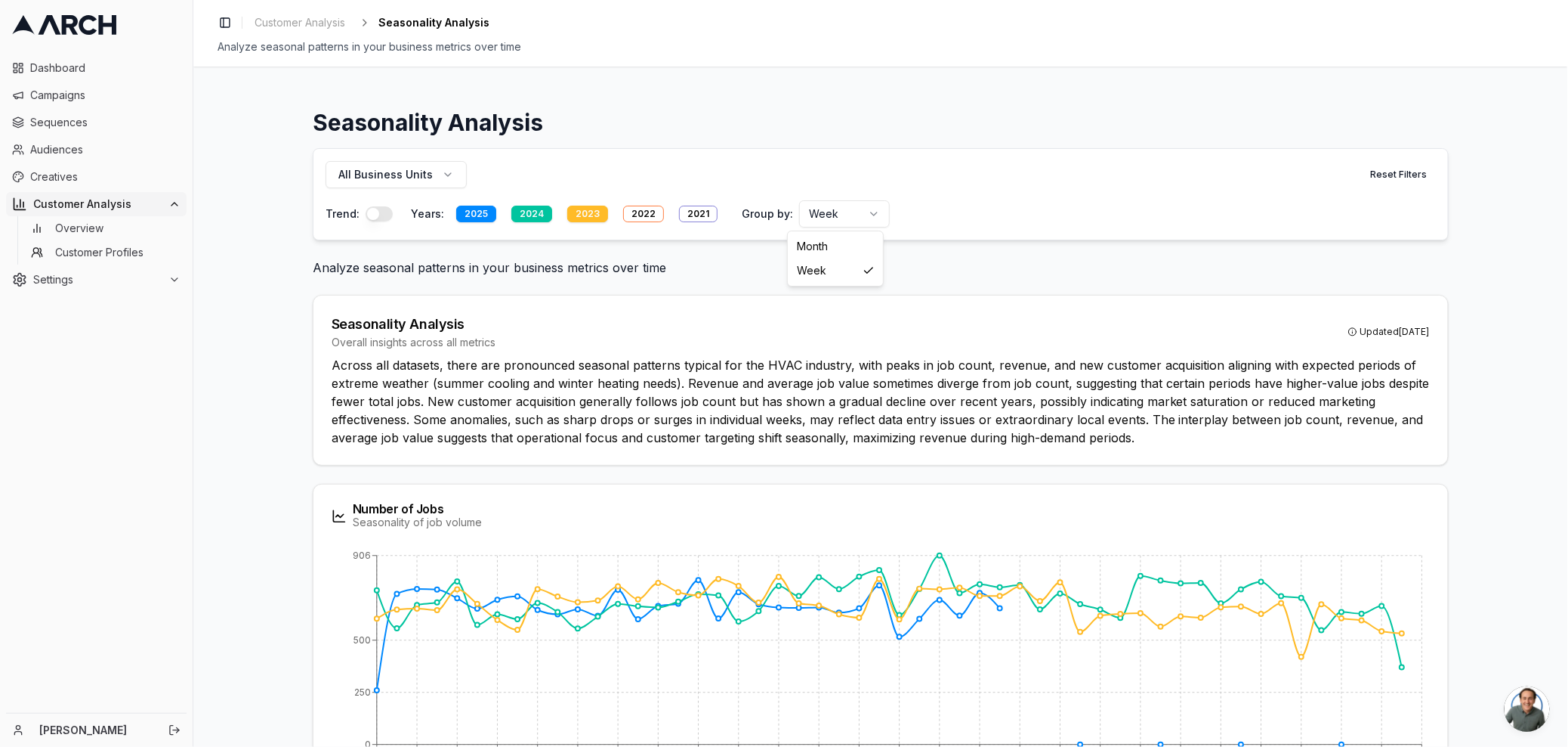
click at [866, 222] on html "Dashboard Campaigns Sequences Audiences Creatives Customer Analysis Overview Cu…" at bounding box center [784, 373] width 1568 height 747
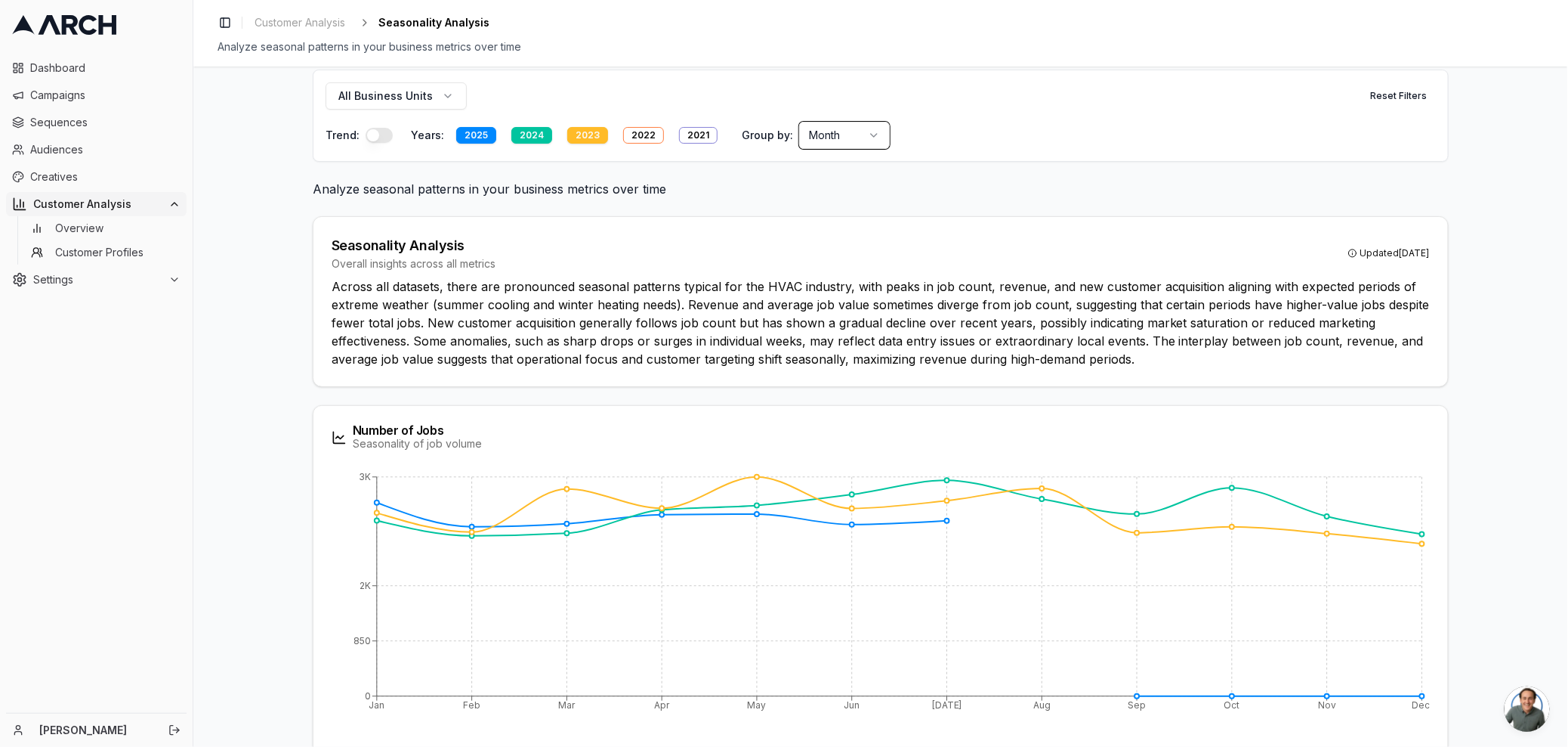
scroll to position [72, 0]
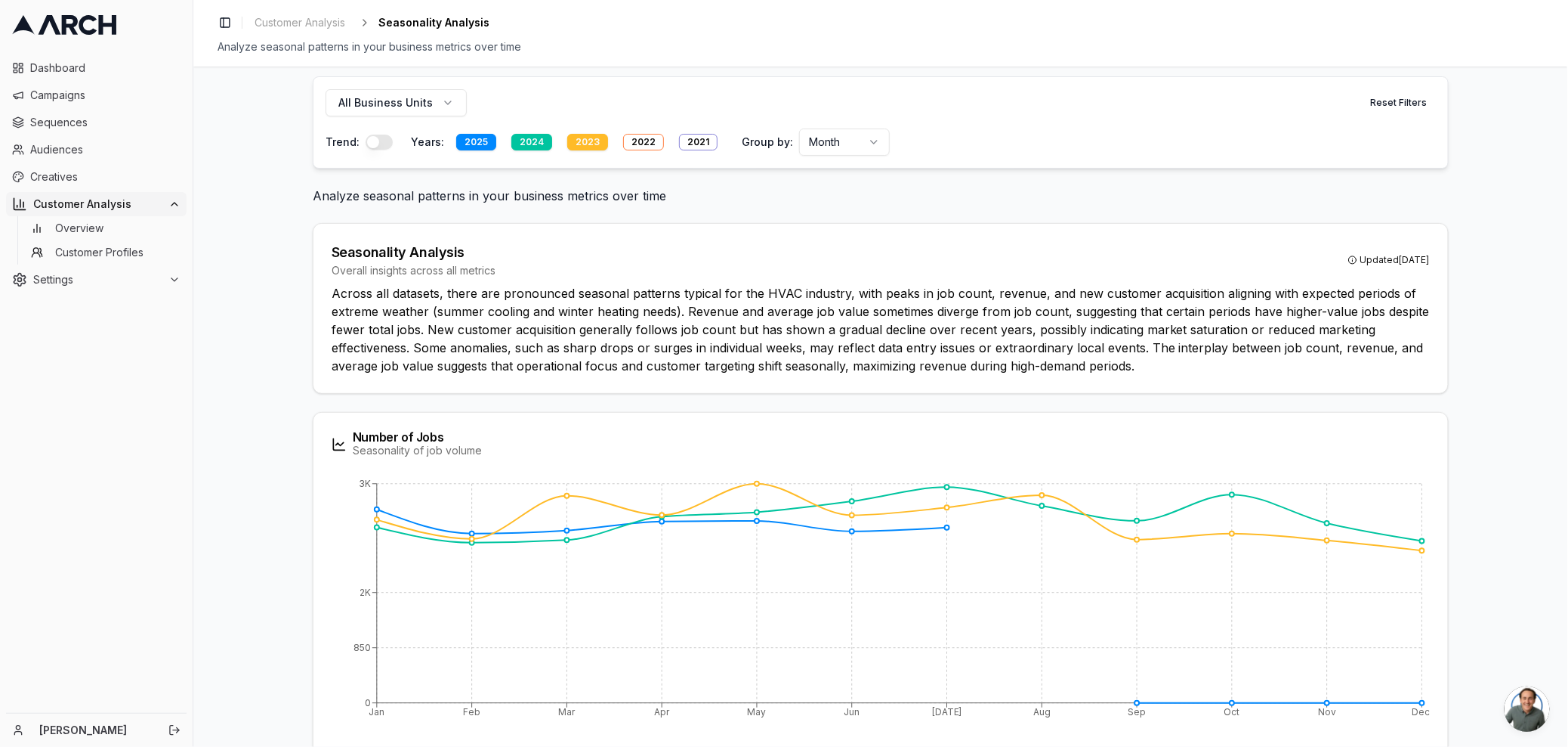
click at [368, 136] on button "button" at bounding box center [379, 142] width 27 height 15
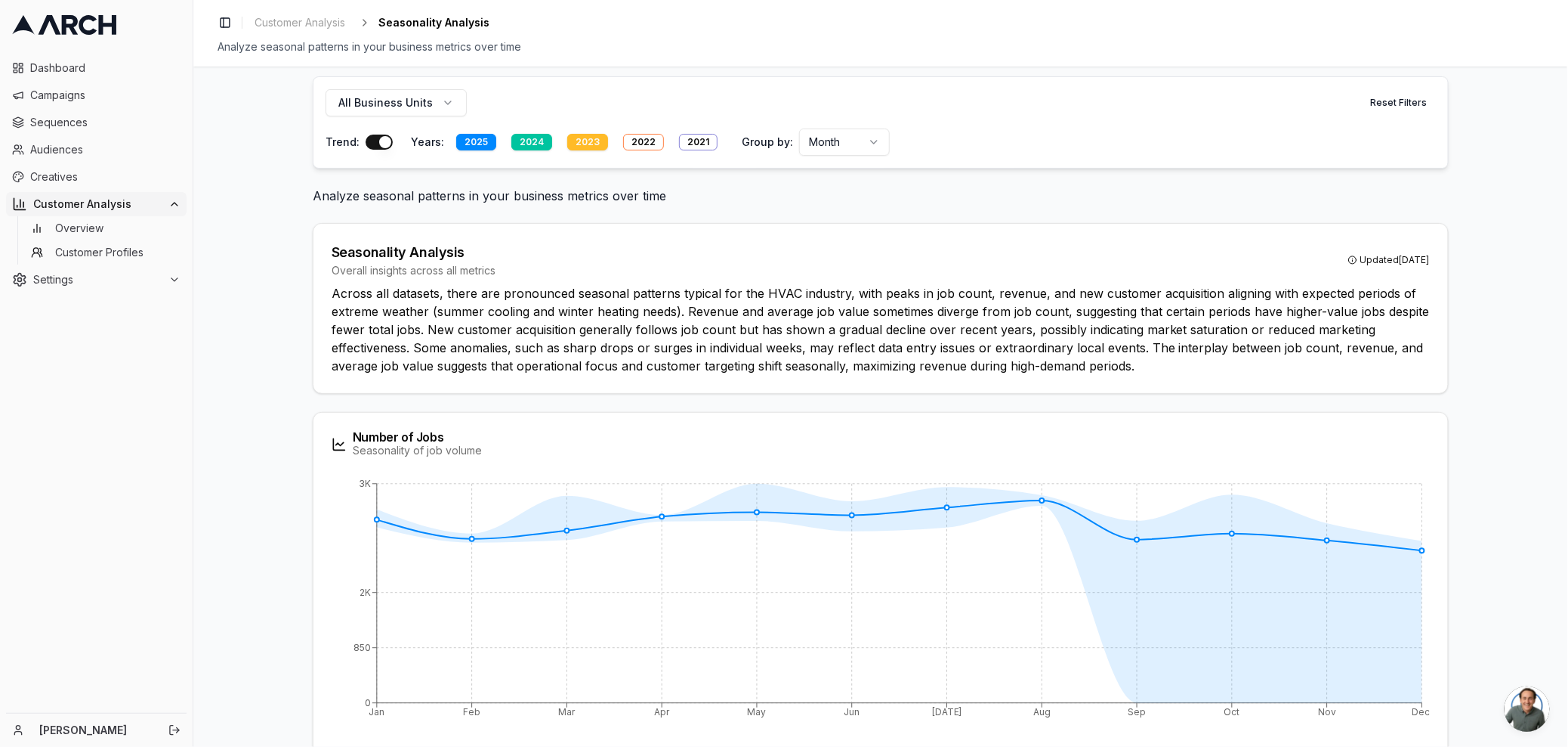
click at [373, 143] on button "button" at bounding box center [379, 142] width 27 height 15
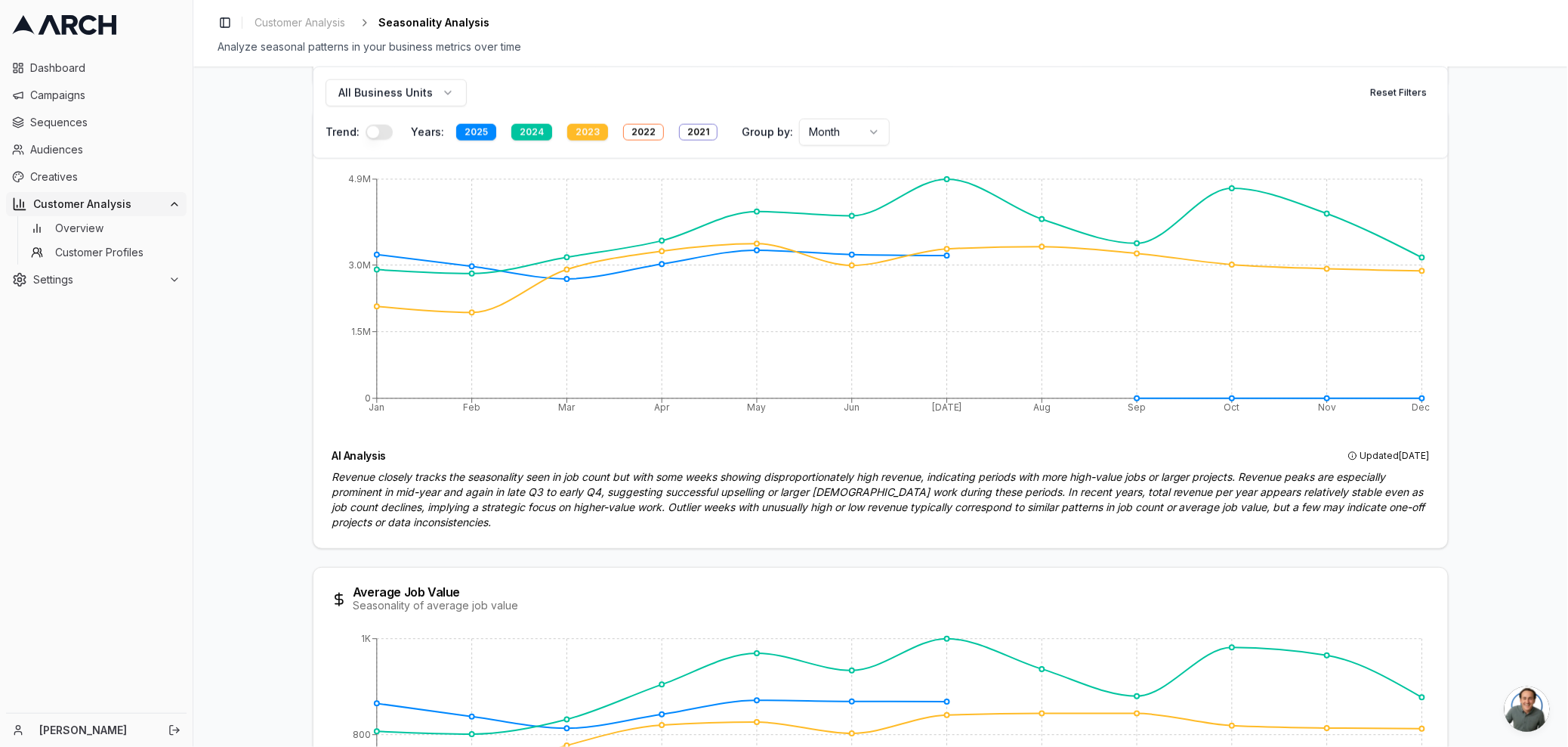
scroll to position [758, 0]
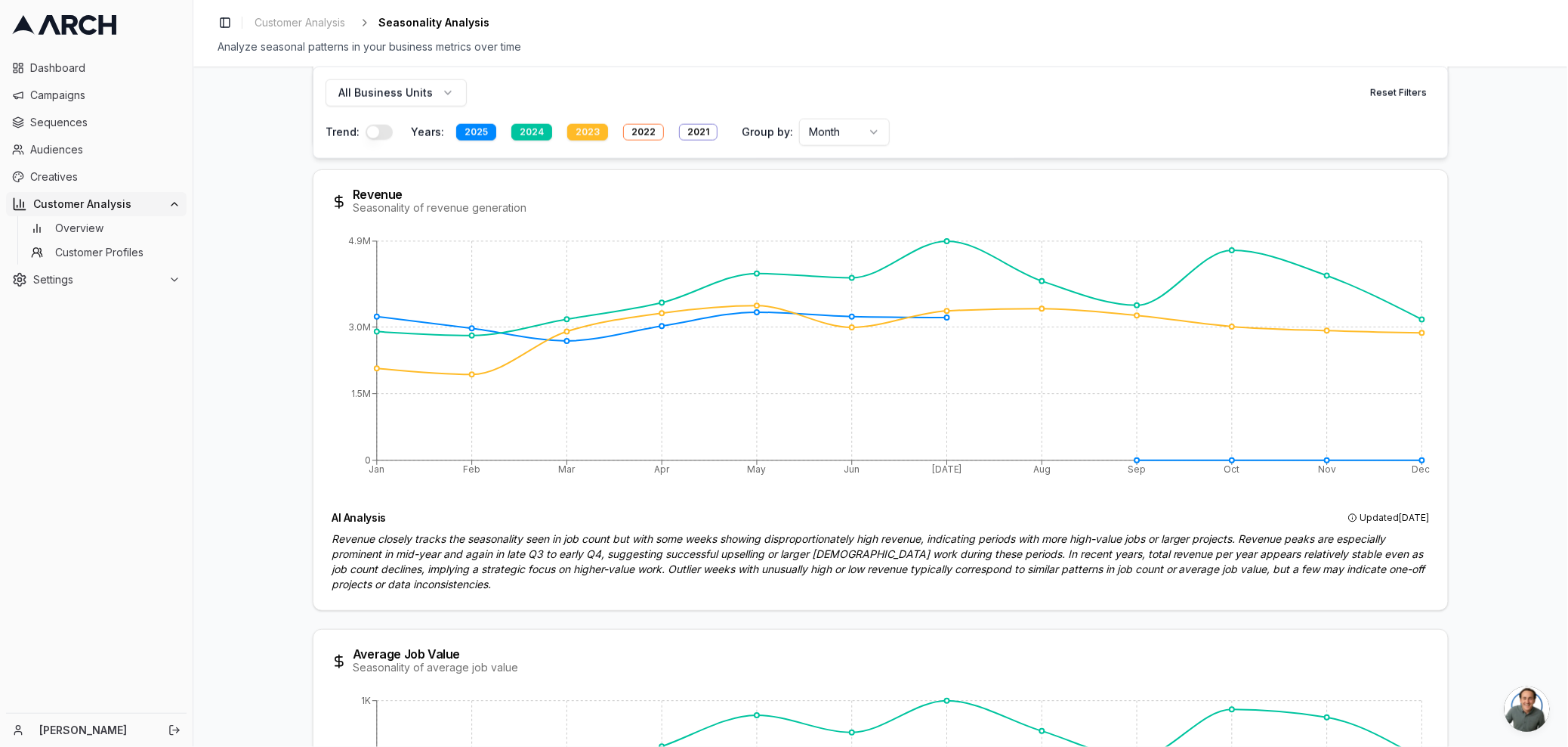
click at [371, 129] on button "button" at bounding box center [379, 133] width 27 height 15
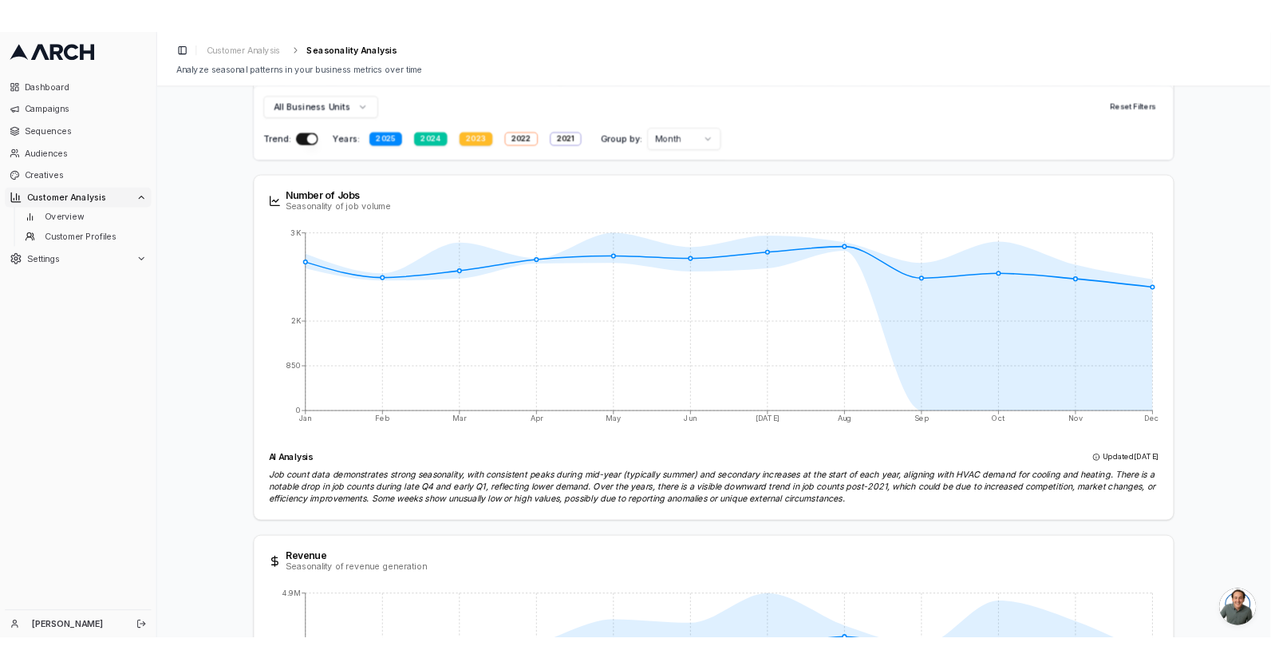
scroll to position [0, 0]
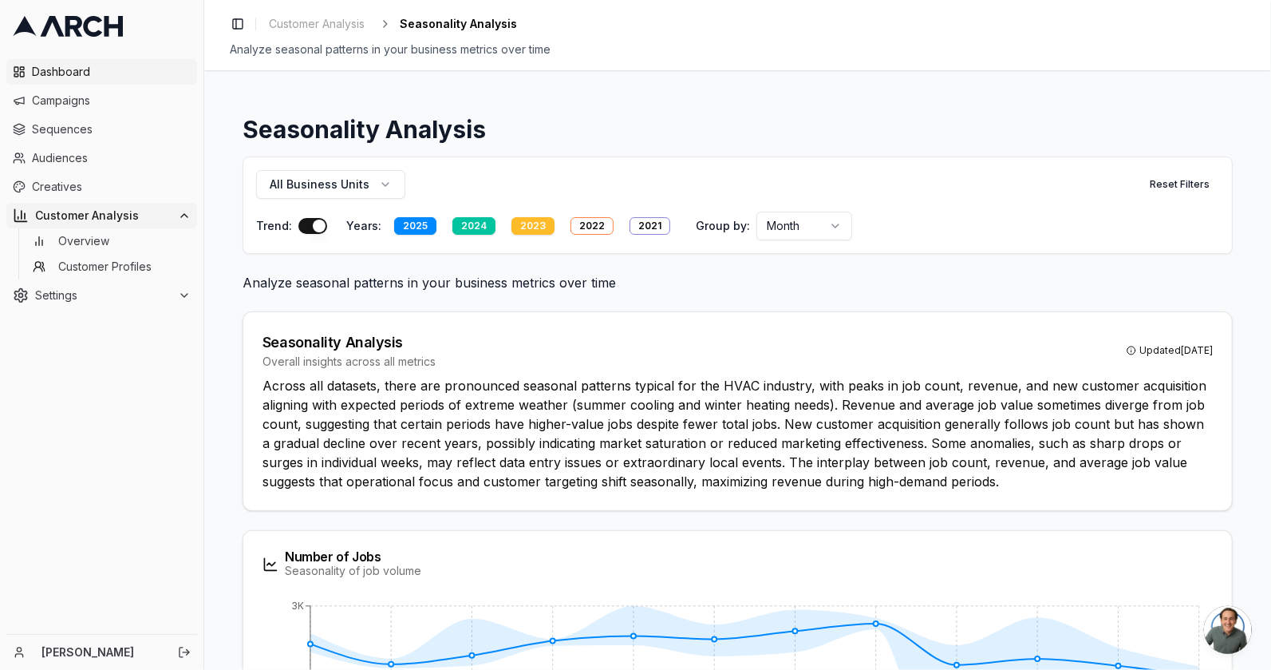
click at [81, 78] on span "Dashboard" at bounding box center [111, 72] width 159 height 16
